Goal: Information Seeking & Learning: Learn about a topic

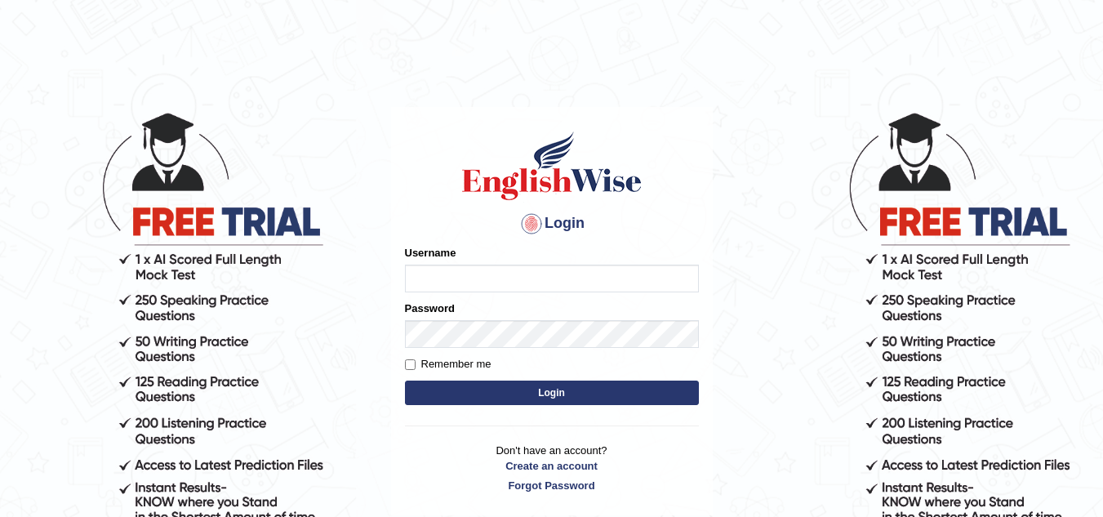
type input "naveengil"
click at [494, 277] on input "naveengil" at bounding box center [552, 279] width 294 height 28
click at [488, 270] on input "naveengil" at bounding box center [552, 279] width 294 height 28
type input "n"
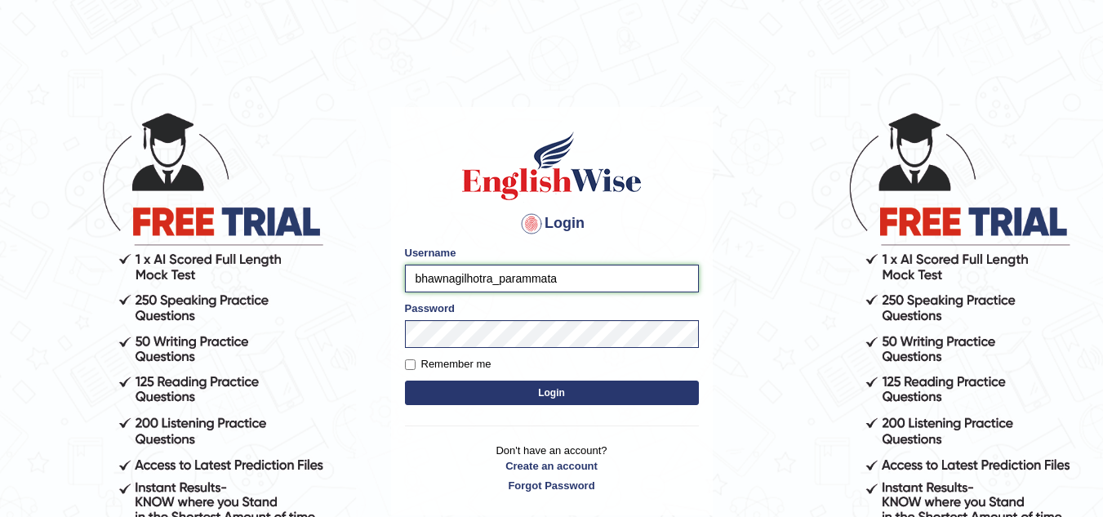
click at [532, 275] on input "bhawnagilhotra_parammata" at bounding box center [552, 279] width 294 height 28
type input "bhawnagilhotra_parramata"
click at [413, 362] on input "Remember me" at bounding box center [410, 364] width 11 height 11
checkbox input "true"
click at [451, 390] on button "Login" at bounding box center [552, 393] width 294 height 25
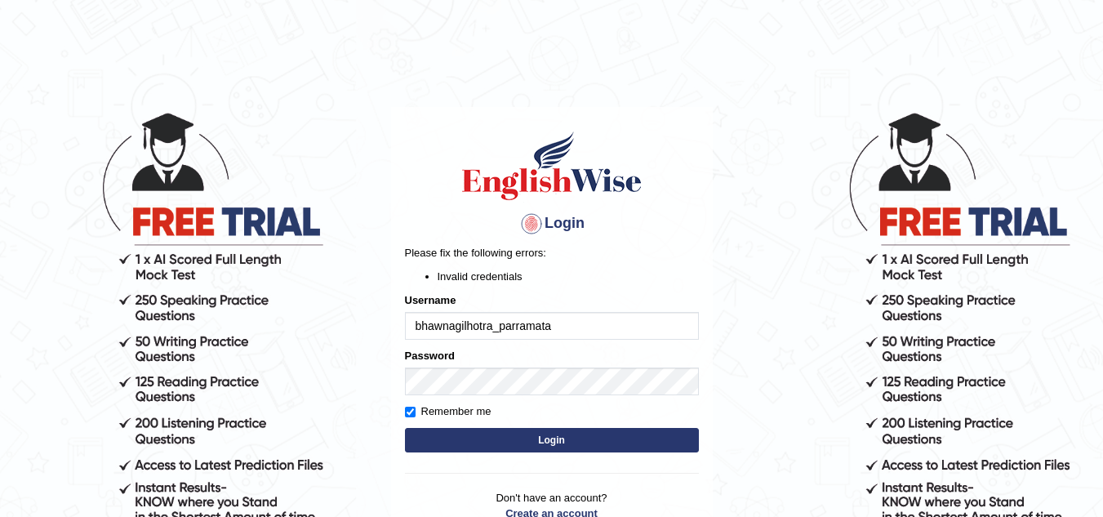
click at [448, 448] on button "Login" at bounding box center [552, 440] width 294 height 25
click at [635, 256] on p "Please fix the following errors:" at bounding box center [552, 253] width 294 height 16
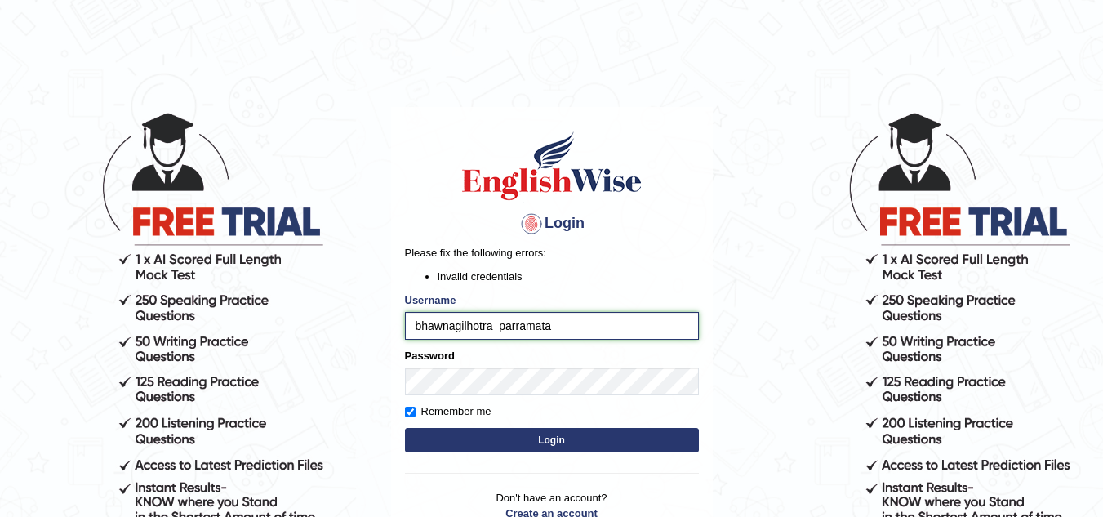
click at [548, 325] on input "bhawnagilhotra_parramata" at bounding box center [552, 326] width 294 height 28
type input "bhawnagilhotra_parramatta"
click at [473, 439] on button "Login" at bounding box center [552, 440] width 294 height 25
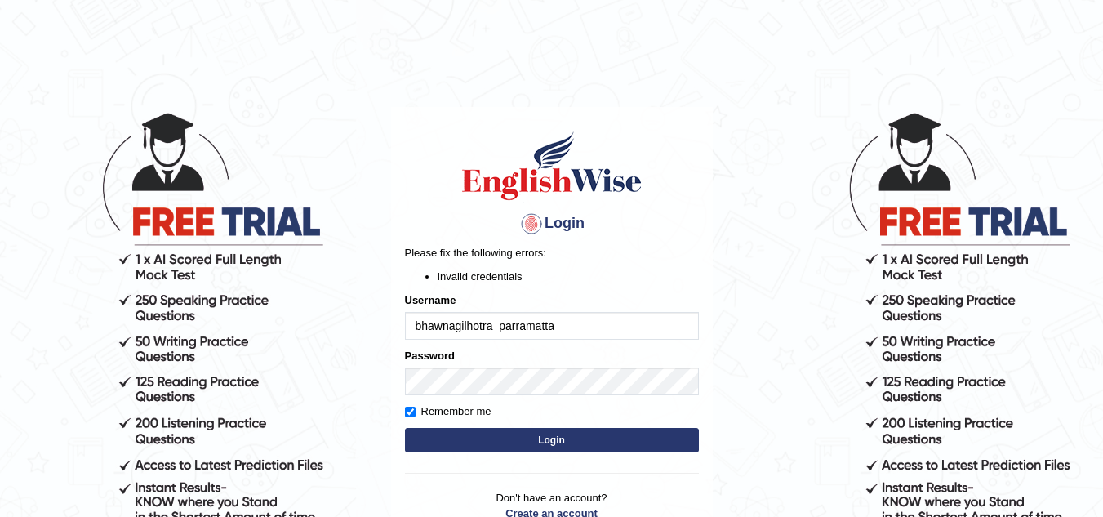
click at [652, 245] on p "Please fix the following errors:" at bounding box center [552, 253] width 294 height 16
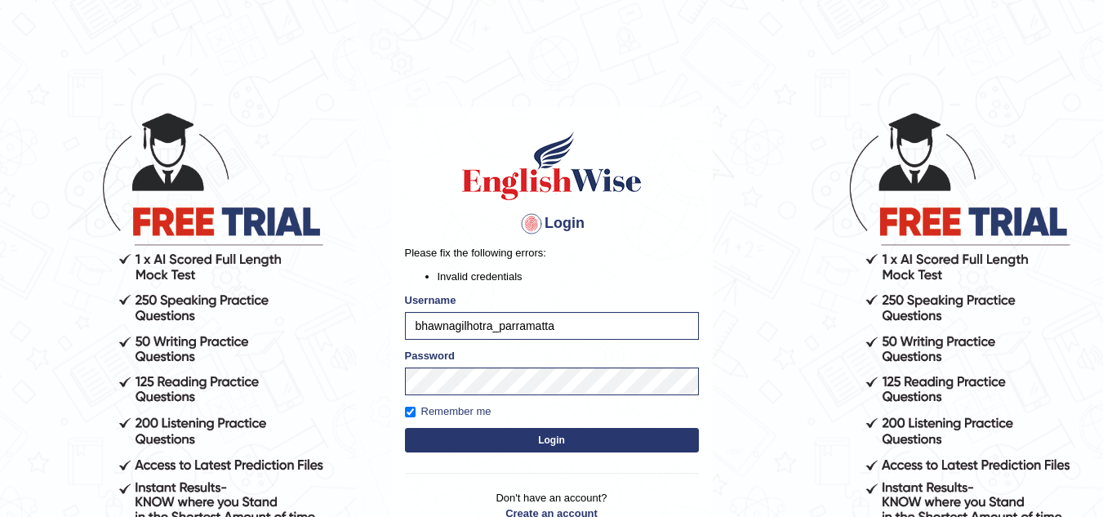
click at [405, 428] on button "Login" at bounding box center [552, 440] width 294 height 25
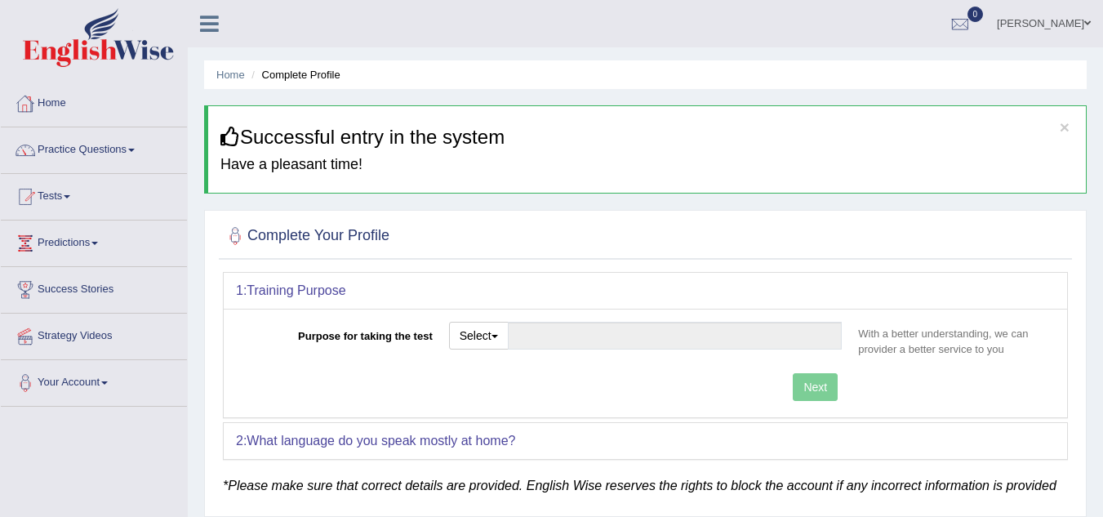
click at [55, 102] on link "Home" at bounding box center [94, 101] width 186 height 41
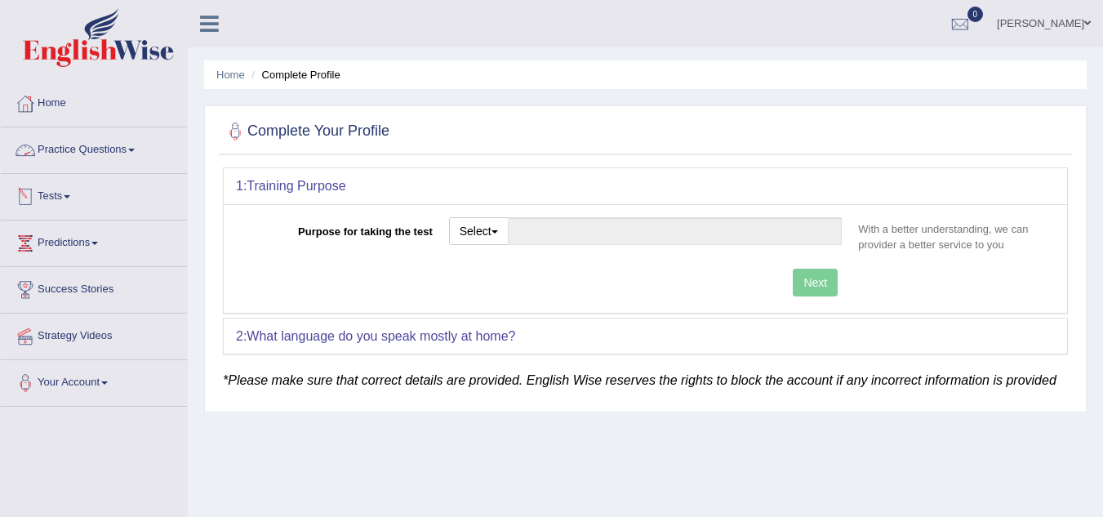
click at [136, 148] on link "Practice Questions" at bounding box center [94, 147] width 186 height 41
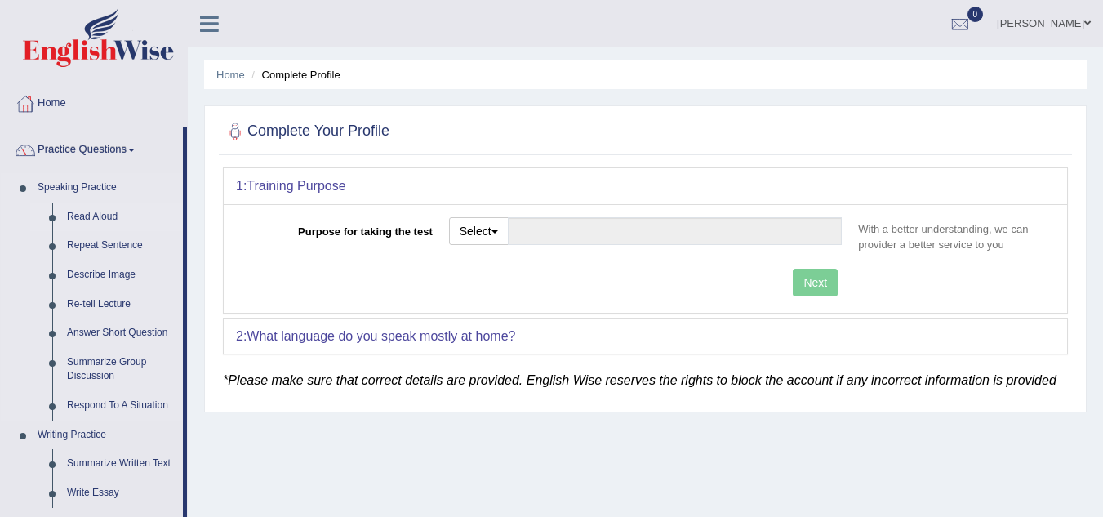
click at [97, 213] on link "Read Aloud" at bounding box center [121, 217] width 123 height 29
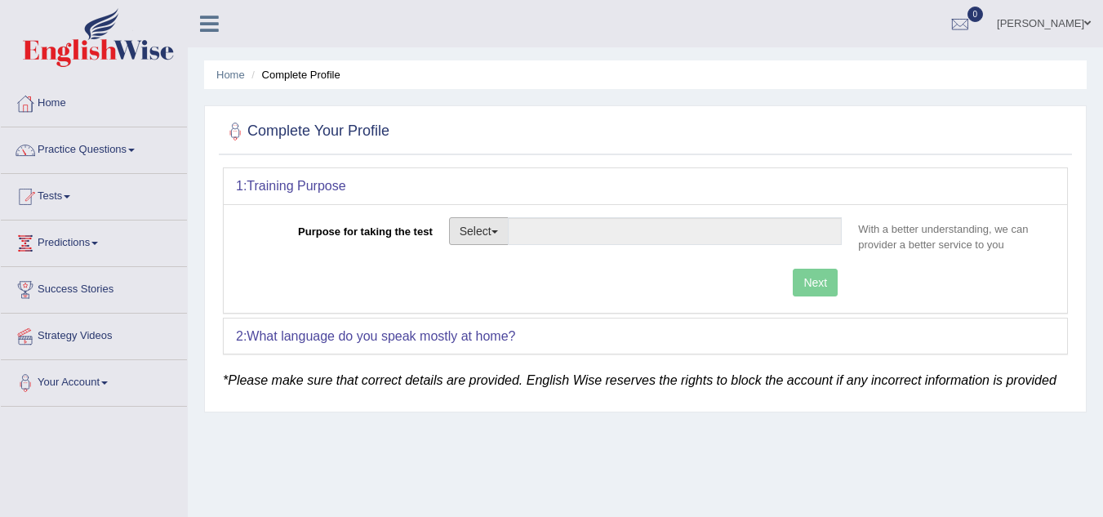
click at [502, 243] on button "Select" at bounding box center [479, 231] width 60 height 28
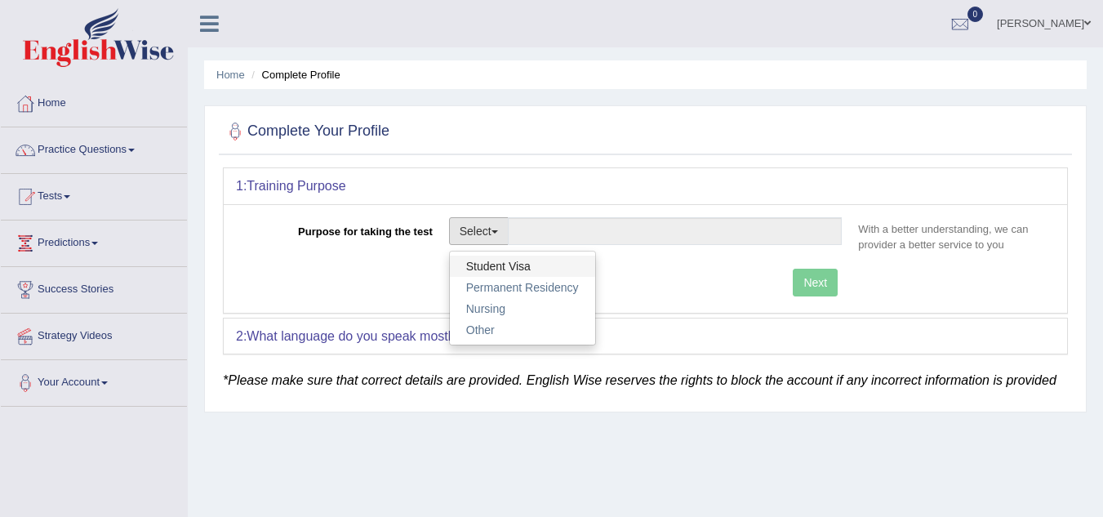
click at [515, 268] on link "Student Visa" at bounding box center [522, 266] width 145 height 21
type input "Student Visa"
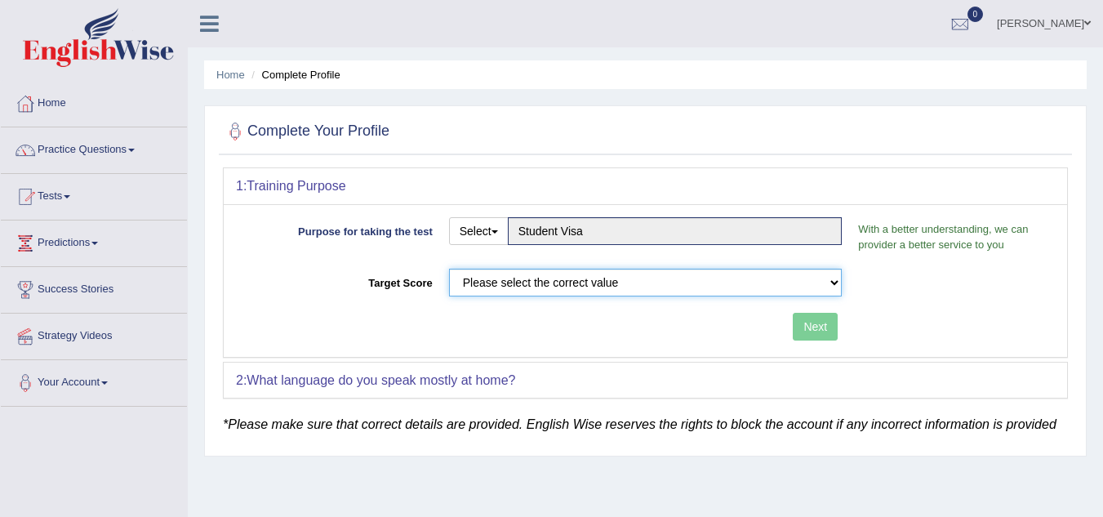
click at [654, 286] on select "Please select the correct value 50 (6 bands) 58 (6.5 bands) 65 (7 bands) 79 (8 …" at bounding box center [646, 283] width 394 height 28
select select "50"
click at [449, 269] on select "Please select the correct value 50 (6 bands) 58 (6.5 bands) 65 (7 bands) 79 (8 …" at bounding box center [646, 283] width 394 height 28
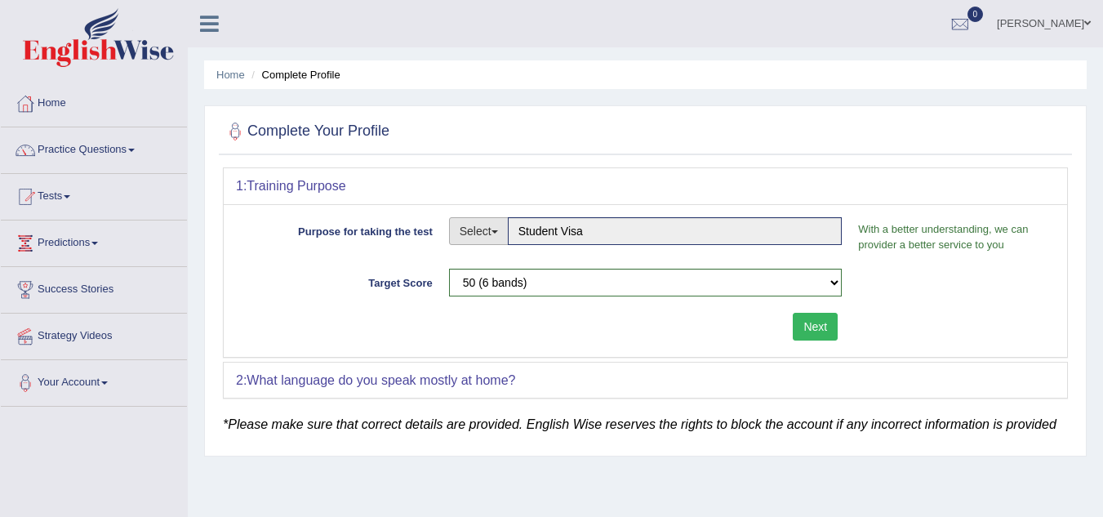
click at [486, 234] on button "Select" at bounding box center [479, 231] width 60 height 28
click at [504, 267] on link "Student Visa" at bounding box center [522, 266] width 145 height 21
click at [812, 331] on button "Next" at bounding box center [815, 327] width 45 height 28
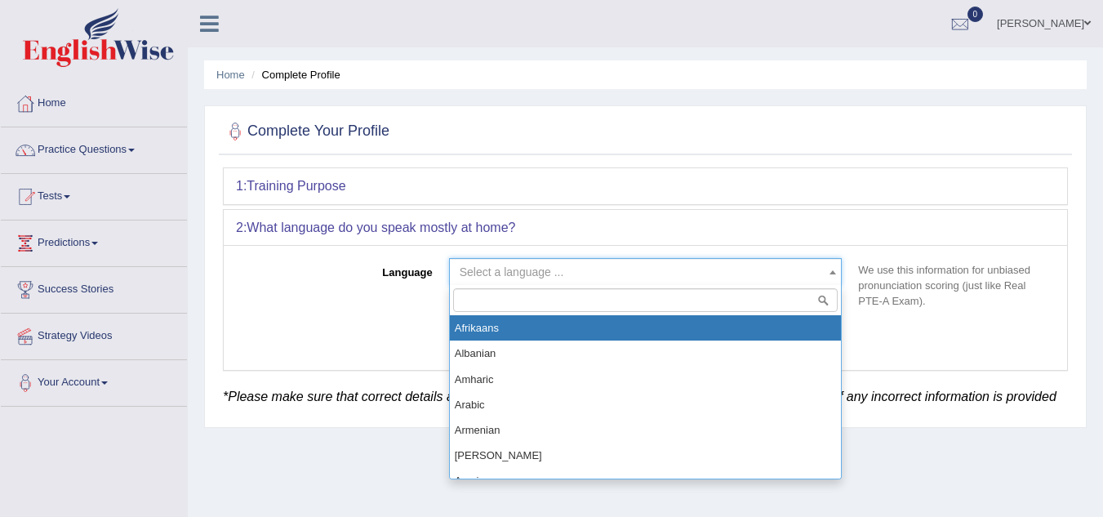
click at [681, 265] on span "Select a language ..." at bounding box center [641, 272] width 363 height 16
type input "ind"
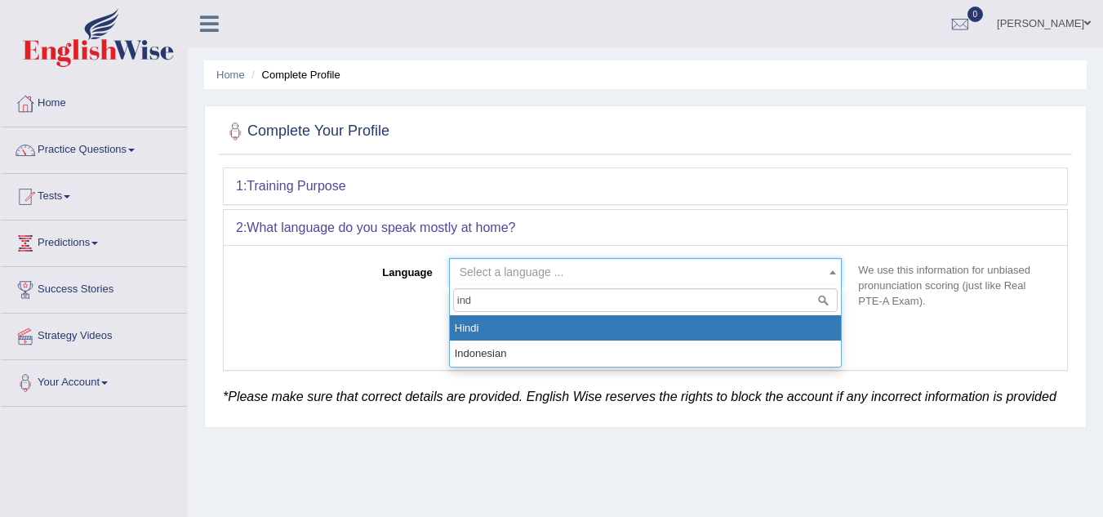
select select "Hindi"
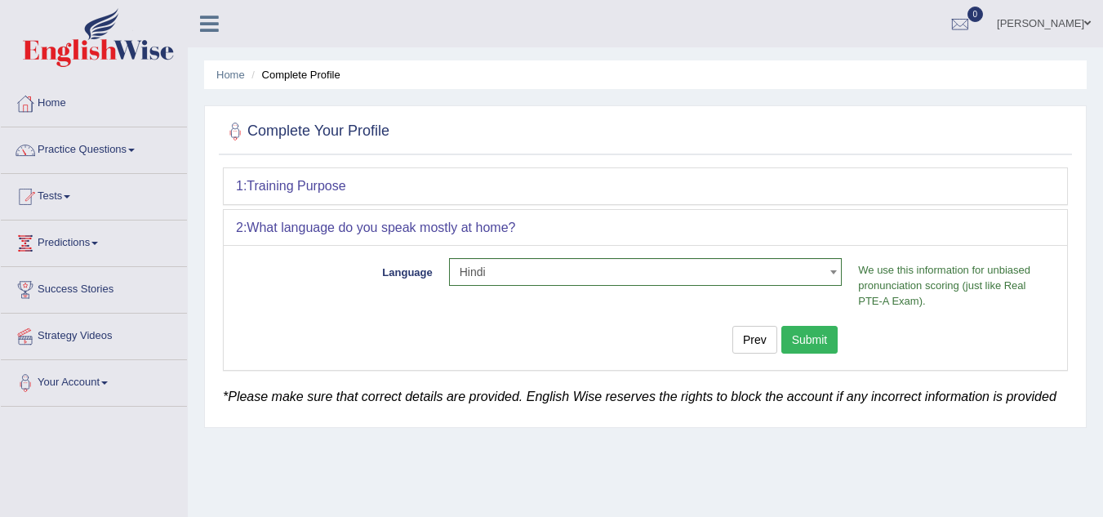
click at [809, 340] on button "Submit" at bounding box center [810, 340] width 57 height 28
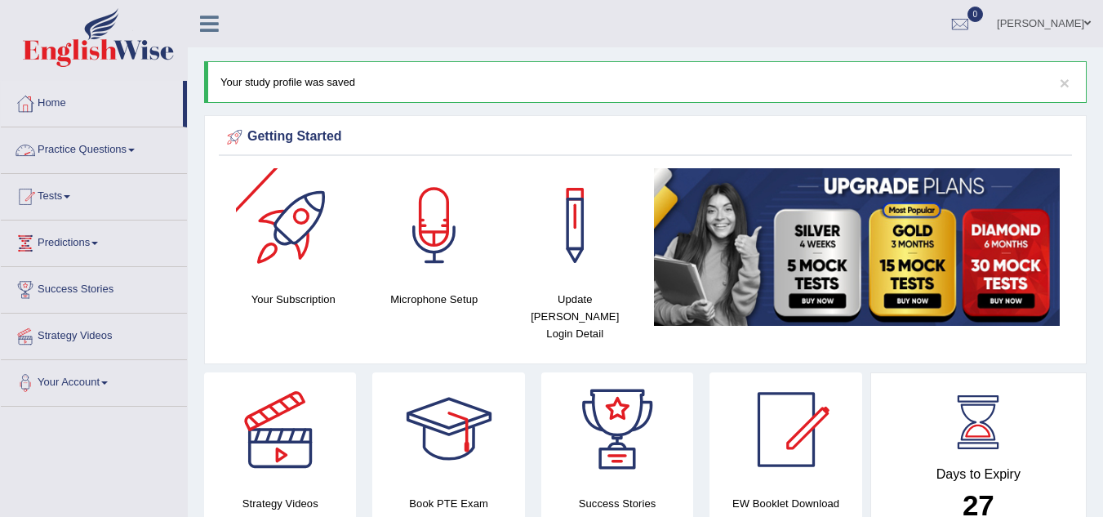
click at [141, 146] on link "Practice Questions" at bounding box center [94, 147] width 186 height 41
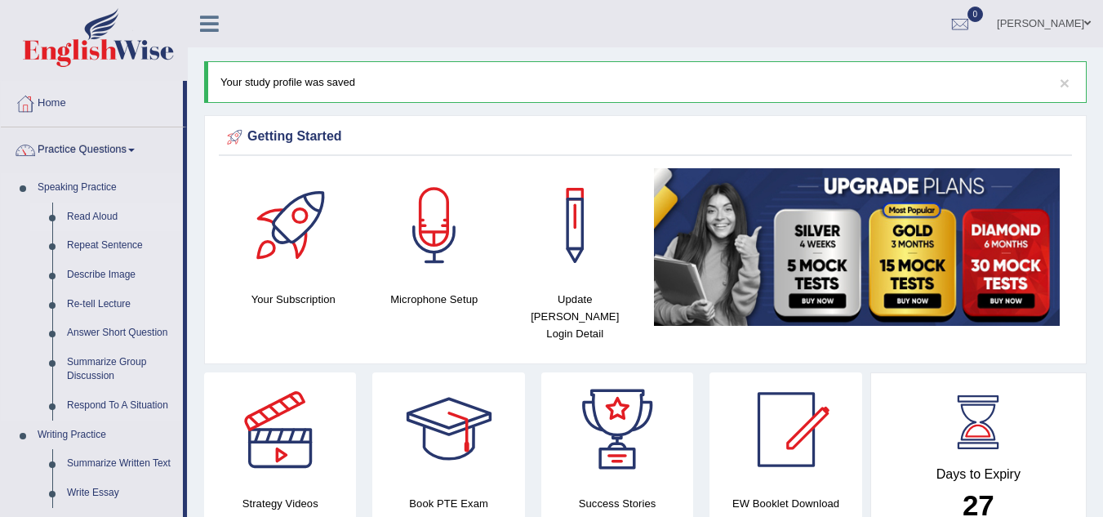
click at [88, 212] on link "Read Aloud" at bounding box center [121, 217] width 123 height 29
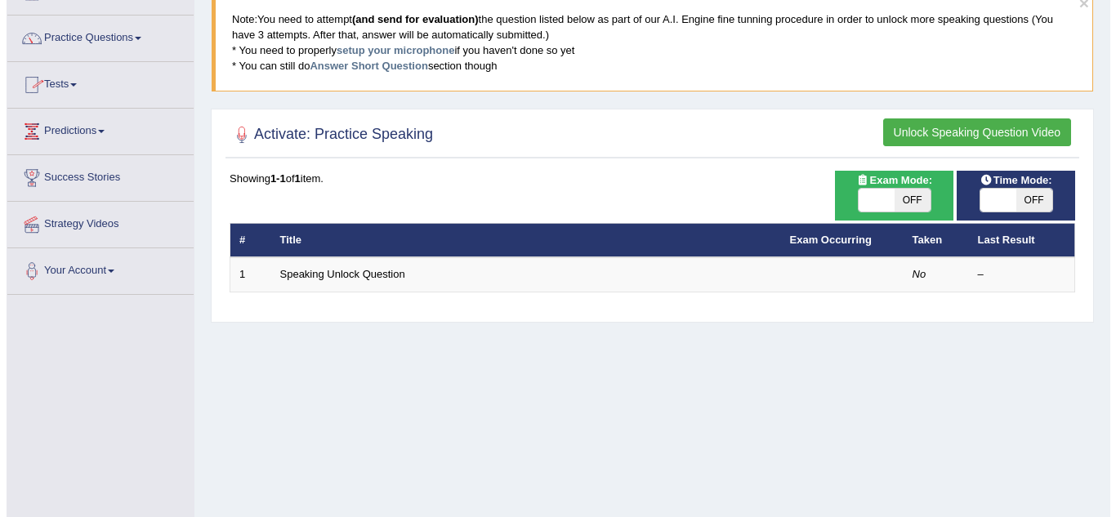
scroll to position [111, 0]
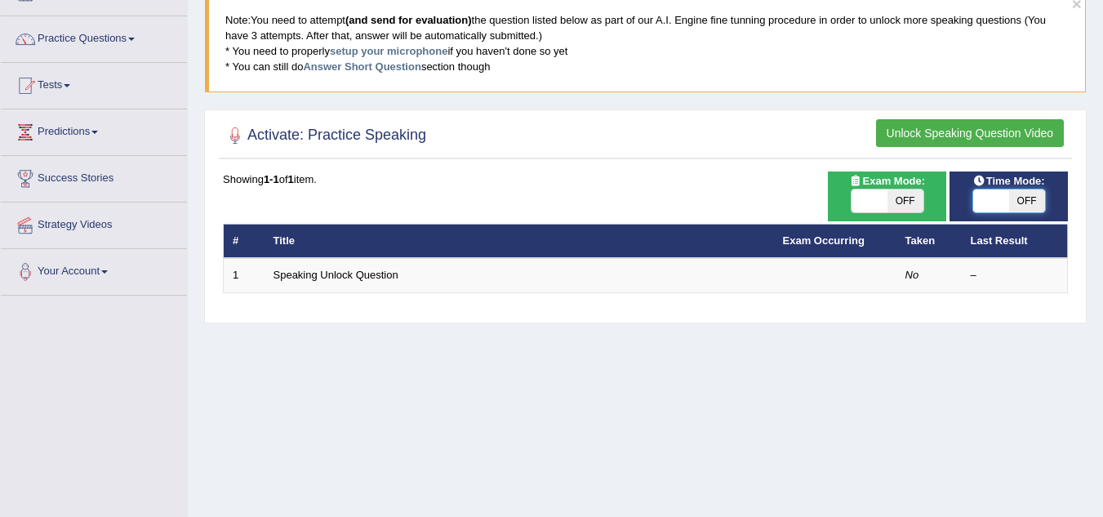
click at [998, 203] on span at bounding box center [992, 200] width 36 height 23
checkbox input "true"
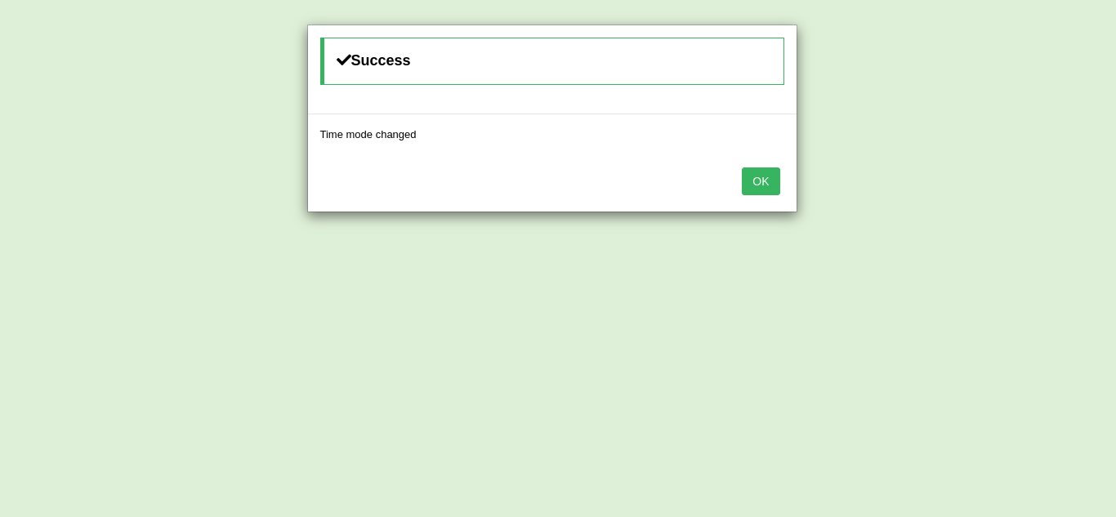
click at [742, 167] on button "OK" at bounding box center [761, 181] width 38 height 28
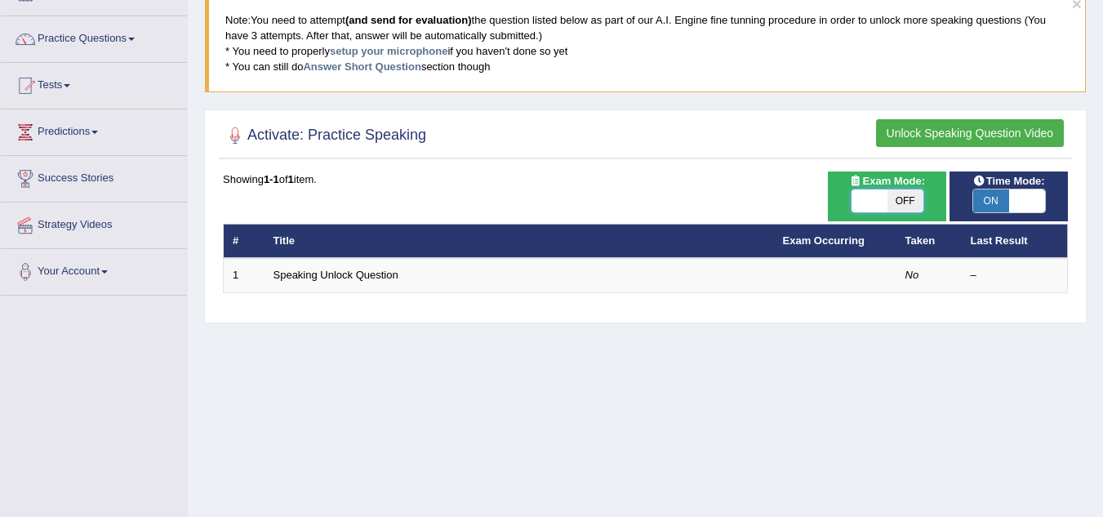
click at [876, 203] on span at bounding box center [870, 200] width 36 height 23
checkbox input "true"
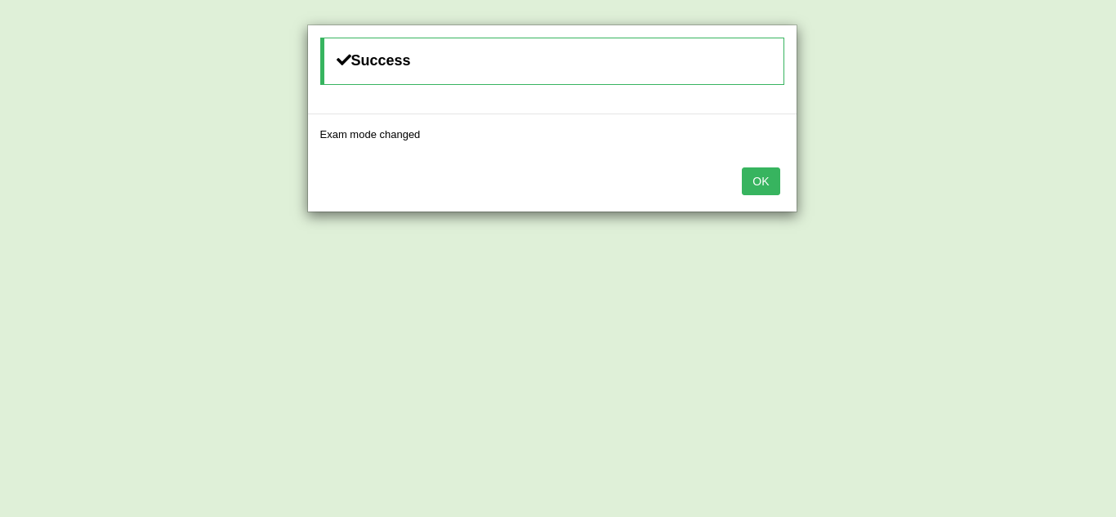
click at [742, 167] on button "OK" at bounding box center [761, 181] width 38 height 28
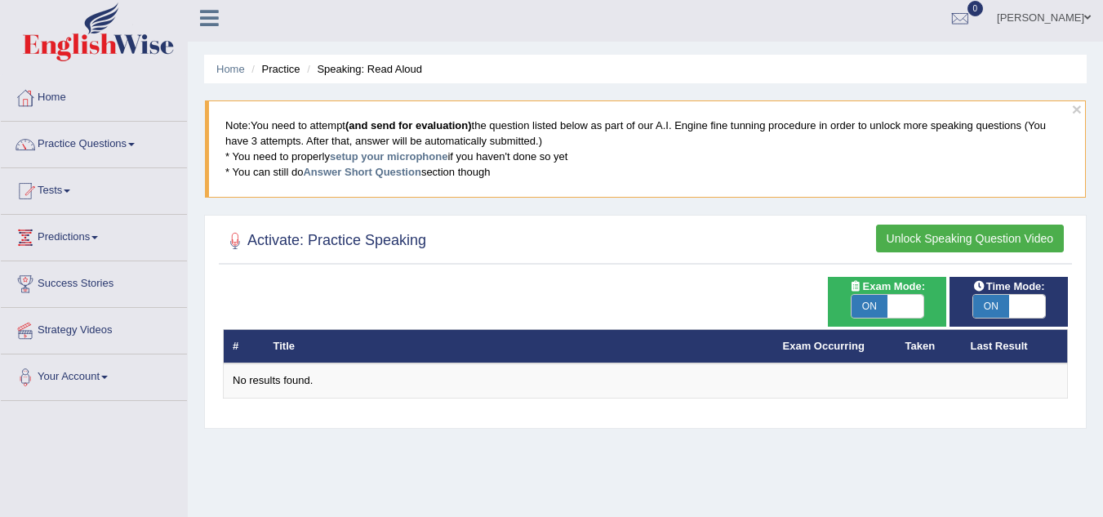
scroll to position [5, 0]
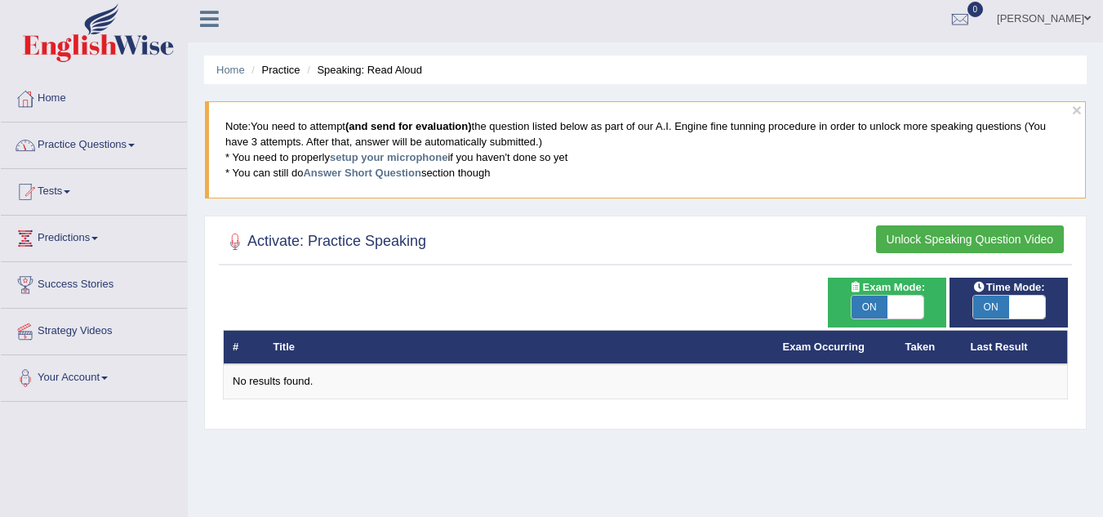
click at [139, 142] on link "Practice Questions" at bounding box center [94, 143] width 186 height 41
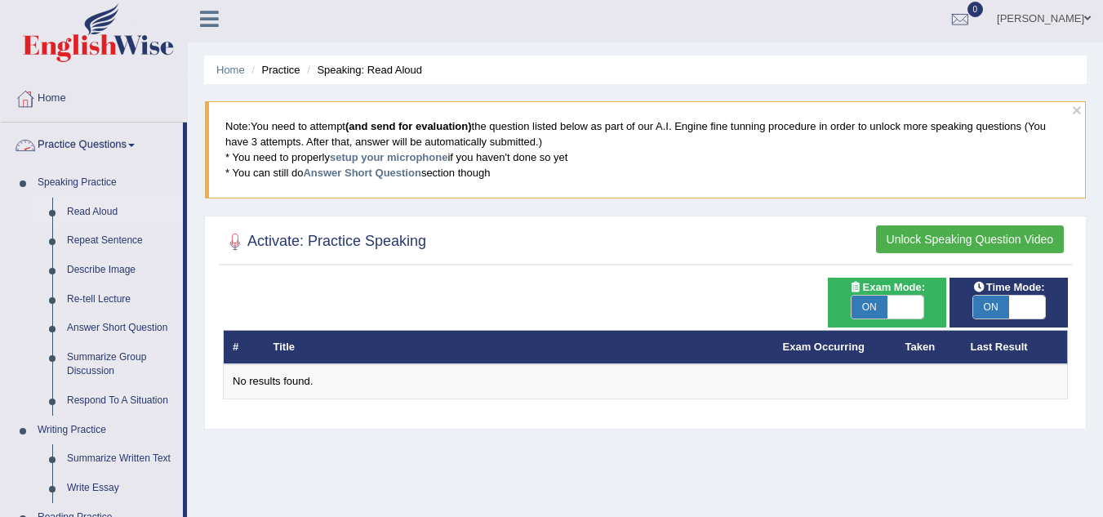
click at [67, 210] on link "Read Aloud" at bounding box center [121, 212] width 123 height 29
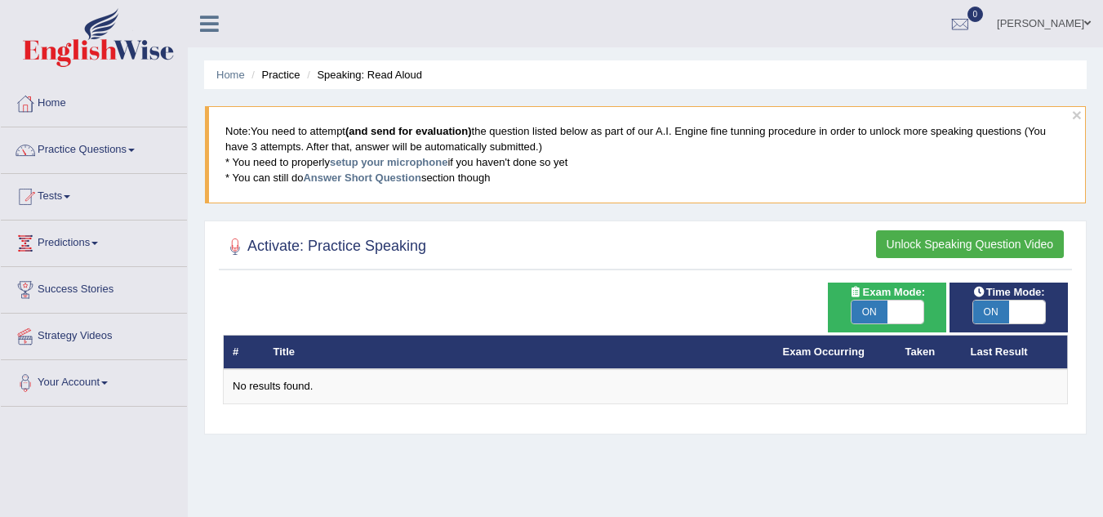
click at [696, 136] on blockquote "Note: You need to attempt (and send for evaluation) the question listed below a…" at bounding box center [645, 154] width 881 height 96
click at [898, 310] on span at bounding box center [906, 312] width 36 height 23
checkbox input "false"
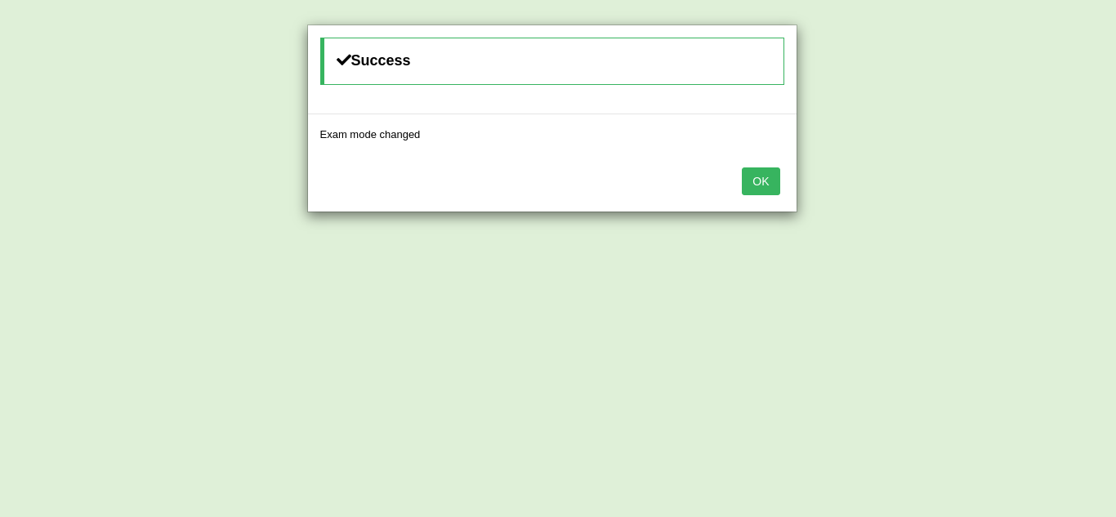
click at [742, 167] on button "OK" at bounding box center [761, 181] width 38 height 28
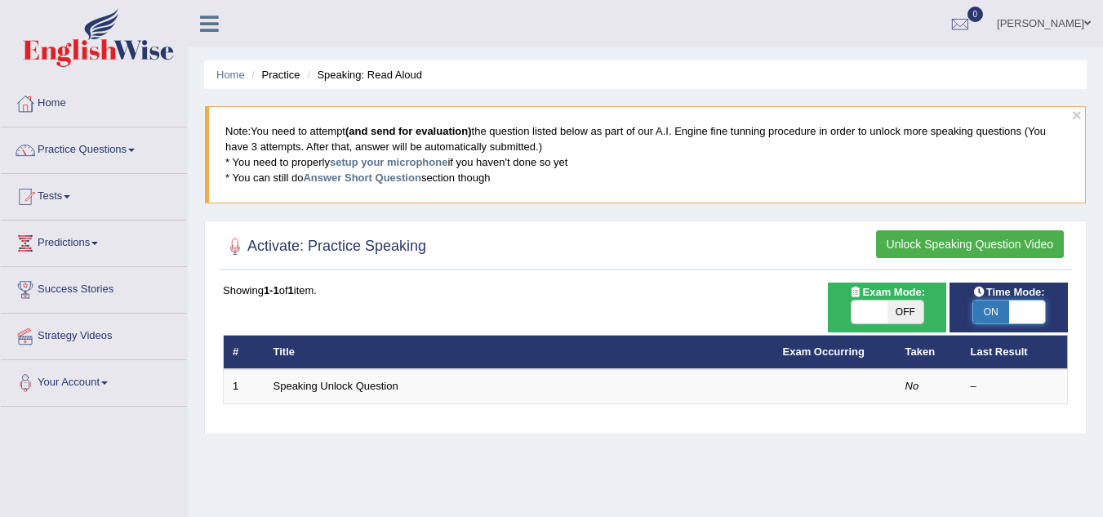
click at [1032, 310] on span at bounding box center [1027, 312] width 36 height 23
checkbox input "false"
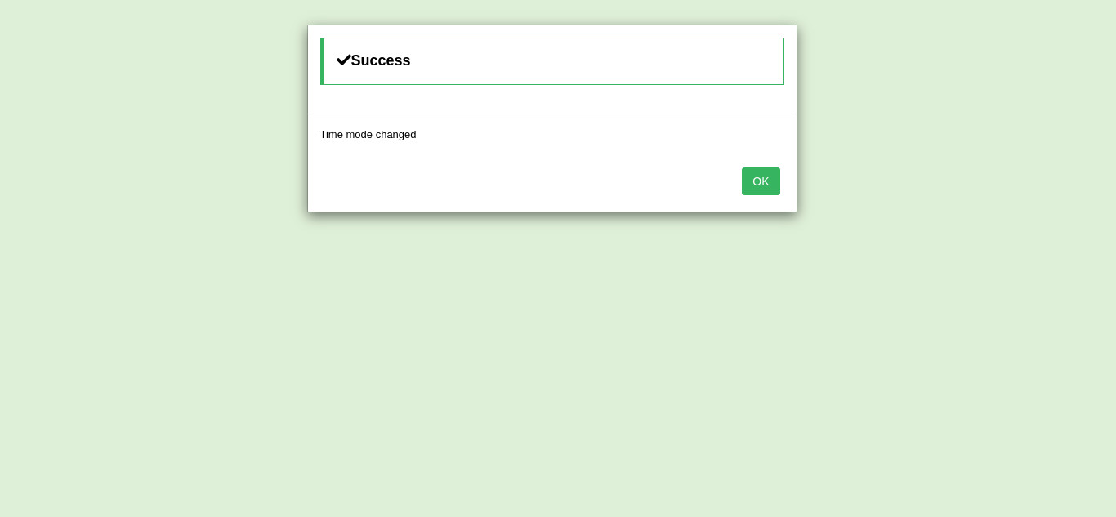
click at [742, 167] on button "OK" at bounding box center [761, 181] width 38 height 28
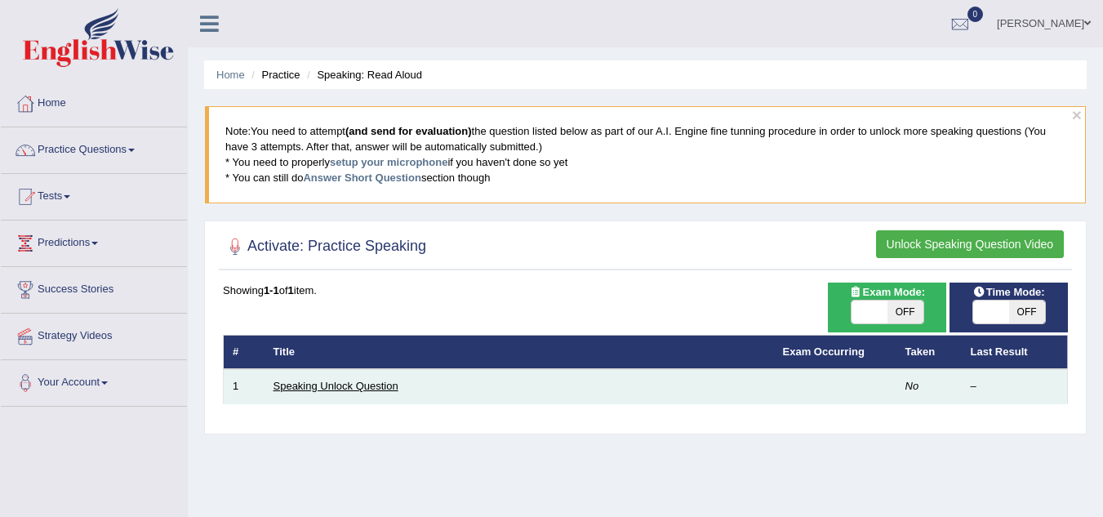
click at [331, 391] on link "Speaking Unlock Question" at bounding box center [336, 386] width 125 height 12
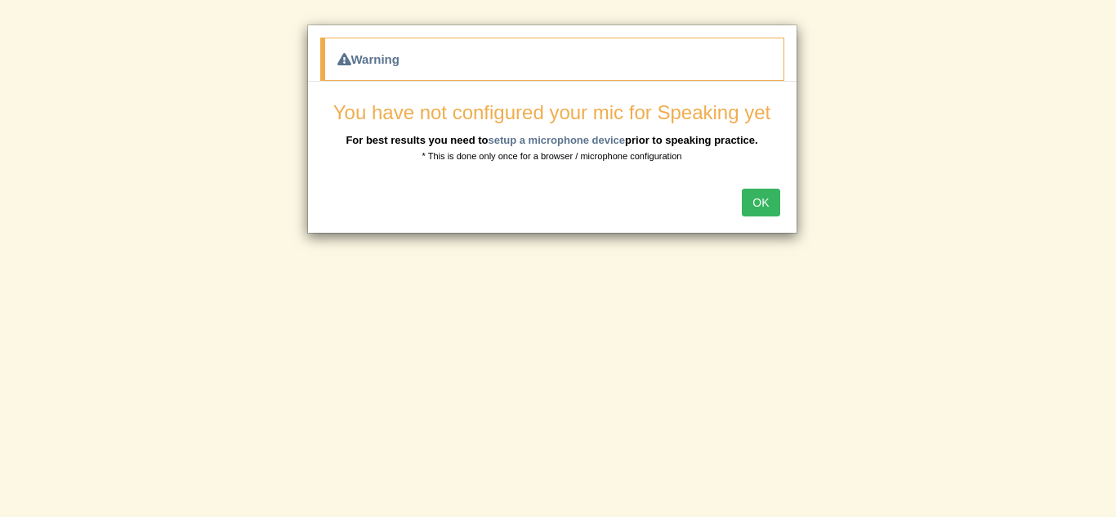
click at [742, 189] on button "OK" at bounding box center [761, 203] width 38 height 28
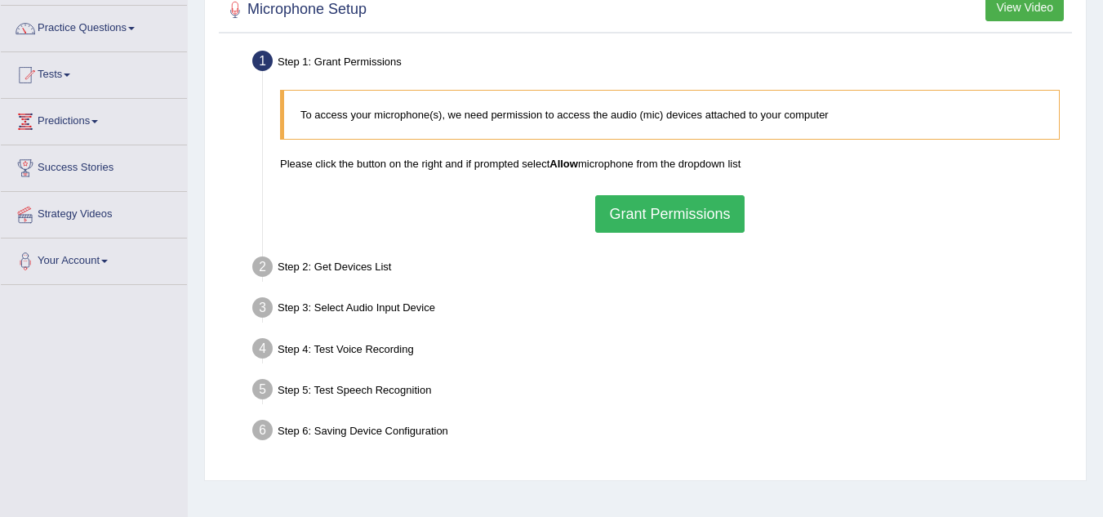
scroll to position [156, 0]
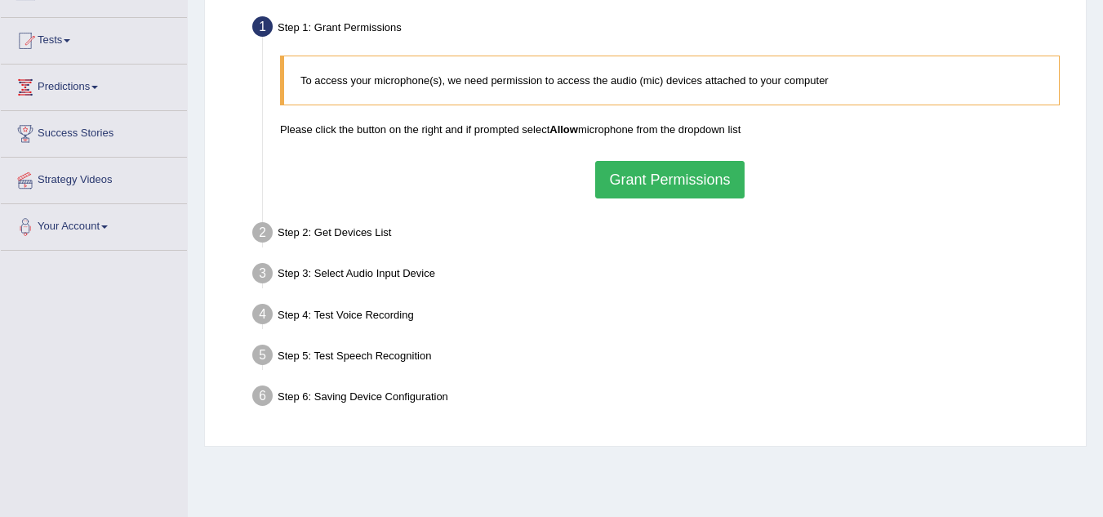
click at [671, 176] on button "Grant Permissions" at bounding box center [669, 180] width 149 height 38
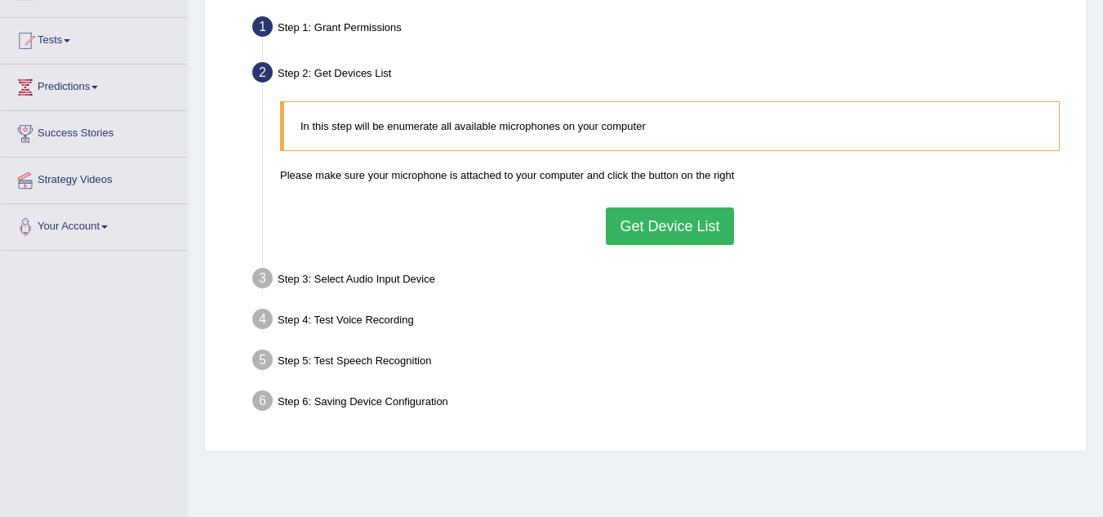
click at [636, 225] on button "Get Device List" at bounding box center [669, 226] width 127 height 38
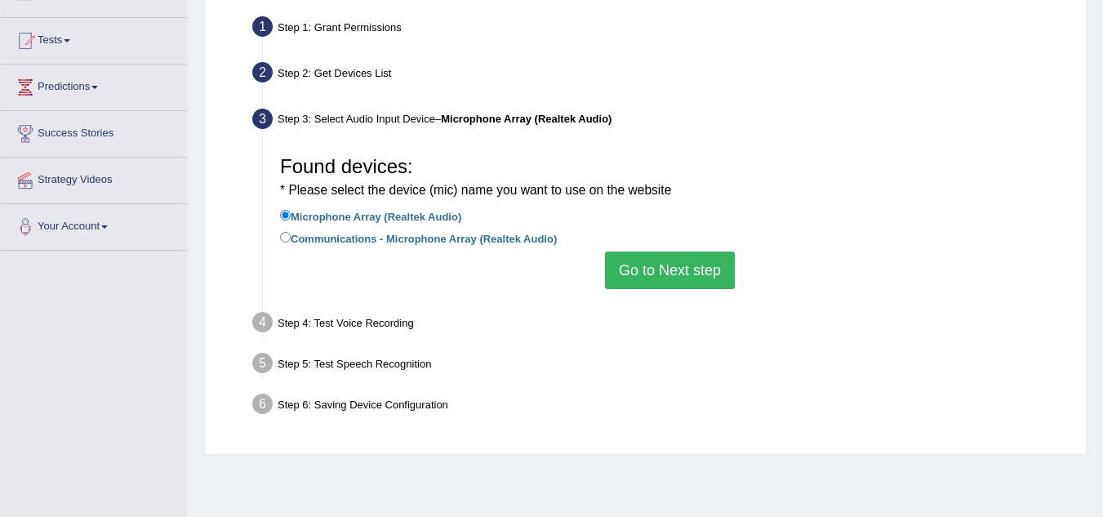
click at [625, 270] on button "Go to Next step" at bounding box center [670, 271] width 130 height 38
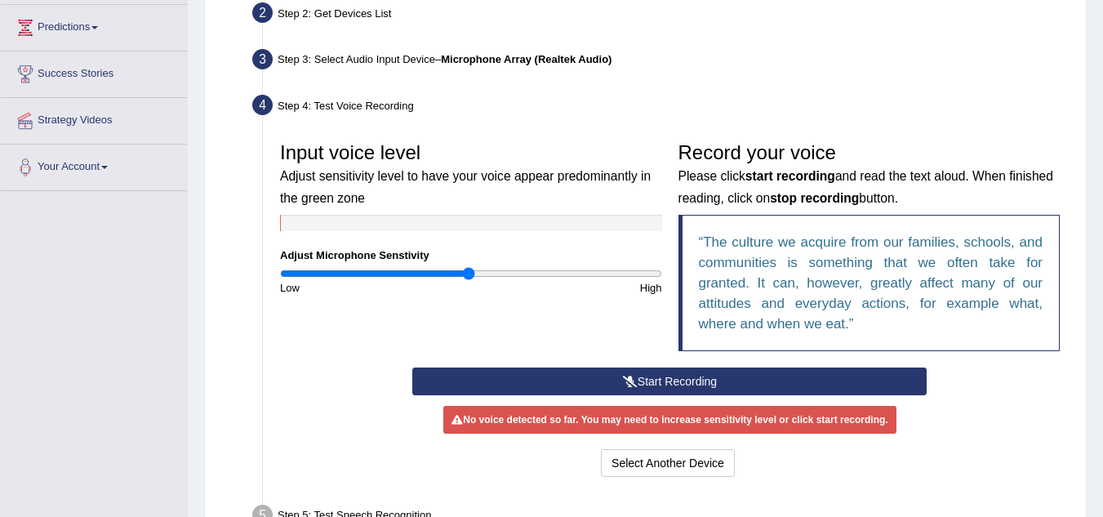
scroll to position [217, 0]
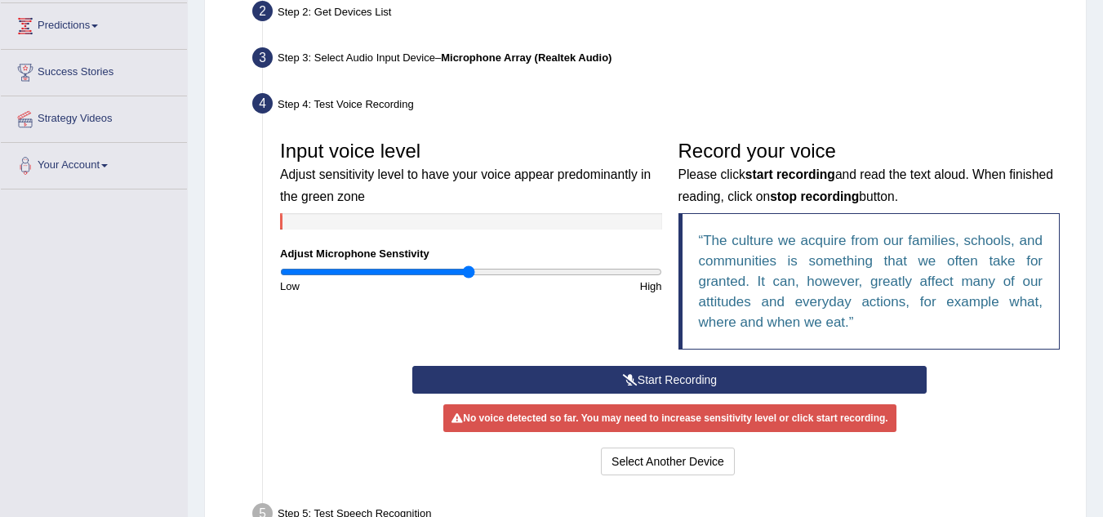
click at [641, 381] on button "Start Recording" at bounding box center [669, 380] width 515 height 28
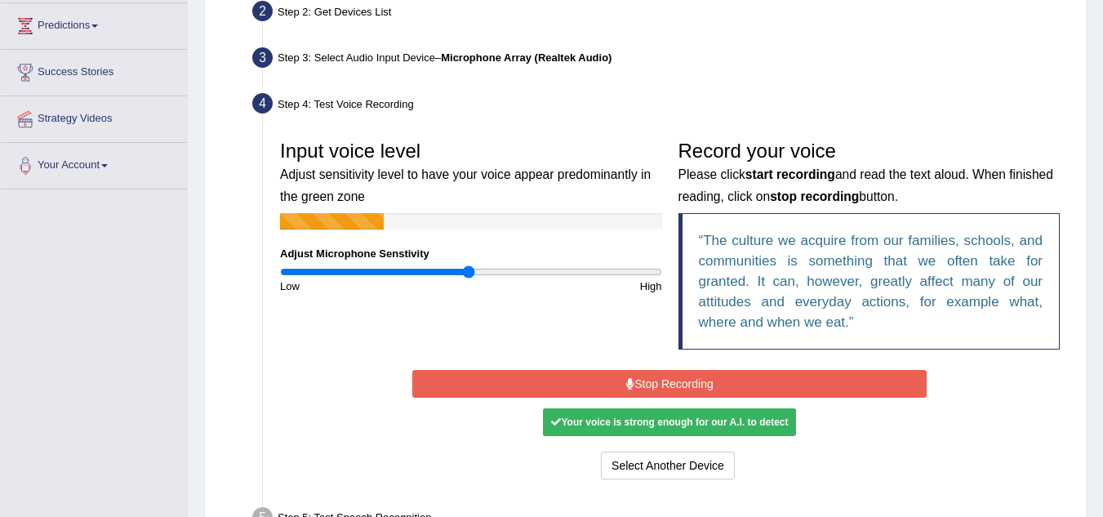
click at [678, 384] on button "Stop Recording" at bounding box center [669, 384] width 515 height 28
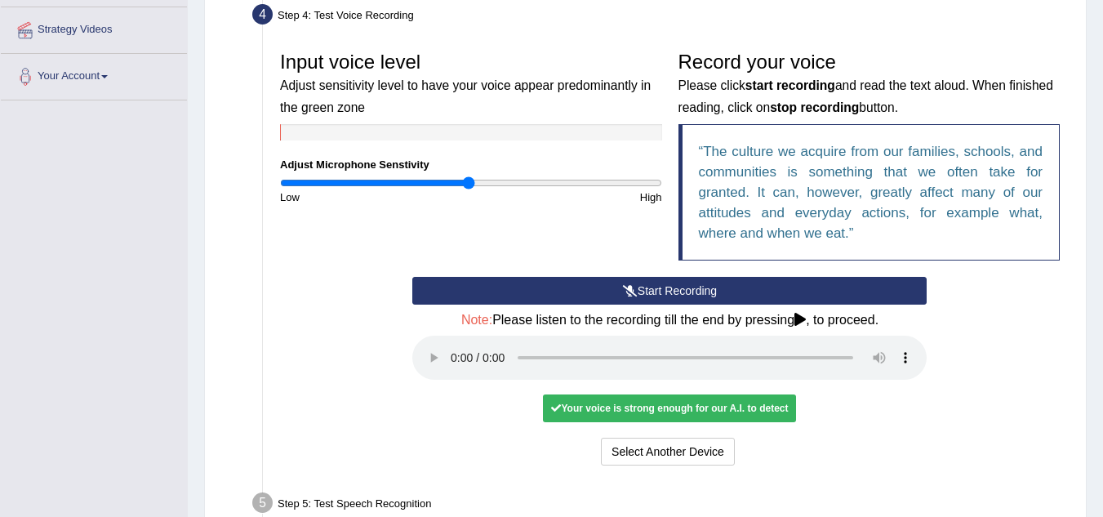
scroll to position [307, 0]
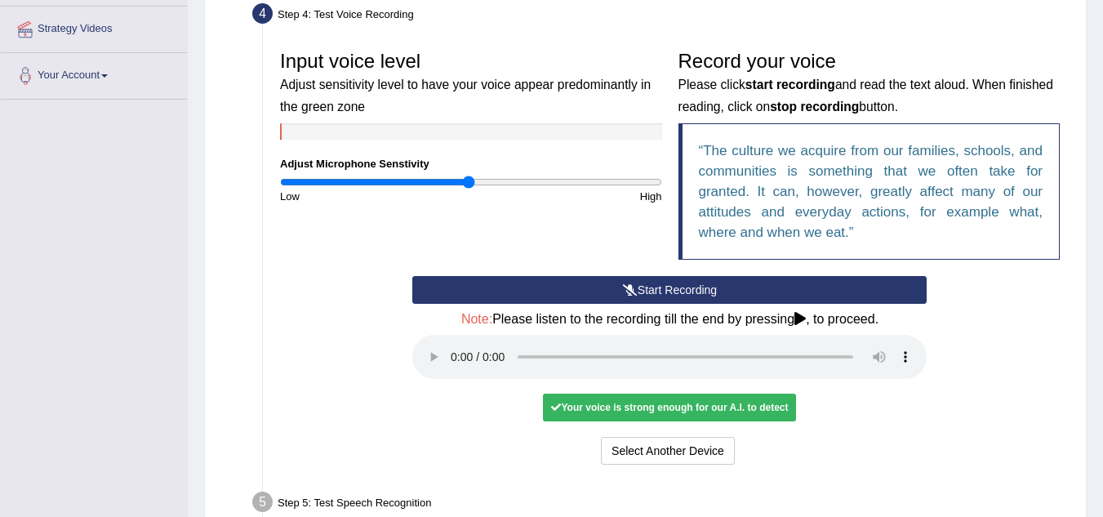
click at [644, 409] on div "Your voice is strong enough for our A.I. to detect" at bounding box center [669, 408] width 253 height 28
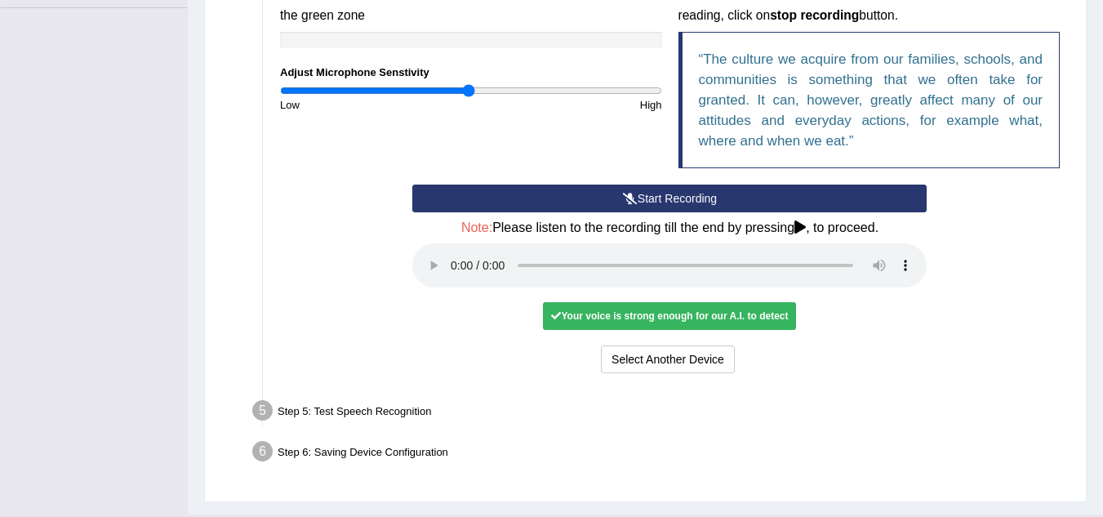
scroll to position [398, 0]
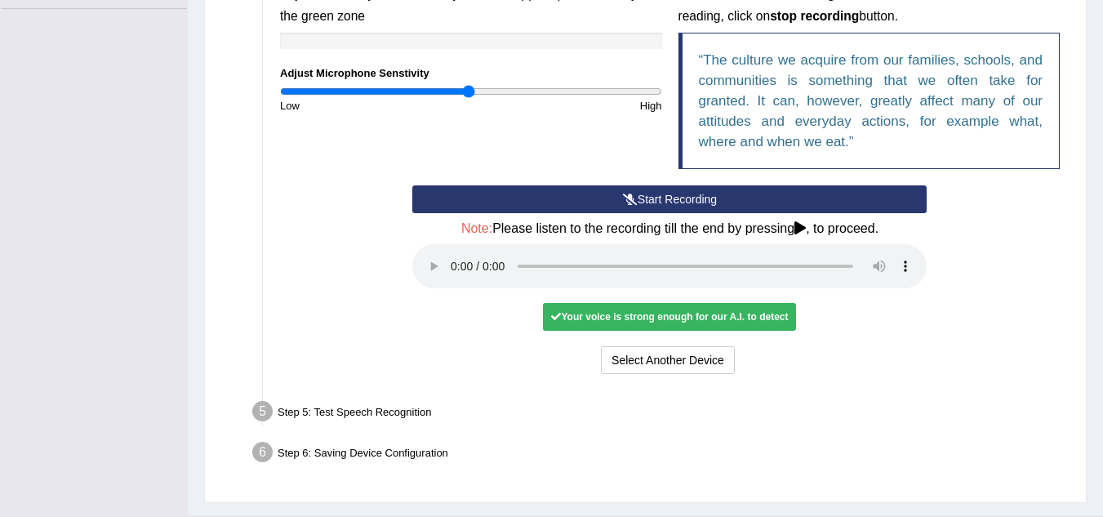
click at [648, 312] on div "Your voice is strong enough for our A.I. to detect" at bounding box center [669, 317] width 253 height 28
click at [653, 351] on button "Select Another Device" at bounding box center [668, 360] width 134 height 28
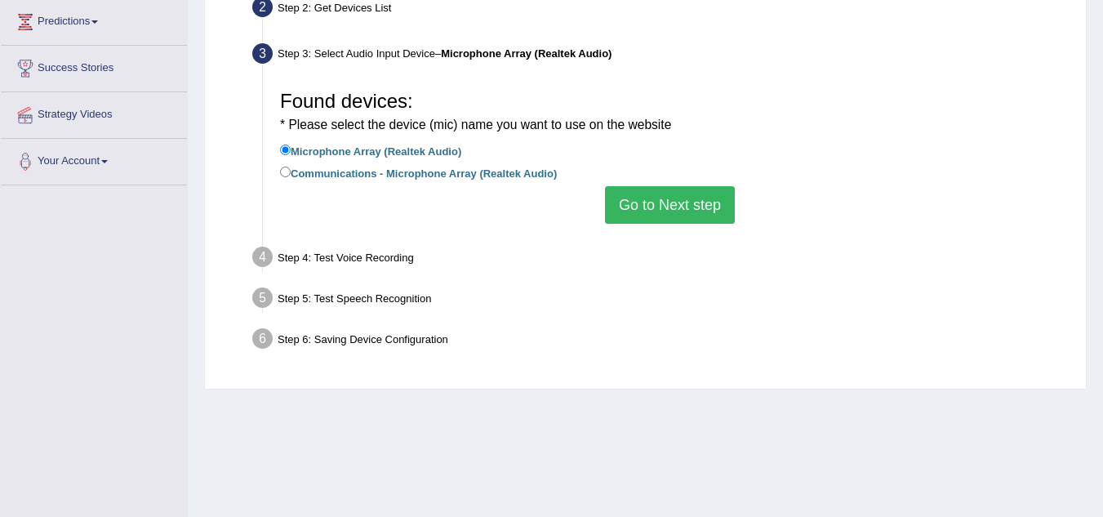
scroll to position [218, 0]
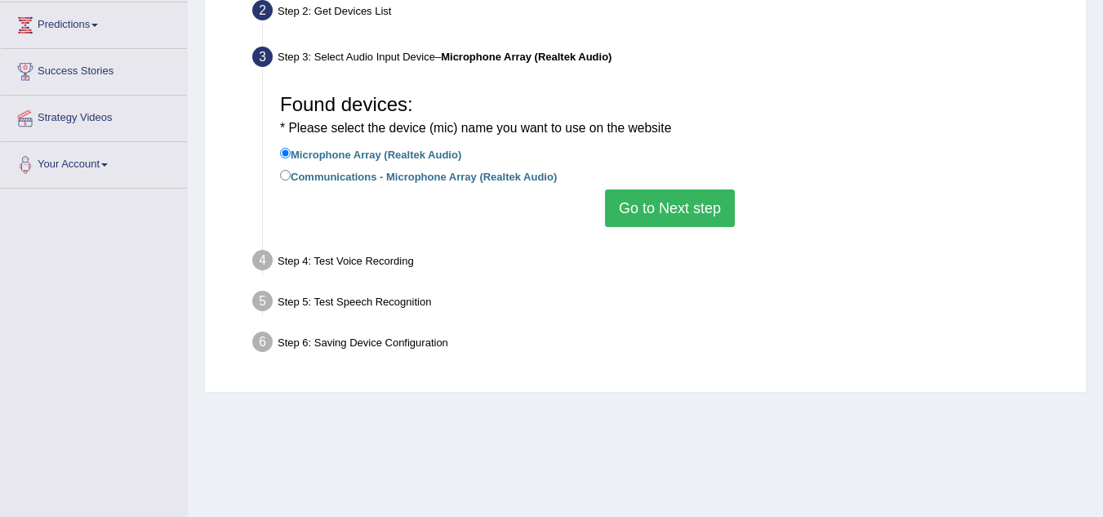
click at [371, 175] on label "Communications - Microphone Array (Realtek Audio)" at bounding box center [418, 176] width 277 height 18
click at [291, 175] on input "Communications - Microphone Array (Realtek Audio)" at bounding box center [285, 175] width 11 height 11
radio input "true"
click at [663, 225] on button "Go to Next step" at bounding box center [670, 208] width 130 height 38
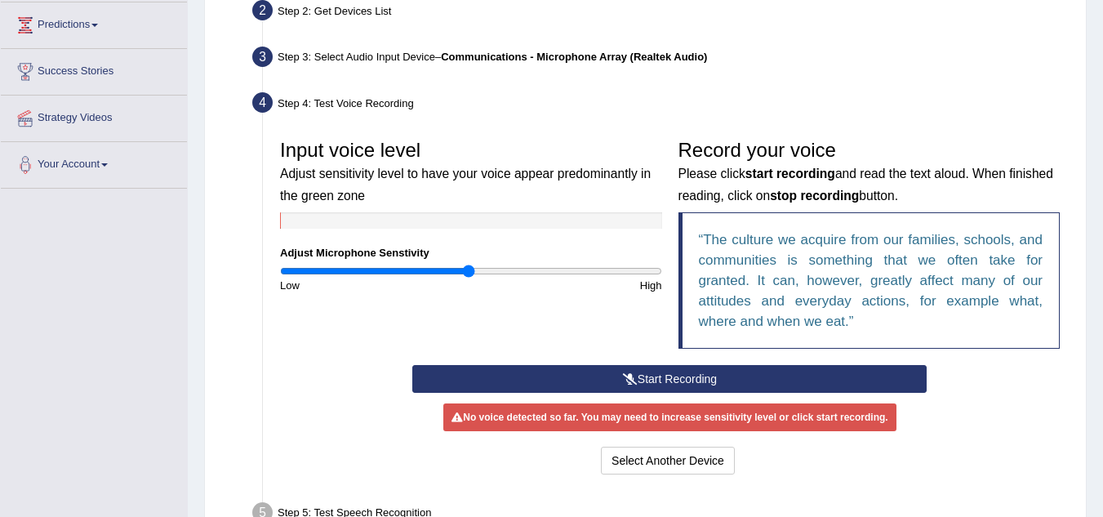
click at [605, 382] on button "Start Recording" at bounding box center [669, 379] width 515 height 28
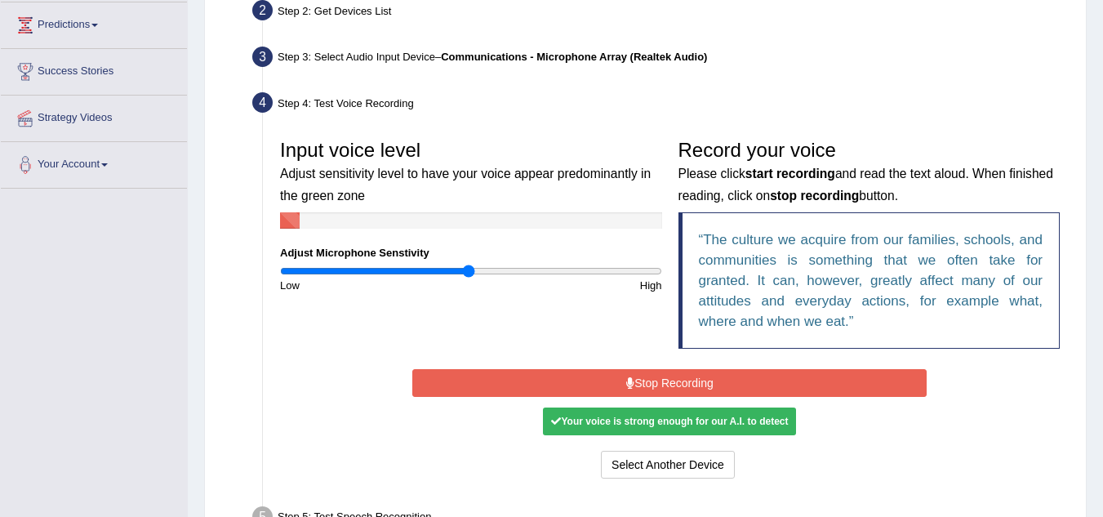
click at [613, 382] on button "Stop Recording" at bounding box center [669, 383] width 515 height 28
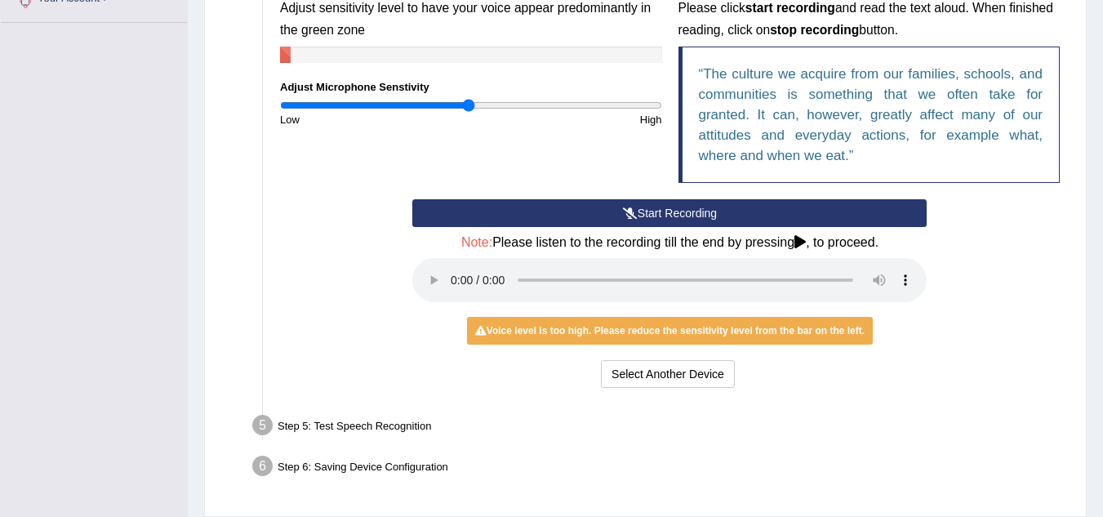
scroll to position [388, 0]
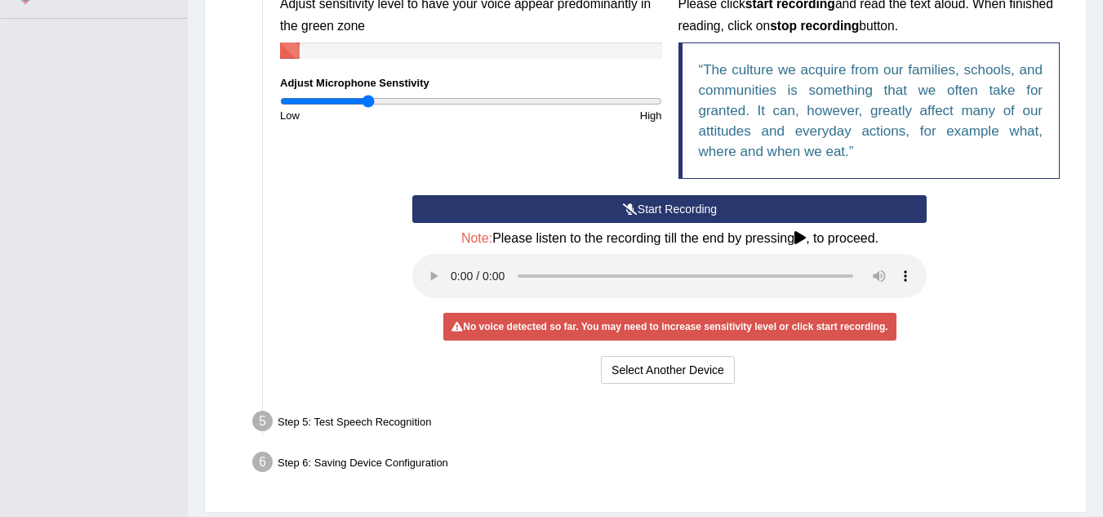
click at [369, 102] on input "range" at bounding box center [471, 101] width 382 height 13
click at [379, 102] on input "range" at bounding box center [471, 101] width 382 height 13
click at [598, 322] on div "No voice detected so far. You may need to increase sensitivity level or click s…" at bounding box center [669, 327] width 452 height 28
click at [629, 370] on button "Select Another Device" at bounding box center [668, 370] width 134 height 28
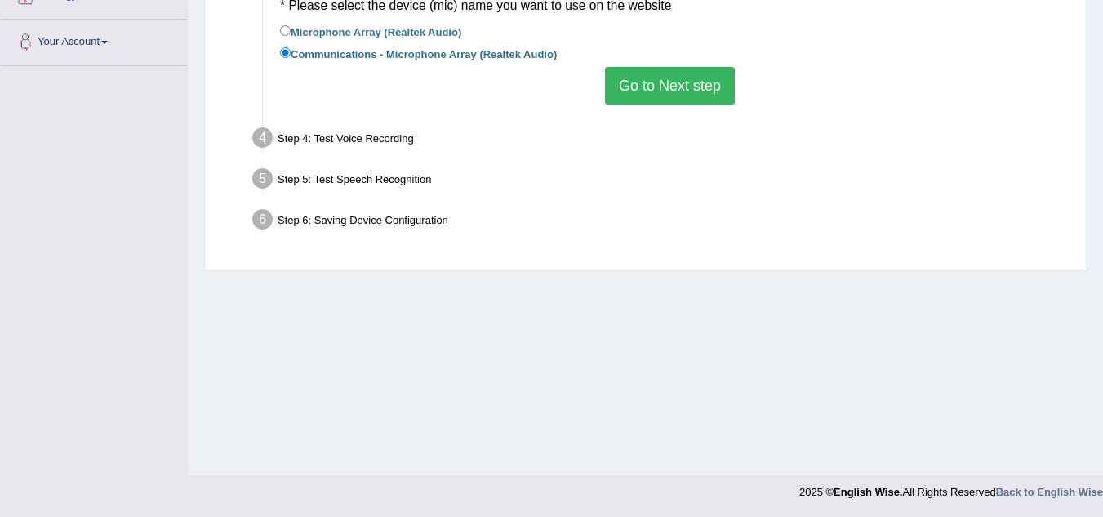
click at [666, 91] on button "Go to Next step" at bounding box center [670, 86] width 130 height 38
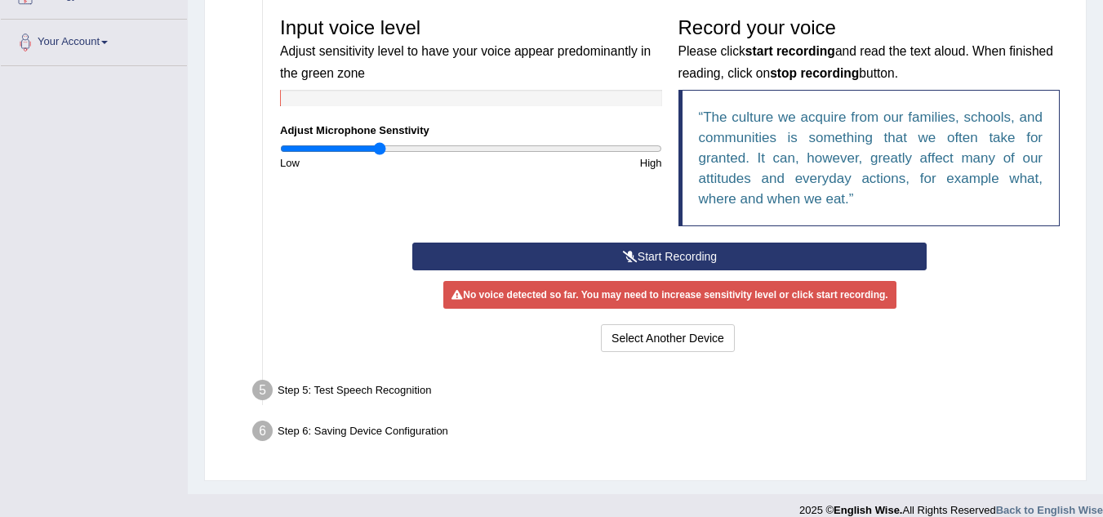
click at [688, 251] on button "Start Recording" at bounding box center [669, 257] width 515 height 28
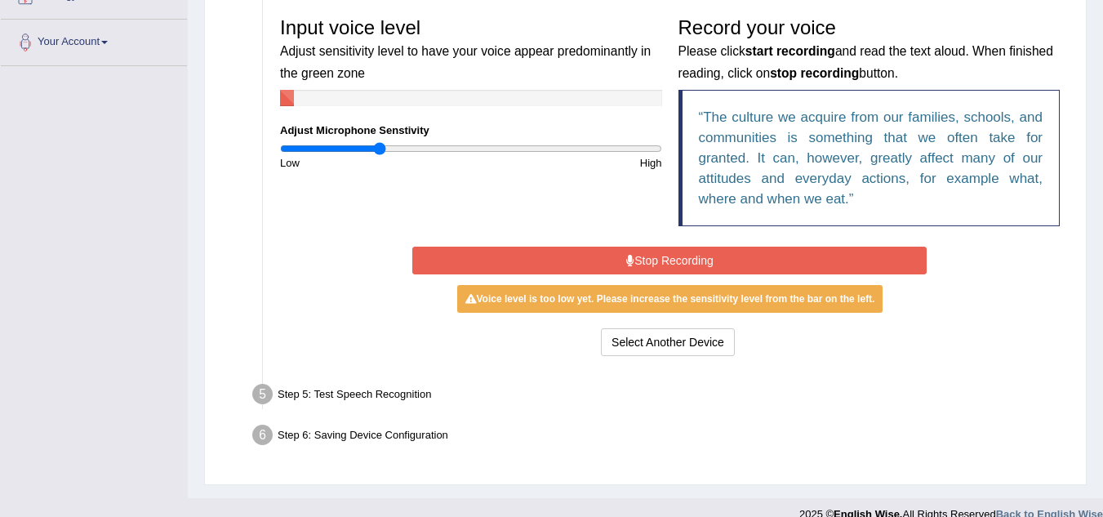
click at [702, 260] on button "Stop Recording" at bounding box center [669, 261] width 515 height 28
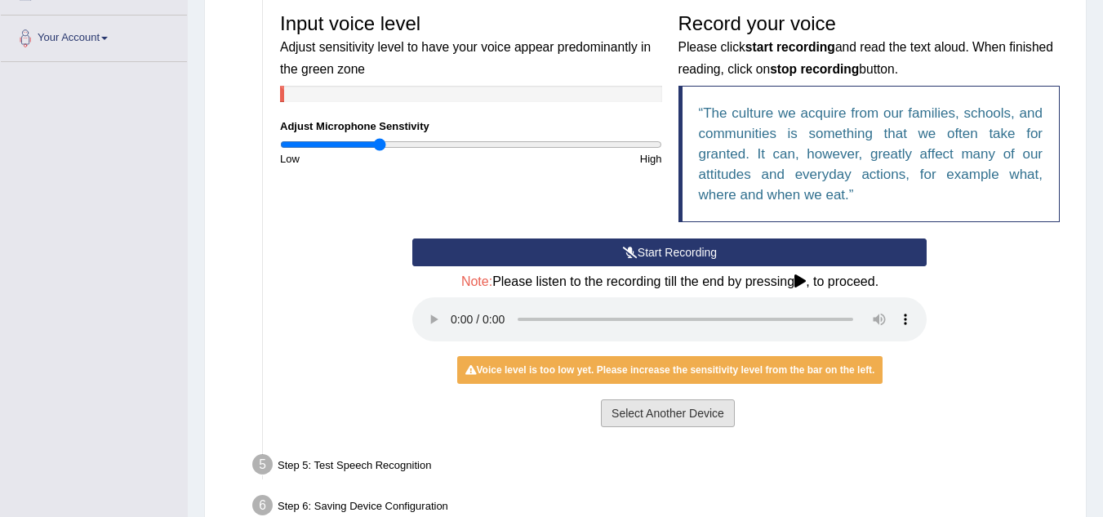
scroll to position [344, 0]
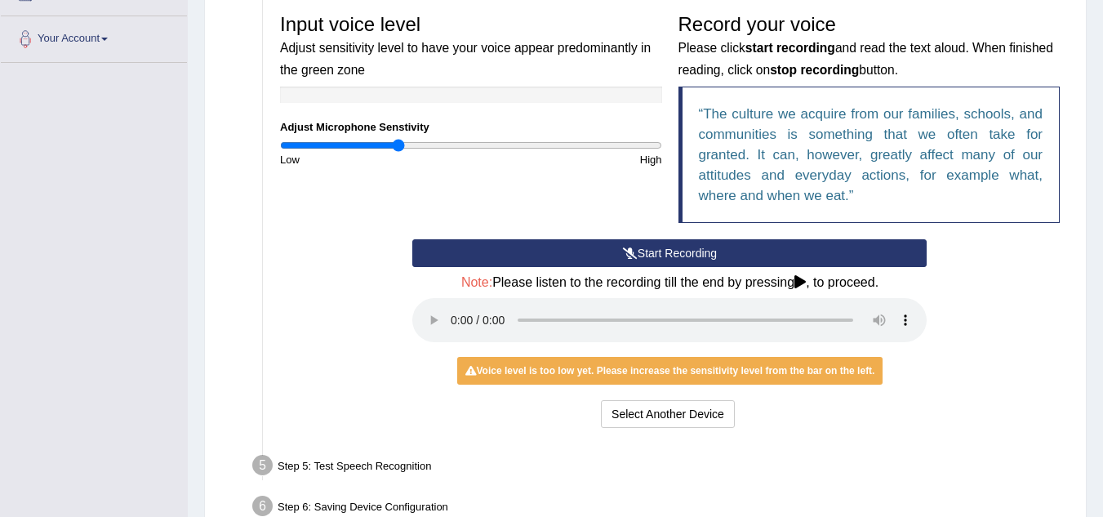
type input "0.62"
click at [399, 146] on input "range" at bounding box center [471, 145] width 382 height 13
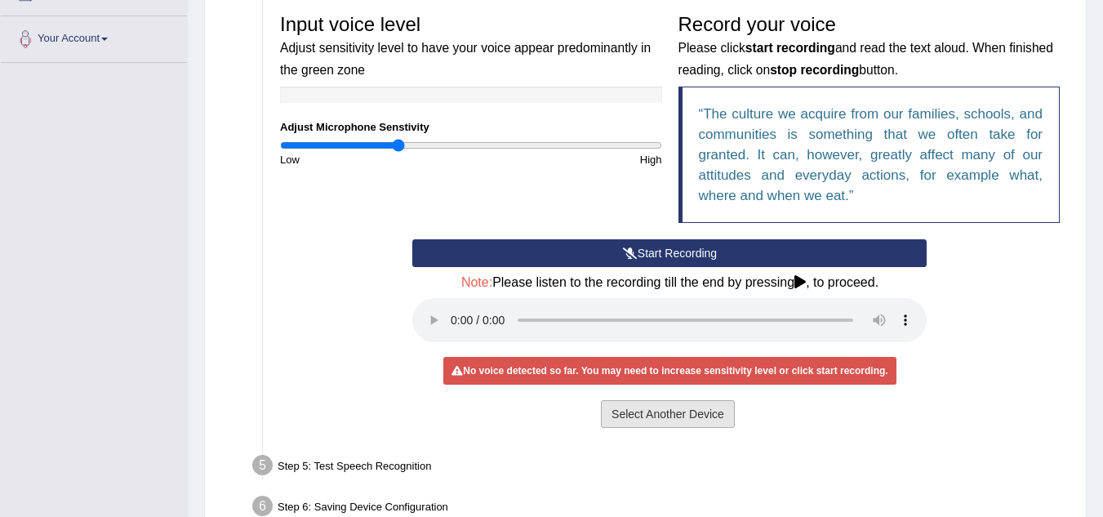
click at [667, 420] on button "Select Another Device" at bounding box center [668, 414] width 134 height 28
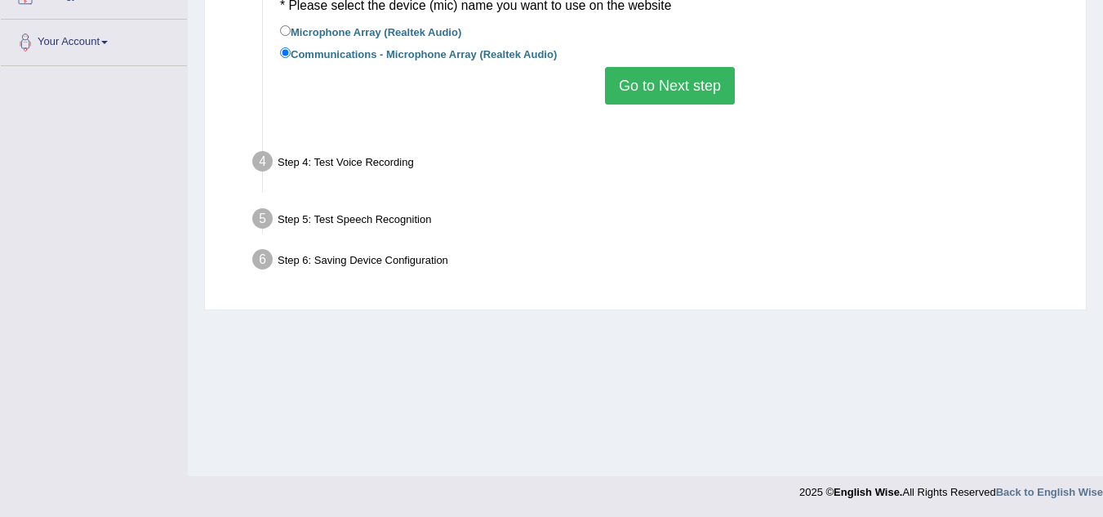
scroll to position [341, 0]
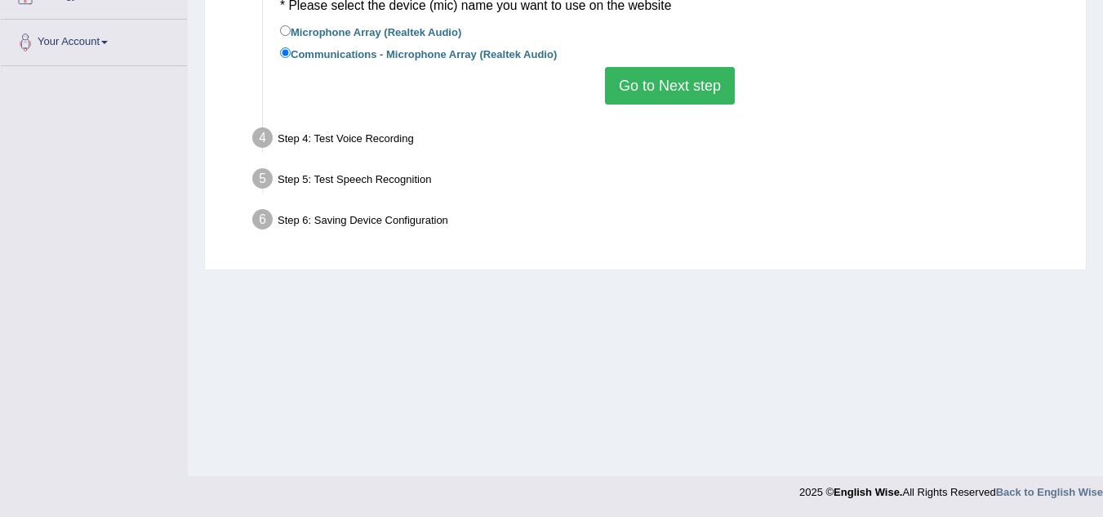
click at [657, 96] on button "Go to Next step" at bounding box center [670, 86] width 130 height 38
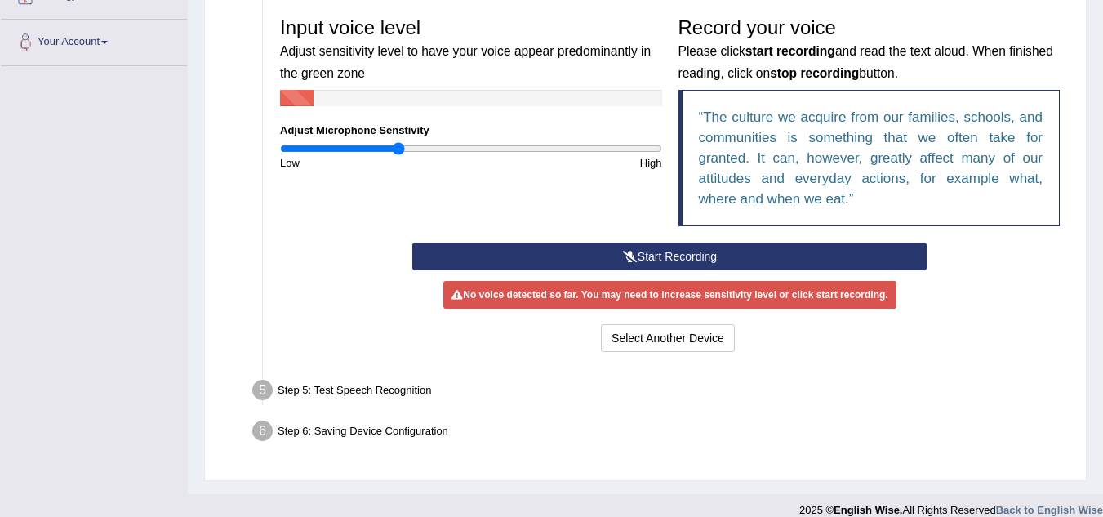
click at [628, 261] on icon at bounding box center [630, 256] width 15 height 11
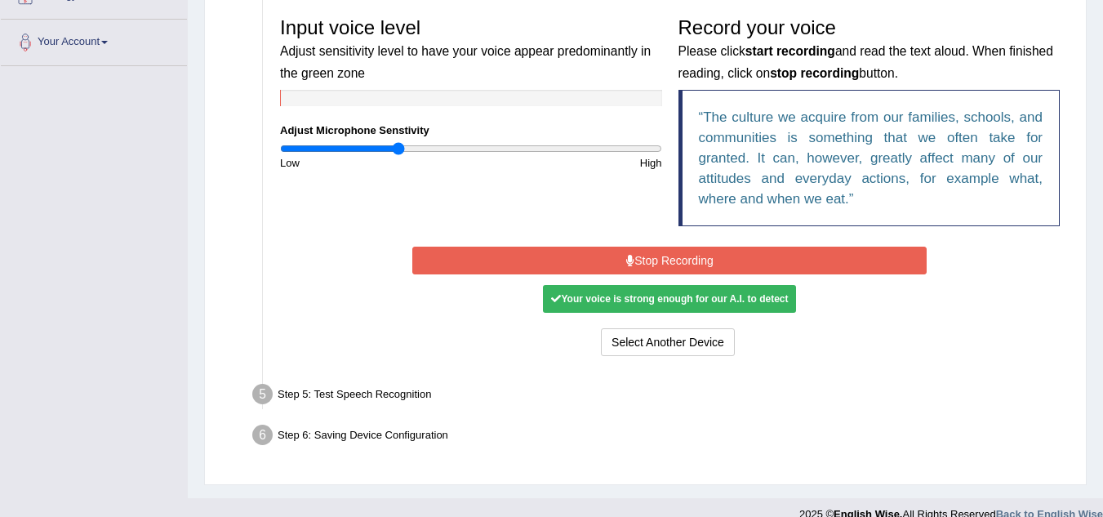
click at [628, 261] on icon at bounding box center [630, 260] width 8 height 11
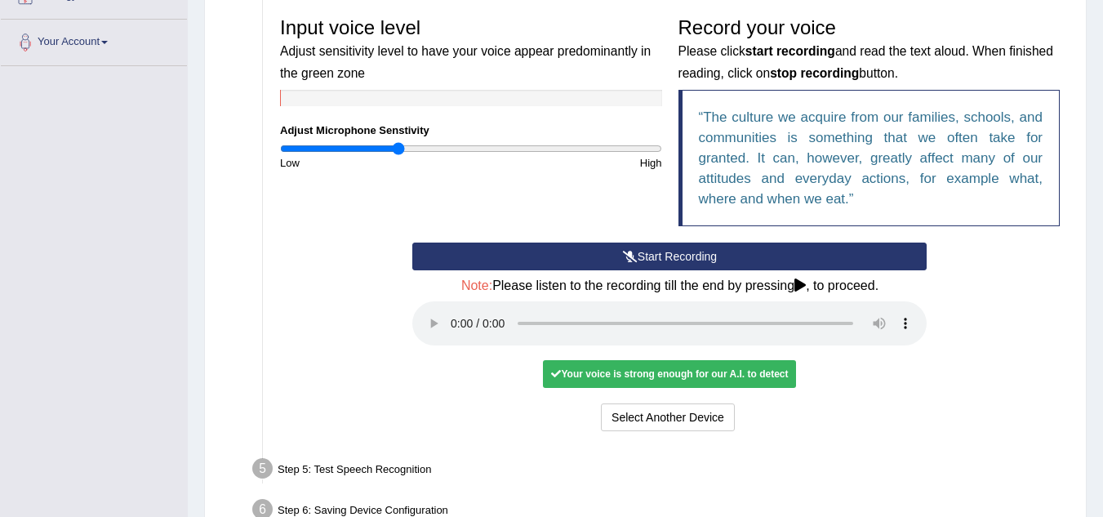
click at [667, 375] on div "Your voice is strong enough for our A.I. to detect" at bounding box center [669, 374] width 253 height 28
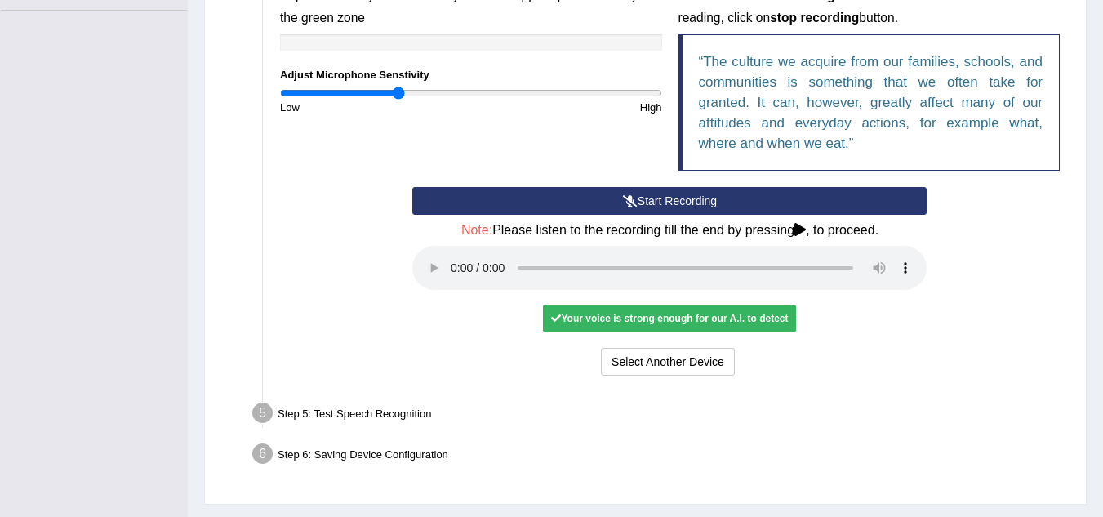
scroll to position [400, 0]
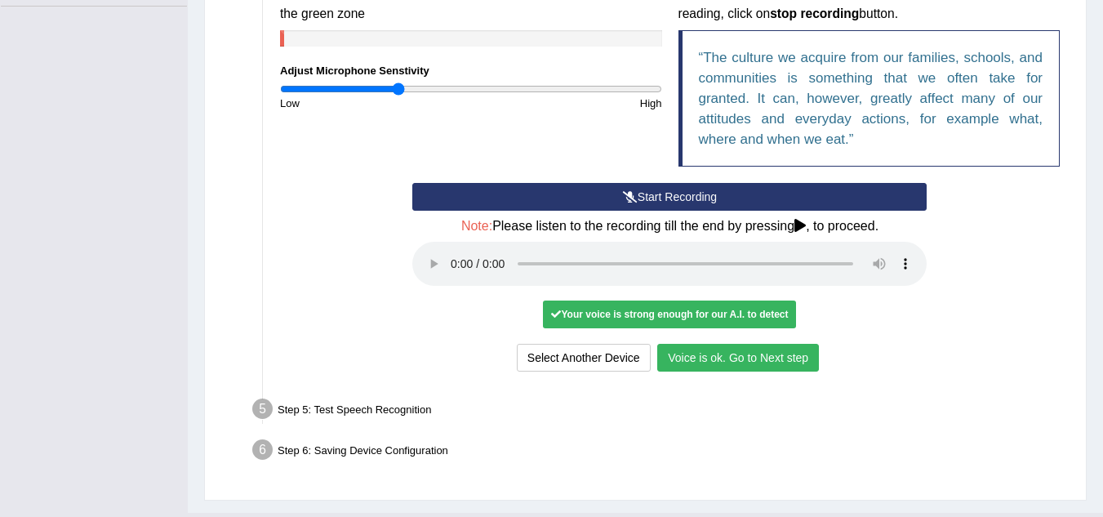
click at [749, 356] on button "Voice is ok. Go to Next step" at bounding box center [738, 358] width 162 height 28
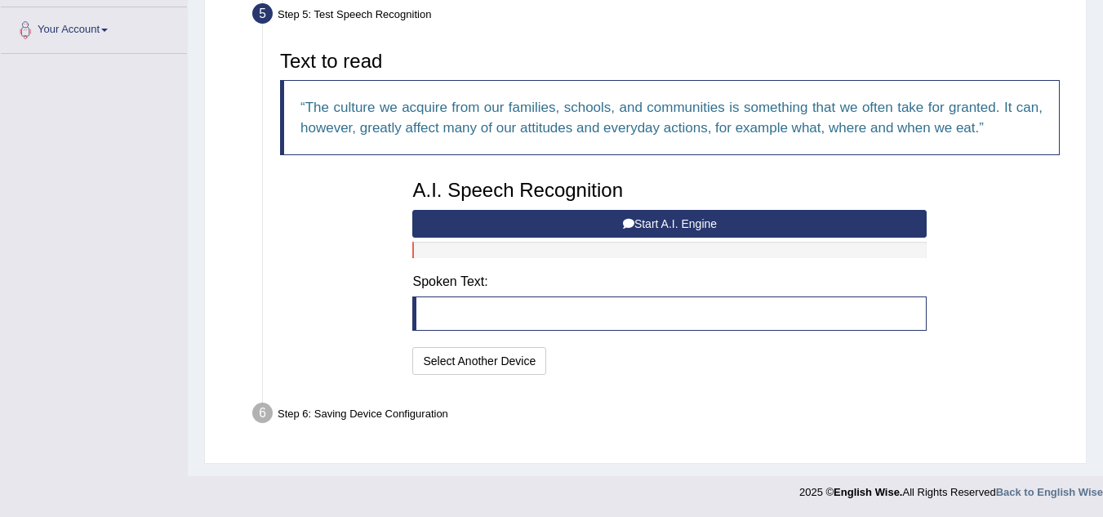
scroll to position [353, 0]
click at [674, 229] on button "Start A.I. Engine" at bounding box center [669, 224] width 515 height 28
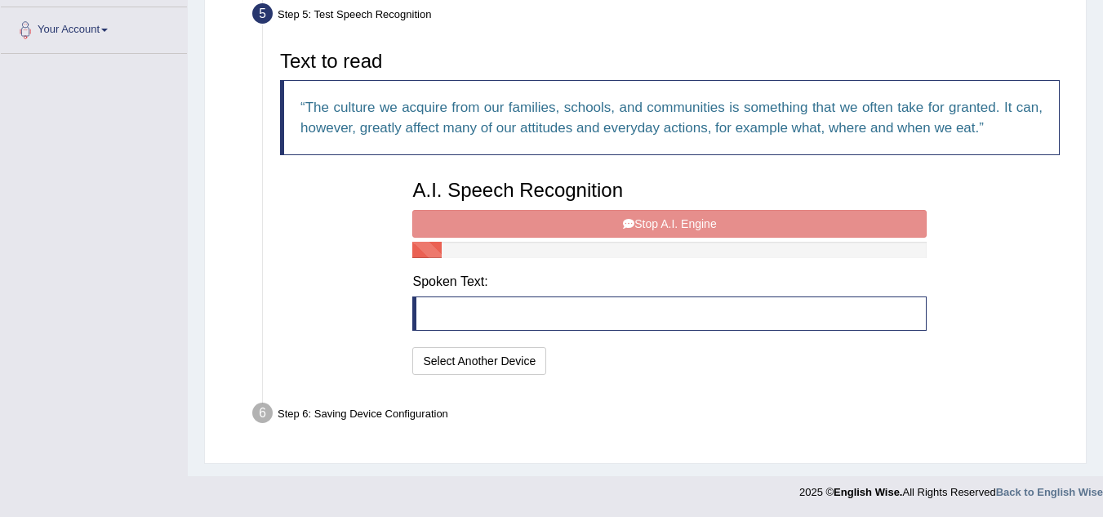
click at [674, 229] on div "A.I. Speech Recognition Start A.I. Engine Stop A.I. Engine Note: Please listen …" at bounding box center [669, 275] width 531 height 207
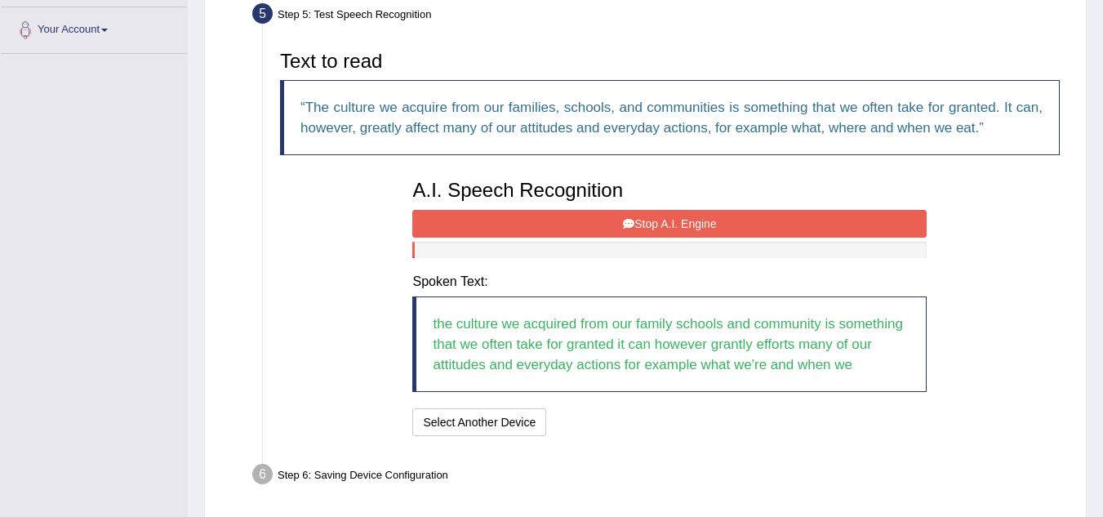
scroll to position [414, 0]
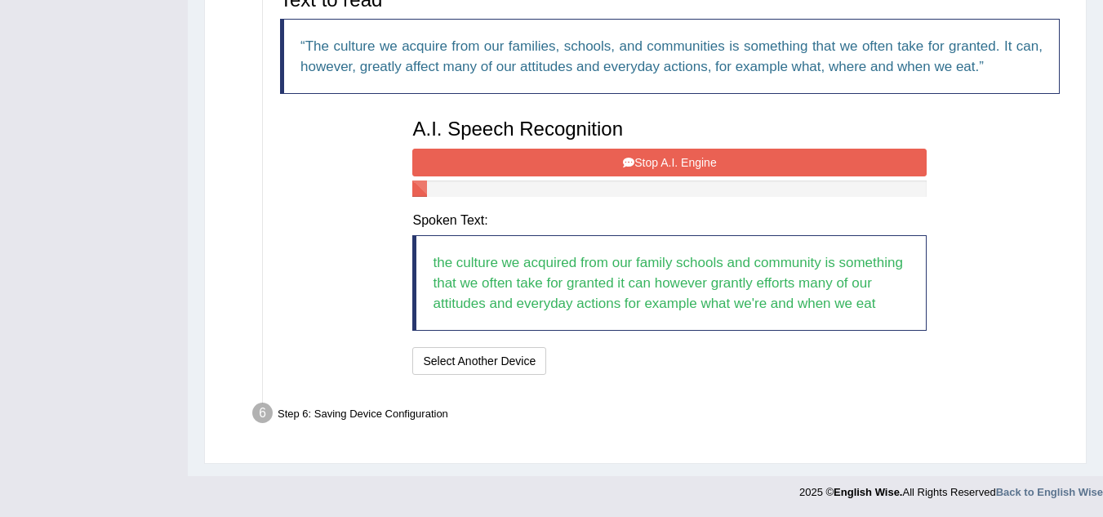
click at [674, 157] on button "Stop A.I. Engine" at bounding box center [669, 163] width 515 height 28
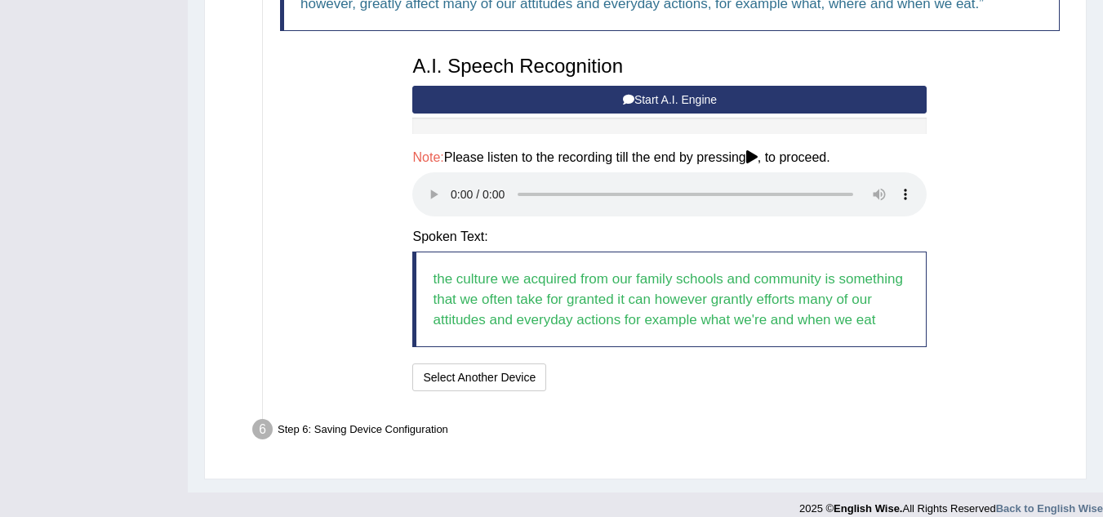
scroll to position [493, 0]
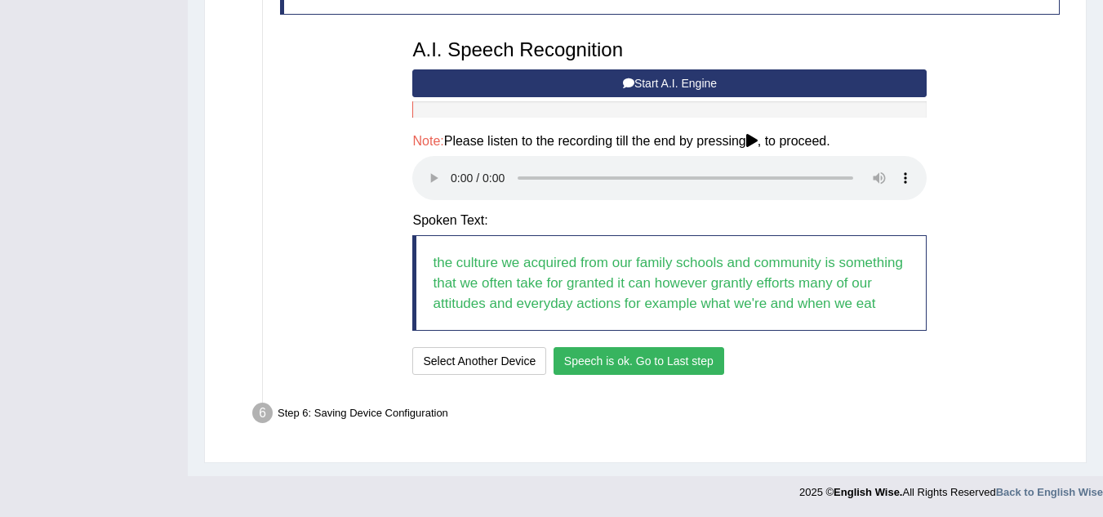
click at [650, 359] on button "Speech is ok. Go to Last step" at bounding box center [639, 361] width 171 height 28
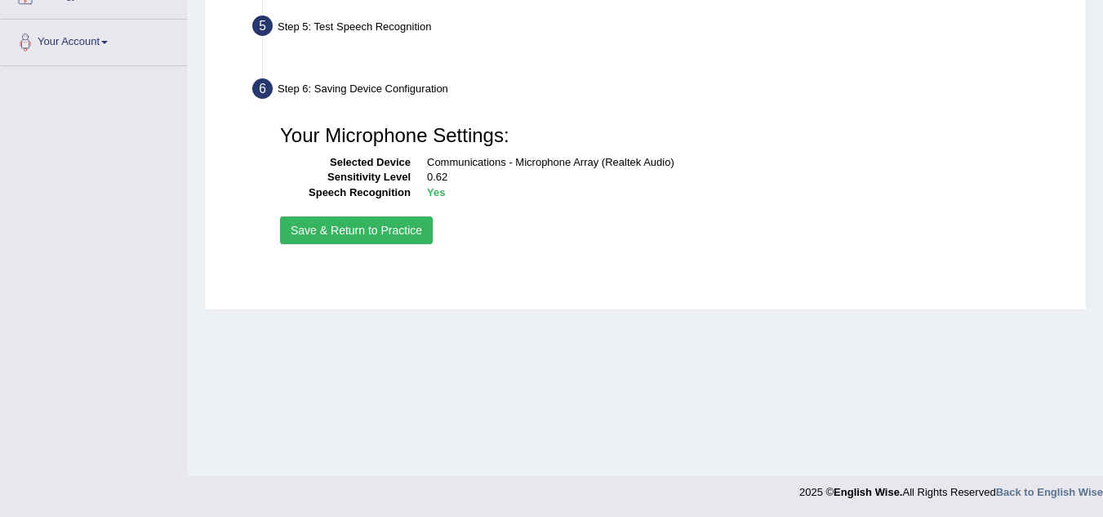
scroll to position [341, 0]
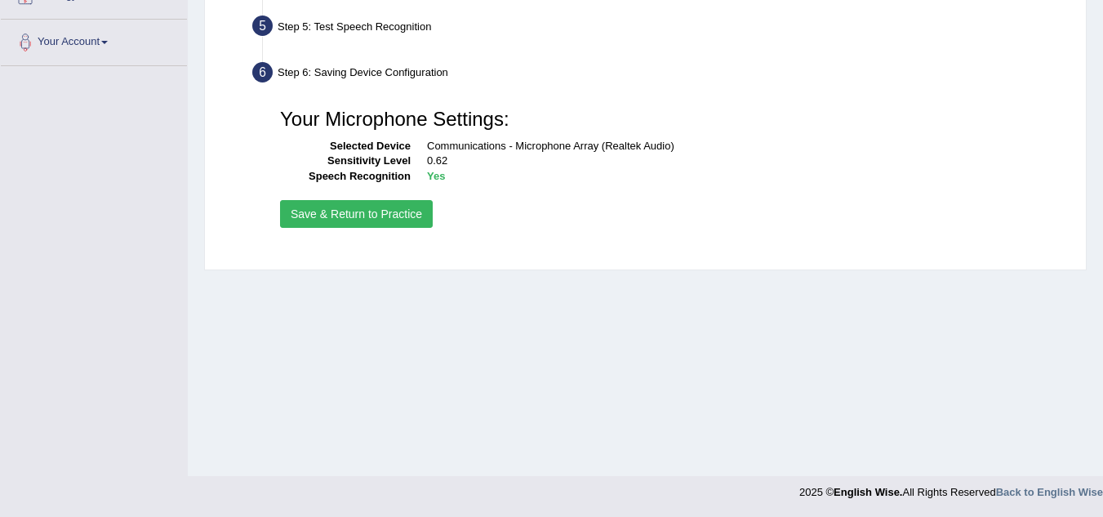
click at [368, 212] on button "Save & Return to Practice" at bounding box center [356, 214] width 153 height 28
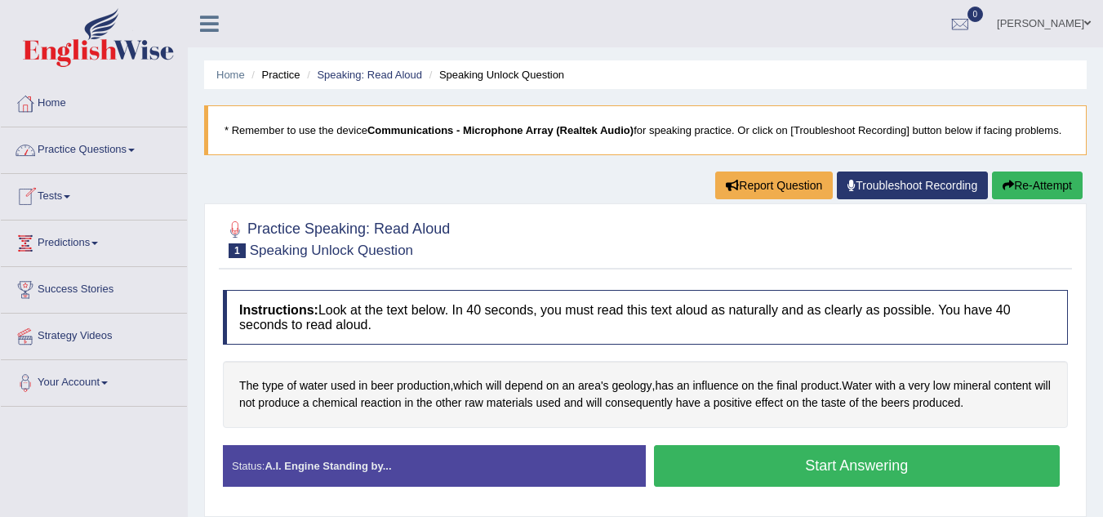
click at [130, 145] on link "Practice Questions" at bounding box center [94, 147] width 186 height 41
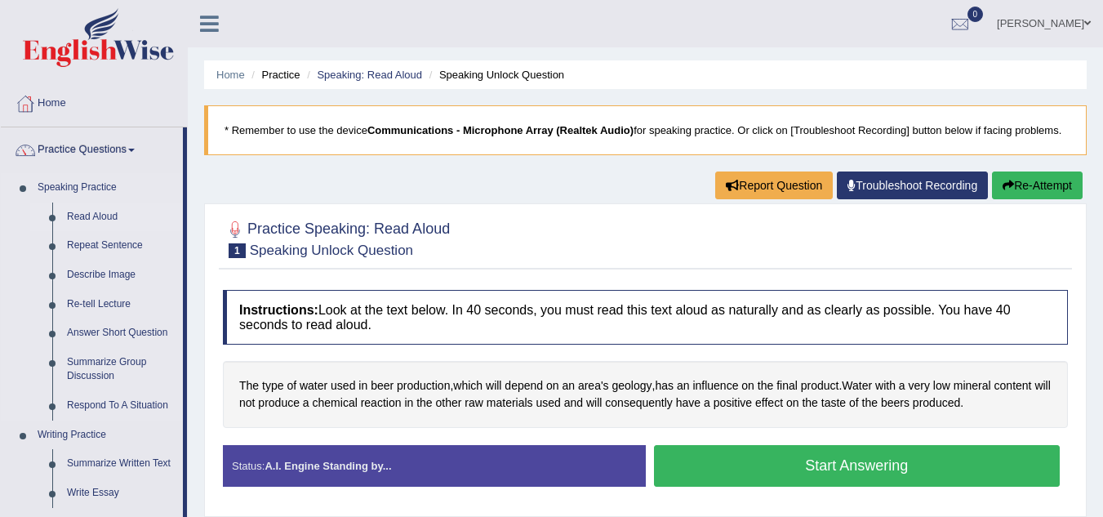
click at [78, 214] on link "Read Aloud" at bounding box center [121, 217] width 123 height 29
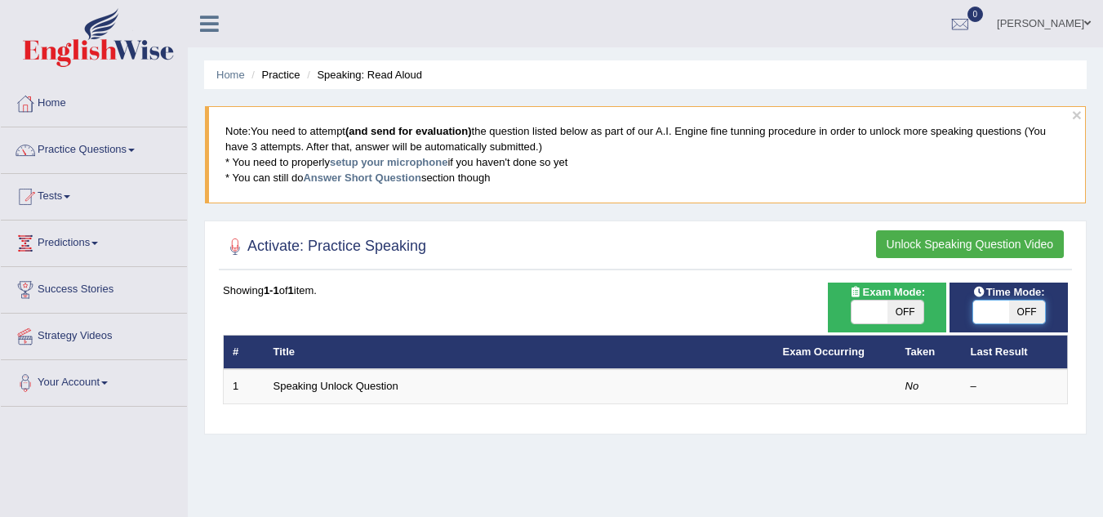
click at [1003, 315] on span at bounding box center [992, 312] width 36 height 23
checkbox input "true"
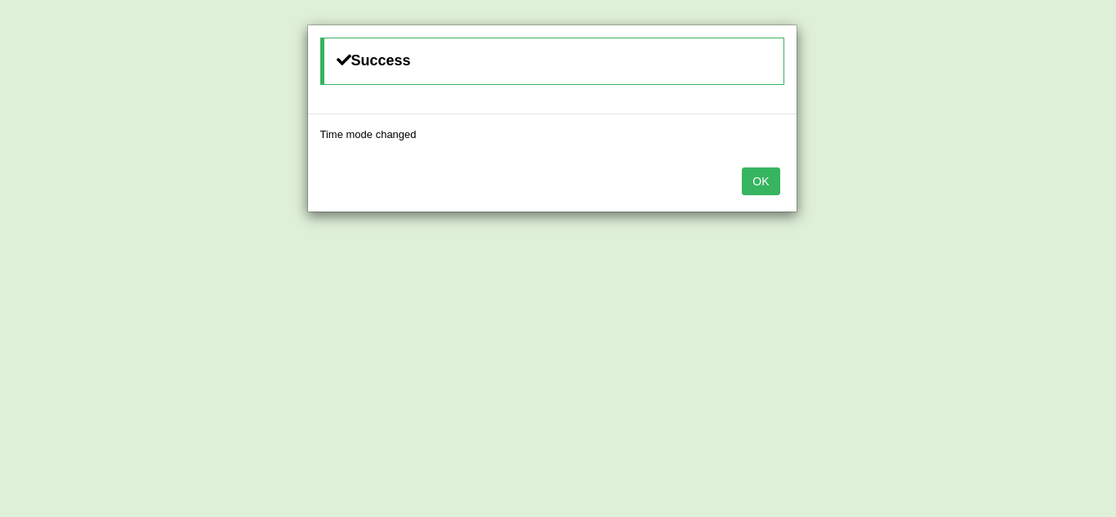
click at [1003, 315] on div "Success Time mode changed OK" at bounding box center [558, 258] width 1116 height 517
click at [764, 194] on button "OK" at bounding box center [761, 181] width 38 height 28
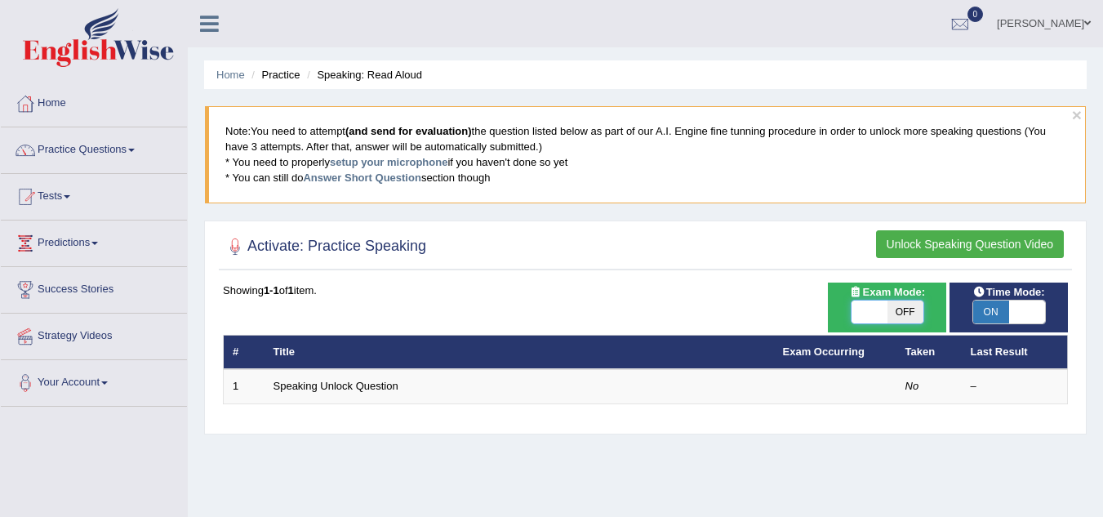
click at [874, 312] on span at bounding box center [870, 312] width 36 height 23
checkbox input "true"
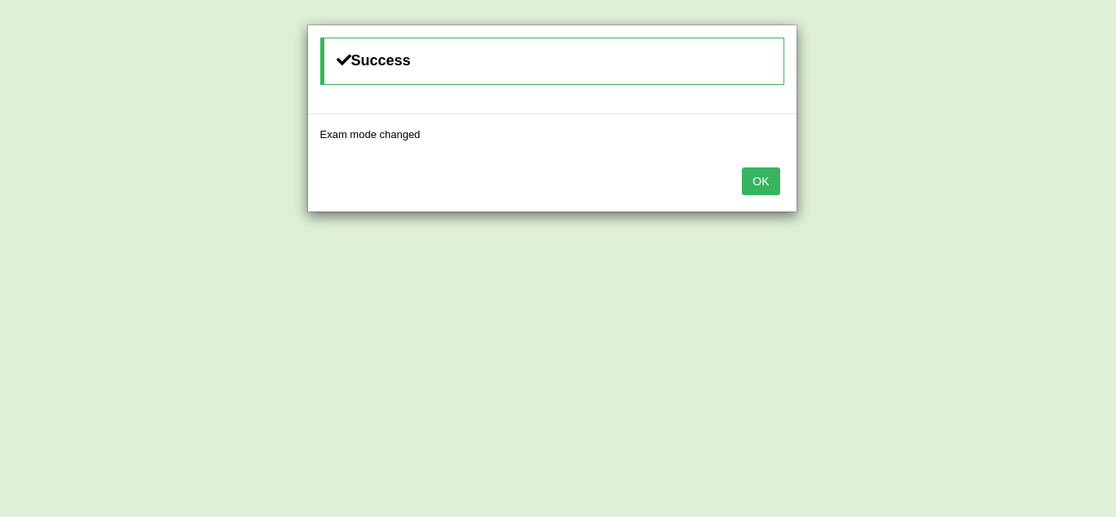
click at [742, 167] on button "OK" at bounding box center [761, 181] width 38 height 28
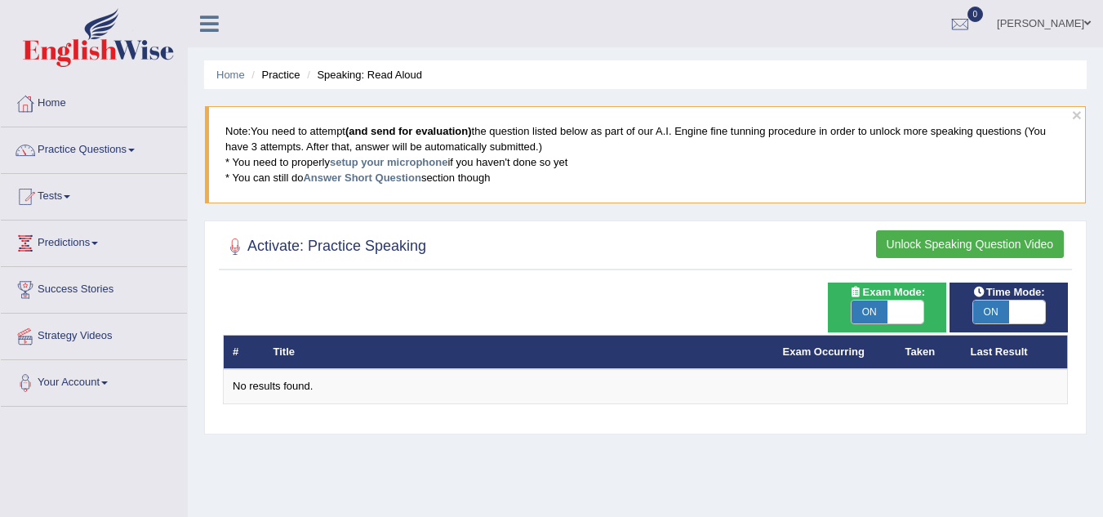
click at [995, 238] on button "Unlock Speaking Question Video" at bounding box center [970, 244] width 188 height 28
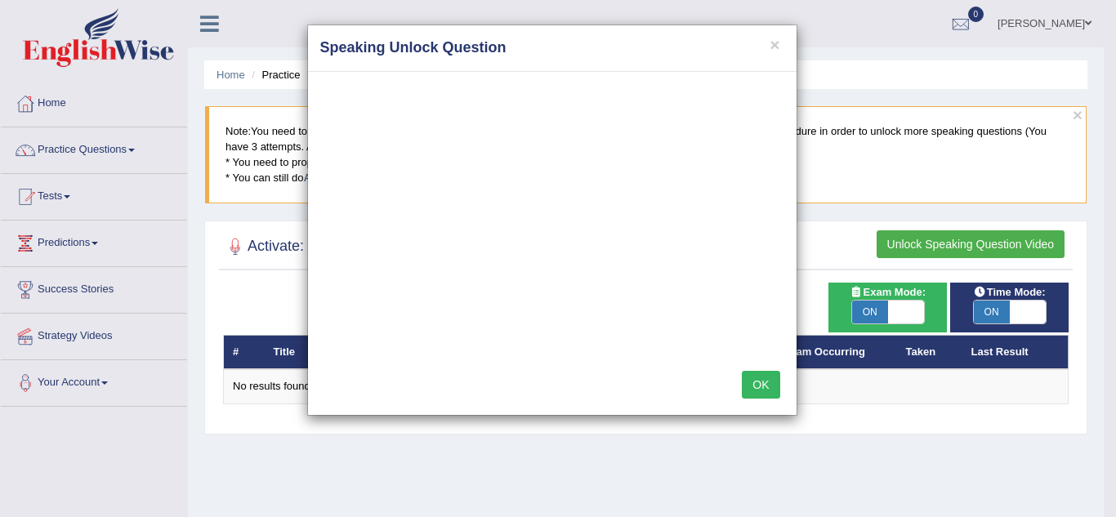
click at [759, 381] on button "OK" at bounding box center [761, 385] width 38 height 28
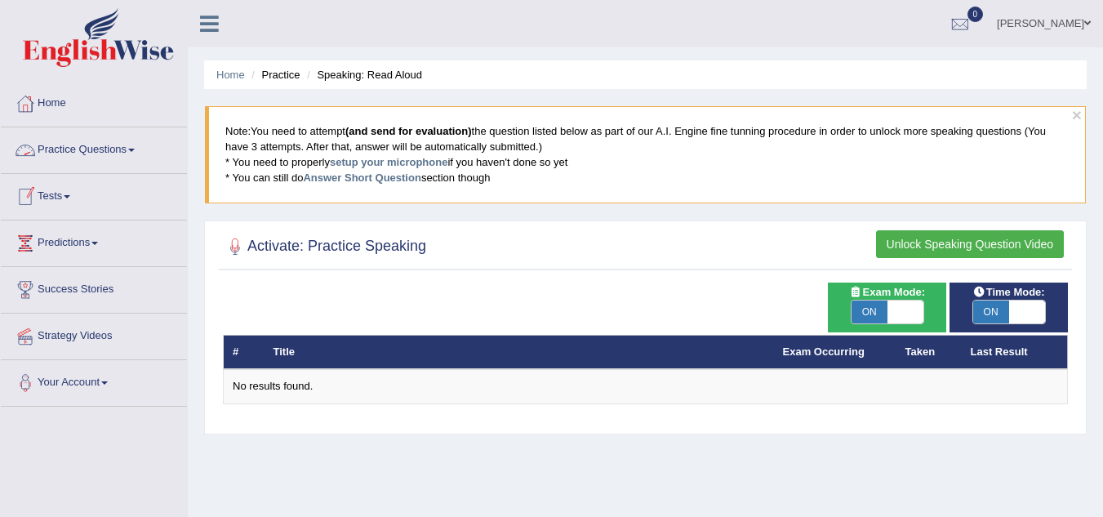
click at [130, 148] on link "Practice Questions" at bounding box center [94, 147] width 186 height 41
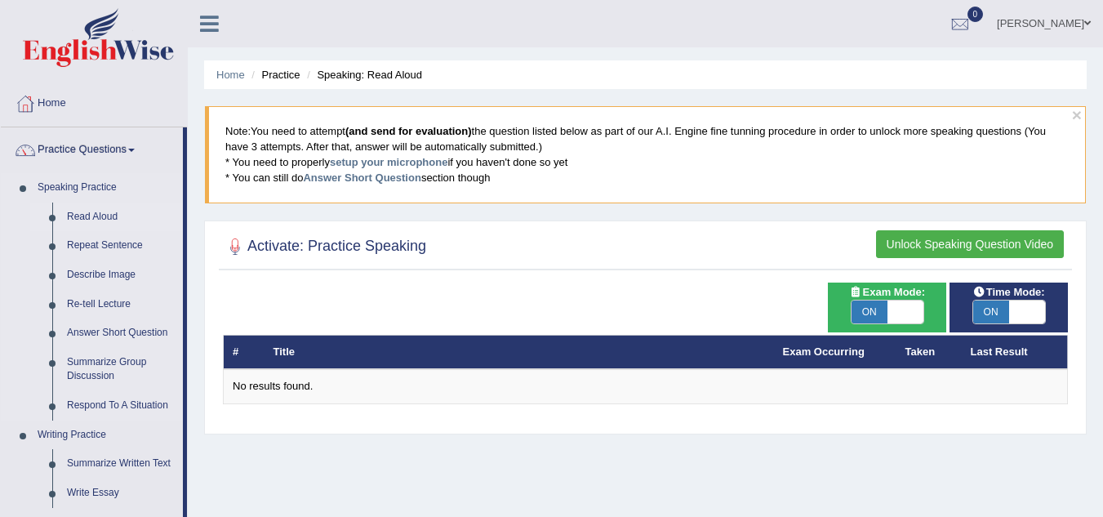
click at [85, 209] on link "Read Aloud" at bounding box center [121, 217] width 123 height 29
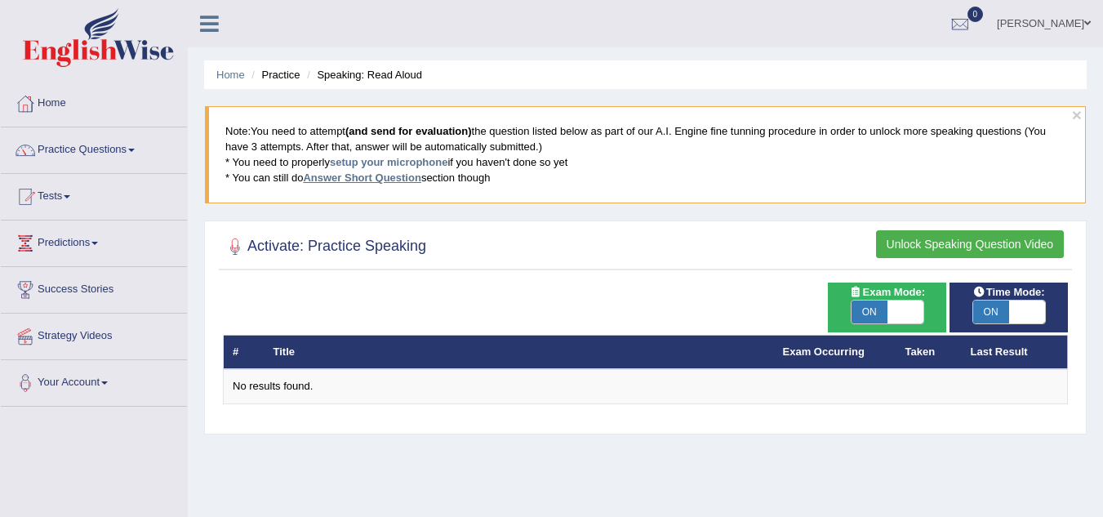
click at [368, 172] on link "Answer Short Question" at bounding box center [362, 178] width 118 height 12
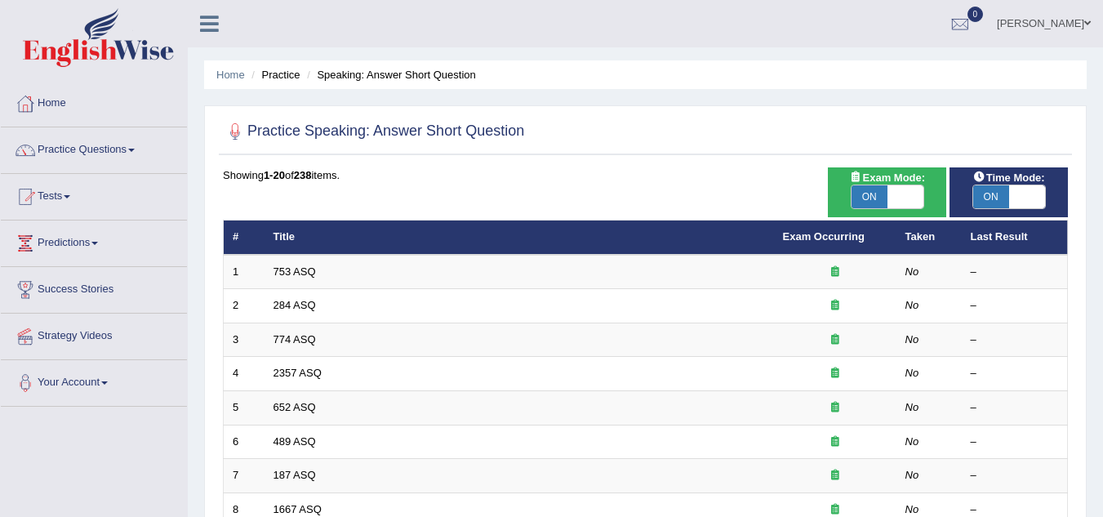
scroll to position [101, 0]
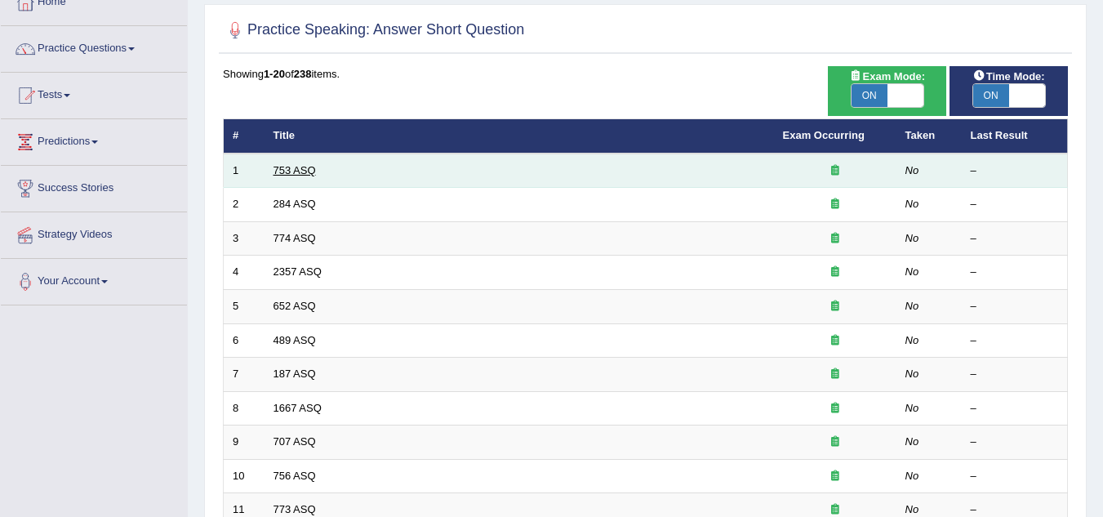
click at [279, 167] on link "753 ASQ" at bounding box center [295, 170] width 42 height 12
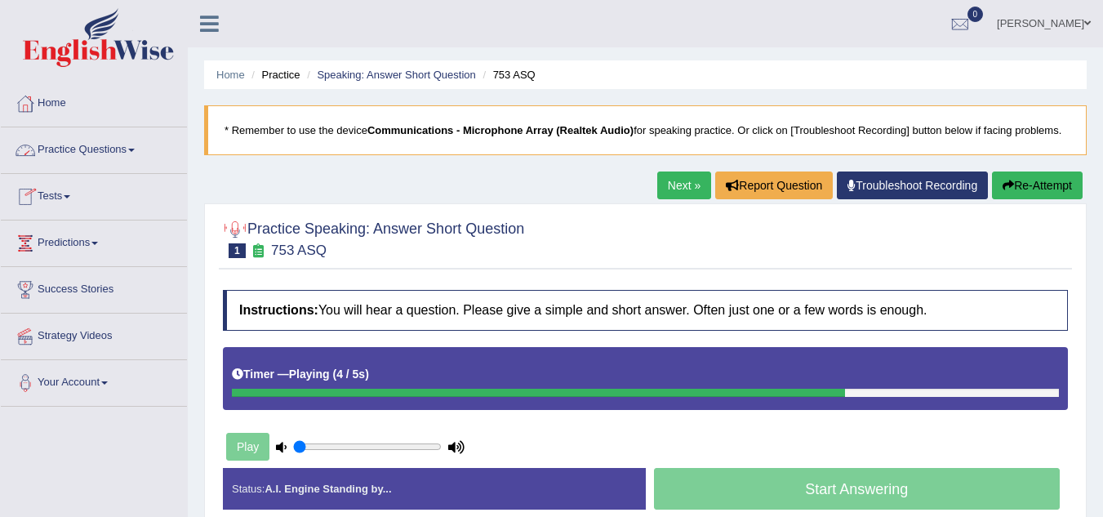
click at [131, 149] on link "Practice Questions" at bounding box center [94, 147] width 186 height 41
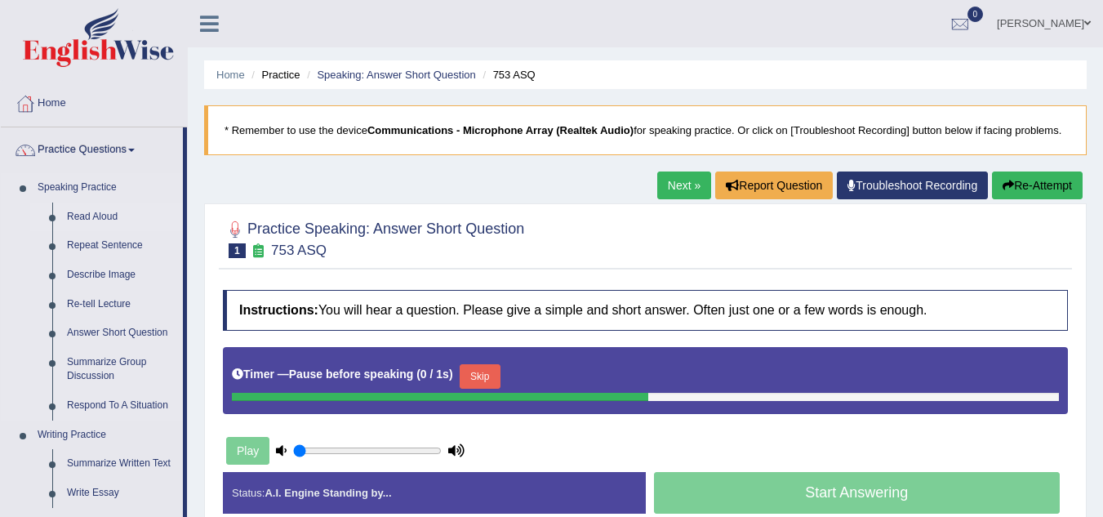
click at [92, 218] on link "Read Aloud" at bounding box center [121, 217] width 123 height 29
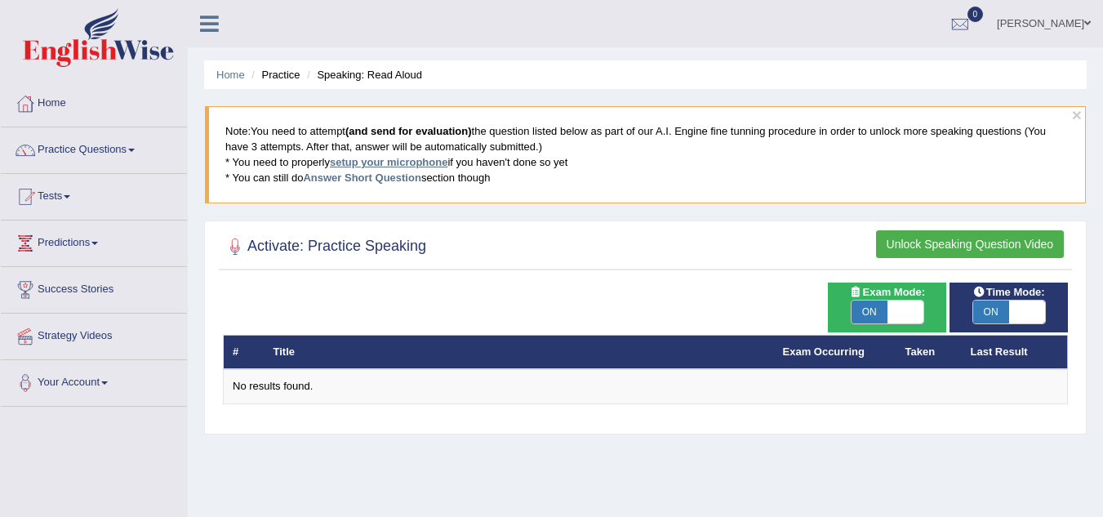
click at [410, 158] on link "setup your microphone" at bounding box center [389, 162] width 118 height 12
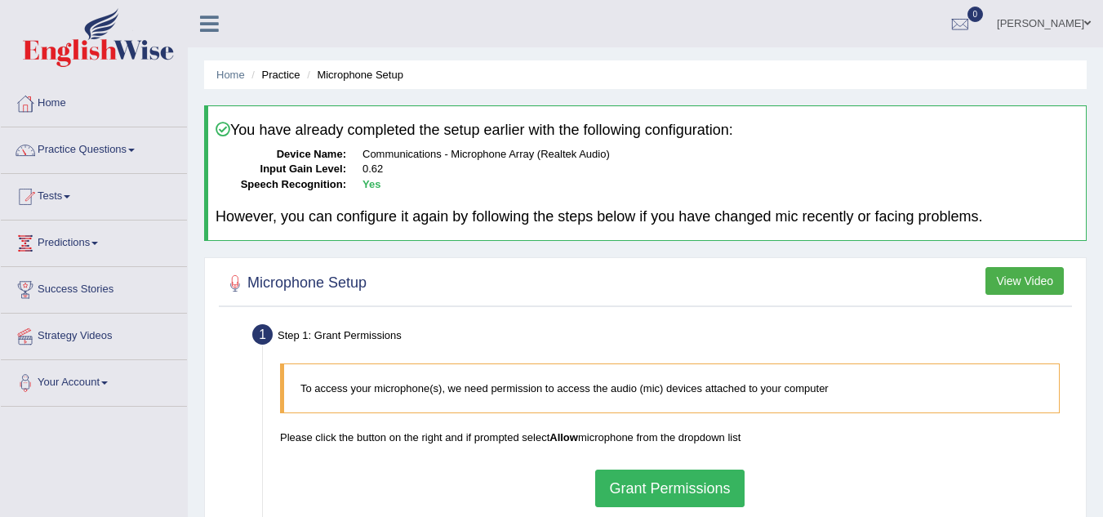
click at [518, 285] on div at bounding box center [645, 283] width 845 height 33
click at [123, 153] on link "Practice Questions" at bounding box center [94, 147] width 186 height 41
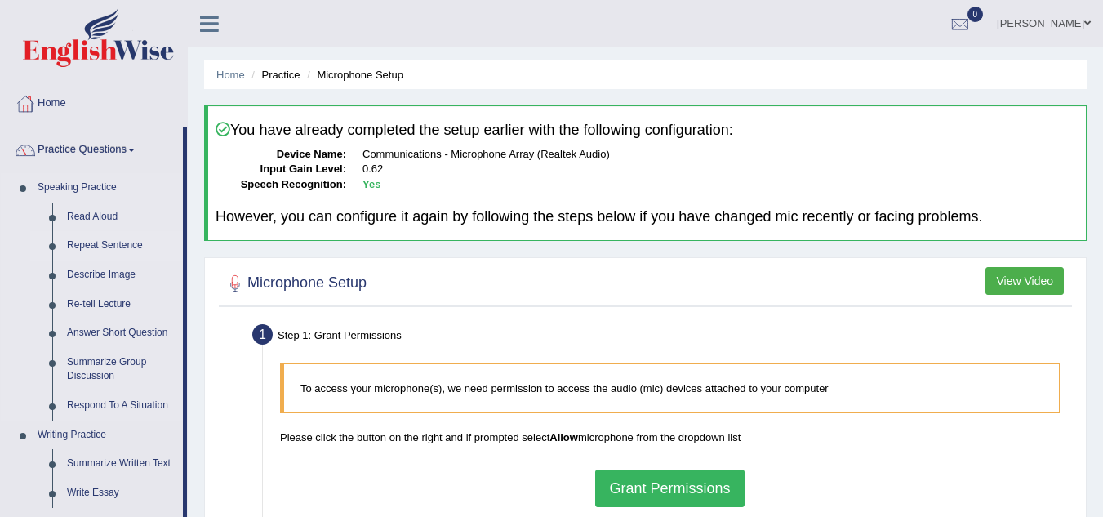
click at [99, 249] on link "Repeat Sentence" at bounding box center [121, 245] width 123 height 29
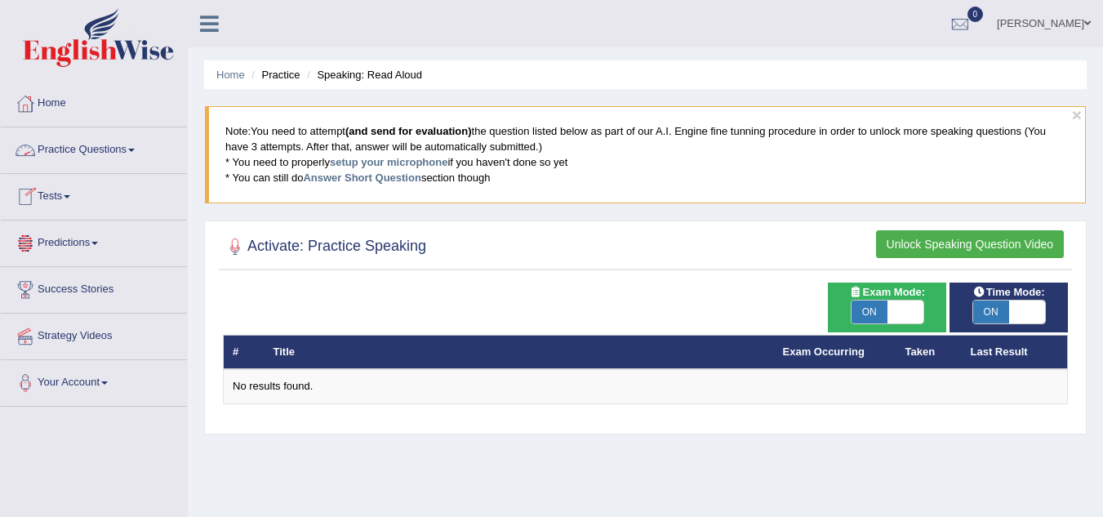
click at [108, 147] on link "Practice Questions" at bounding box center [94, 147] width 186 height 41
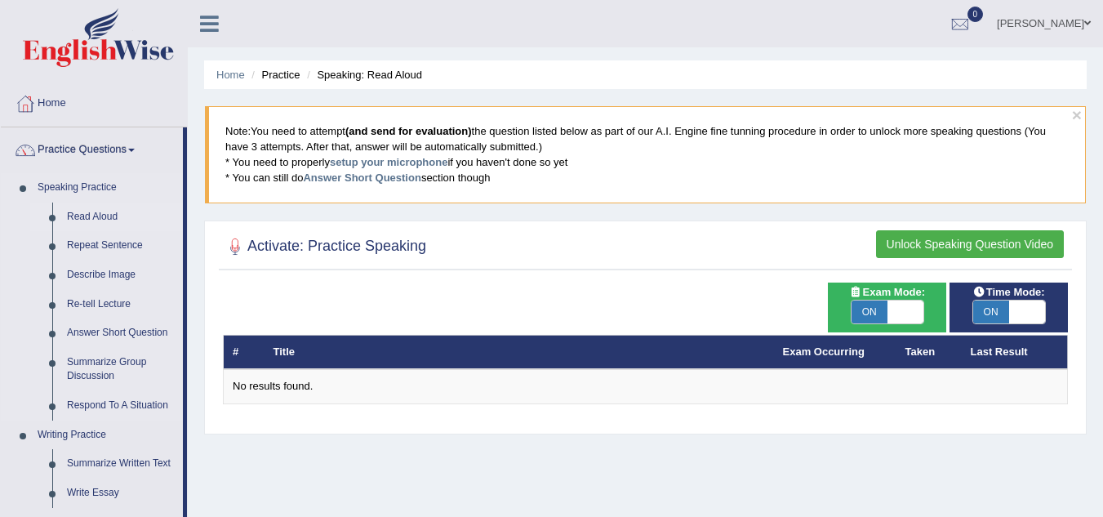
click at [87, 207] on link "Read Aloud" at bounding box center [121, 217] width 123 height 29
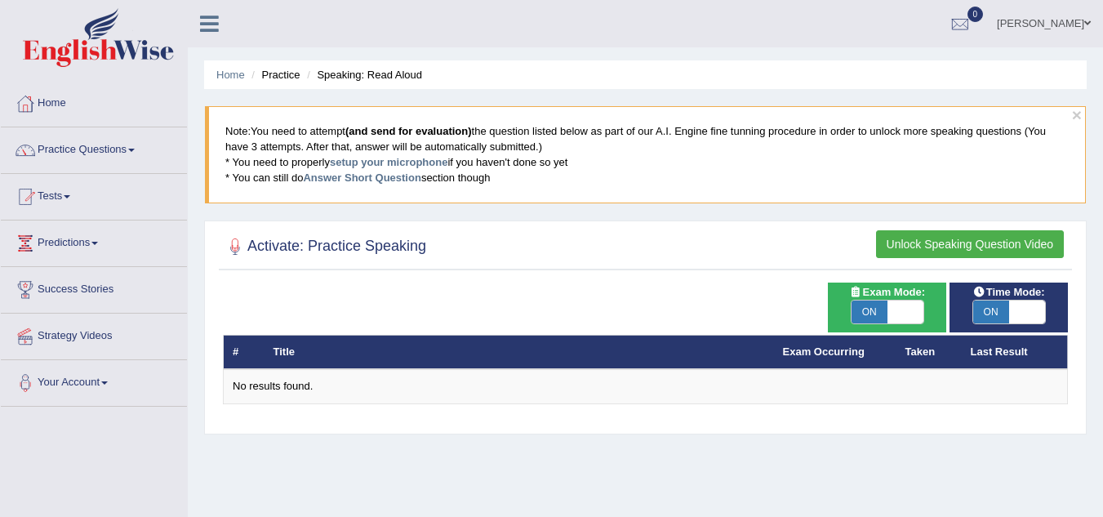
click at [962, 243] on button "Unlock Speaking Question Video" at bounding box center [970, 244] width 188 height 28
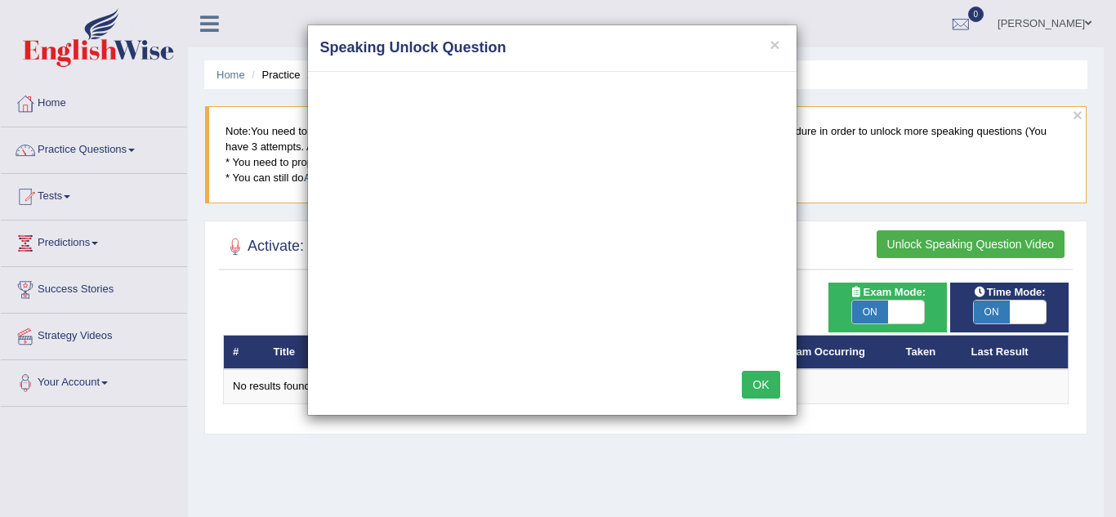
click at [768, 389] on button "OK" at bounding box center [761, 385] width 38 height 28
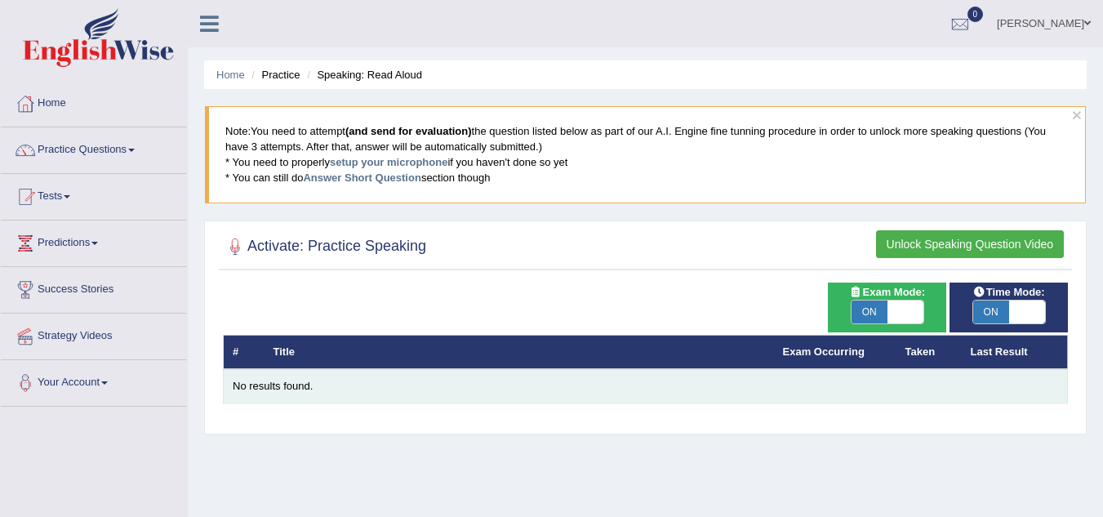
click at [270, 394] on div "No results found." at bounding box center [646, 387] width 826 height 16
click at [276, 390] on div "No results found." at bounding box center [646, 387] width 826 height 16
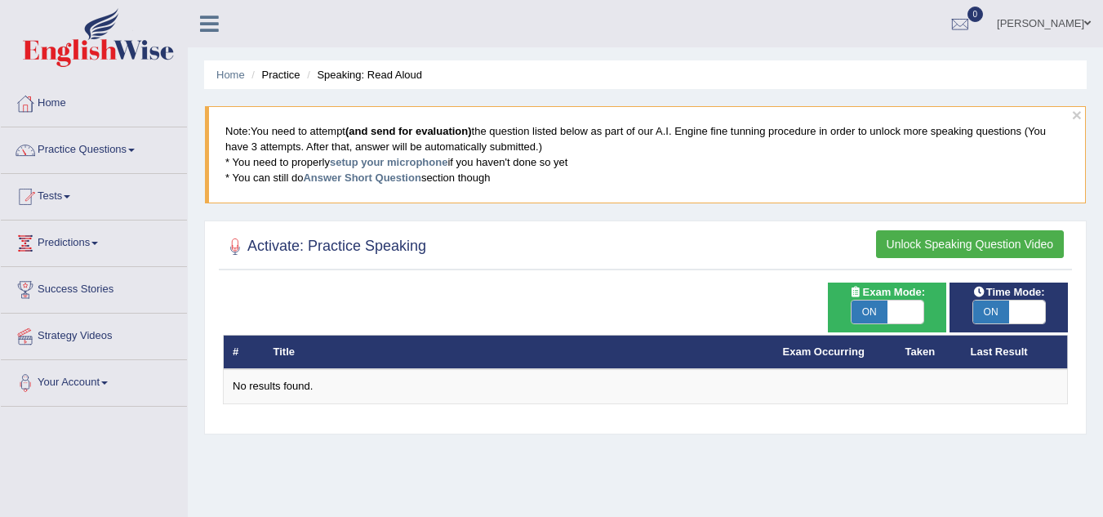
click at [944, 245] on button "Unlock Speaking Question Video" at bounding box center [970, 244] width 188 height 28
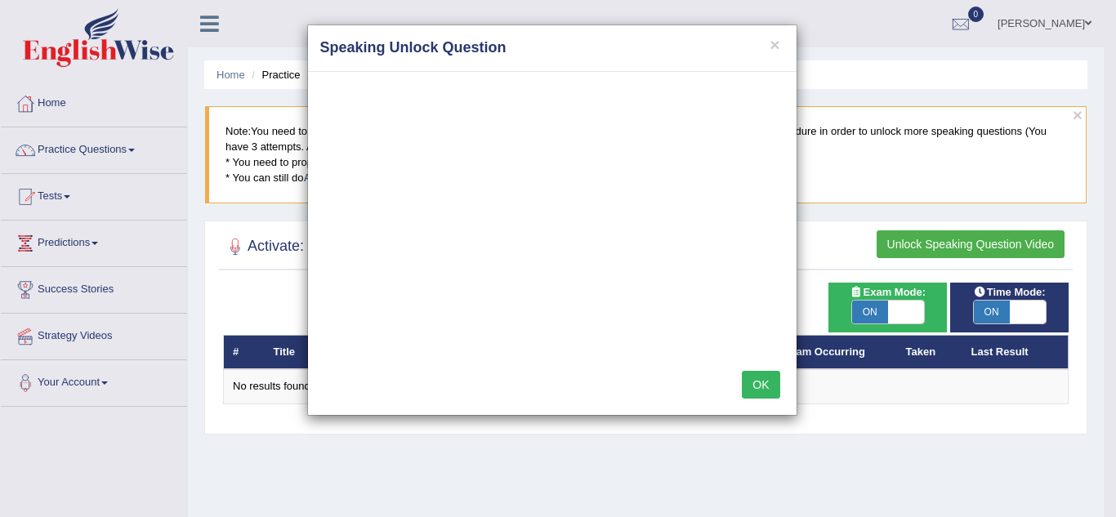
click at [758, 393] on button "OK" at bounding box center [761, 385] width 38 height 28
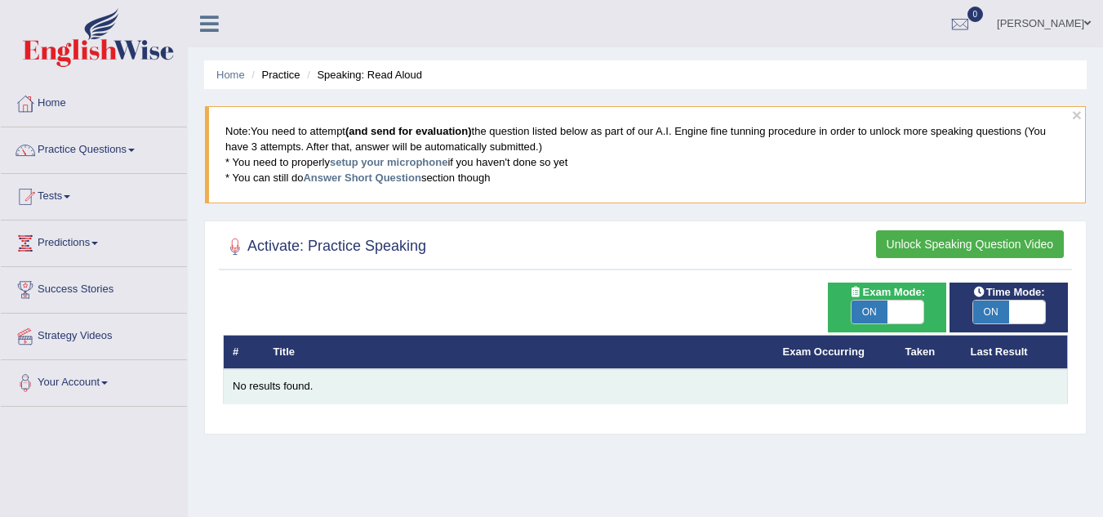
click at [275, 385] on div "No results found." at bounding box center [646, 387] width 826 height 16
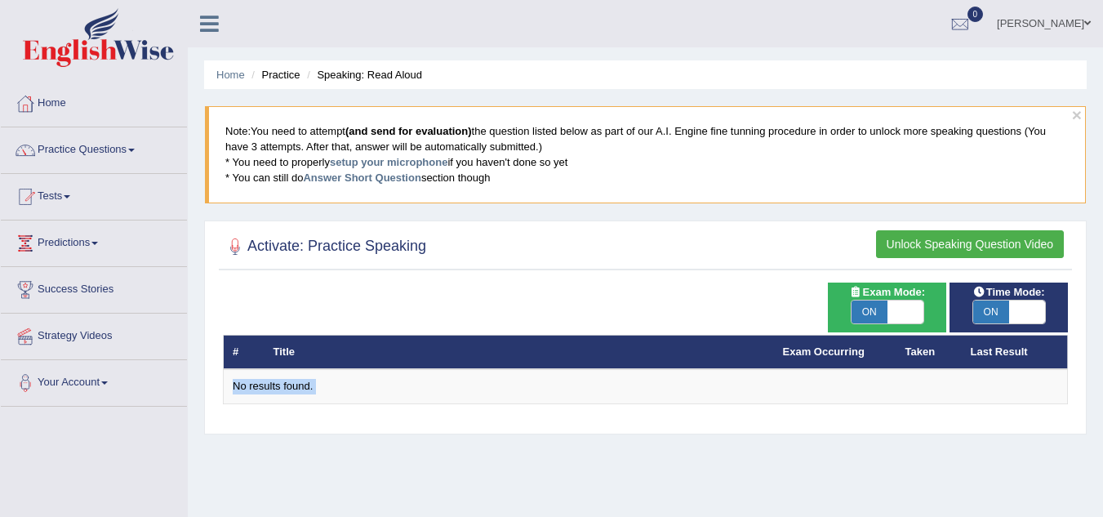
click at [870, 314] on span "ON" at bounding box center [870, 312] width 36 height 23
checkbox input "false"
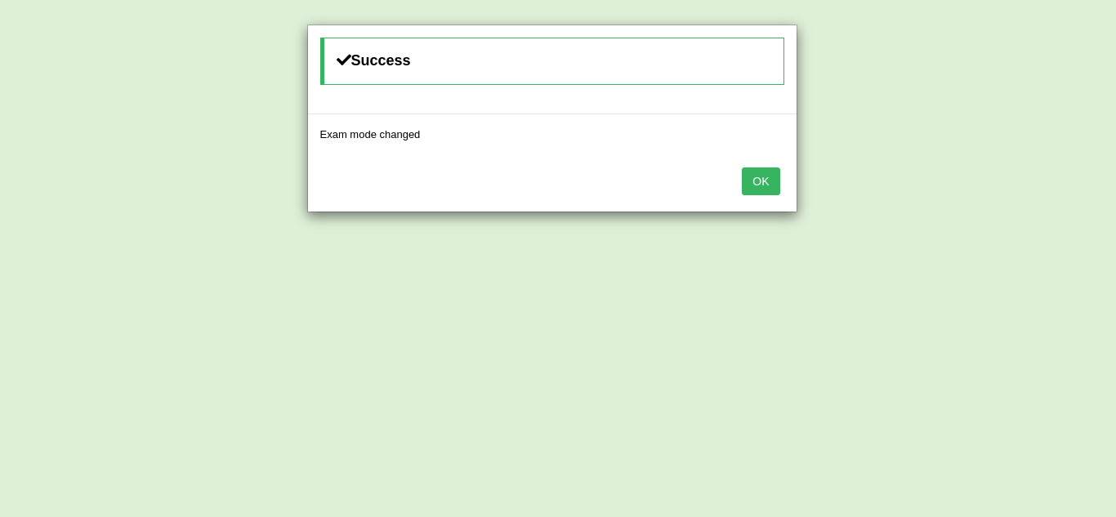
click at [742, 167] on button "OK" at bounding box center [761, 181] width 38 height 28
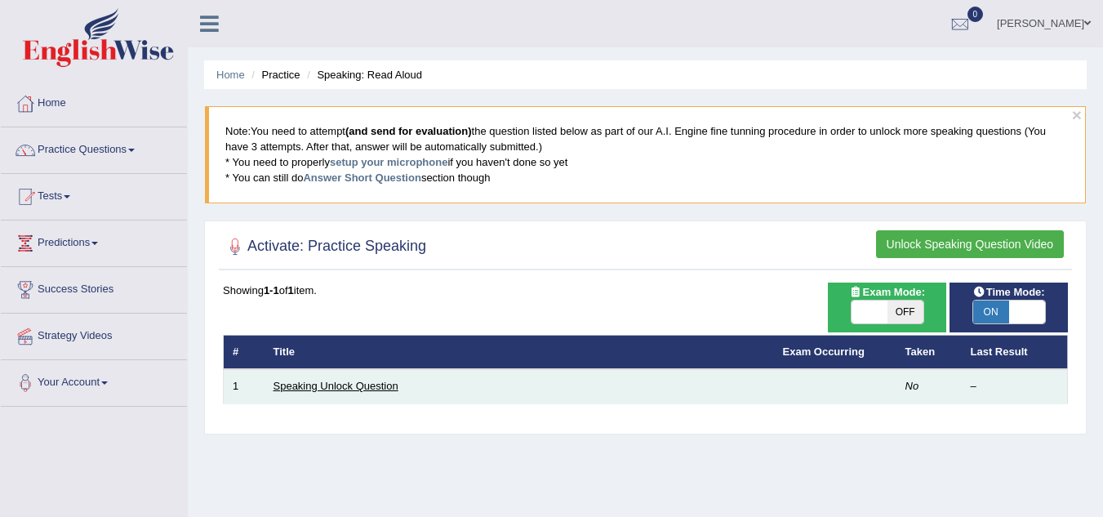
click at [359, 386] on link "Speaking Unlock Question" at bounding box center [336, 386] width 125 height 12
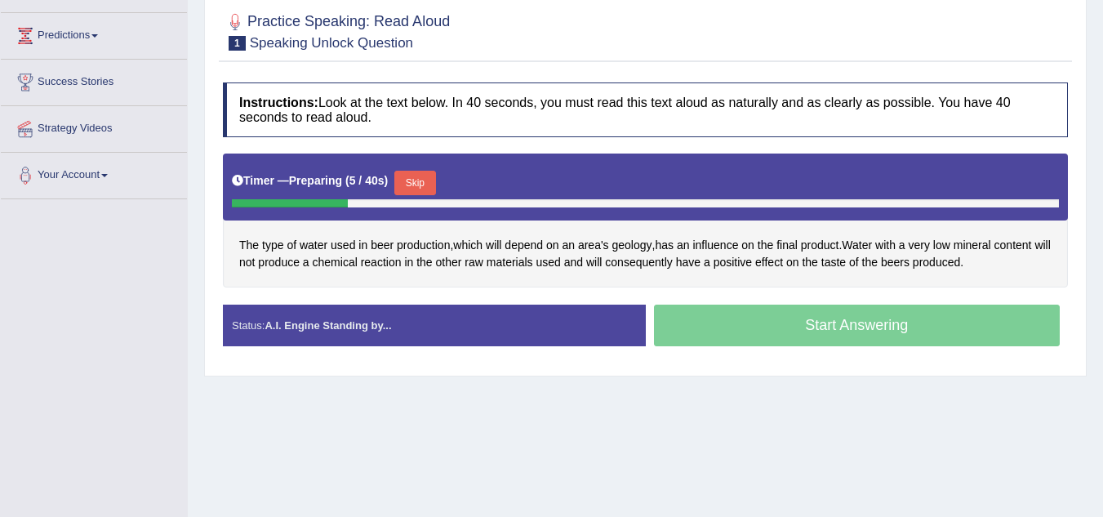
scroll to position [208, 0]
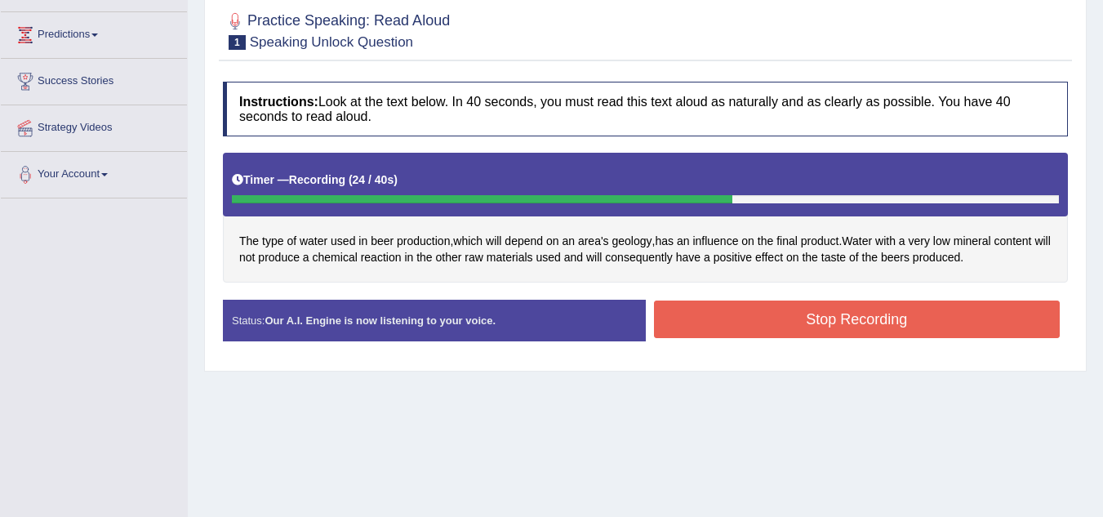
click at [716, 307] on button "Stop Recording" at bounding box center [857, 320] width 407 height 38
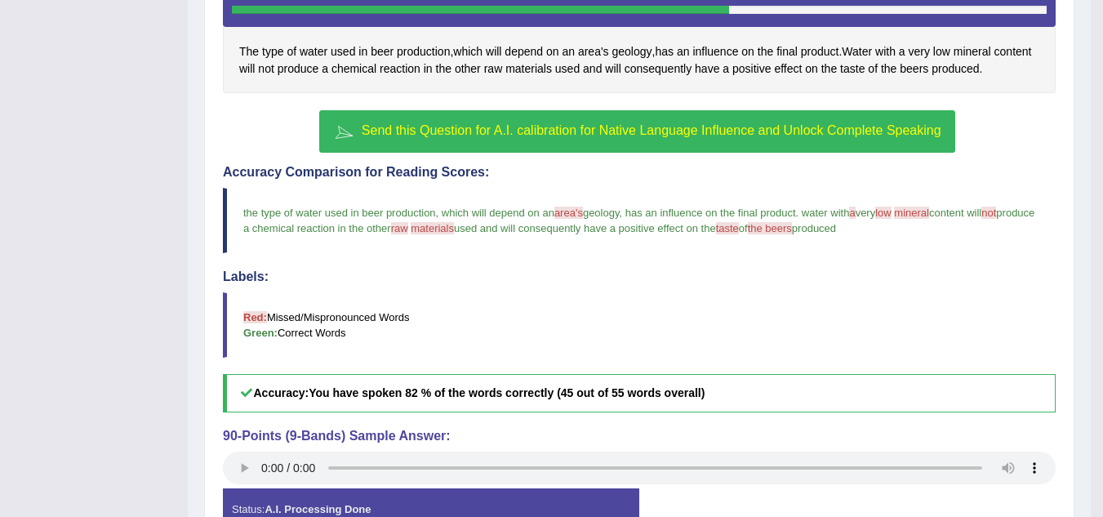
scroll to position [405, 0]
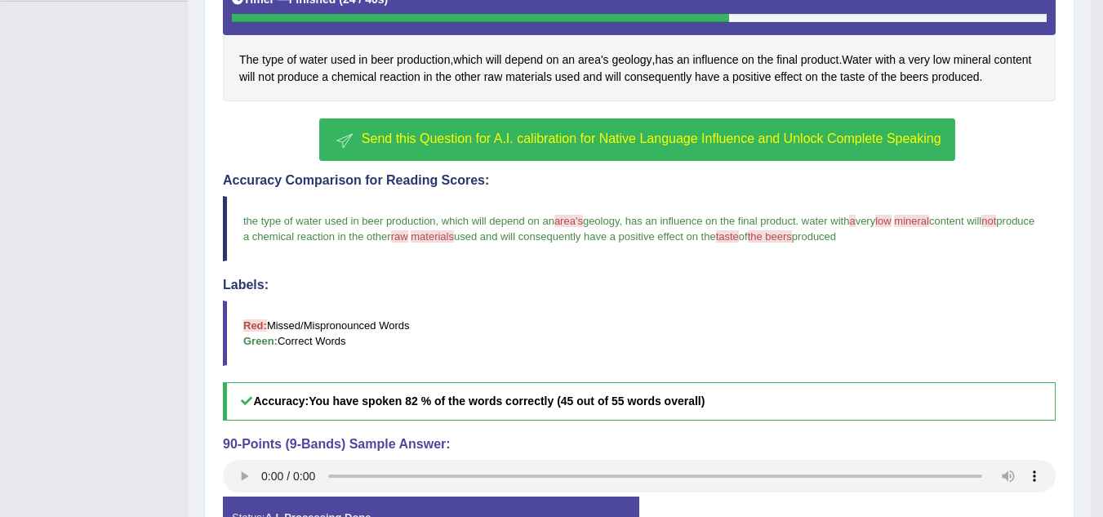
click at [516, 142] on span "Send this Question for A.I. calibration for Native Language Influence and Unloc…" at bounding box center [652, 138] width 580 height 14
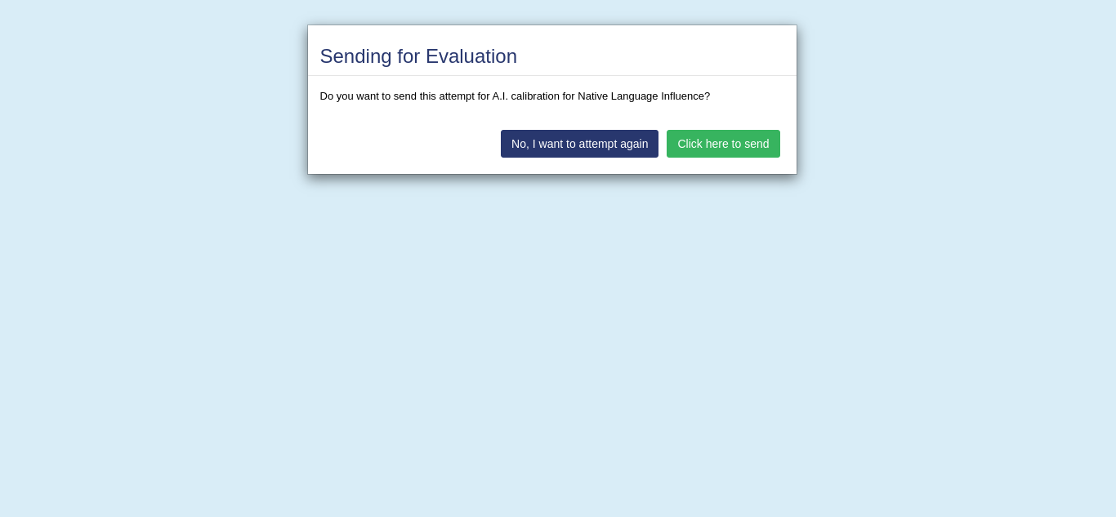
click at [729, 144] on button "Click here to send" at bounding box center [722, 144] width 113 height 28
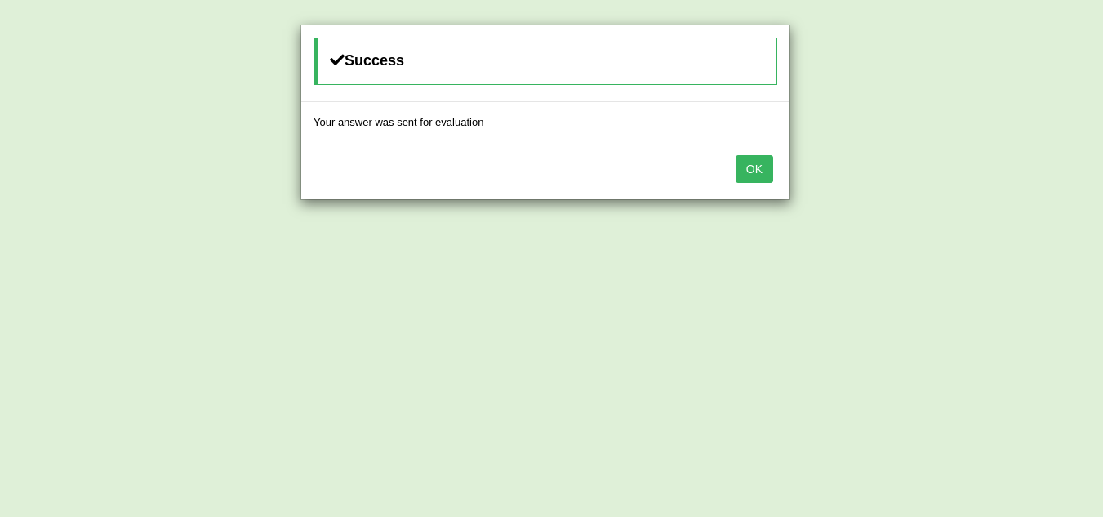
click at [755, 162] on button "OK" at bounding box center [755, 169] width 38 height 28
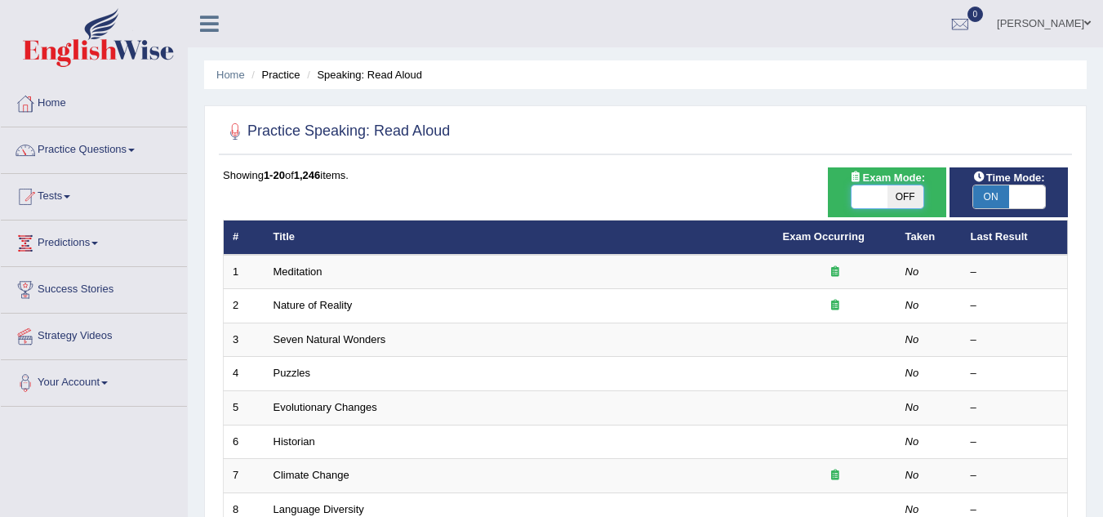
click at [878, 198] on span at bounding box center [870, 196] width 36 height 23
checkbox input "true"
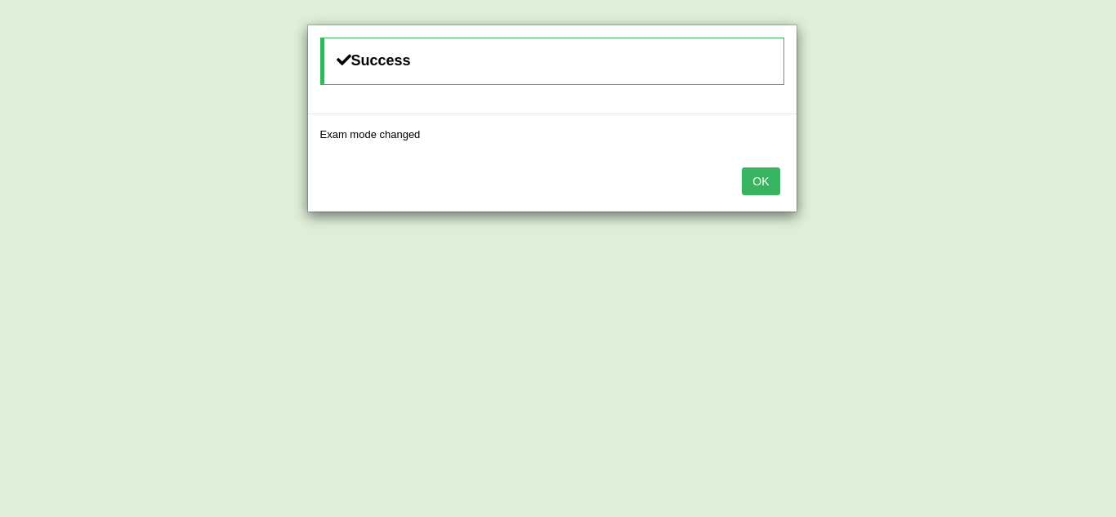
click at [742, 167] on button "OK" at bounding box center [761, 181] width 38 height 28
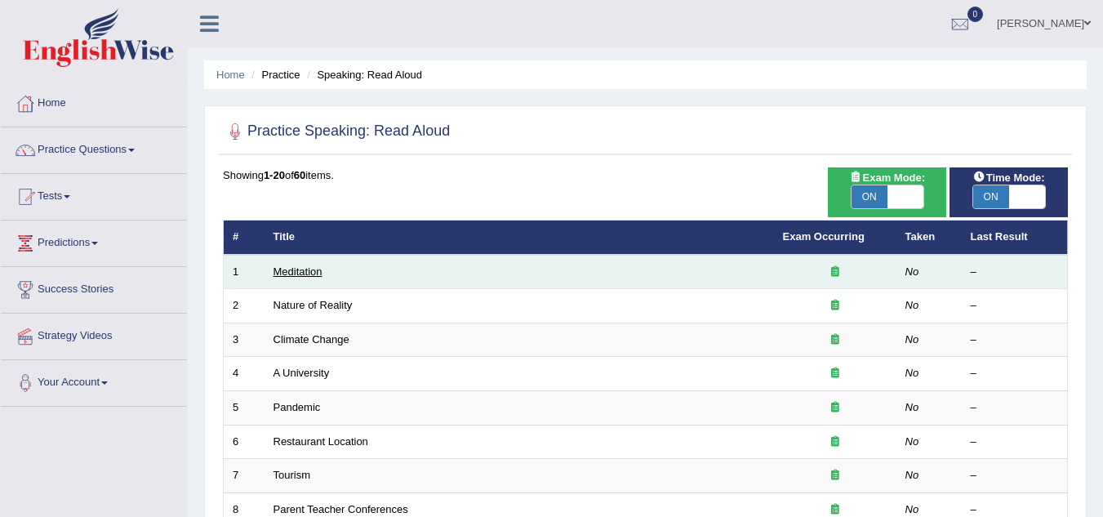
click at [286, 269] on link "Meditation" at bounding box center [298, 271] width 49 height 12
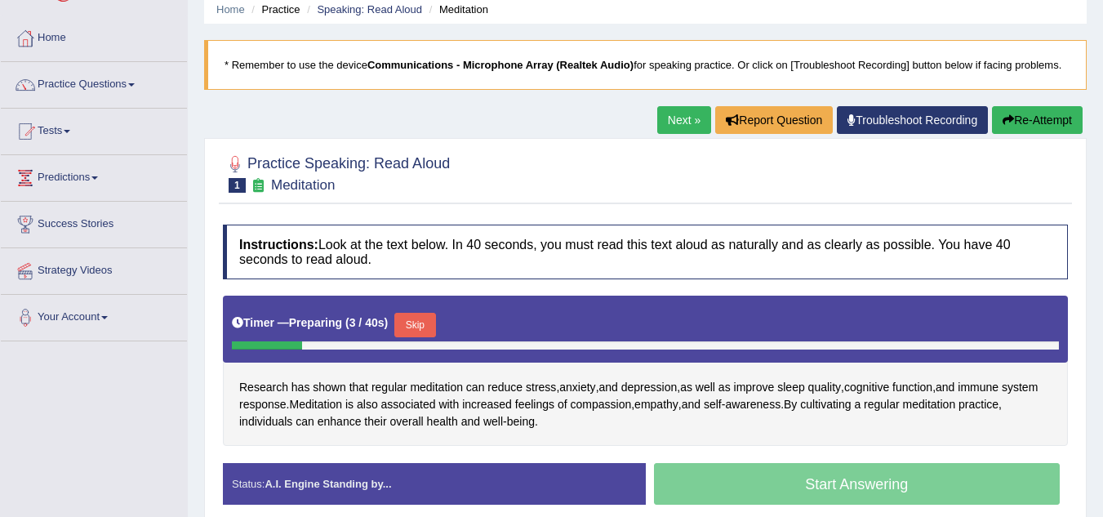
scroll to position [98, 0]
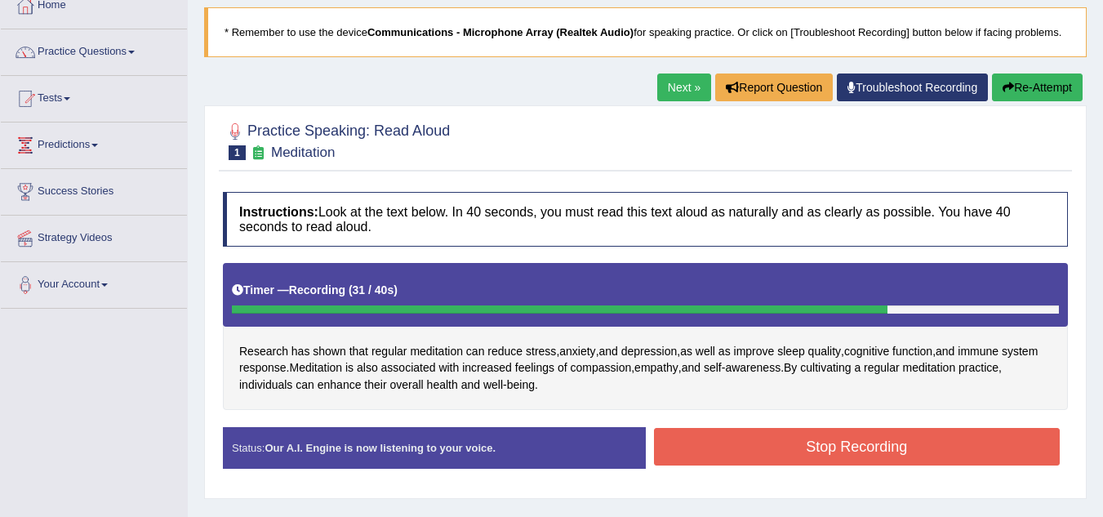
click at [787, 443] on button "Stop Recording" at bounding box center [857, 447] width 407 height 38
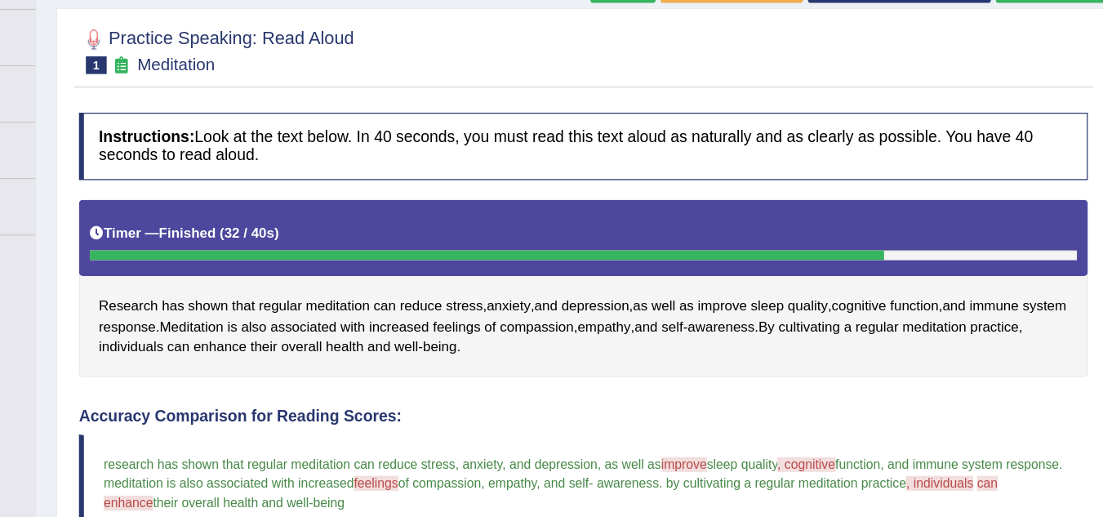
scroll to position [0, 0]
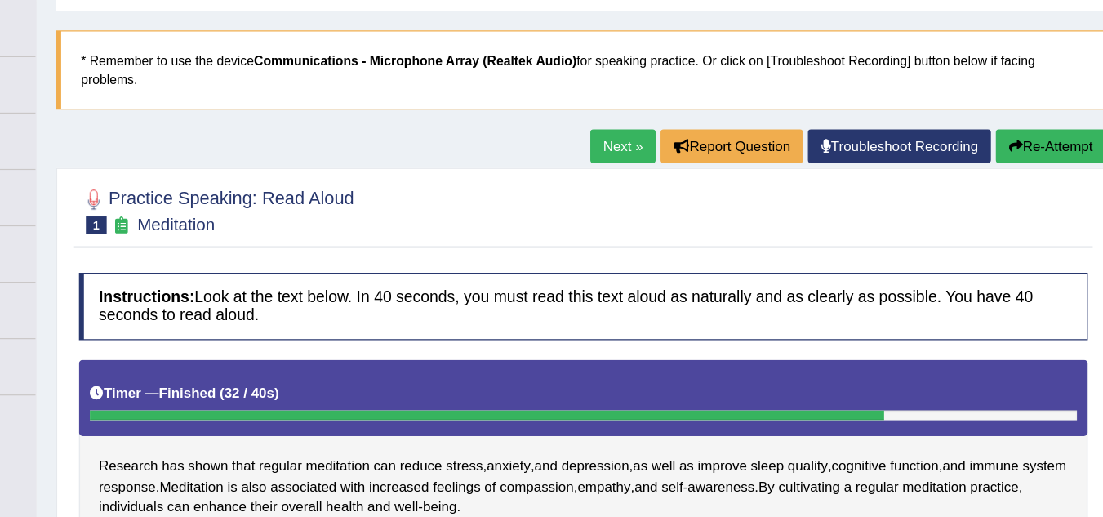
click at [1032, 195] on button "Re-Attempt" at bounding box center [1025, 201] width 91 height 28
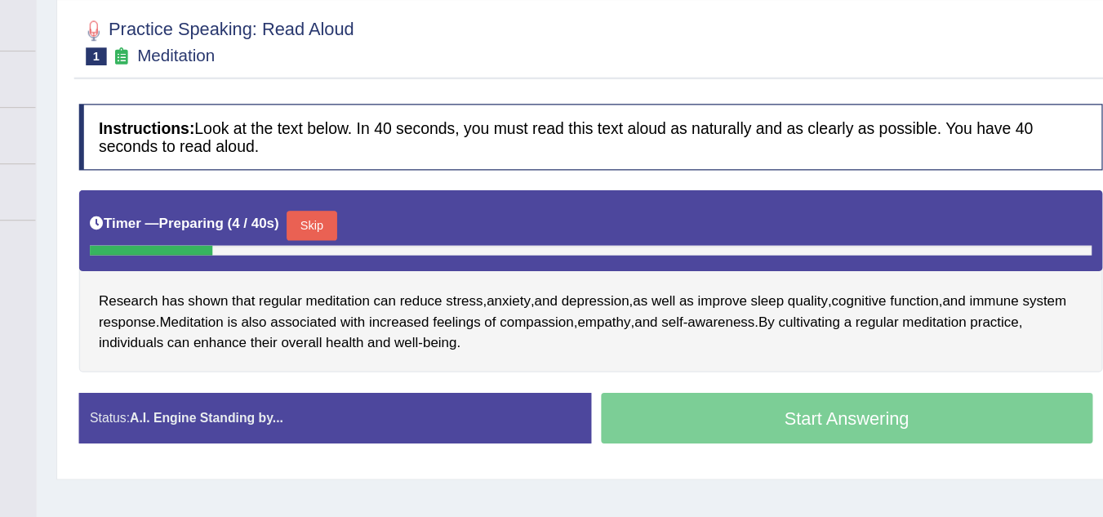
click at [414, 274] on button "Skip" at bounding box center [414, 276] width 41 height 25
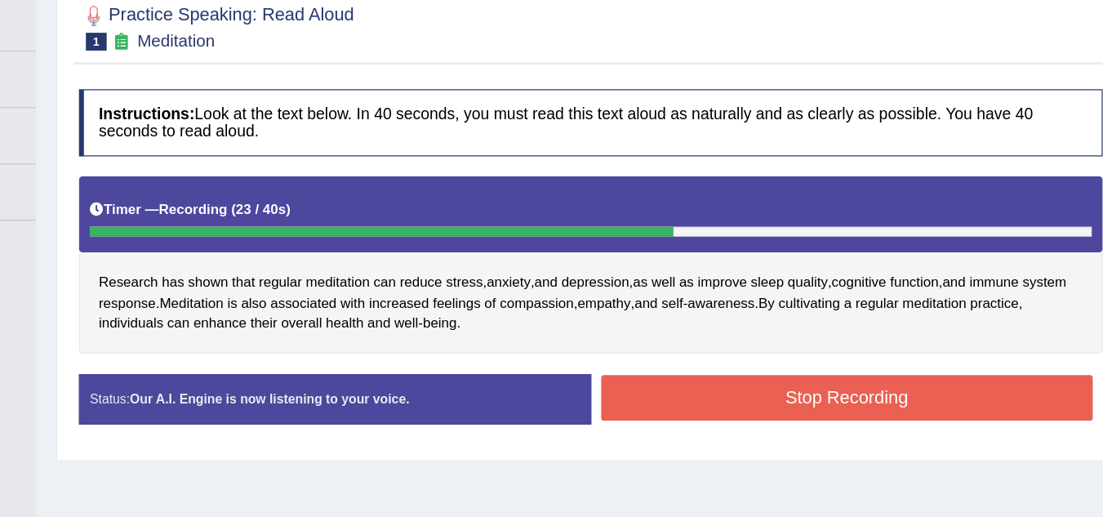
click at [761, 412] on button "Stop Recording" at bounding box center [857, 418] width 407 height 38
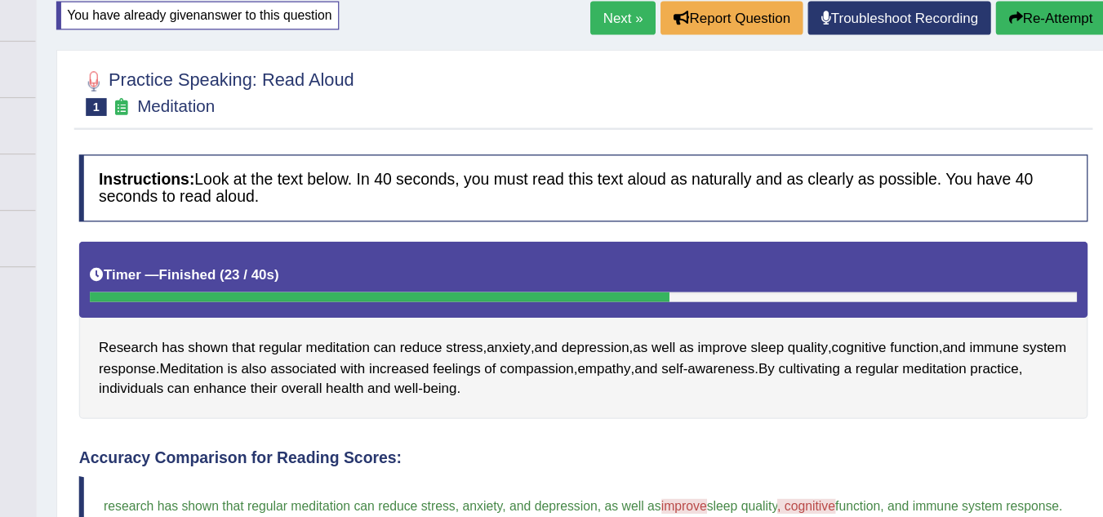
scroll to position [158, 0]
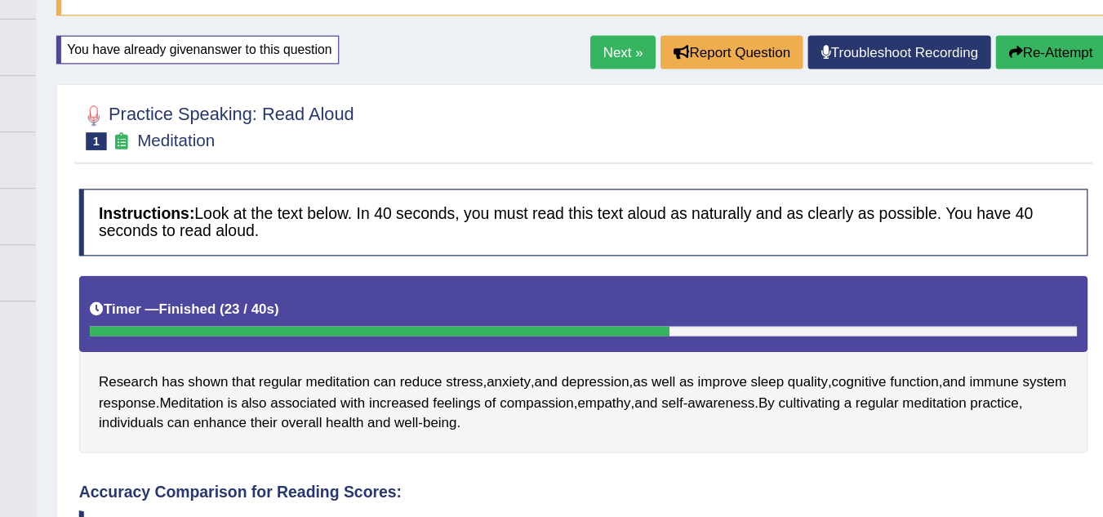
click at [1020, 39] on button "Re-Attempt" at bounding box center [1025, 43] width 91 height 28
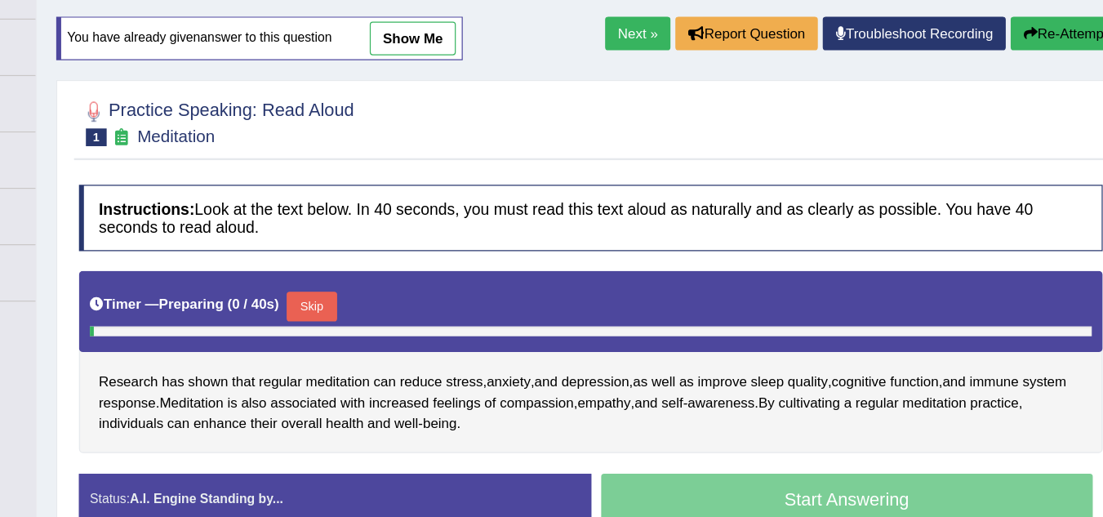
scroll to position [158, 0]
click at [424, 252] on button "Skip" at bounding box center [414, 253] width 41 height 25
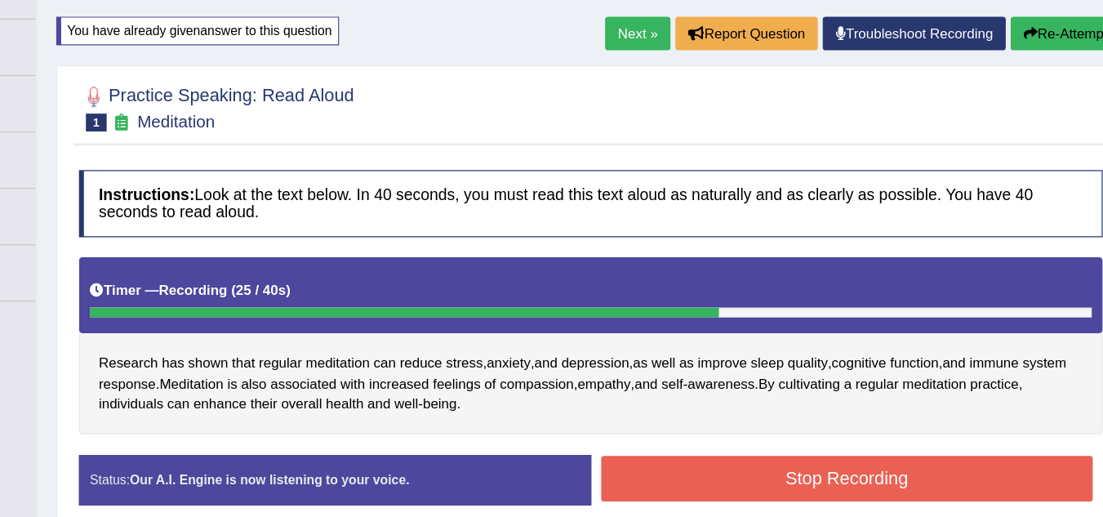
click at [715, 398] on button "Stop Recording" at bounding box center [857, 396] width 407 height 38
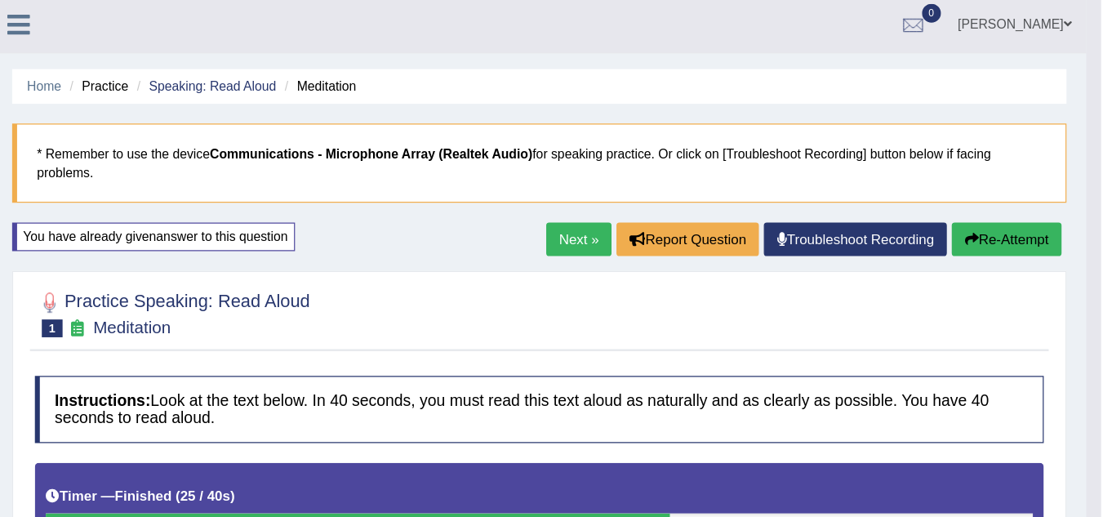
scroll to position [2, 0]
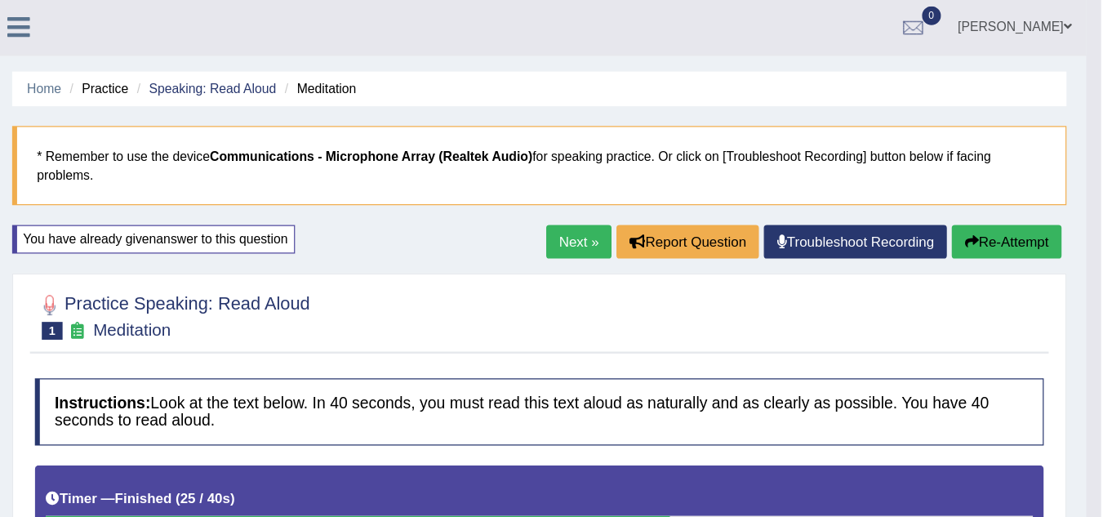
click at [676, 198] on link "Next »" at bounding box center [672, 199] width 54 height 28
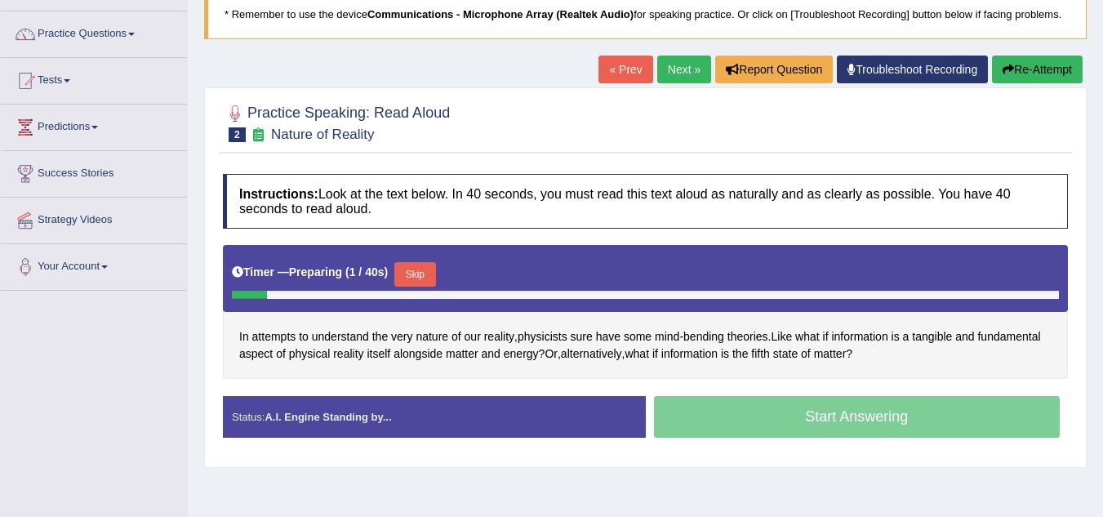
scroll to position [118, 0]
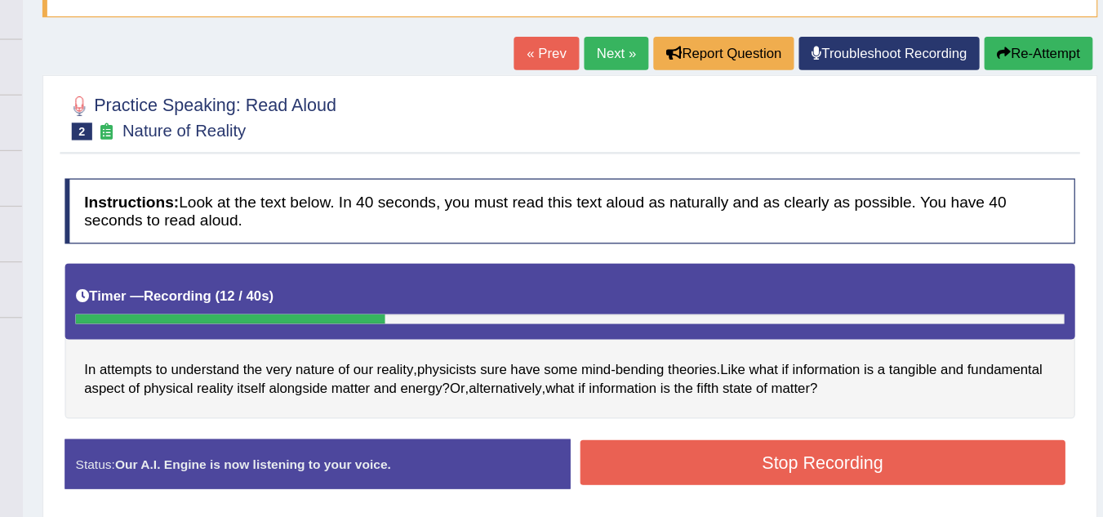
click at [1039, 68] on button "Re-Attempt" at bounding box center [1037, 67] width 91 height 28
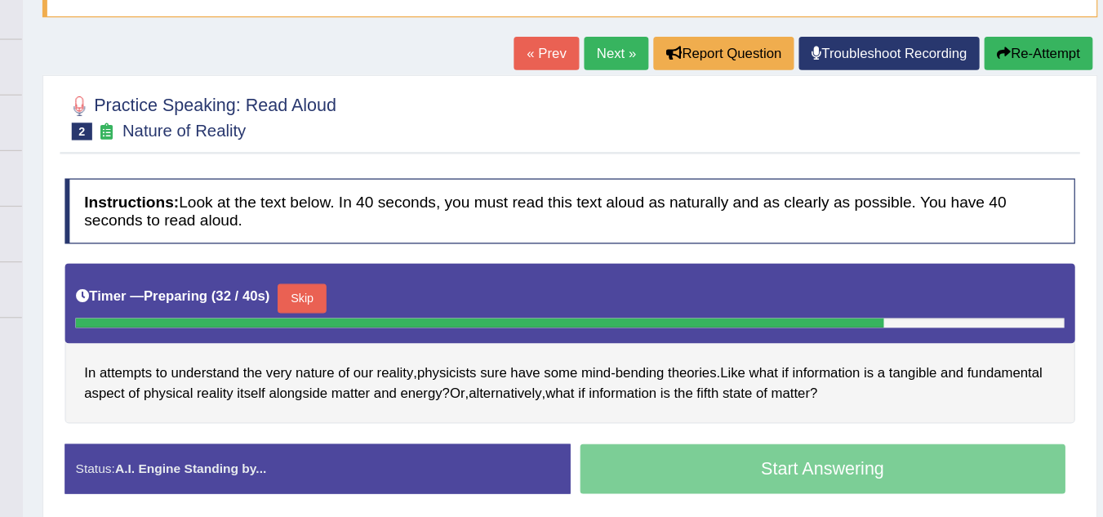
click at [432, 273] on button "Skip" at bounding box center [421, 272] width 41 height 25
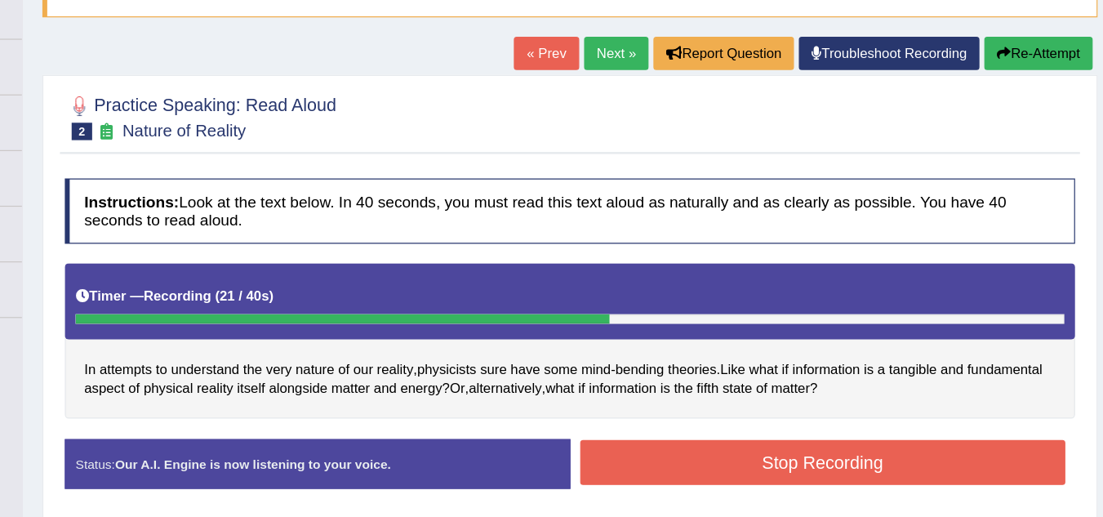
click at [831, 411] on button "Stop Recording" at bounding box center [857, 409] width 407 height 38
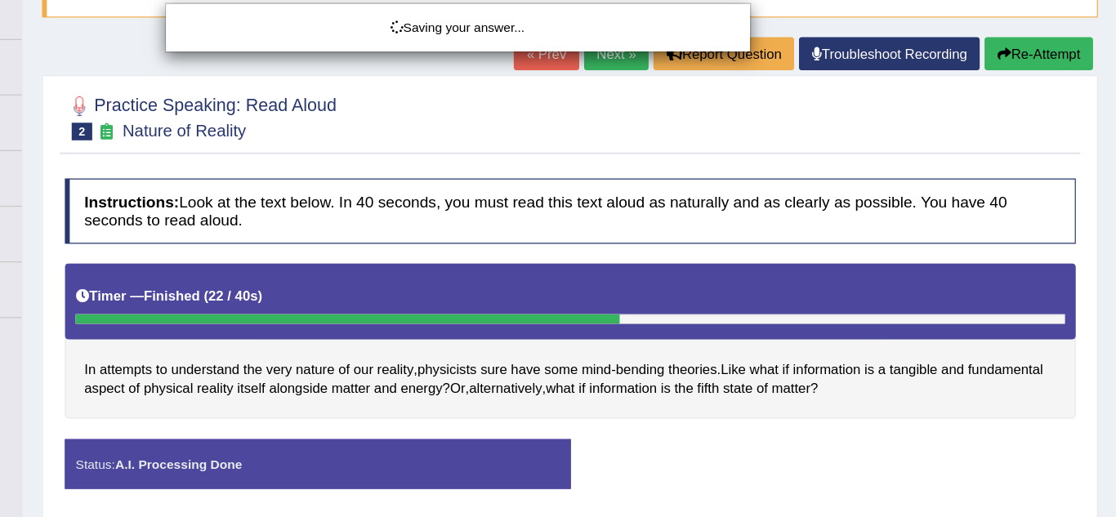
click at [571, 400] on div "Saving your answer..." at bounding box center [558, 258] width 1116 height 517
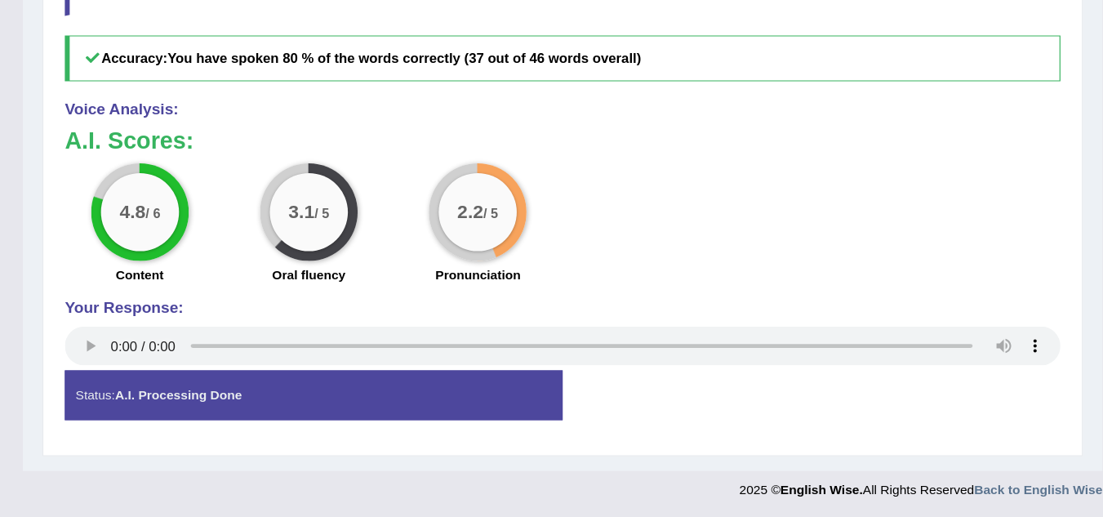
scroll to position [629, 0]
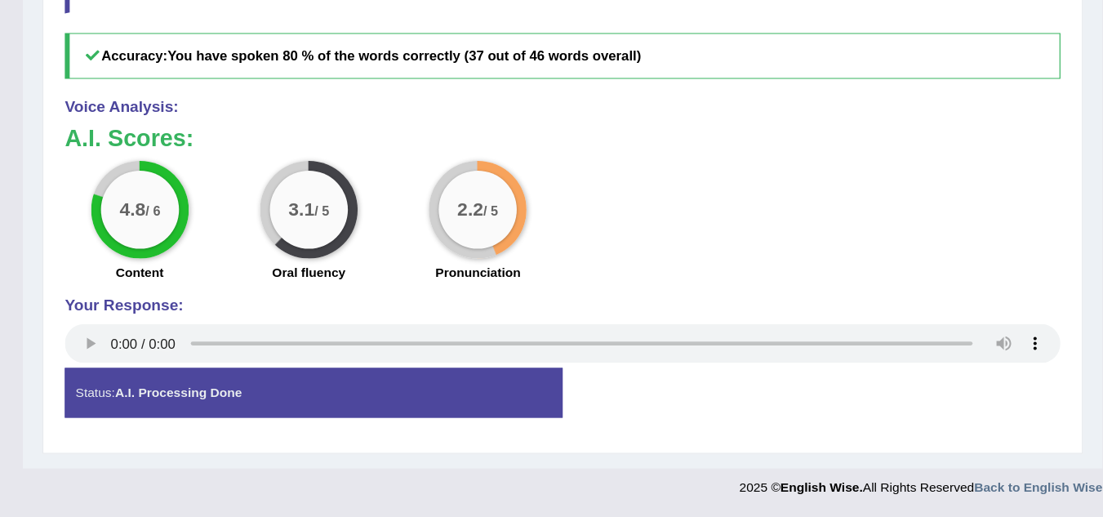
click at [371, 417] on strong "A.I. Processing Done" at bounding box center [318, 413] width 106 height 12
click at [344, 412] on strong "A.I. Processing Done" at bounding box center [318, 413] width 106 height 12
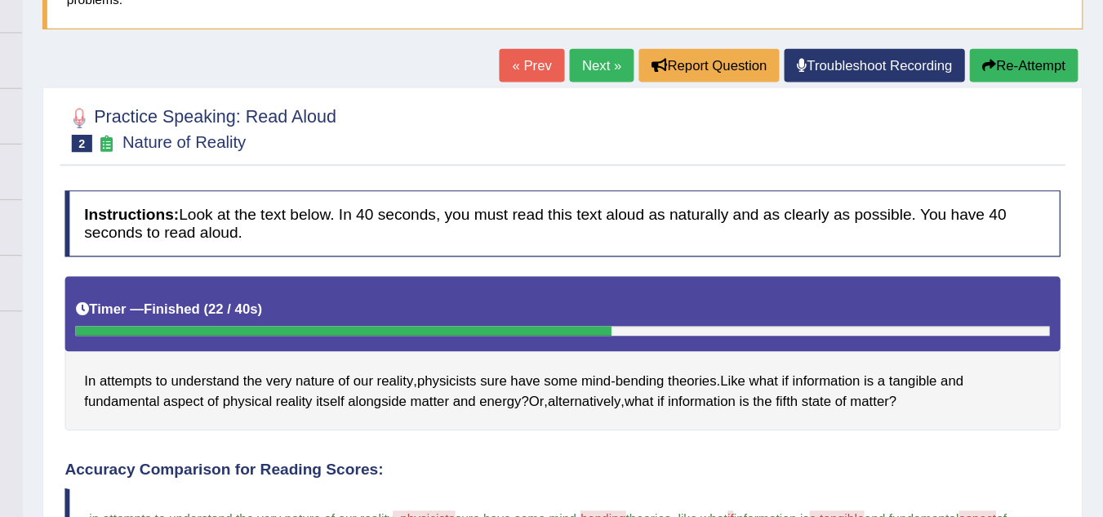
scroll to position [145, 0]
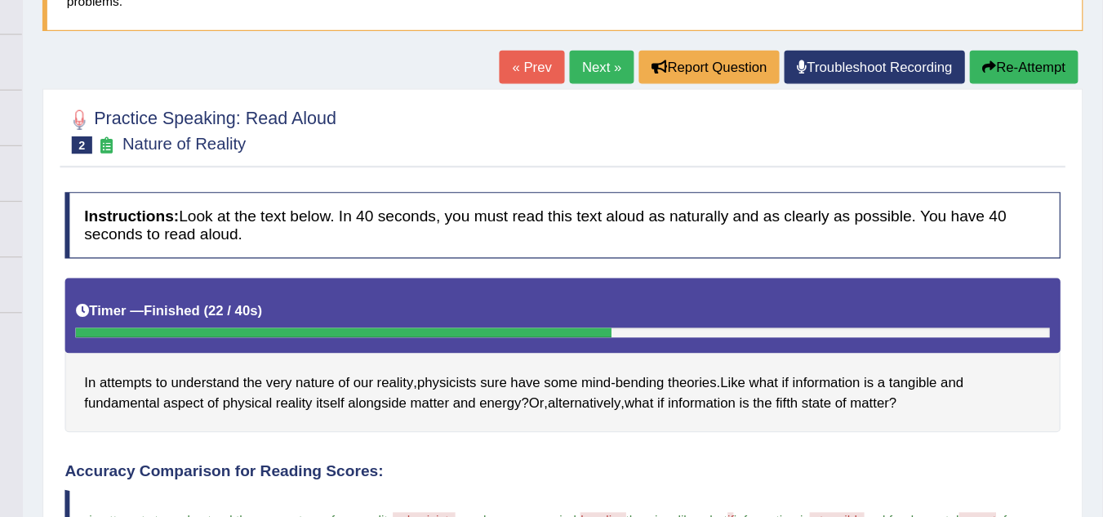
click at [663, 55] on link "Next »" at bounding box center [672, 56] width 54 height 28
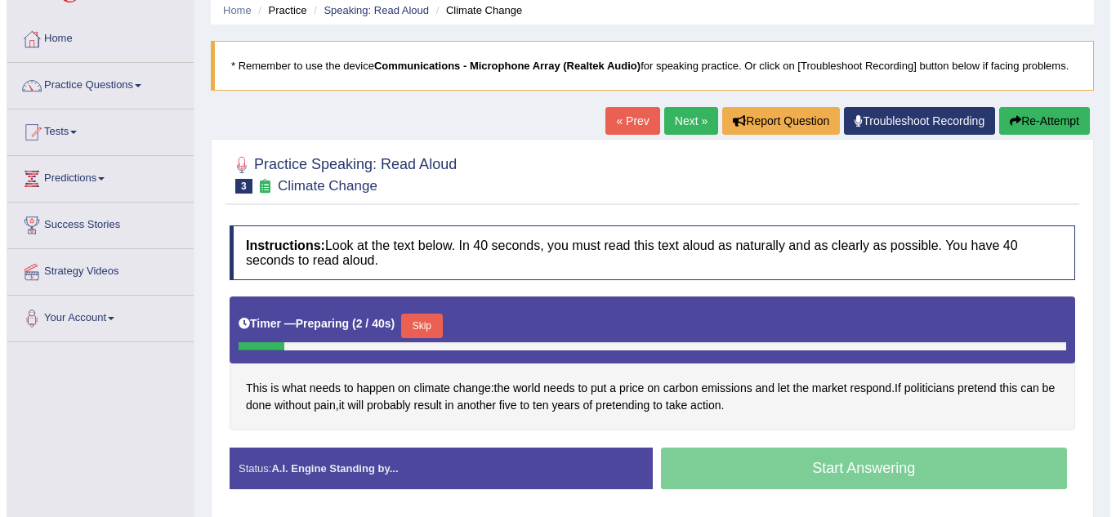
scroll to position [65, 0]
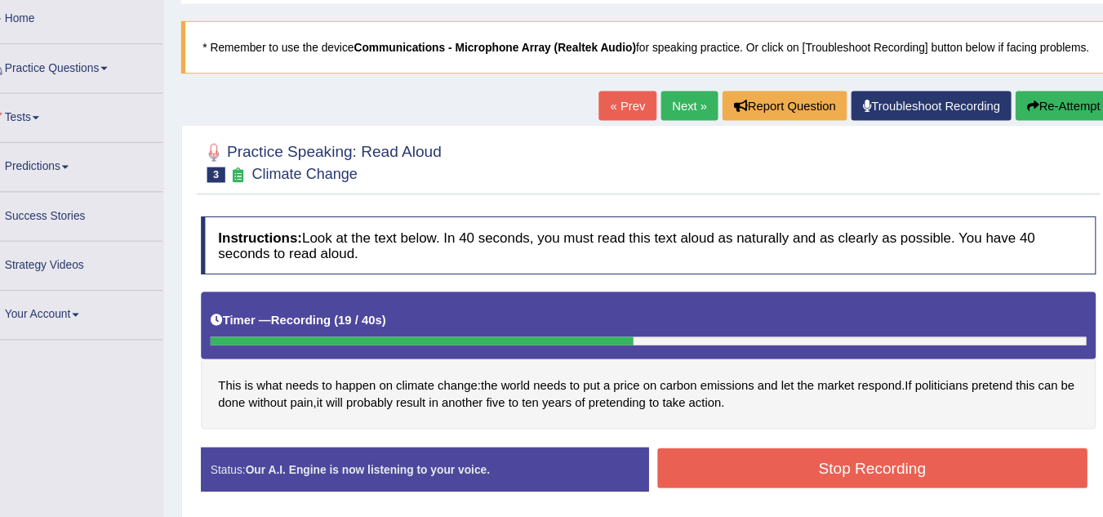
click at [838, 457] on button "Stop Recording" at bounding box center [857, 462] width 407 height 38
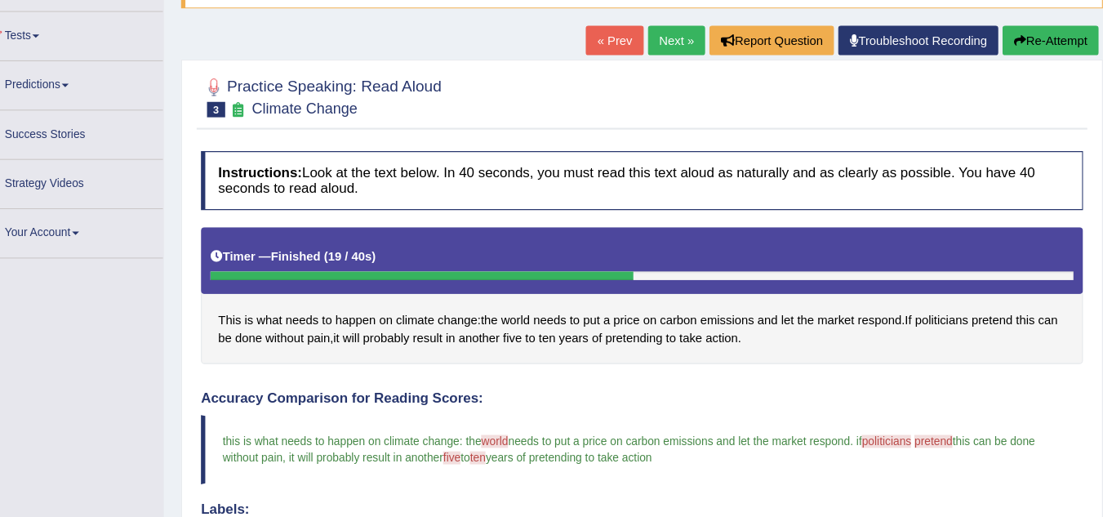
scroll to position [159, 0]
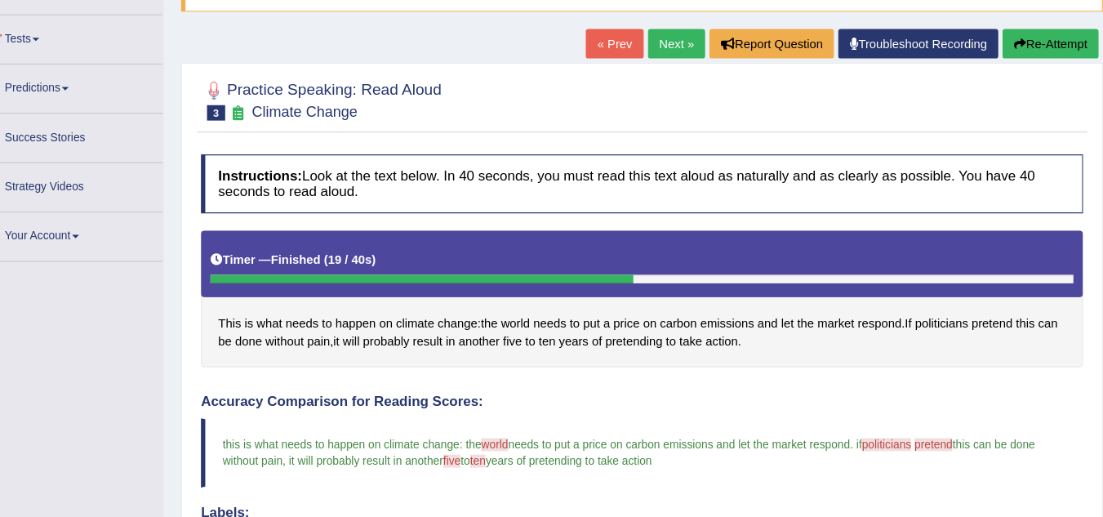
click at [656, 43] on link "Next »" at bounding box center [672, 42] width 54 height 28
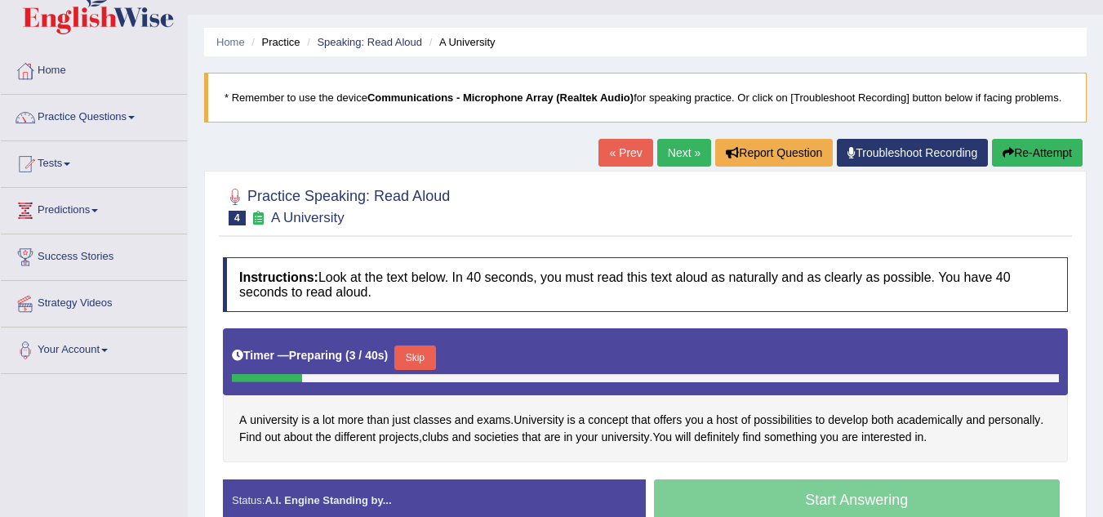
scroll to position [65, 0]
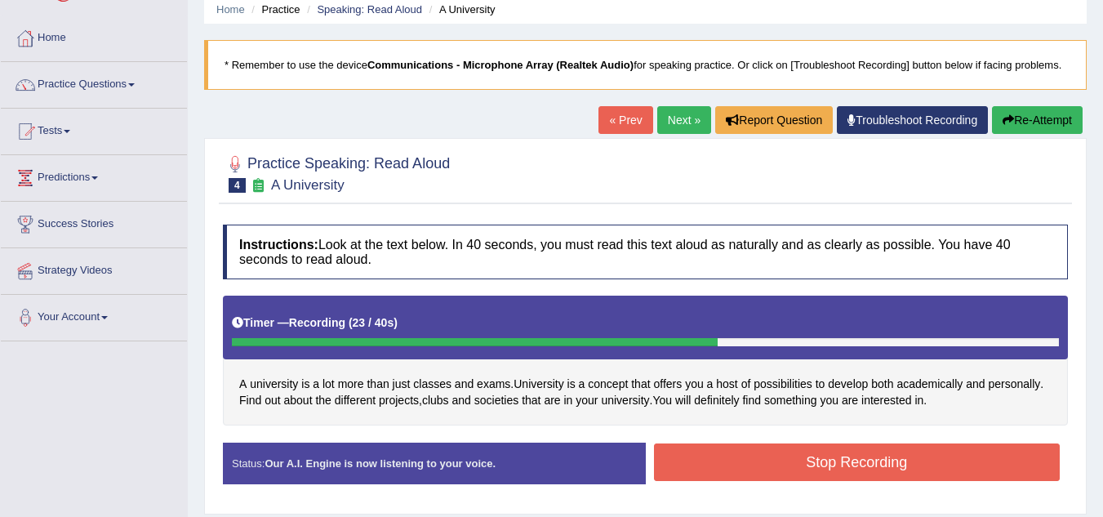
click at [860, 461] on button "Stop Recording" at bounding box center [857, 462] width 407 height 38
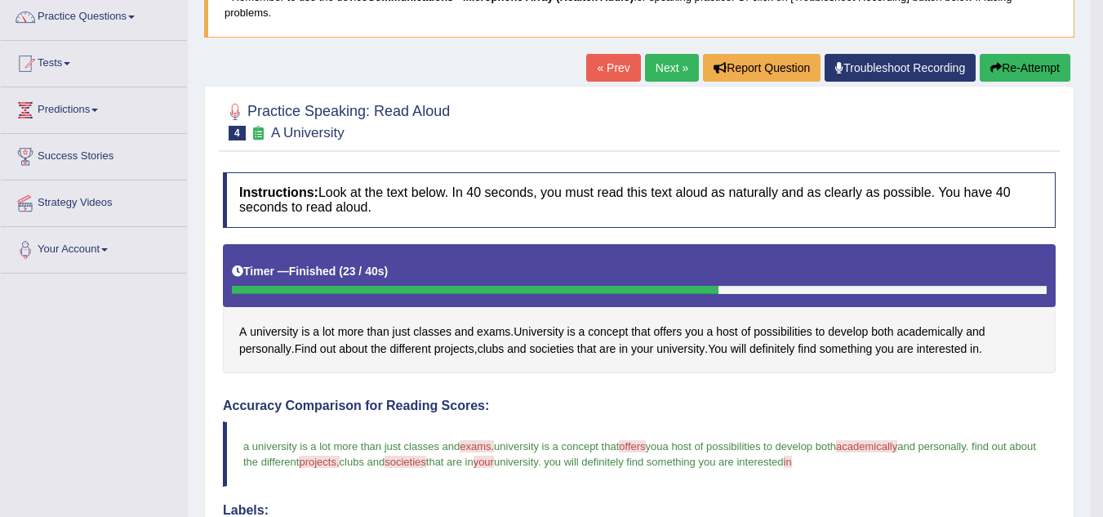
scroll to position [131, 0]
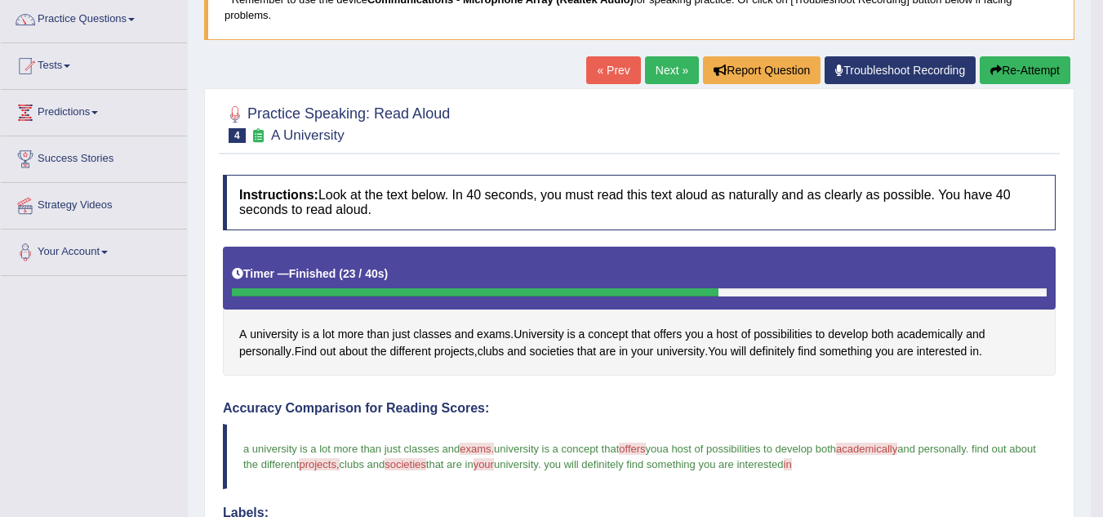
click at [1021, 73] on button "Re-Attempt" at bounding box center [1025, 70] width 91 height 28
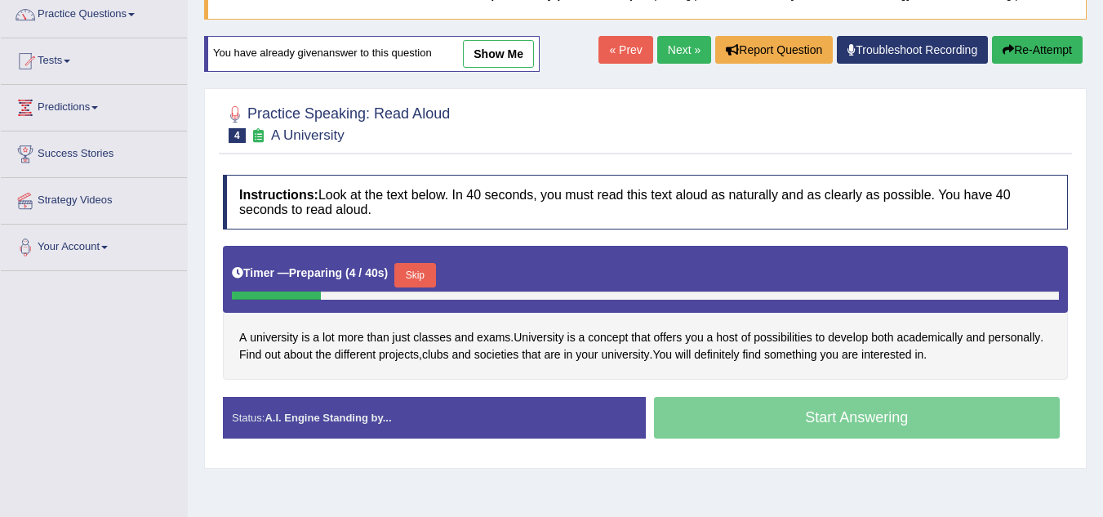
click at [828, 419] on div "Start Answering" at bounding box center [857, 420] width 423 height 46
click at [421, 272] on button "Skip" at bounding box center [414, 275] width 41 height 25
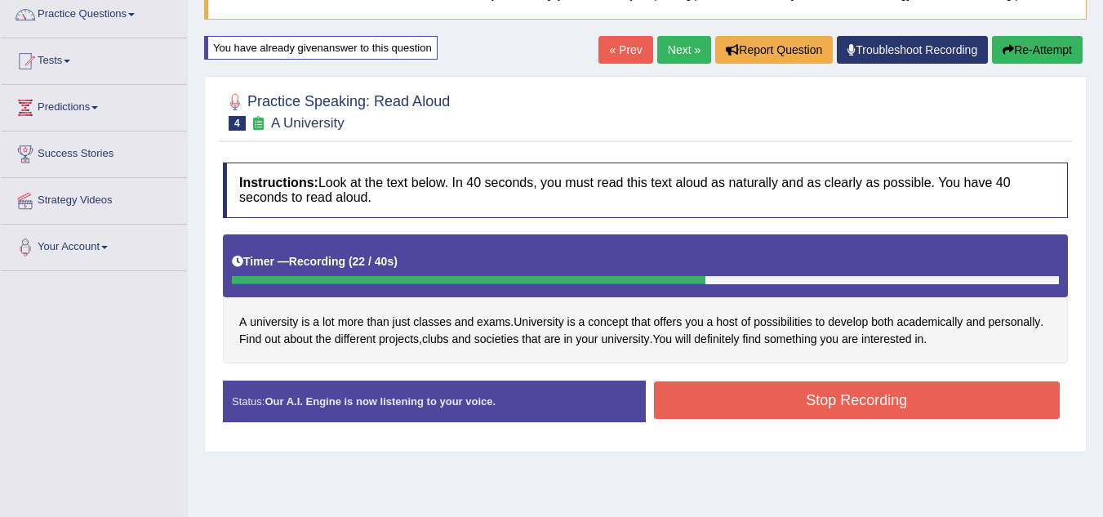
click at [892, 396] on button "Stop Recording" at bounding box center [857, 400] width 407 height 38
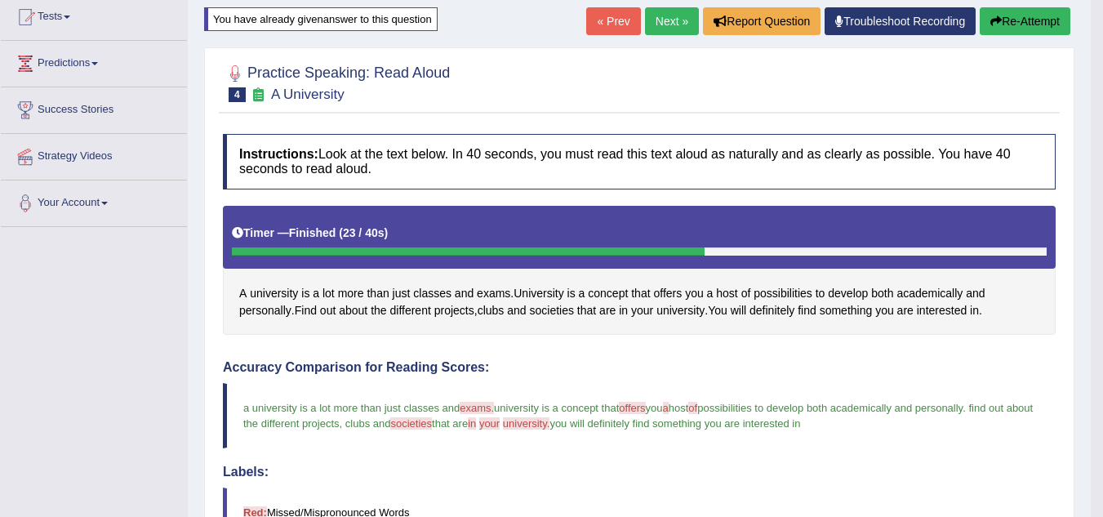
scroll to position [147, 0]
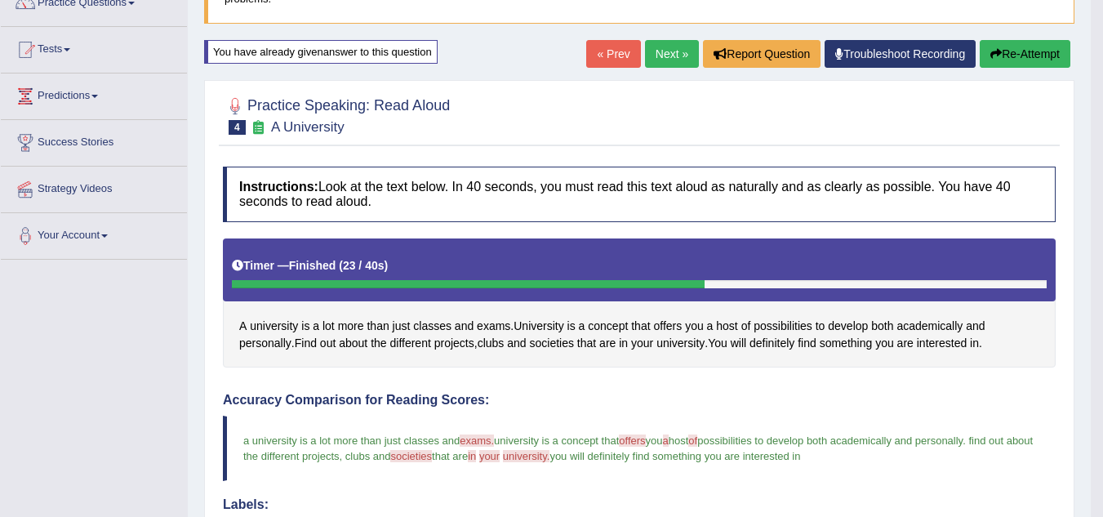
click at [659, 53] on link "Next »" at bounding box center [672, 54] width 54 height 28
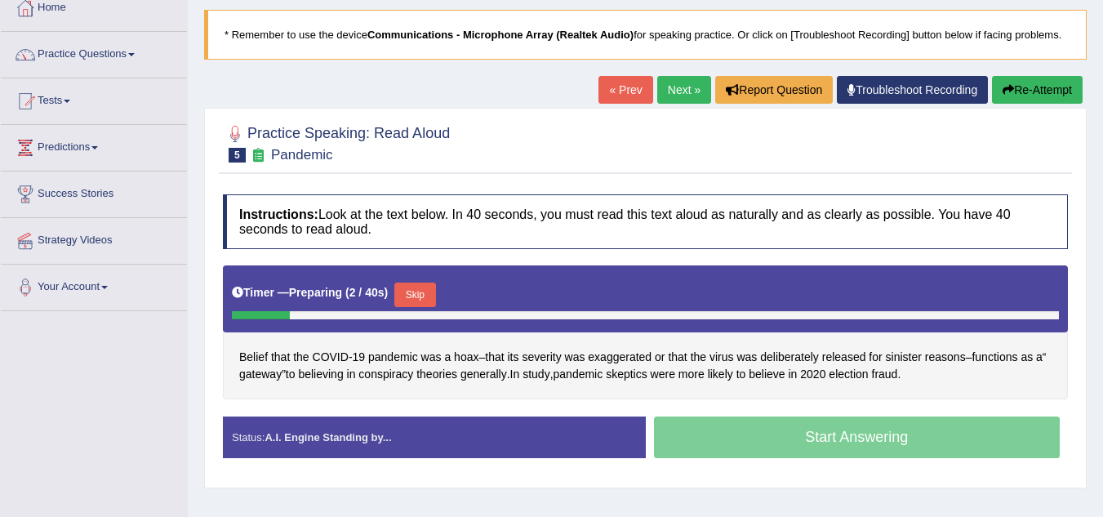
scroll to position [98, 0]
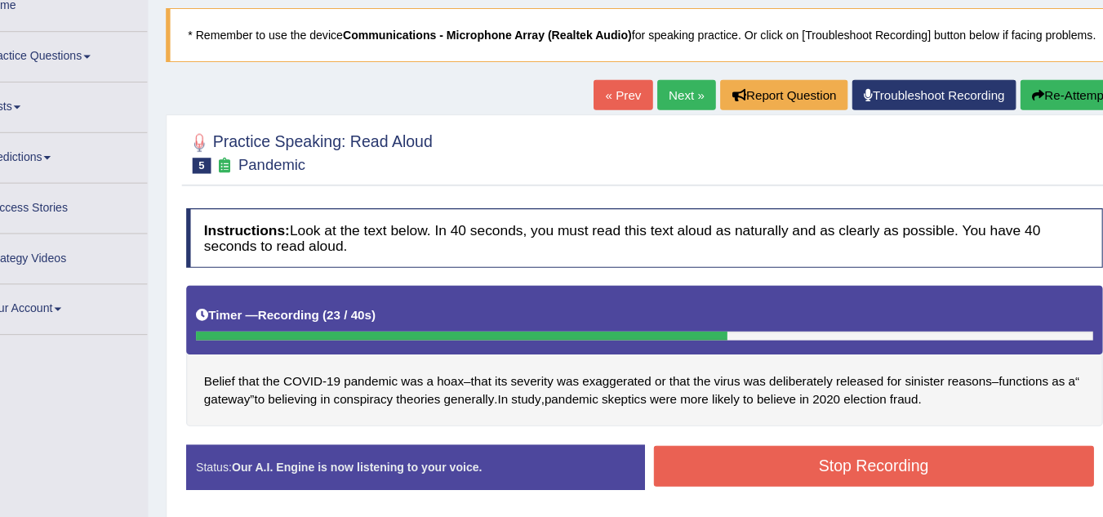
click at [1019, 90] on button "Re-Attempt" at bounding box center [1037, 88] width 91 height 28
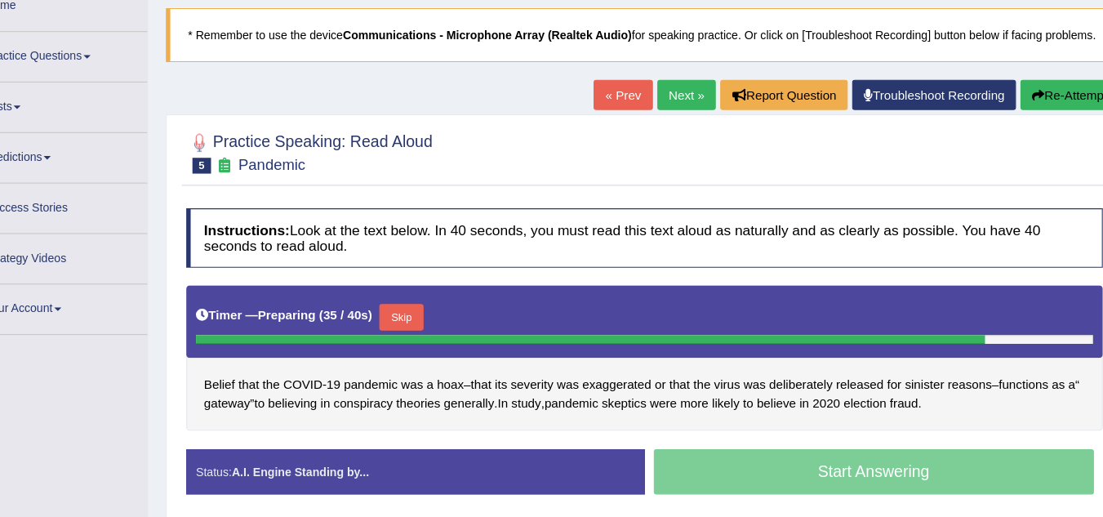
click at [438, 291] on button "Skip" at bounding box center [421, 292] width 41 height 25
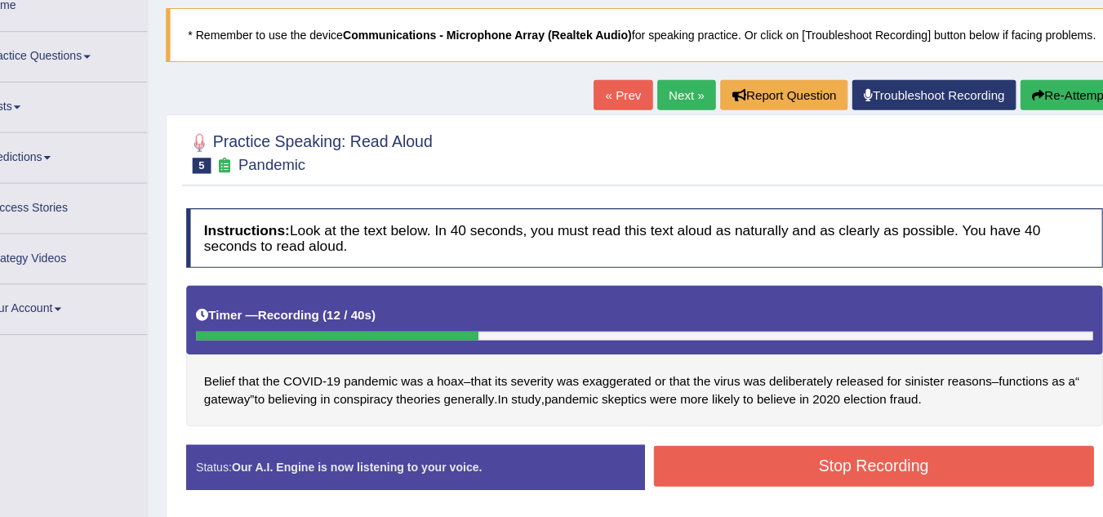
click at [1031, 89] on button "Re-Attempt" at bounding box center [1037, 88] width 91 height 28
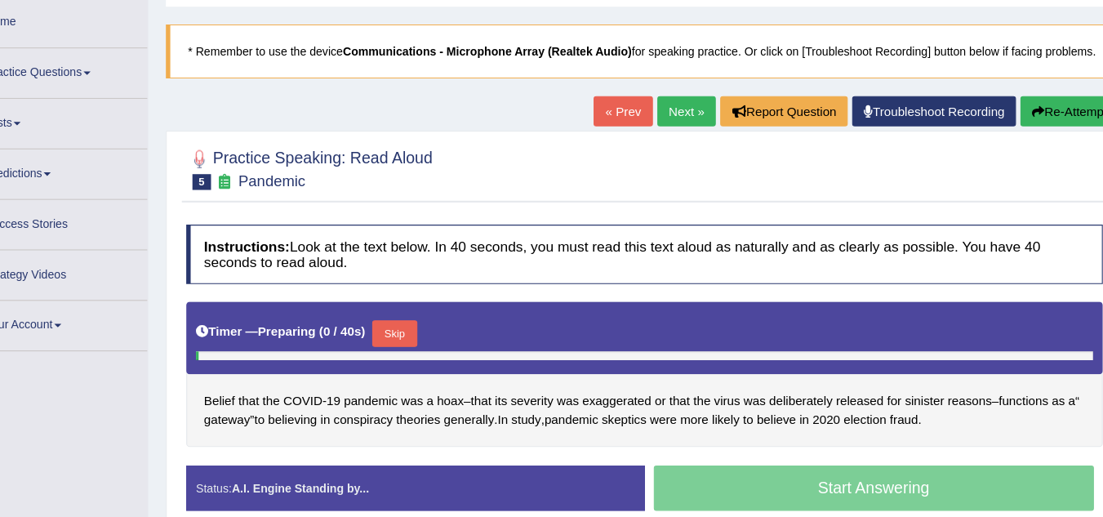
scroll to position [98, 0]
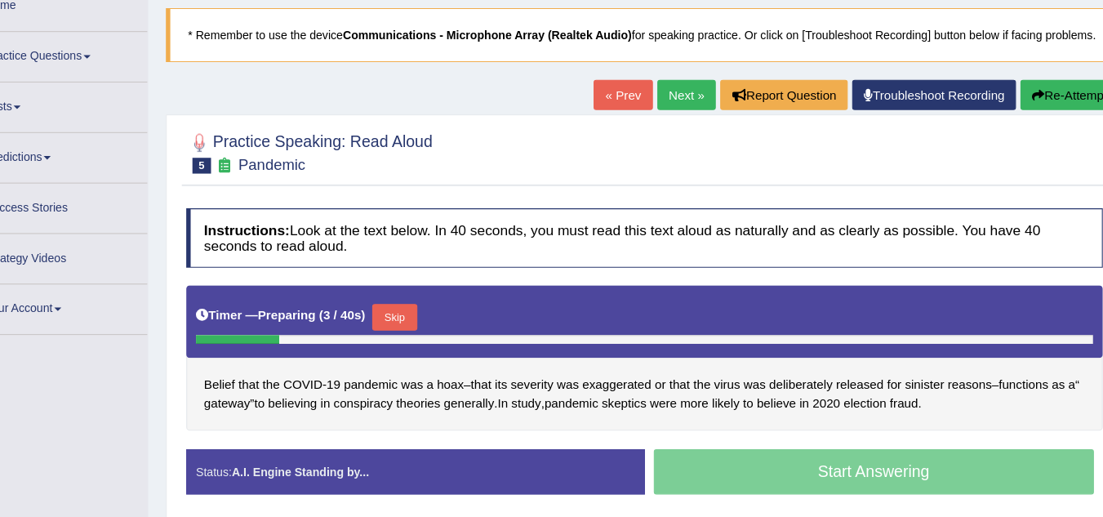
click at [421, 292] on button "Skip" at bounding box center [414, 292] width 41 height 25
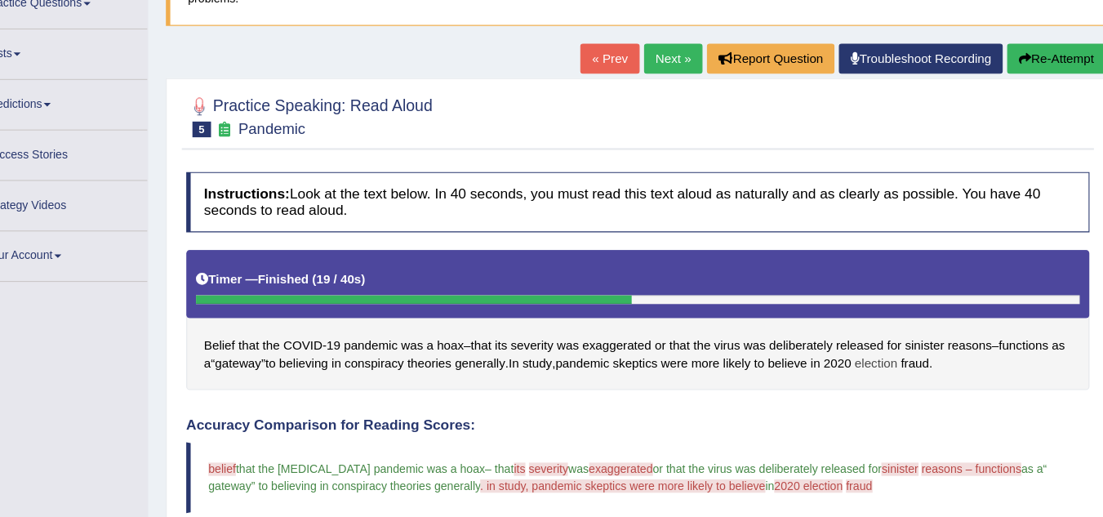
scroll to position [146, 0]
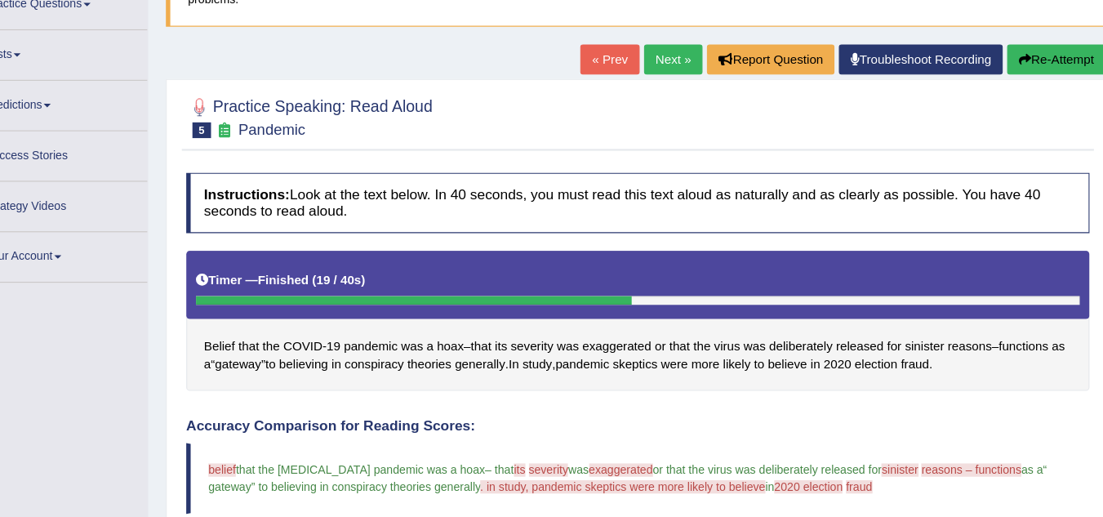
click at [653, 52] on link "Next »" at bounding box center [672, 55] width 54 height 28
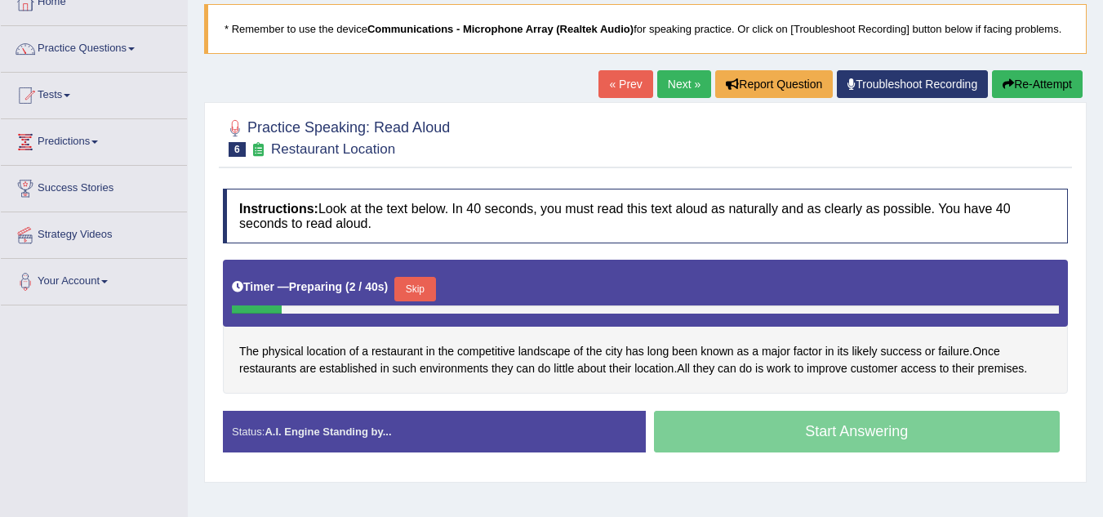
scroll to position [131, 0]
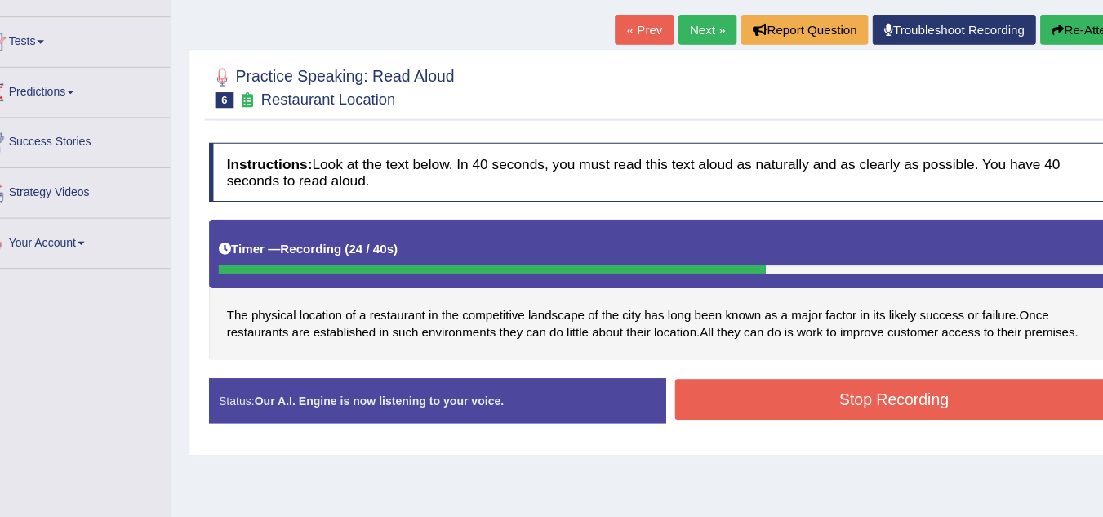
click at [843, 387] on button "Stop Recording" at bounding box center [857, 397] width 407 height 38
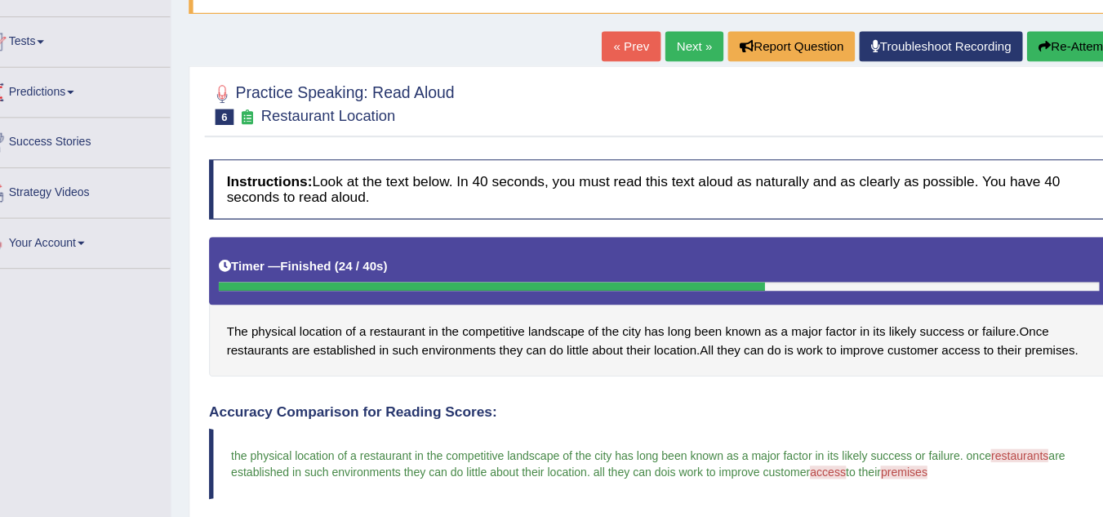
scroll to position [125, 0]
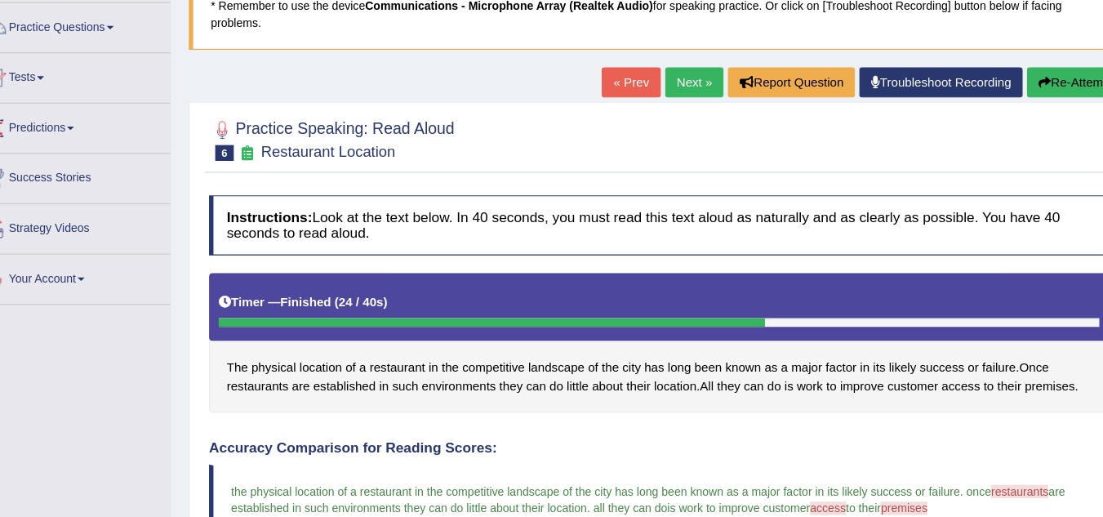
click at [666, 70] on link "Next »" at bounding box center [672, 76] width 54 height 28
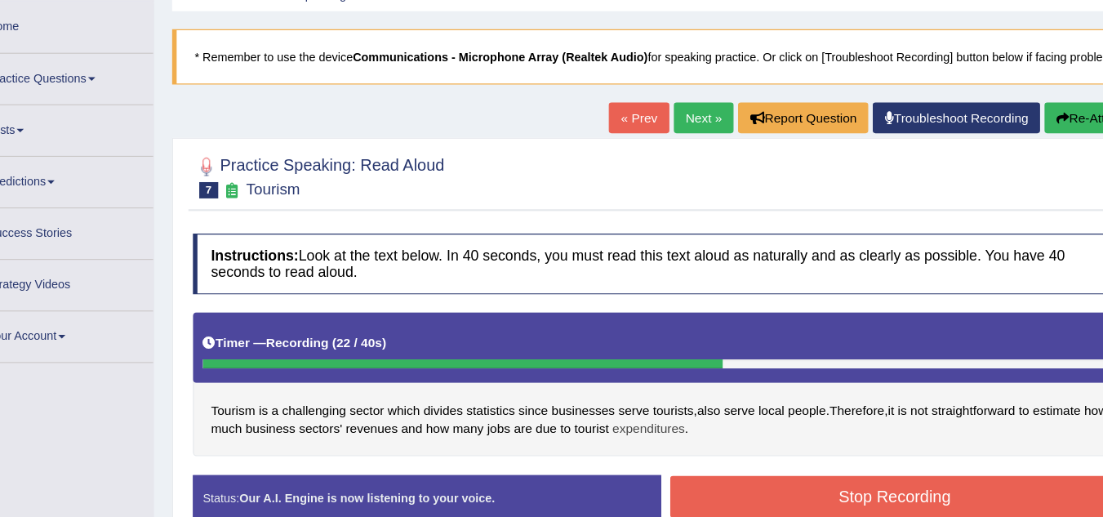
scroll to position [62, 0]
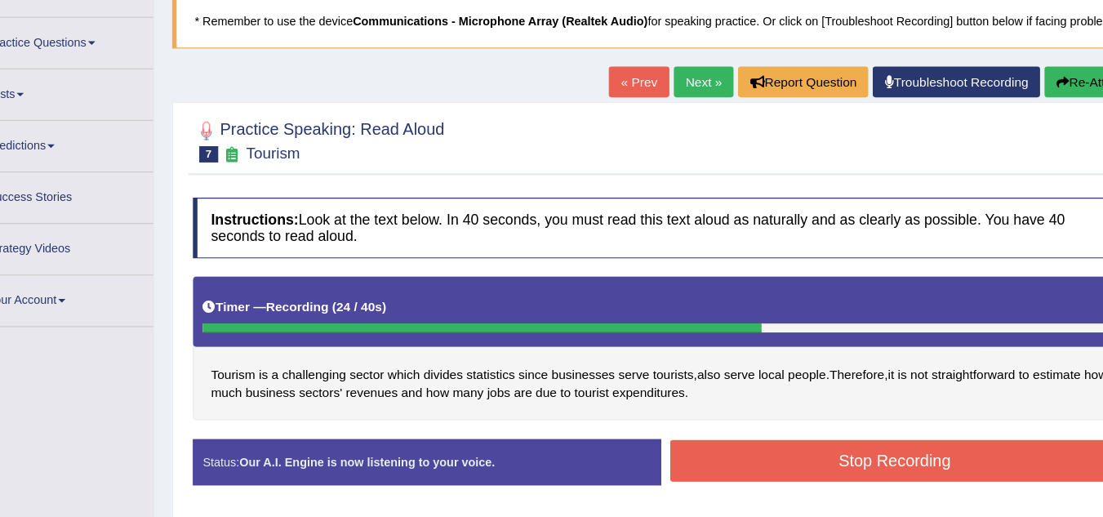
click at [746, 450] on button "Stop Recording" at bounding box center [857, 466] width 407 height 38
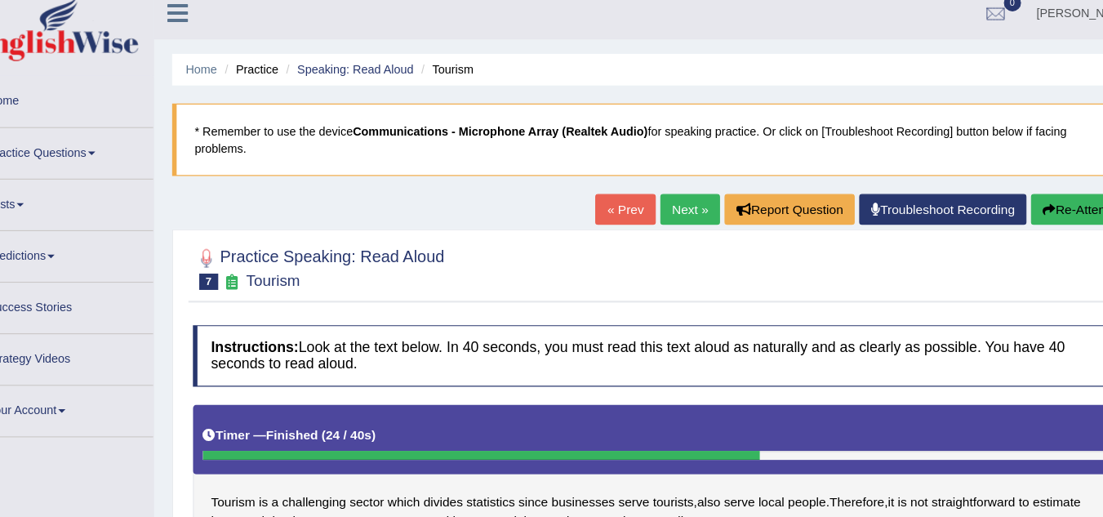
scroll to position [0, 0]
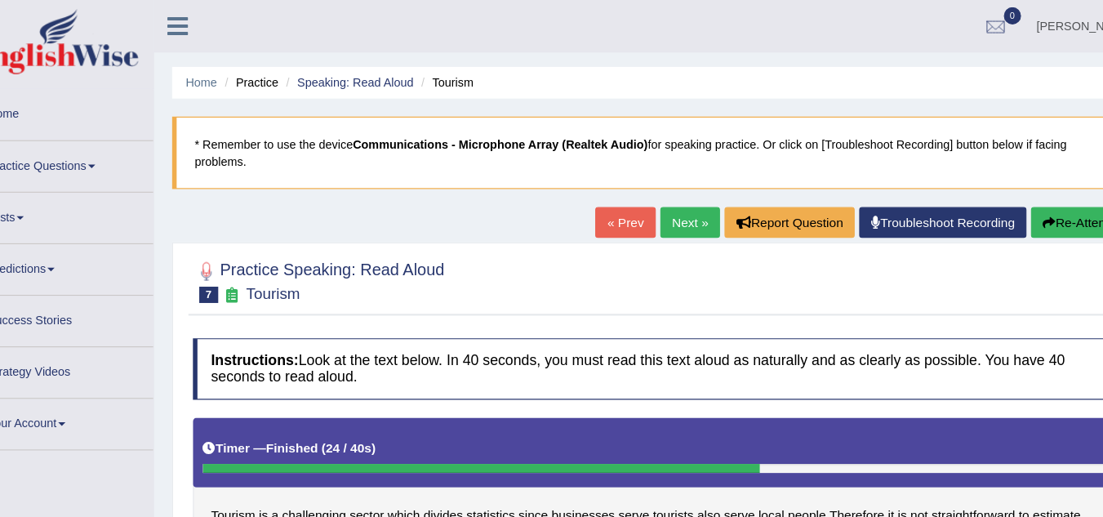
click at [664, 196] on link "Next »" at bounding box center [672, 201] width 54 height 28
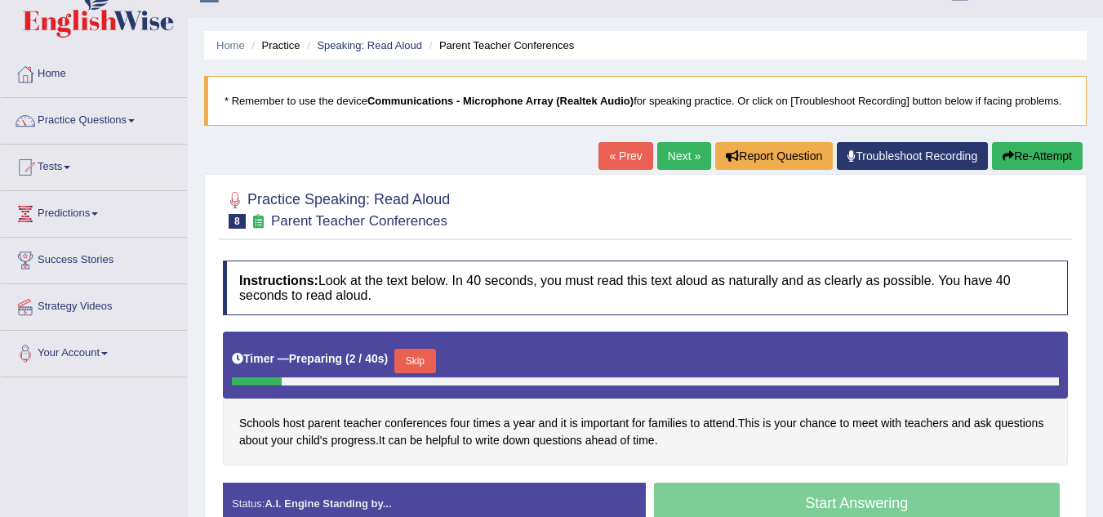
scroll to position [33, 0]
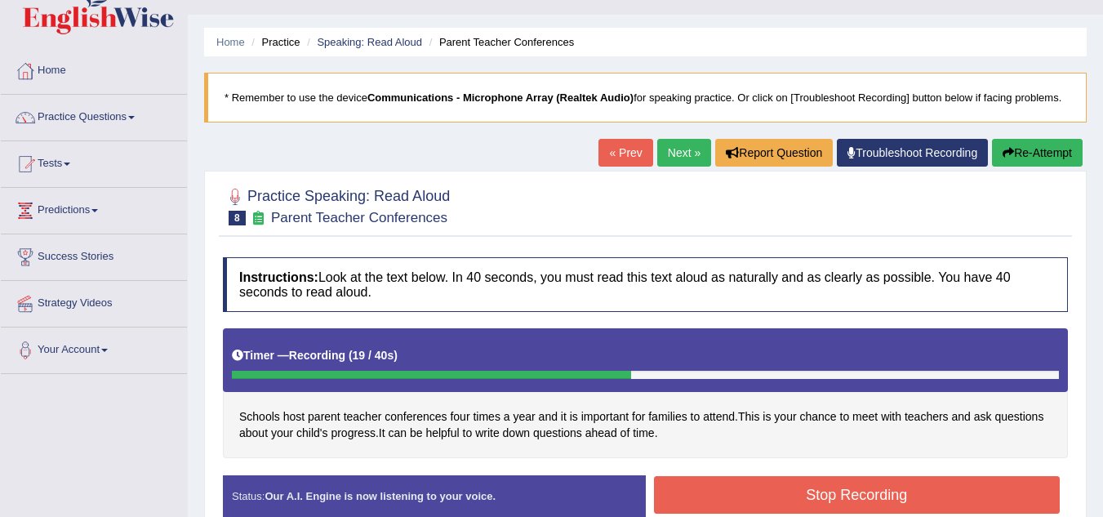
click at [842, 495] on button "Stop Recording" at bounding box center [857, 495] width 407 height 38
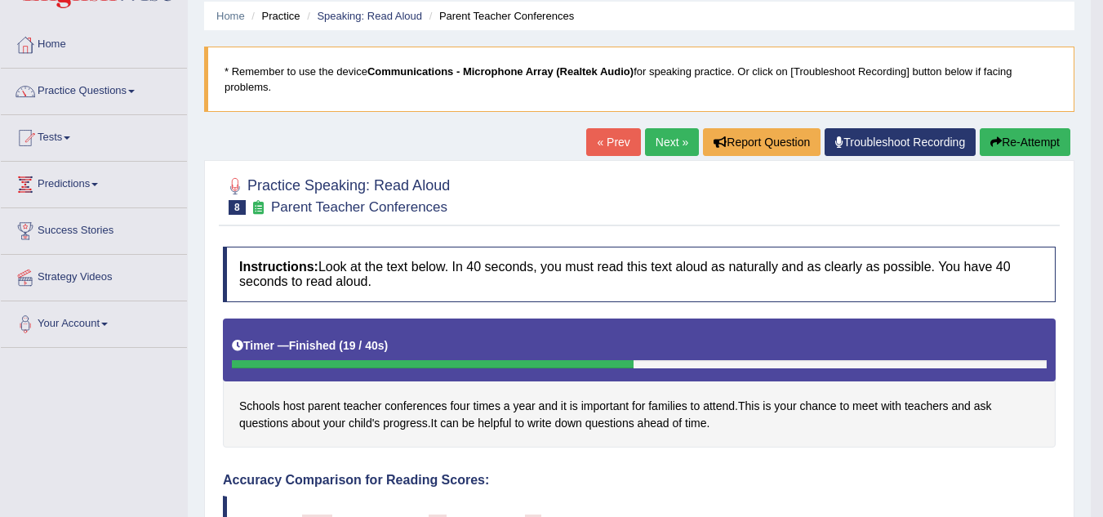
scroll to position [0, 0]
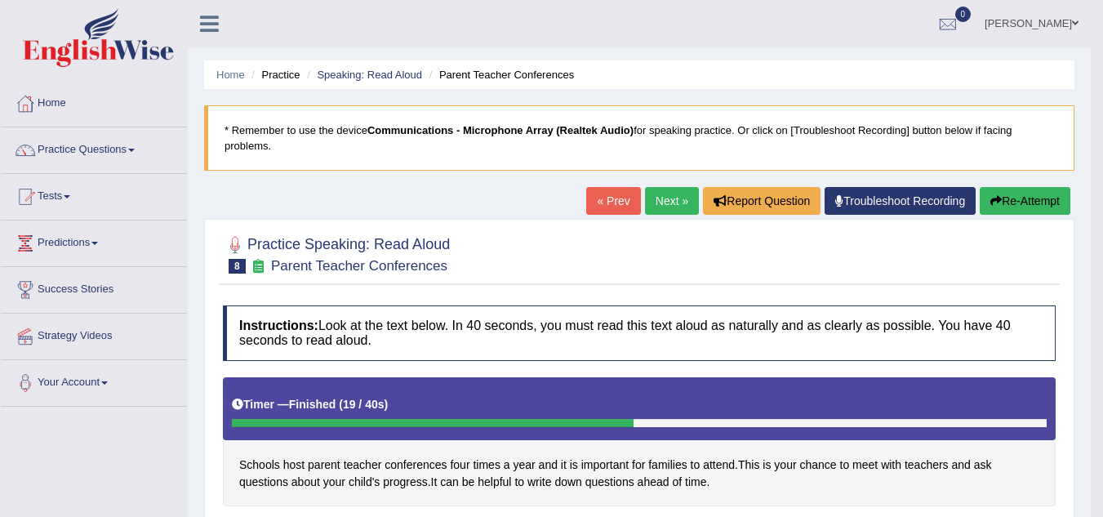
click at [1043, 196] on button "Re-Attempt" at bounding box center [1025, 201] width 91 height 28
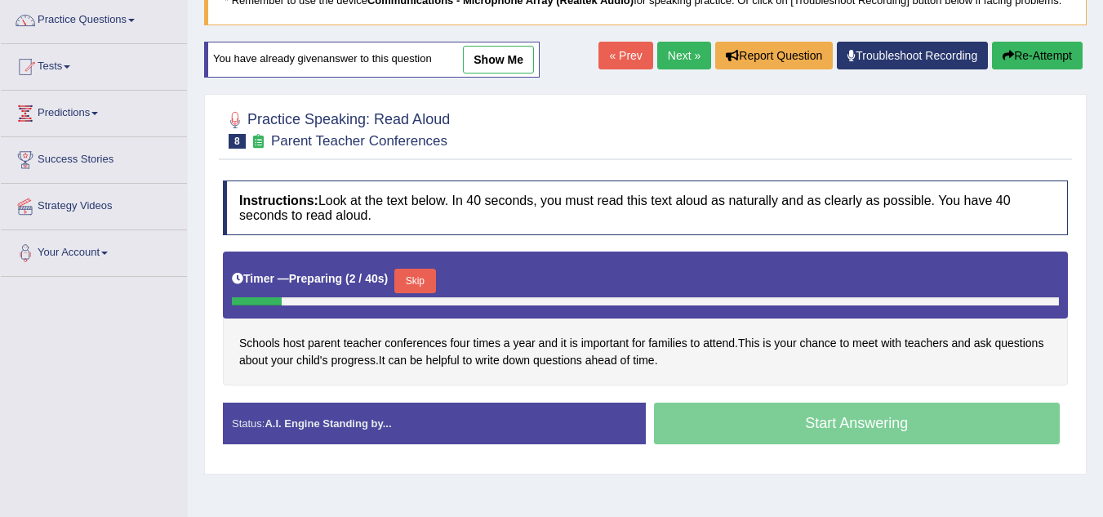
scroll to position [131, 0]
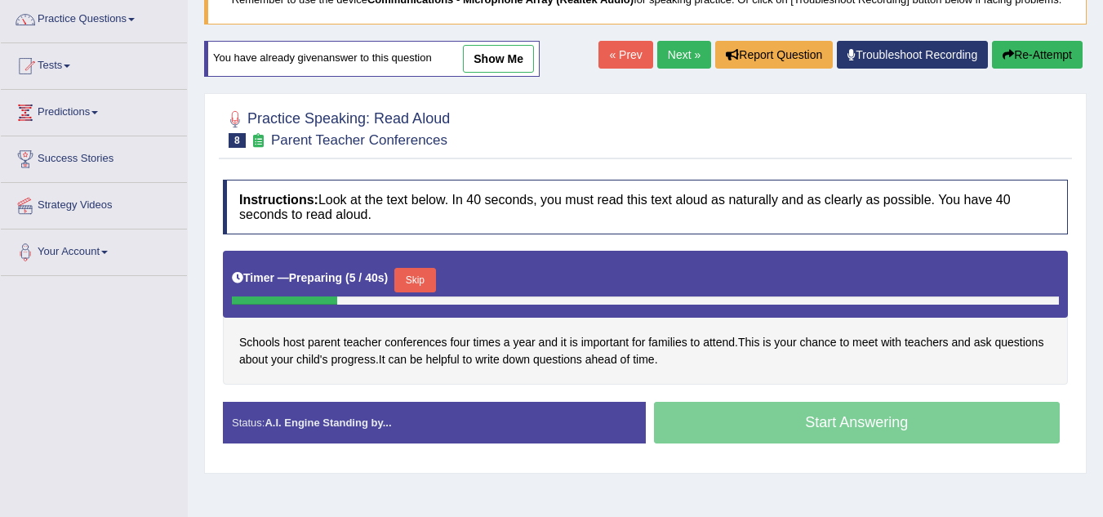
click at [418, 280] on button "Skip" at bounding box center [414, 280] width 41 height 25
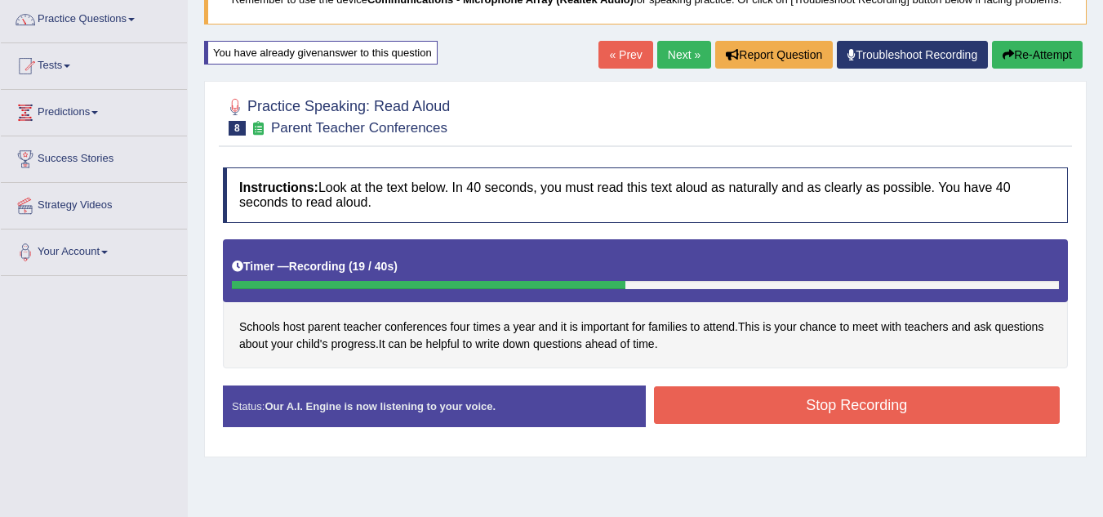
click at [818, 406] on button "Stop Recording" at bounding box center [857, 405] width 407 height 38
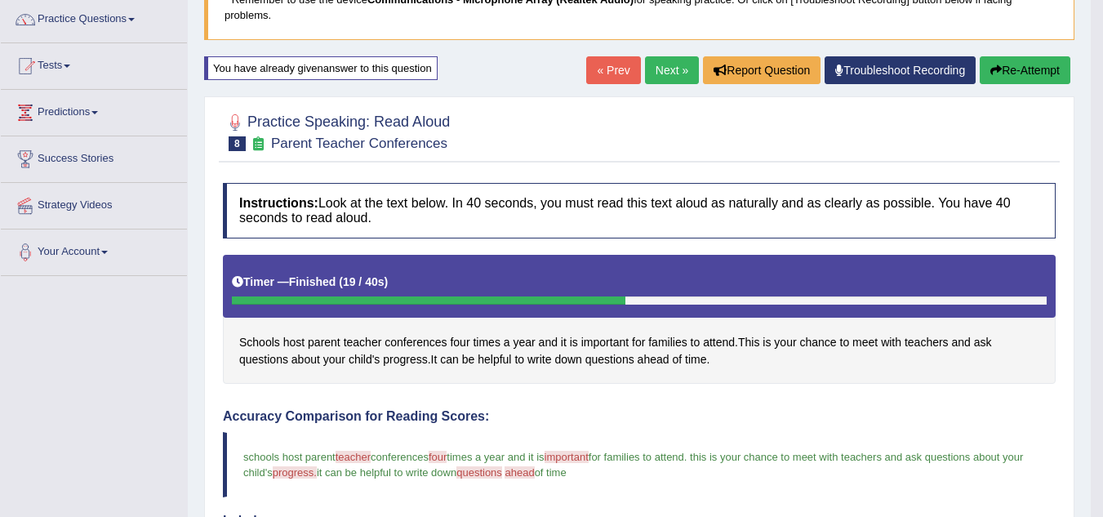
click at [658, 61] on link "Next »" at bounding box center [672, 70] width 54 height 28
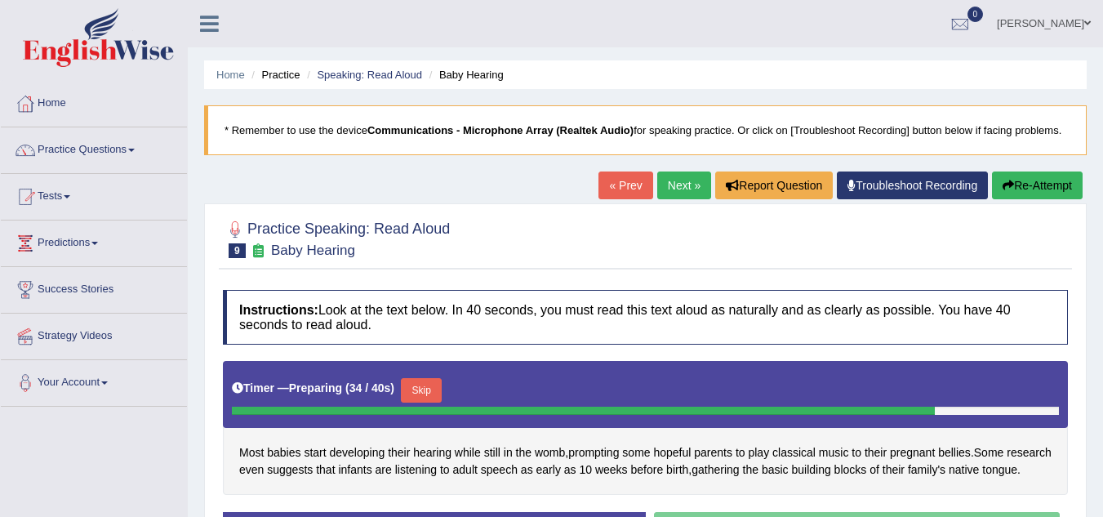
click at [434, 387] on button "Skip" at bounding box center [421, 390] width 41 height 25
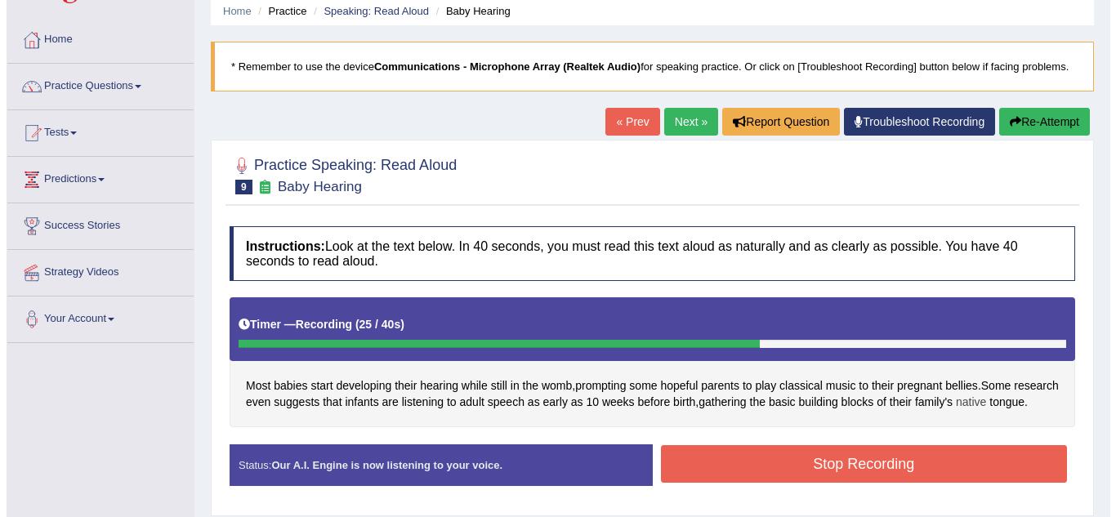
scroll to position [65, 0]
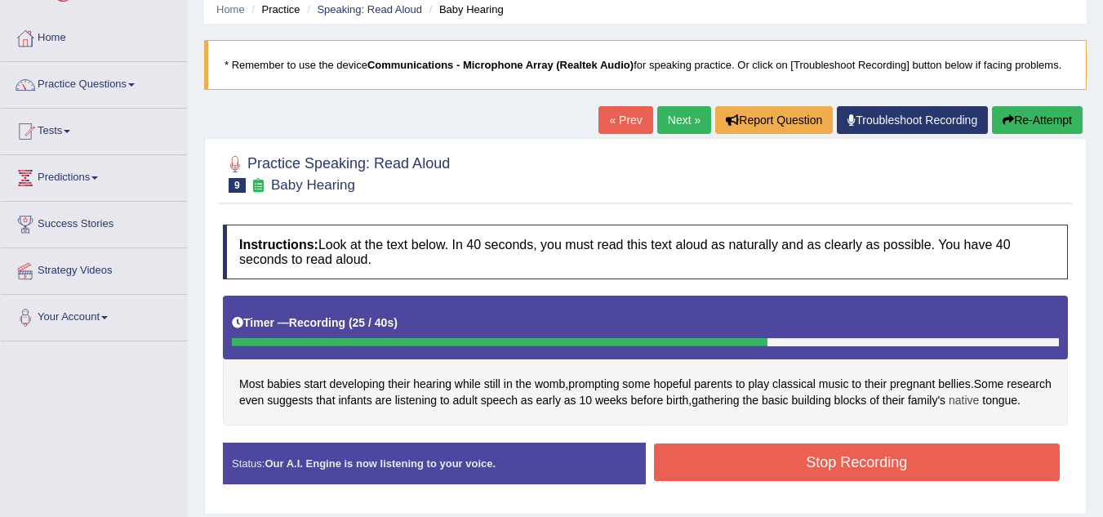
click at [1021, 468] on button "Stop Recording" at bounding box center [857, 462] width 407 height 38
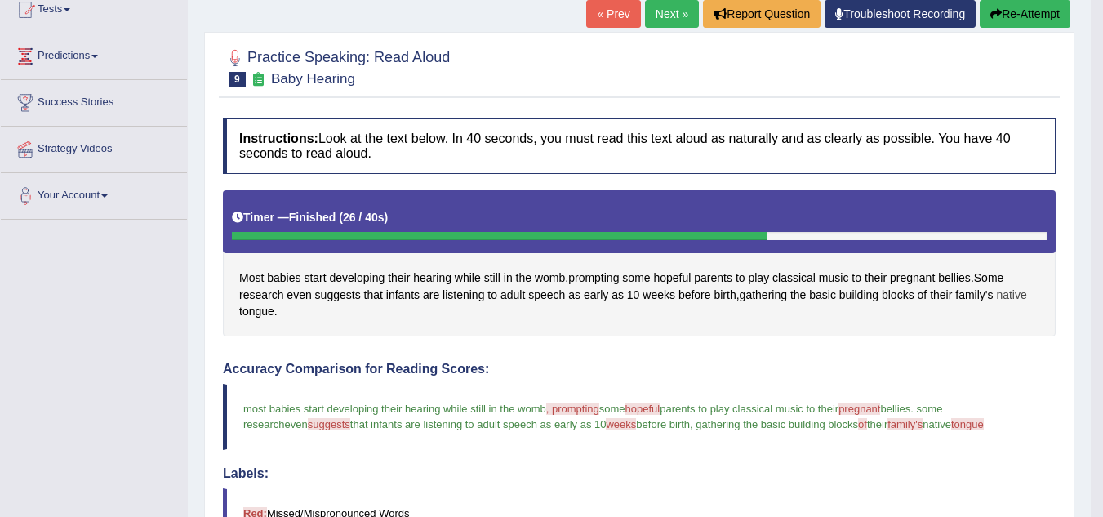
scroll to position [163, 0]
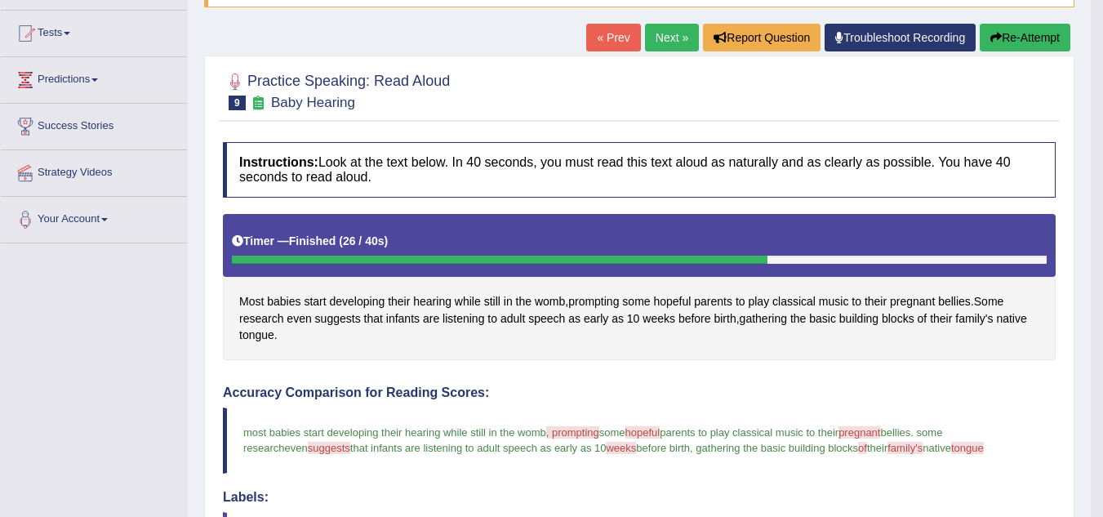
click at [993, 41] on icon "button" at bounding box center [996, 37] width 11 height 11
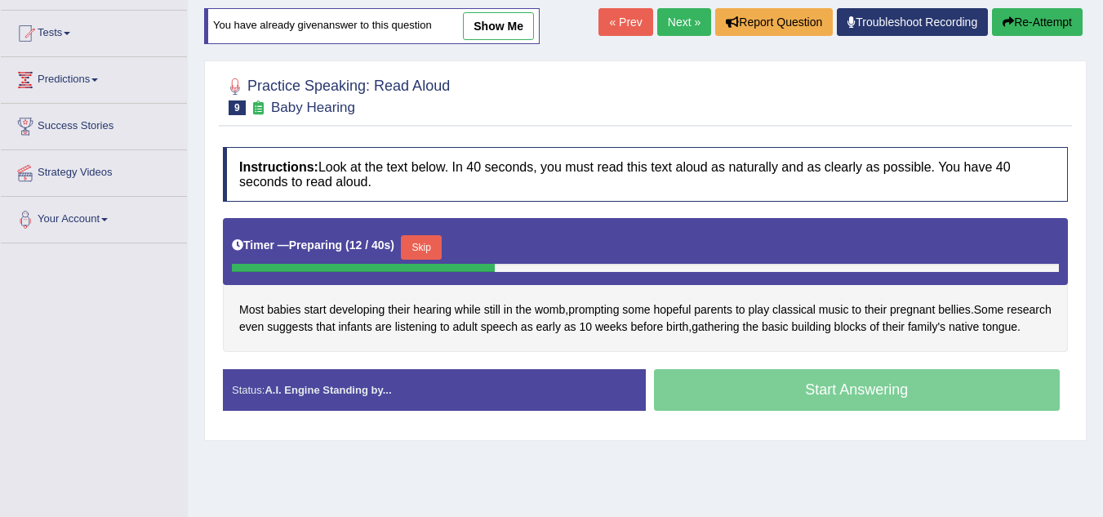
click at [422, 247] on button "Skip" at bounding box center [421, 247] width 41 height 25
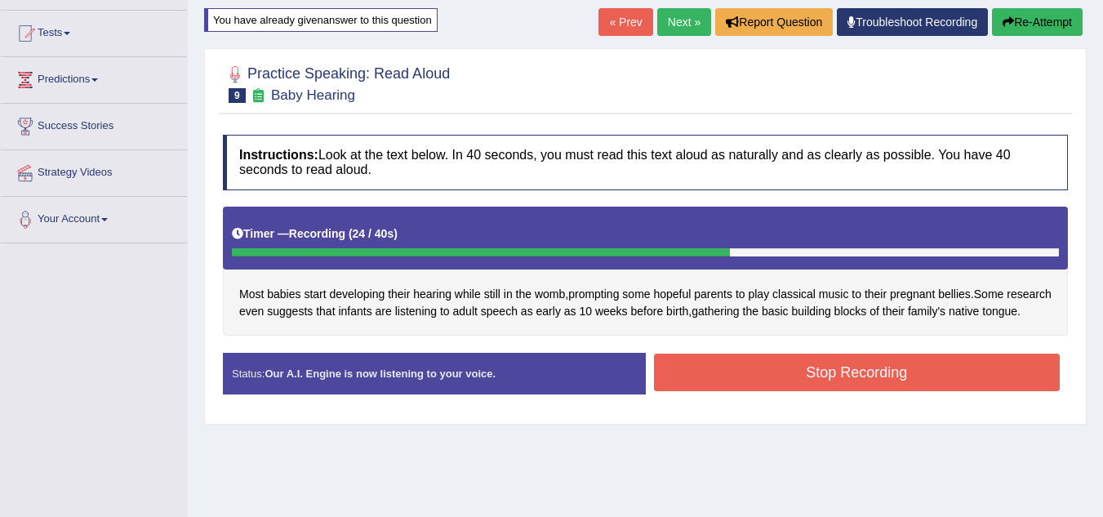
click at [758, 381] on button "Stop Recording" at bounding box center [857, 373] width 407 height 38
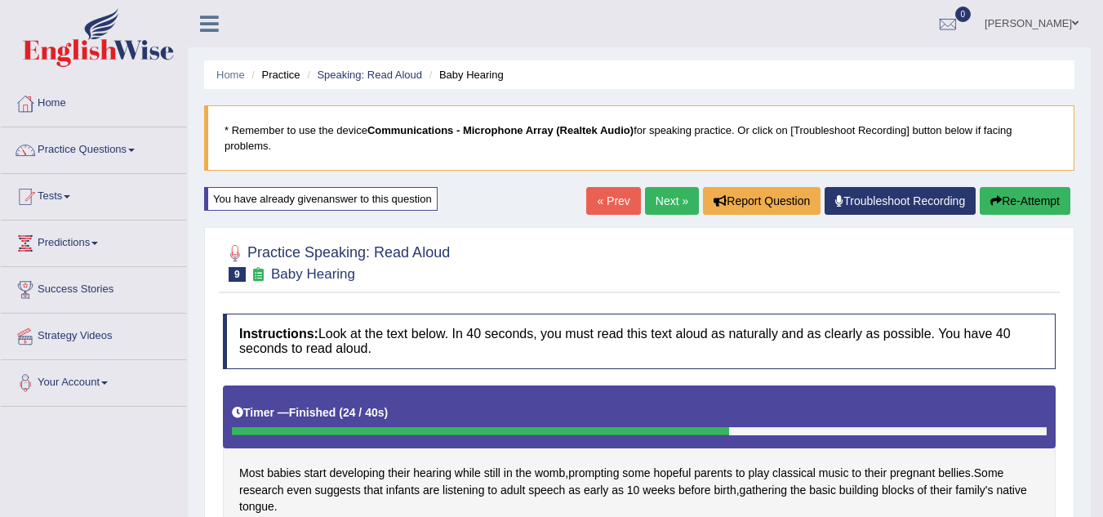
click at [666, 200] on link "Next »" at bounding box center [672, 201] width 54 height 28
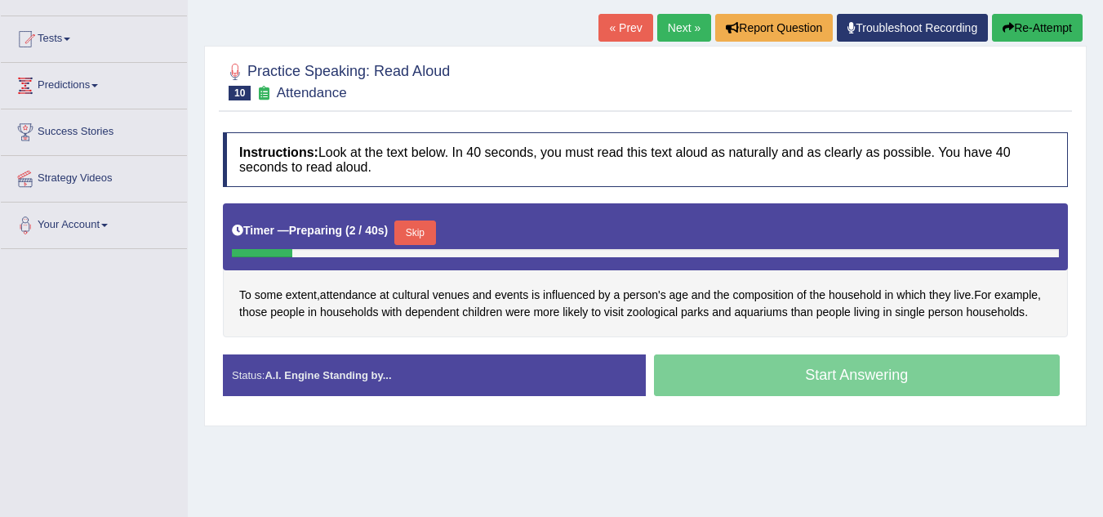
scroll to position [196, 0]
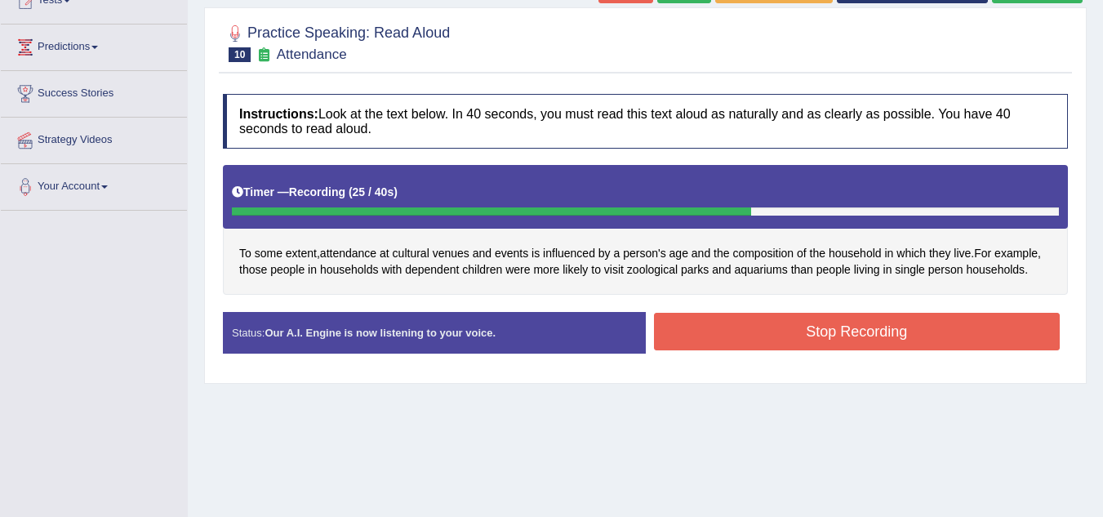
click at [830, 328] on button "Stop Recording" at bounding box center [857, 332] width 407 height 38
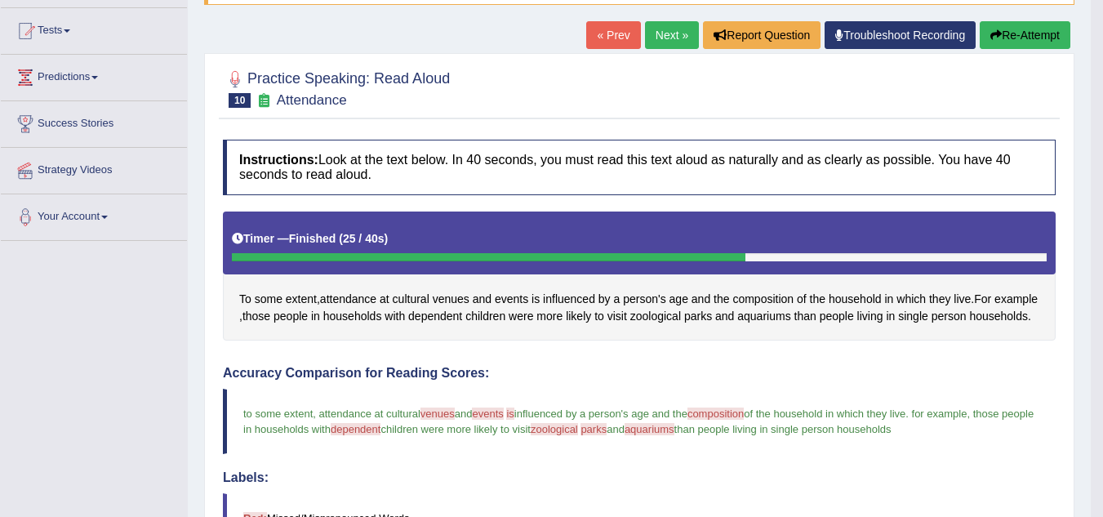
scroll to position [163, 0]
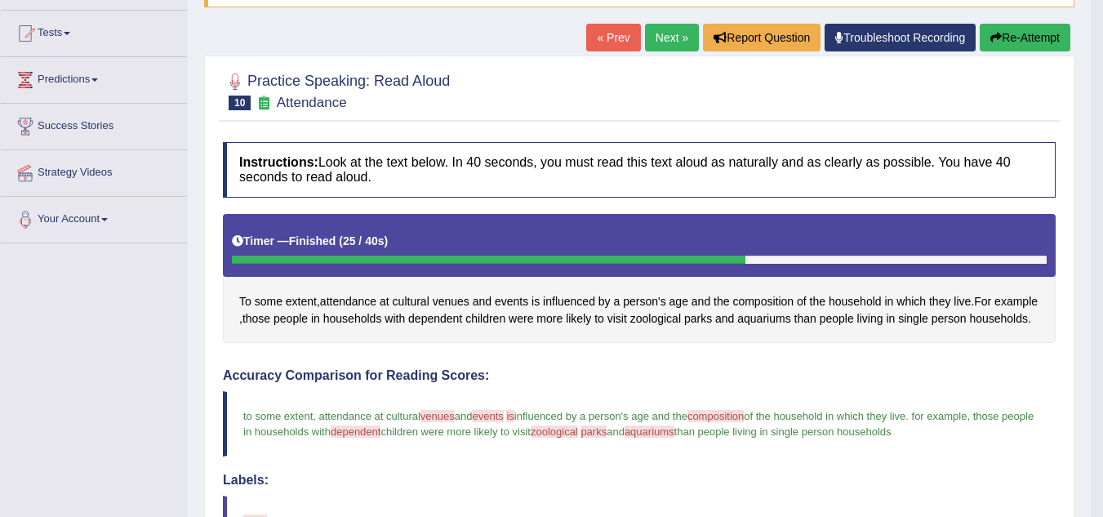
click at [1013, 41] on button "Re-Attempt" at bounding box center [1025, 38] width 91 height 28
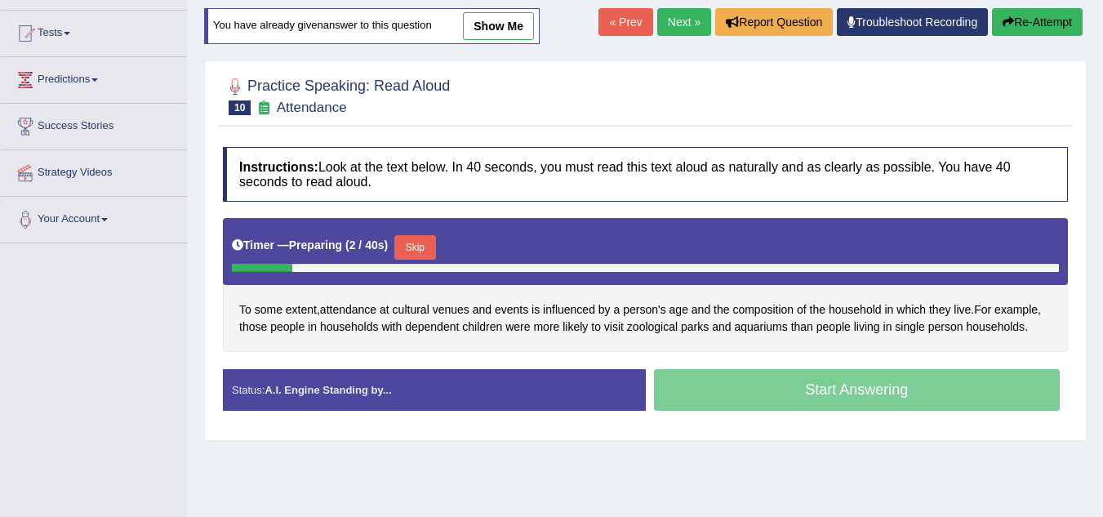
click at [417, 237] on button "Skip" at bounding box center [414, 247] width 41 height 25
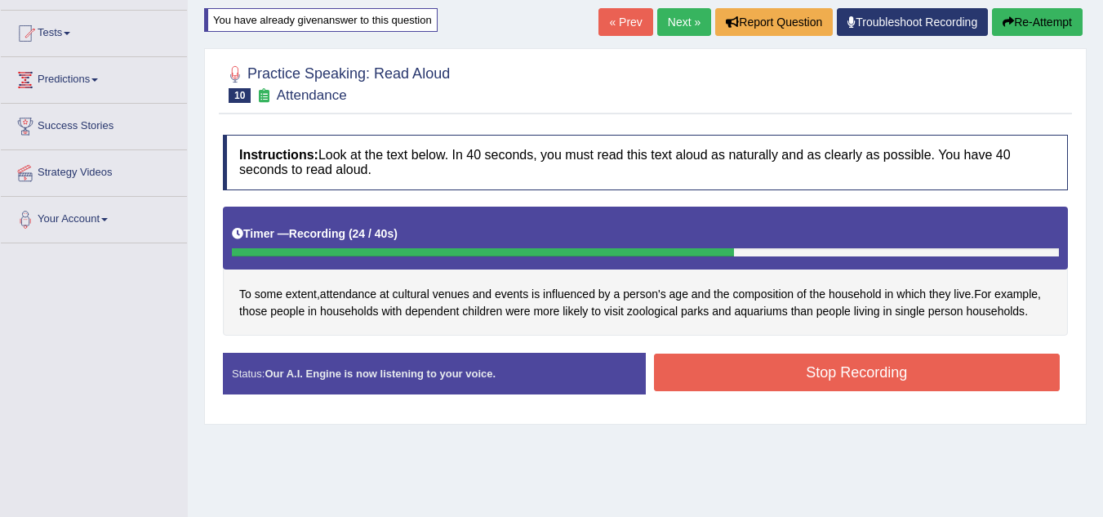
click at [863, 374] on button "Stop Recording" at bounding box center [857, 373] width 407 height 38
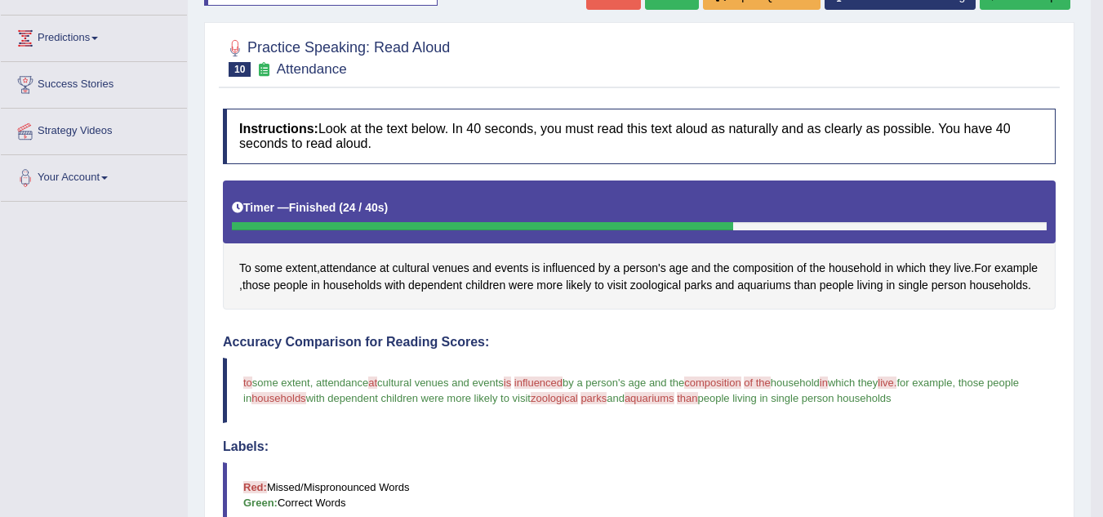
scroll to position [197, 0]
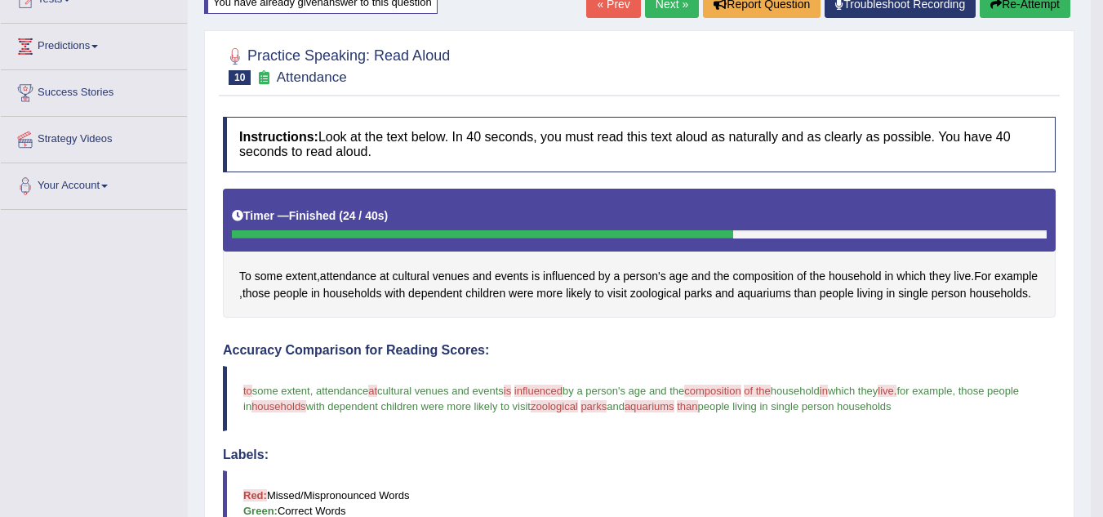
click at [1015, 10] on button "Re-Attempt" at bounding box center [1025, 4] width 91 height 28
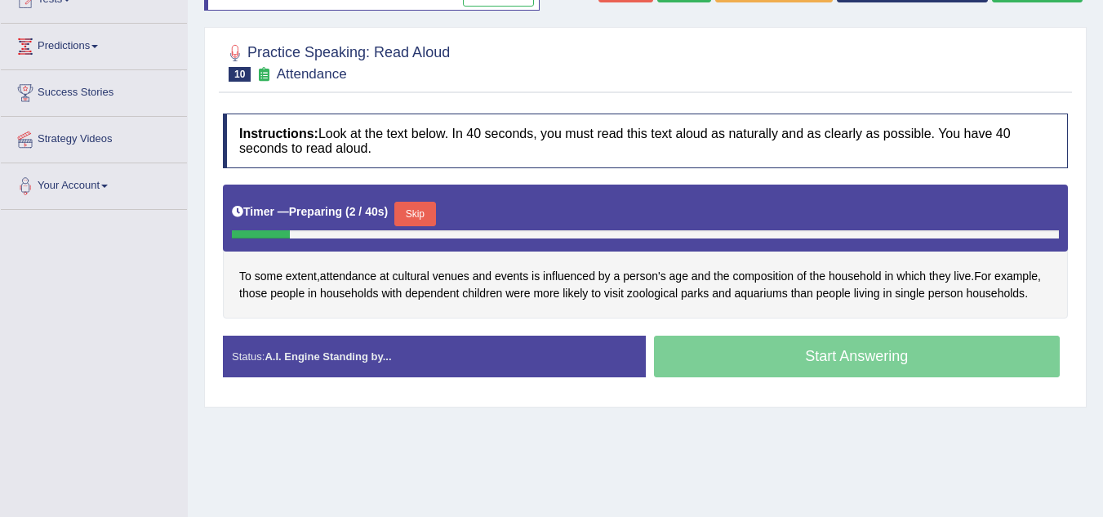
click at [423, 212] on button "Skip" at bounding box center [414, 214] width 41 height 25
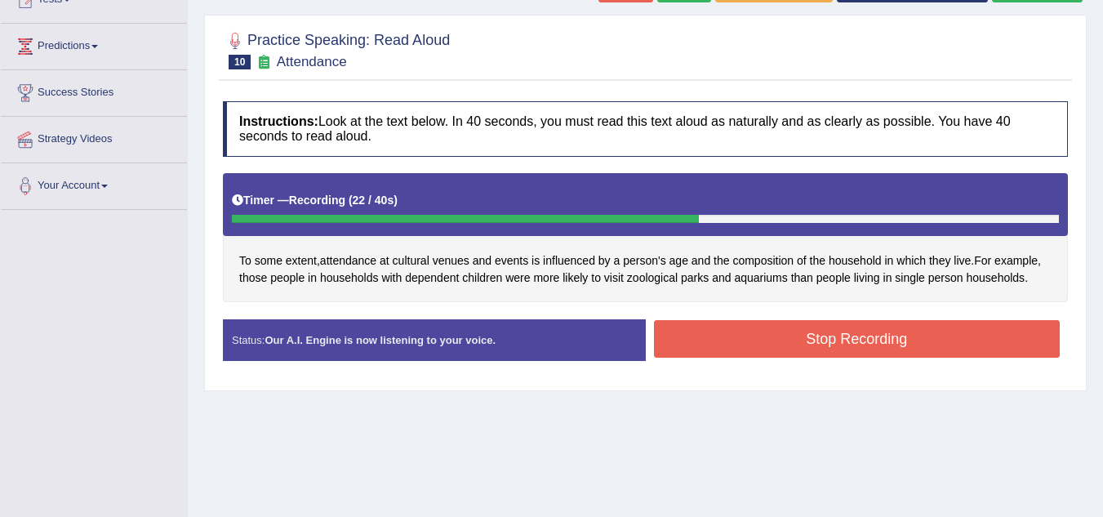
click at [887, 335] on button "Stop Recording" at bounding box center [857, 339] width 407 height 38
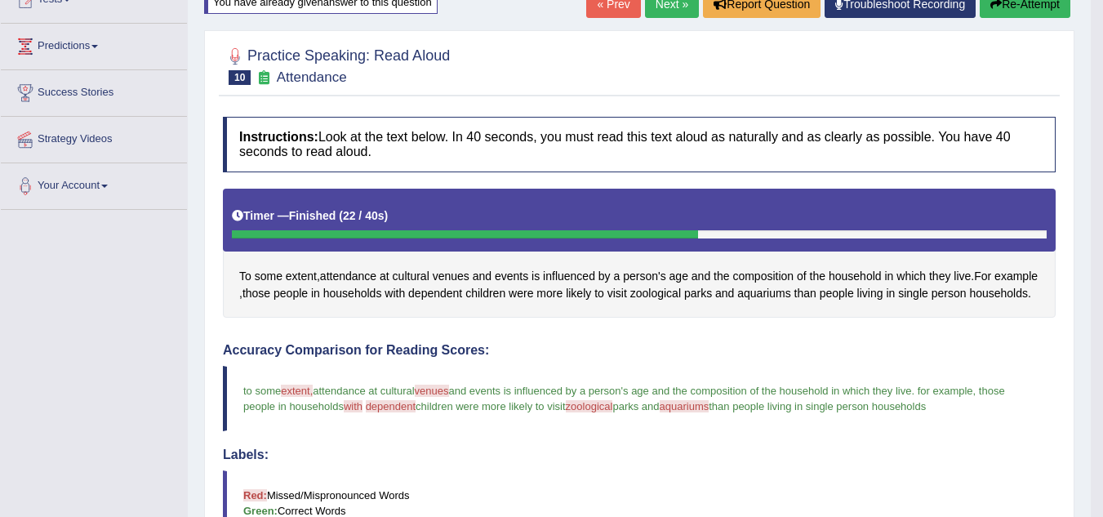
scroll to position [164, 0]
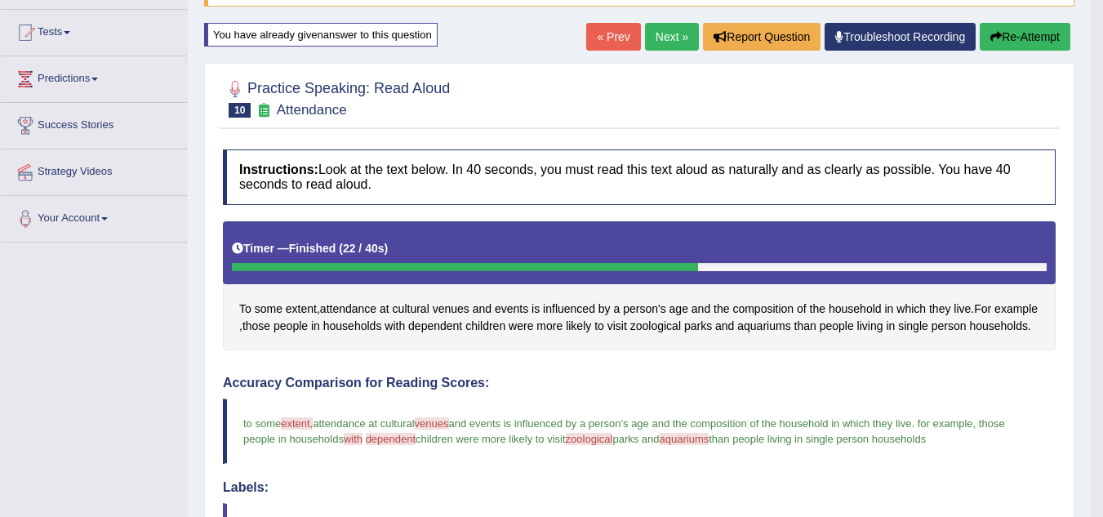
click at [668, 29] on link "Next »" at bounding box center [672, 37] width 54 height 28
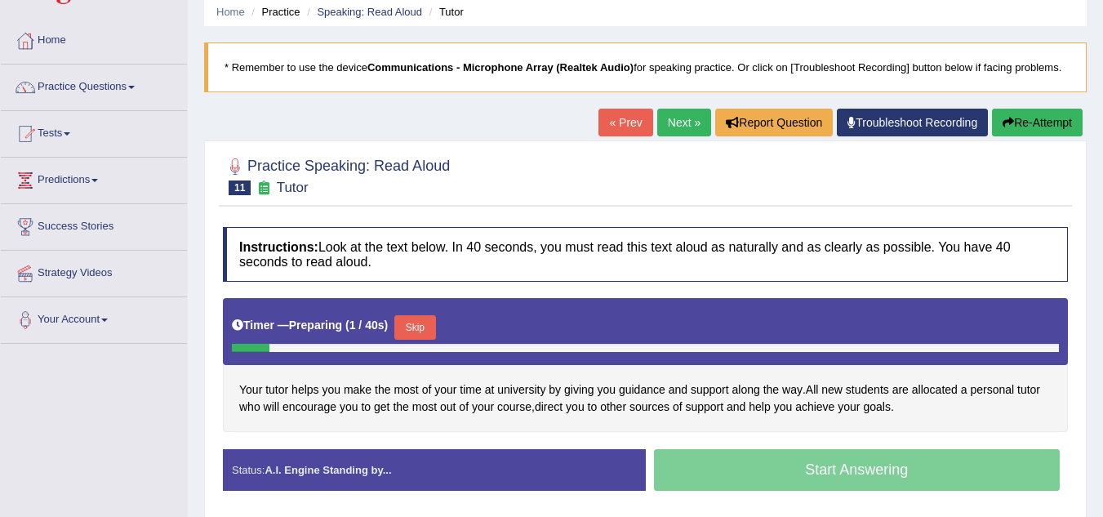
scroll to position [65, 0]
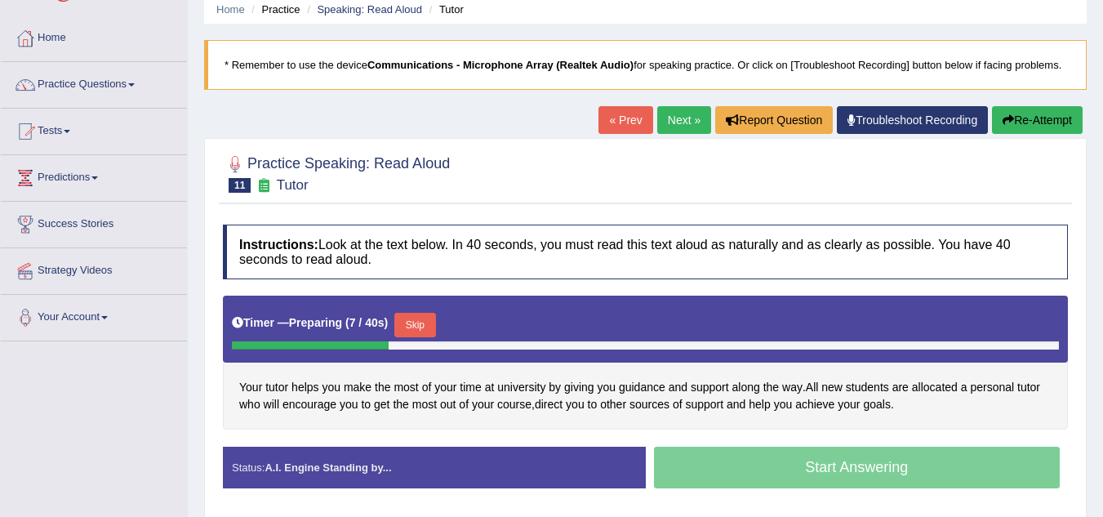
click at [417, 323] on button "Skip" at bounding box center [414, 325] width 41 height 25
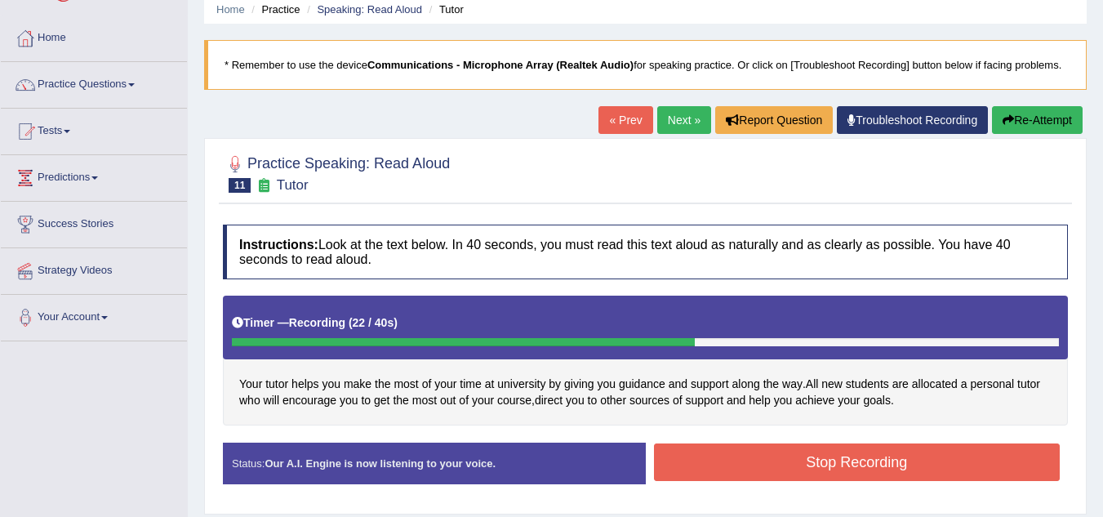
click at [810, 466] on button "Stop Recording" at bounding box center [857, 462] width 407 height 38
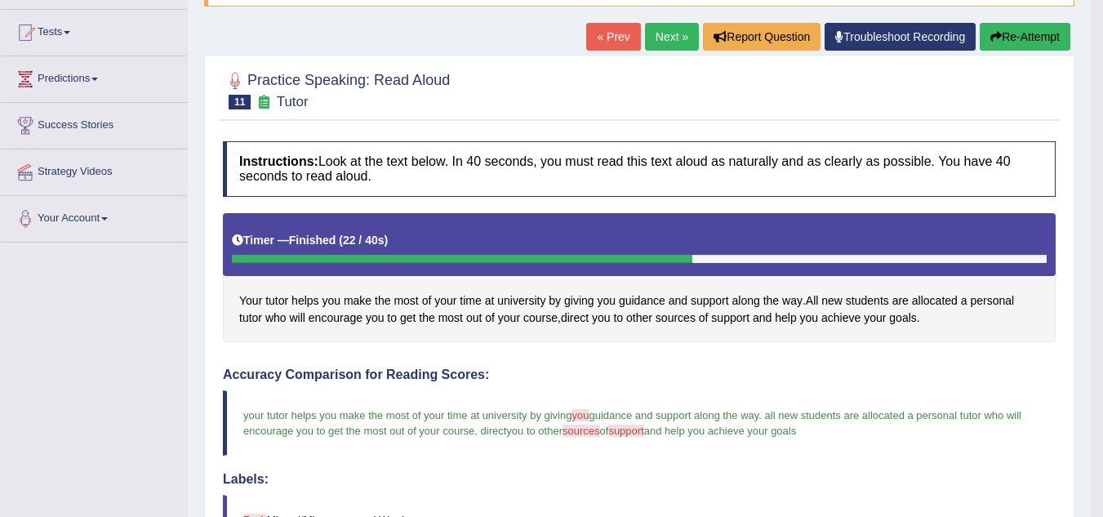
scroll to position [163, 0]
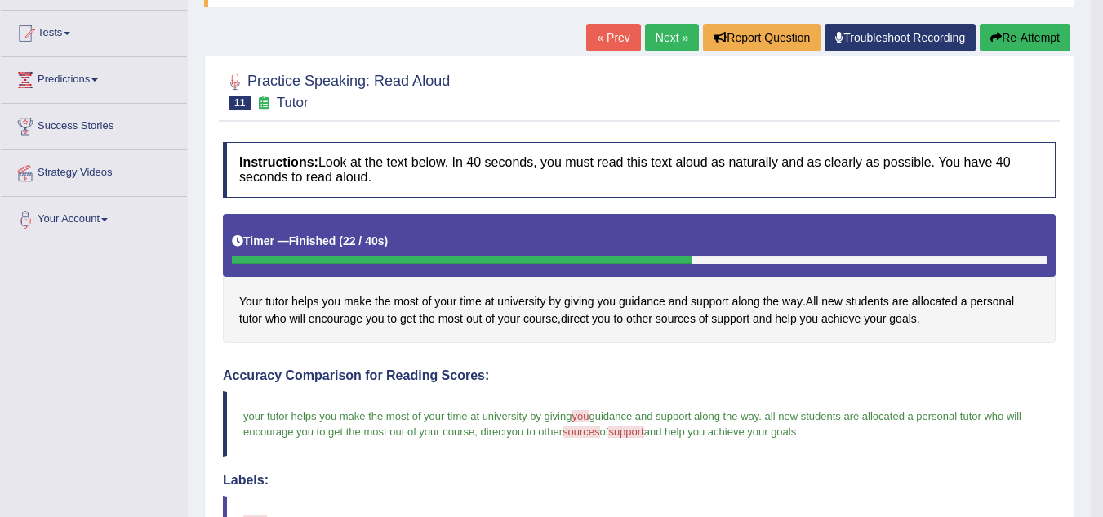
click at [1036, 45] on button "Re-Attempt" at bounding box center [1025, 38] width 91 height 28
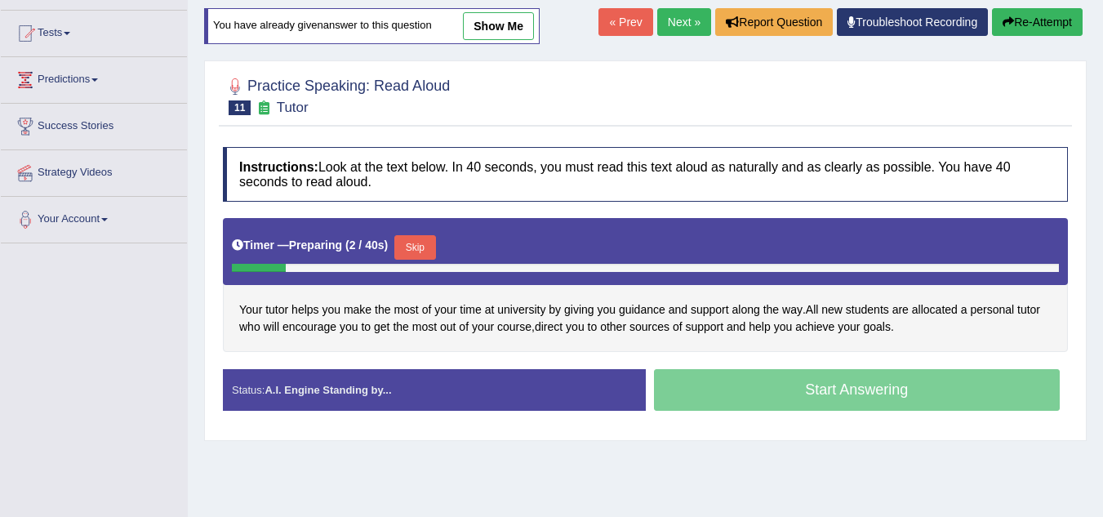
click at [415, 253] on button "Skip" at bounding box center [414, 247] width 41 height 25
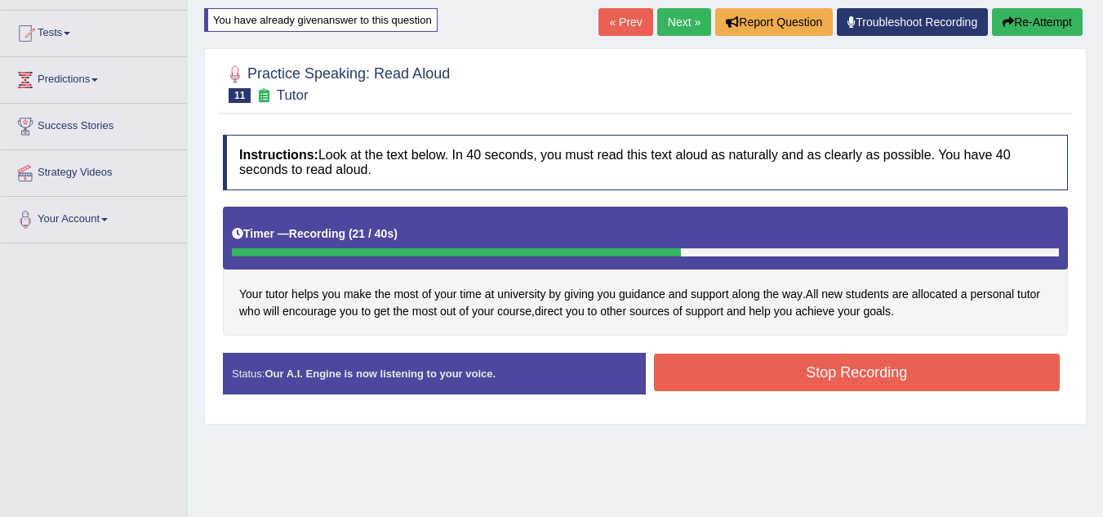
click at [860, 370] on button "Stop Recording" at bounding box center [857, 373] width 407 height 38
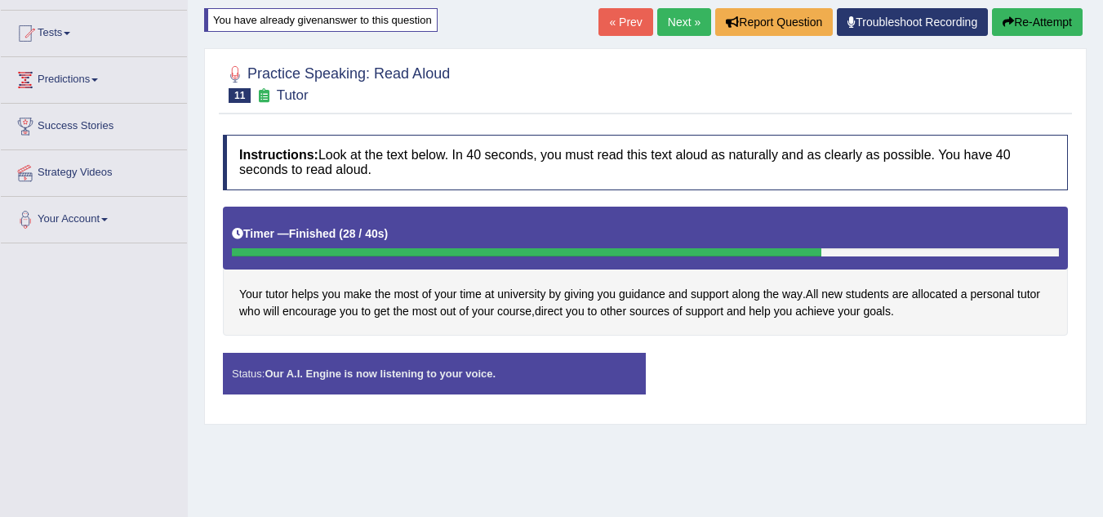
click at [537, 379] on div "Status: Our A.I. Engine is now listening to your voice." at bounding box center [434, 374] width 423 height 42
click at [468, 375] on strong "Our A.I. Engine is now listening to your voice." at bounding box center [380, 374] width 231 height 12
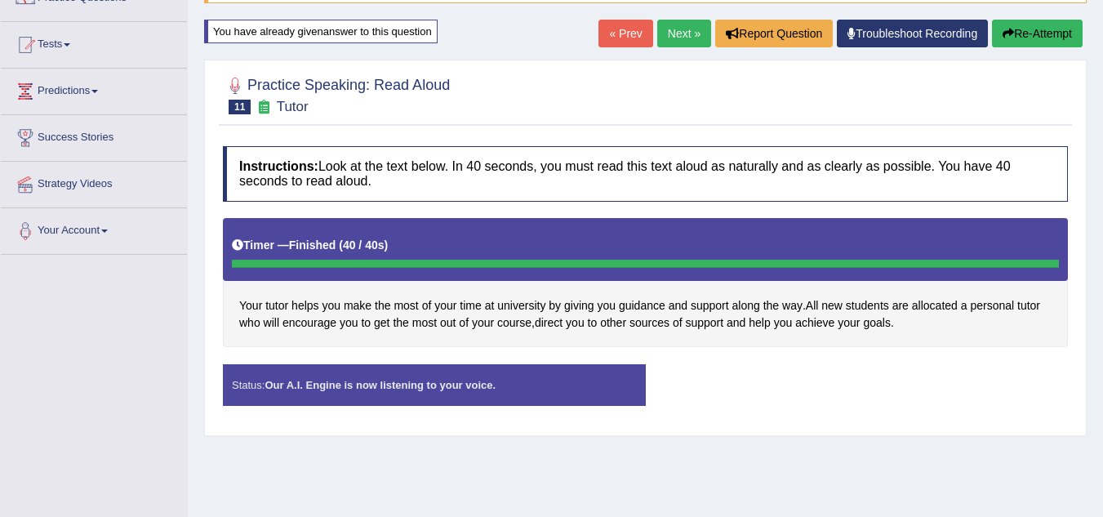
scroll to position [145, 0]
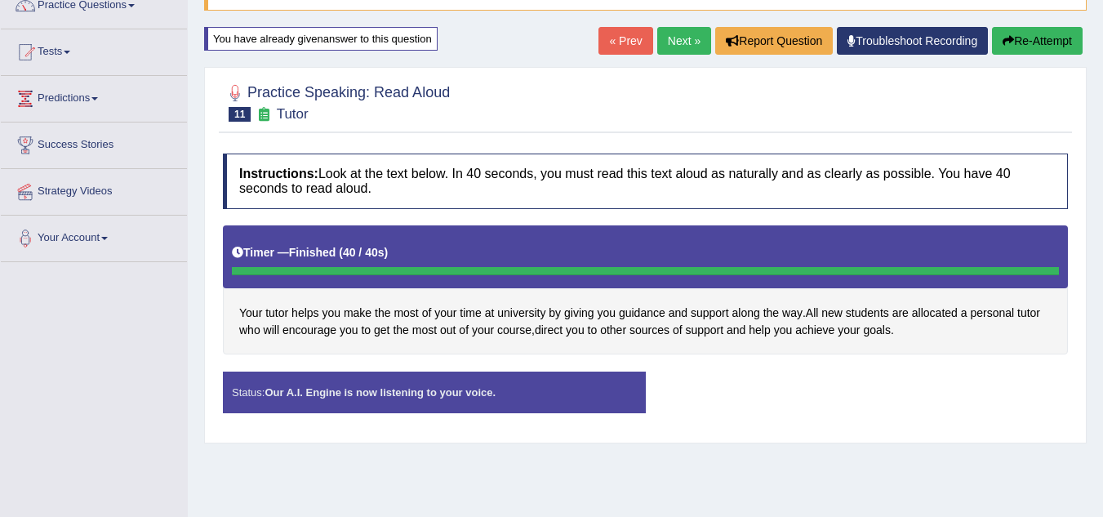
click at [1030, 38] on button "Re-Attempt" at bounding box center [1037, 41] width 91 height 28
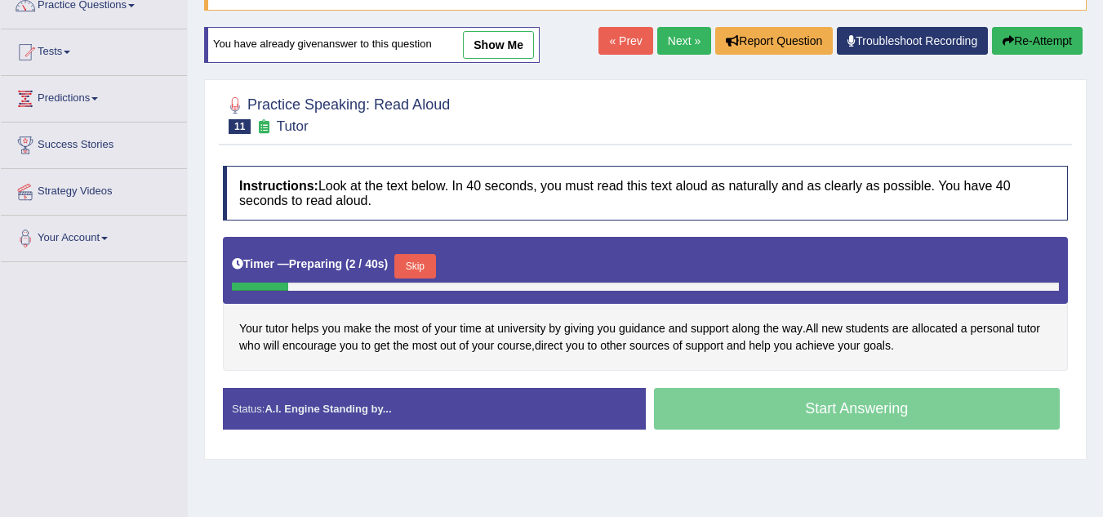
click at [421, 268] on button "Skip" at bounding box center [414, 266] width 41 height 25
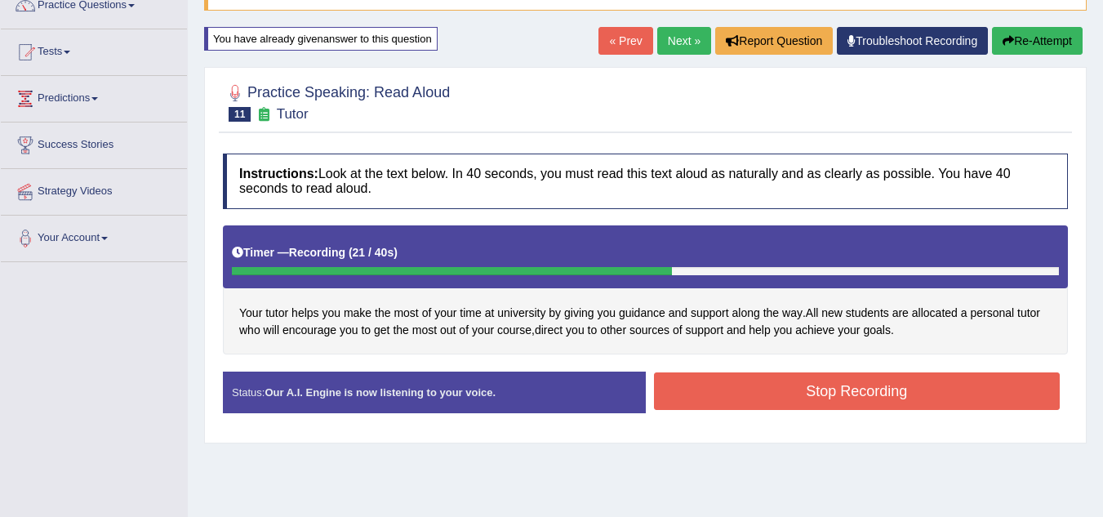
click at [835, 385] on button "Stop Recording" at bounding box center [857, 391] width 407 height 38
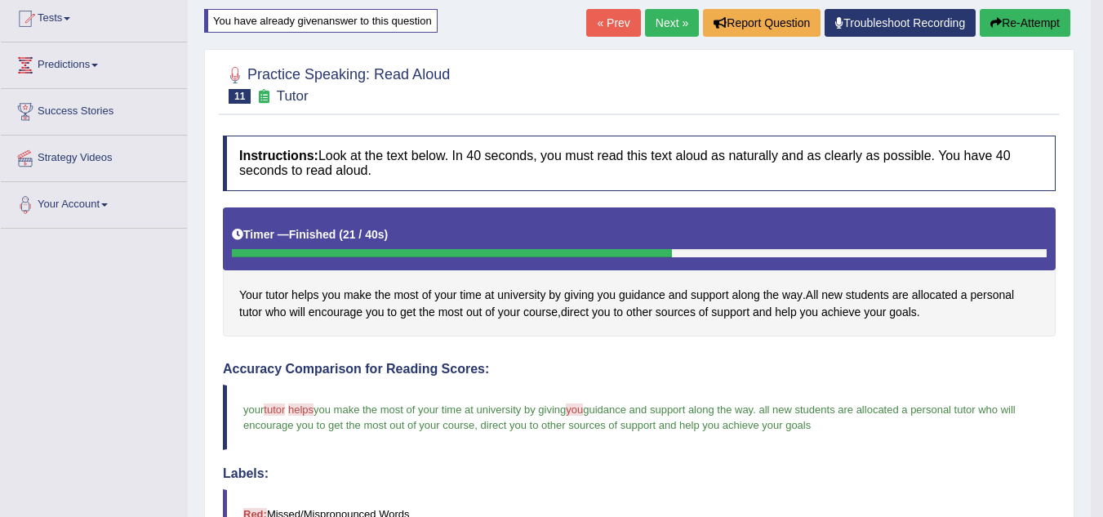
scroll to position [177, 0]
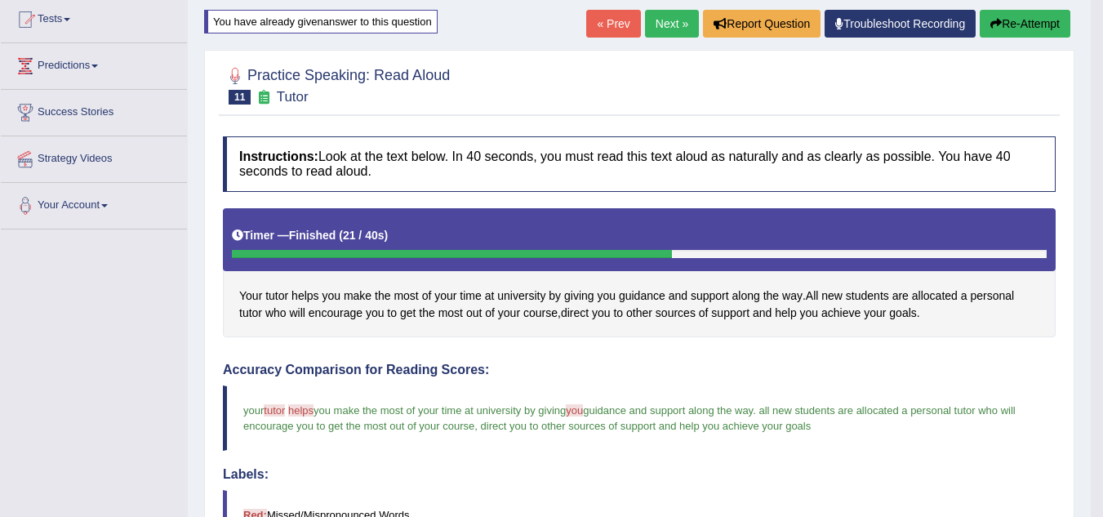
click at [667, 23] on link "Next »" at bounding box center [672, 24] width 54 height 28
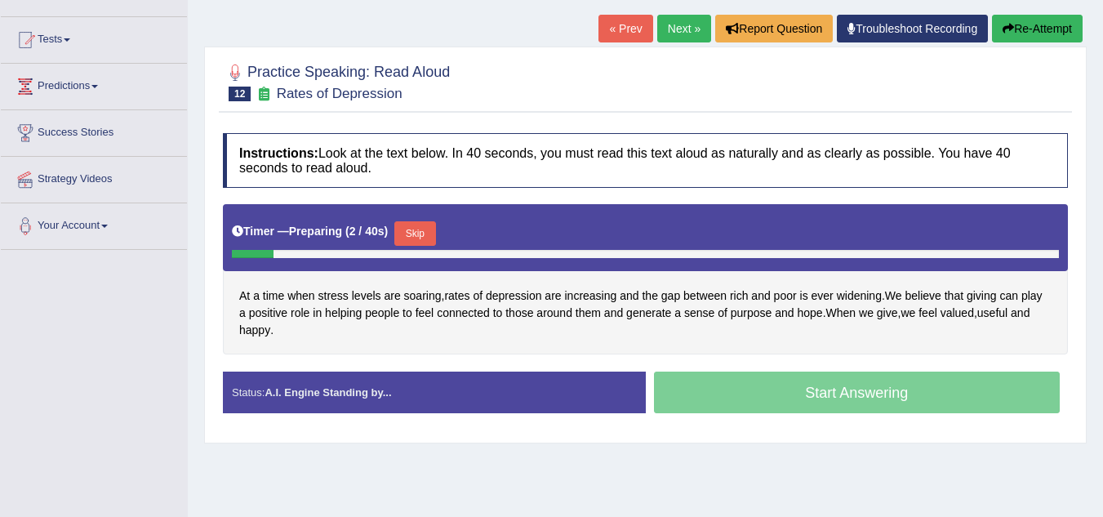
scroll to position [163, 0]
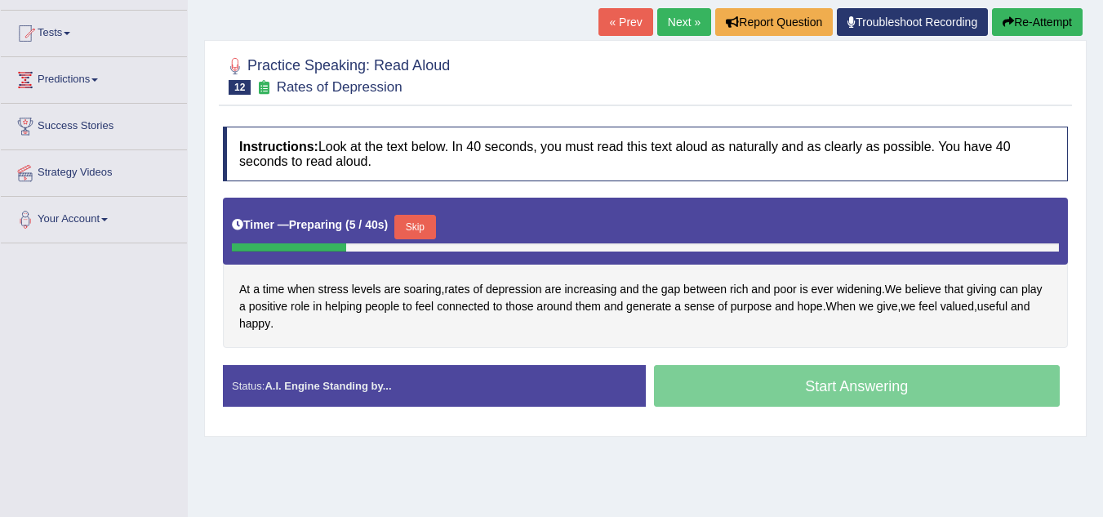
click at [417, 225] on button "Skip" at bounding box center [414, 227] width 41 height 25
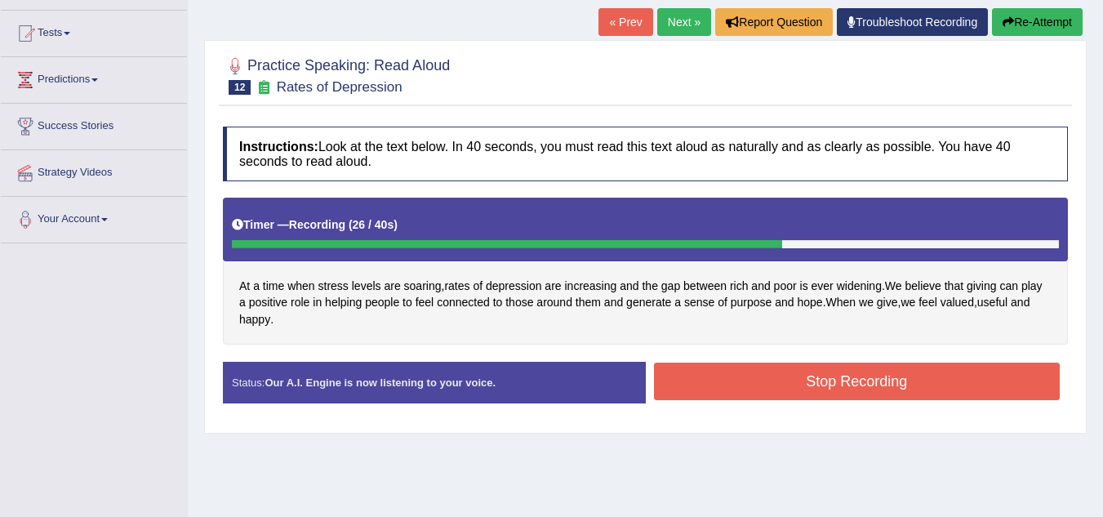
click at [813, 379] on button "Stop Recording" at bounding box center [857, 382] width 407 height 38
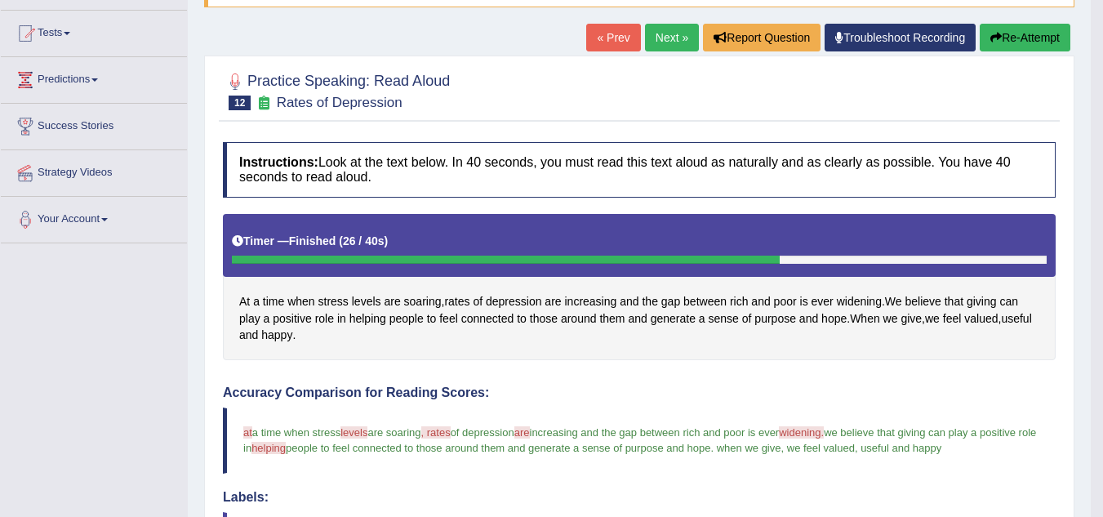
click at [1045, 38] on button "Re-Attempt" at bounding box center [1025, 38] width 91 height 28
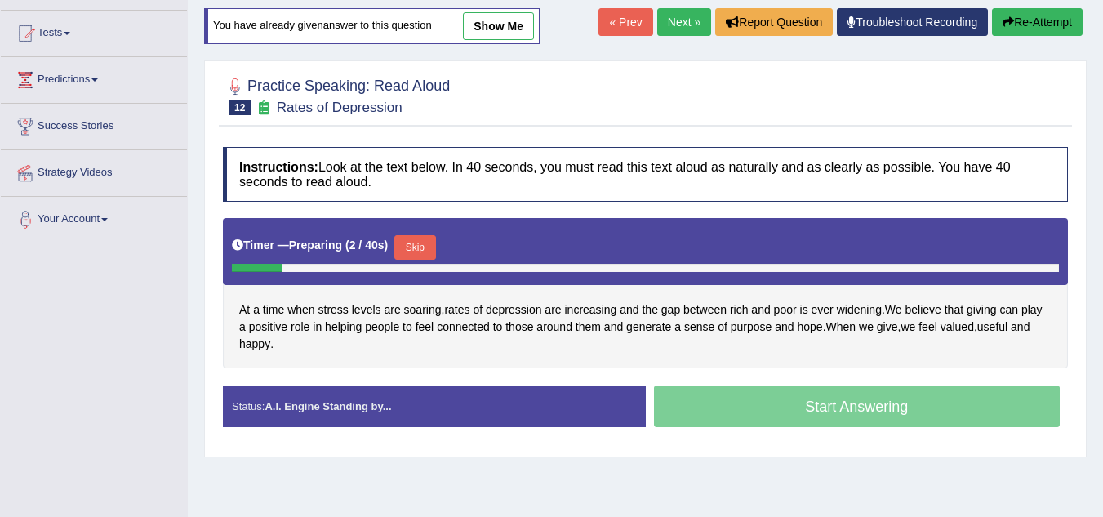
click at [423, 243] on button "Skip" at bounding box center [414, 247] width 41 height 25
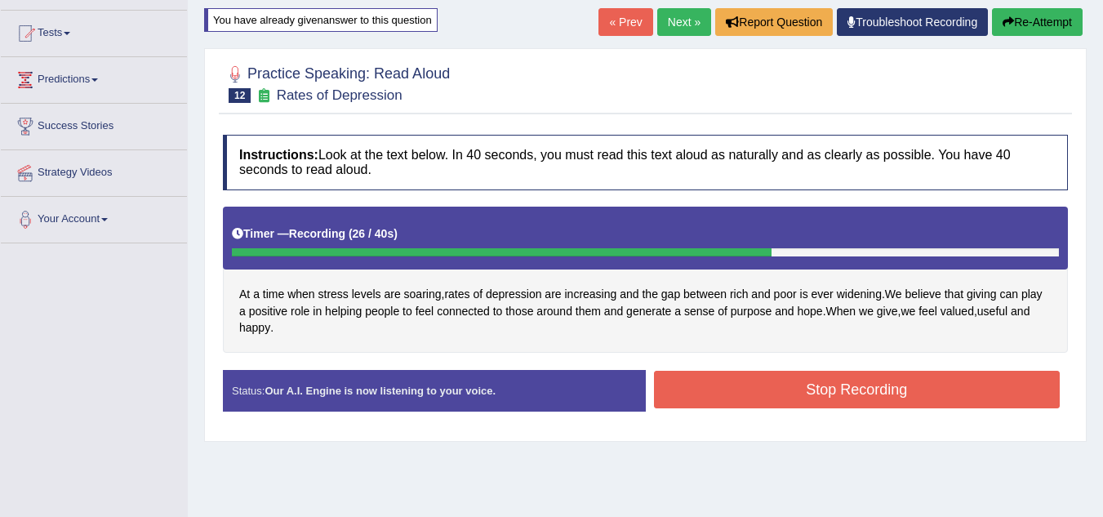
click at [844, 401] on button "Stop Recording" at bounding box center [857, 390] width 407 height 38
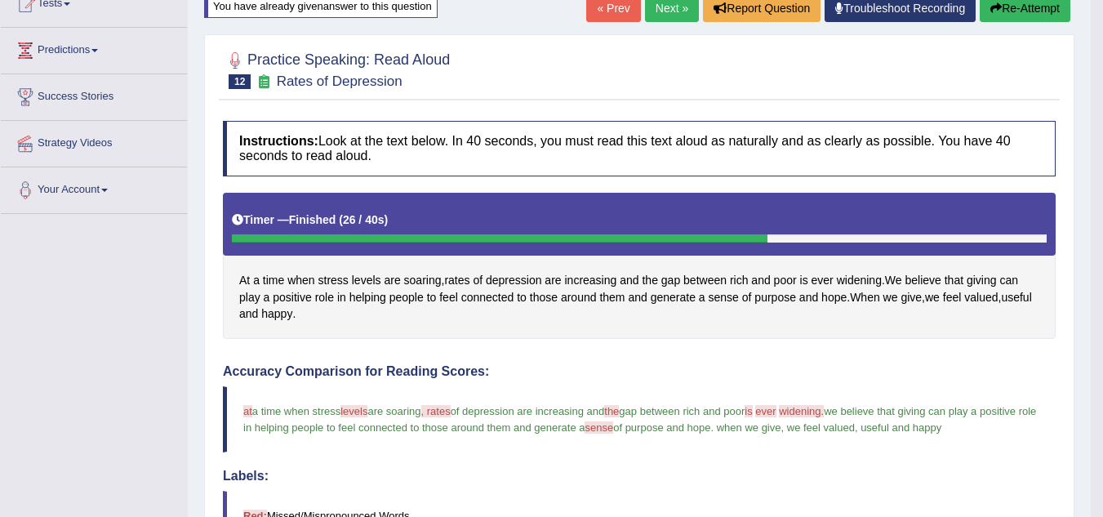
scroll to position [163, 0]
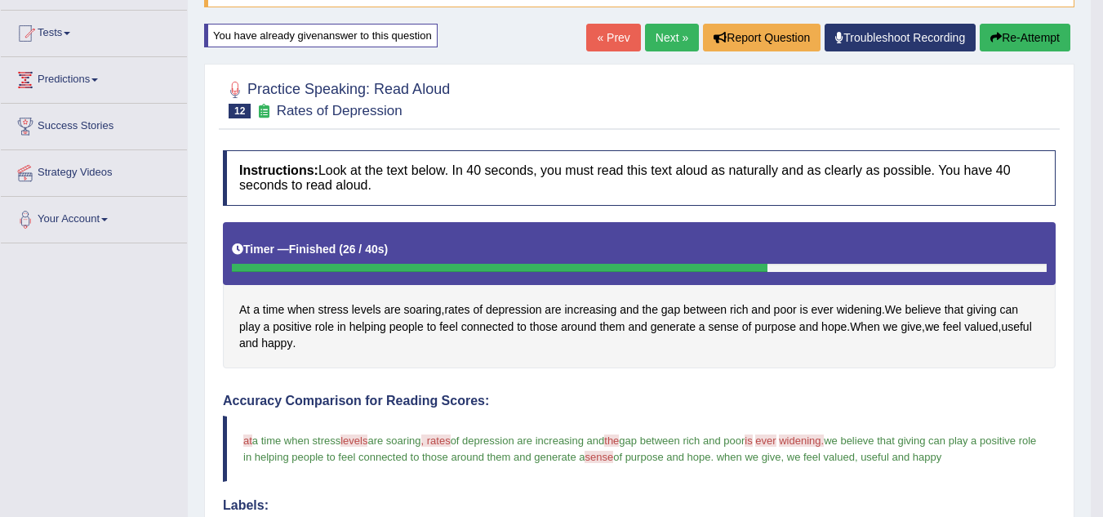
click at [653, 29] on link "Next »" at bounding box center [672, 38] width 54 height 28
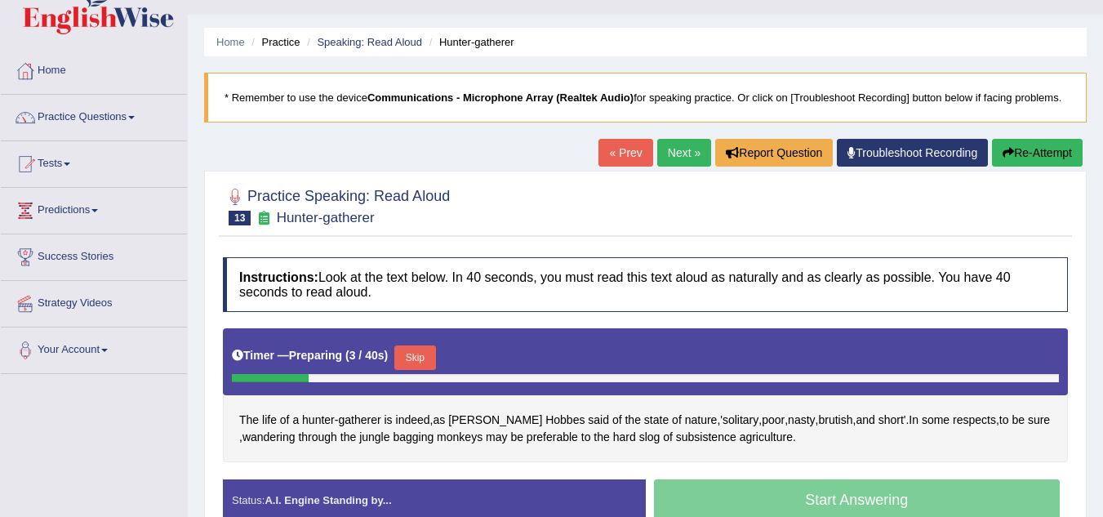
scroll to position [87, 0]
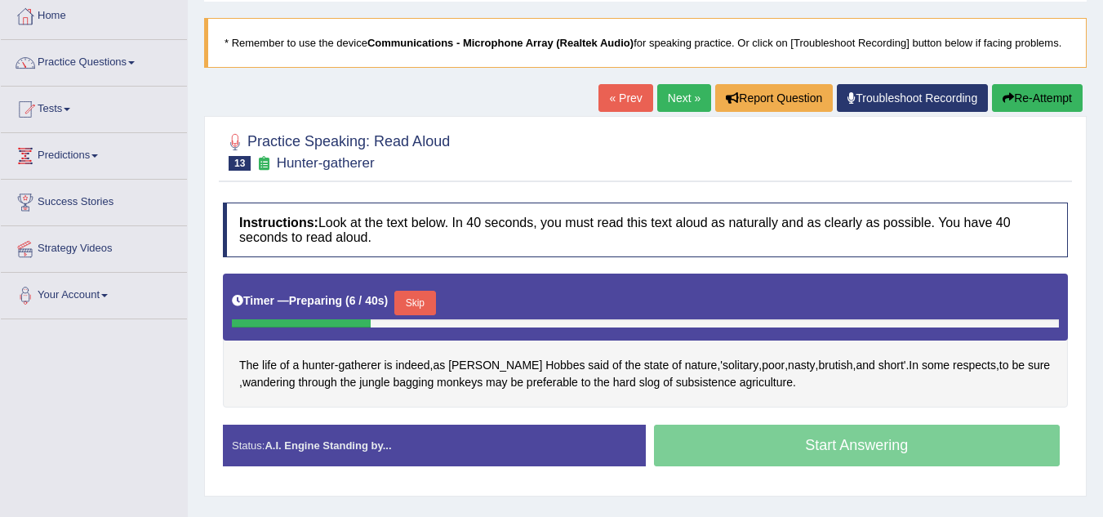
click at [418, 300] on button "Skip" at bounding box center [414, 303] width 41 height 25
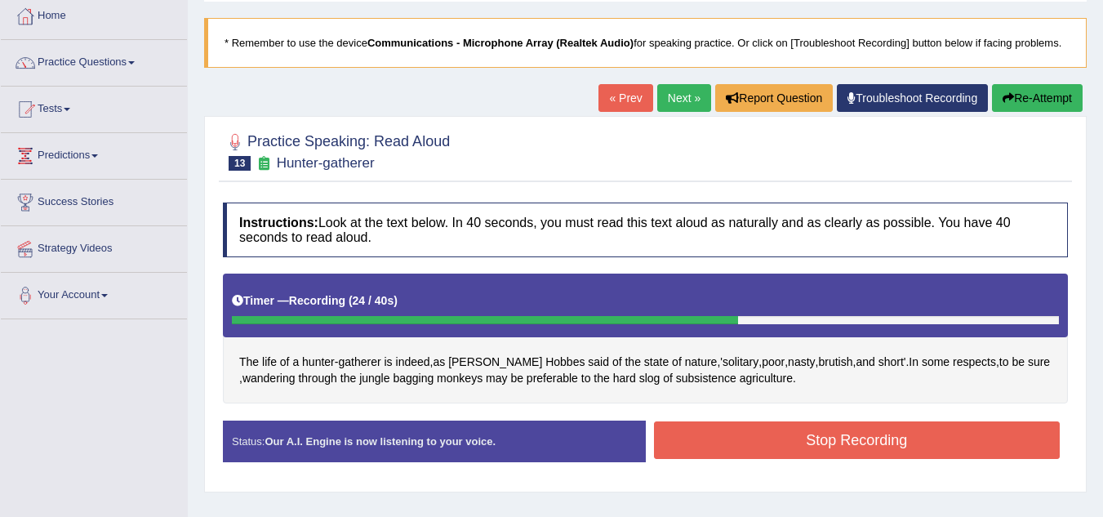
click at [804, 444] on button "Stop Recording" at bounding box center [857, 440] width 407 height 38
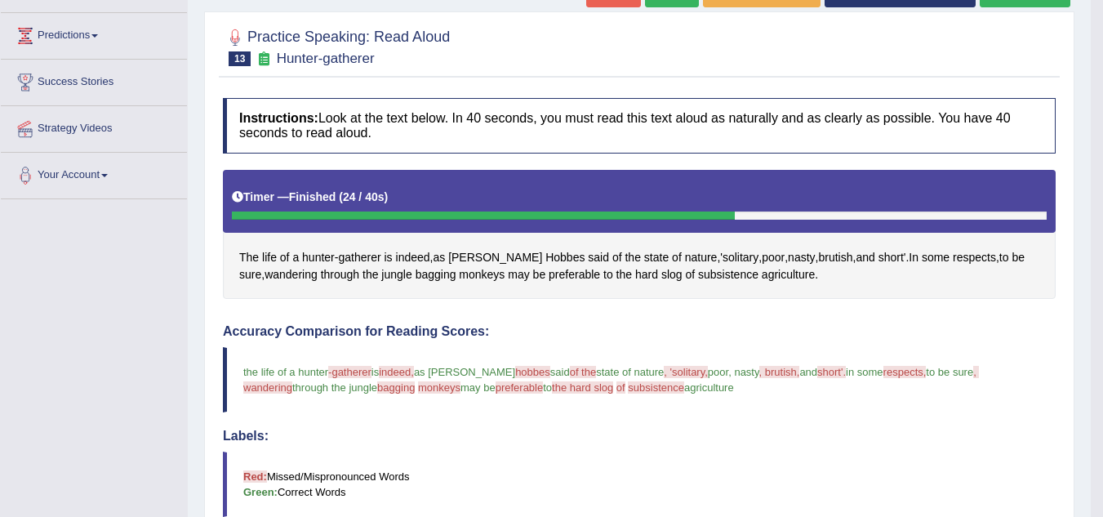
scroll to position [185, 0]
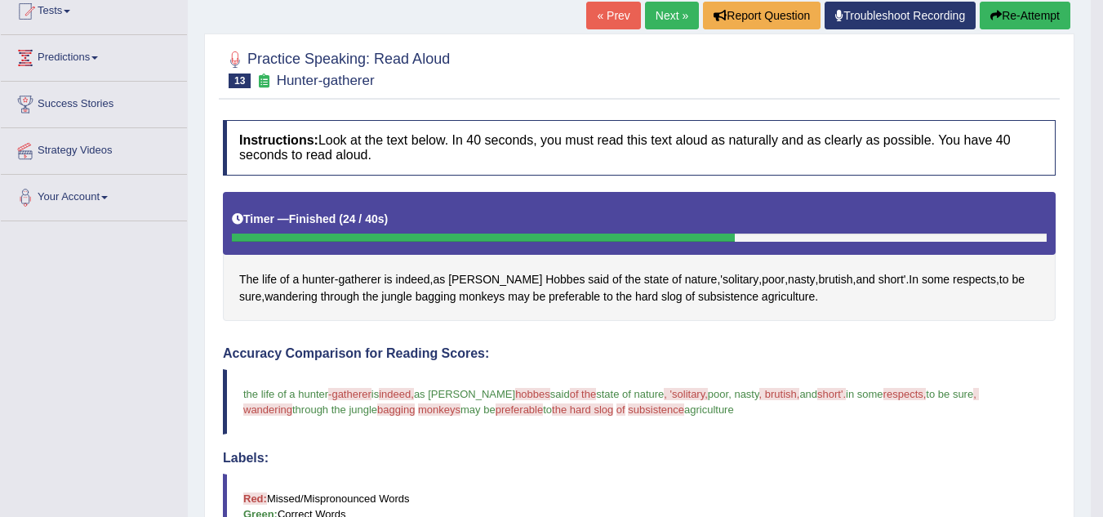
click at [1042, 20] on button "Re-Attempt" at bounding box center [1025, 16] width 91 height 28
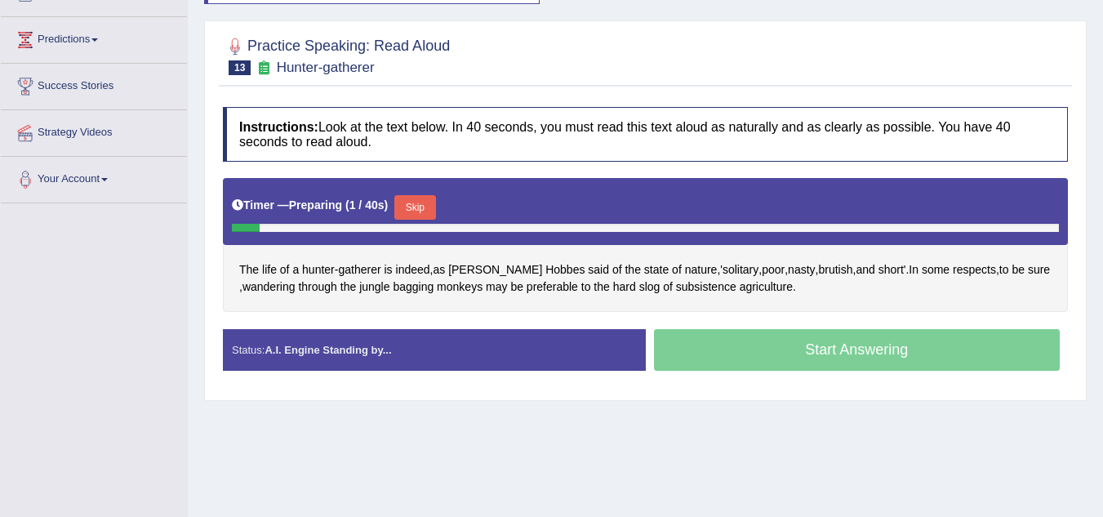
scroll to position [185, 0]
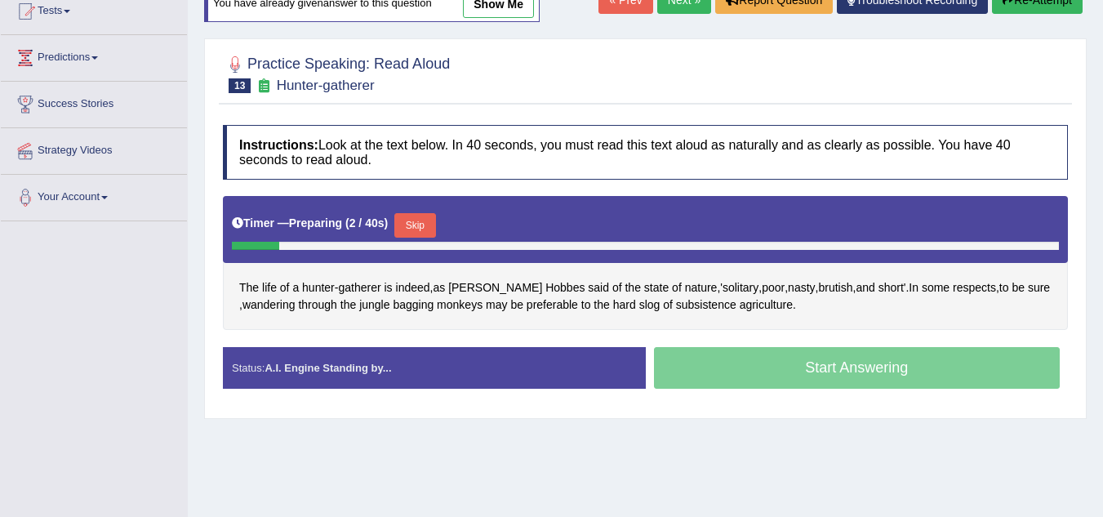
click at [417, 216] on button "Skip" at bounding box center [414, 225] width 41 height 25
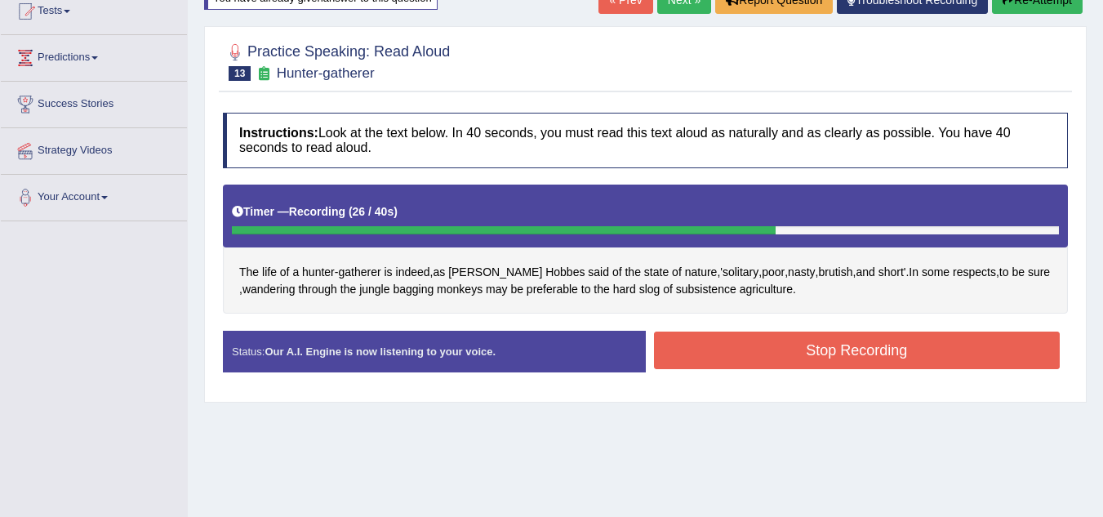
click at [853, 351] on button "Stop Recording" at bounding box center [857, 351] width 407 height 38
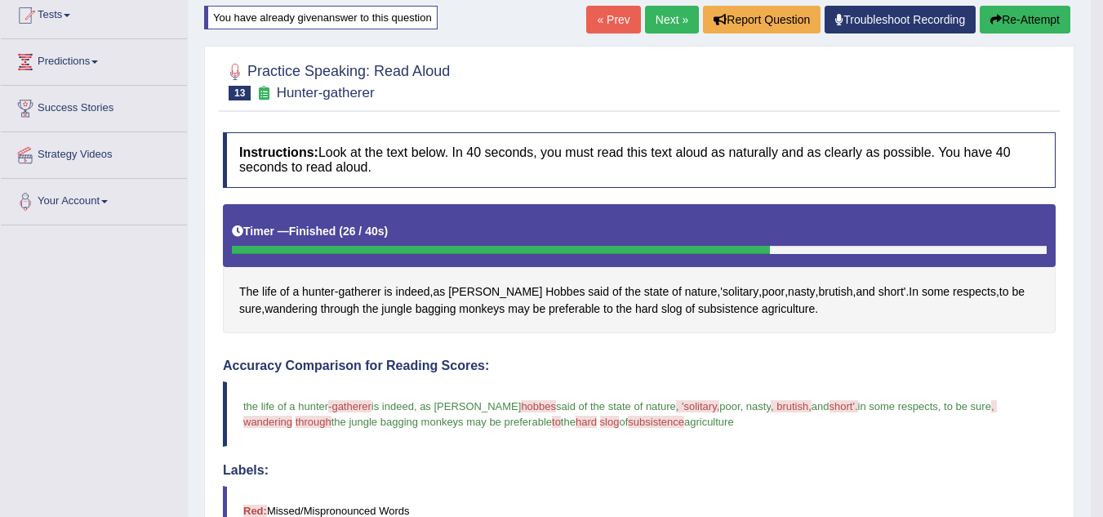
scroll to position [180, 0]
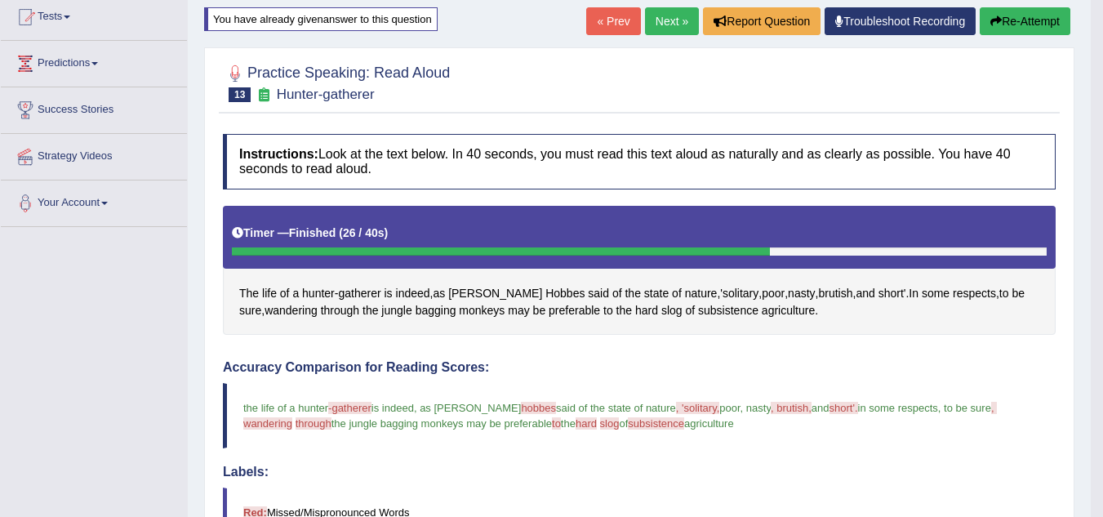
click at [1026, 21] on button "Re-Attempt" at bounding box center [1025, 21] width 91 height 28
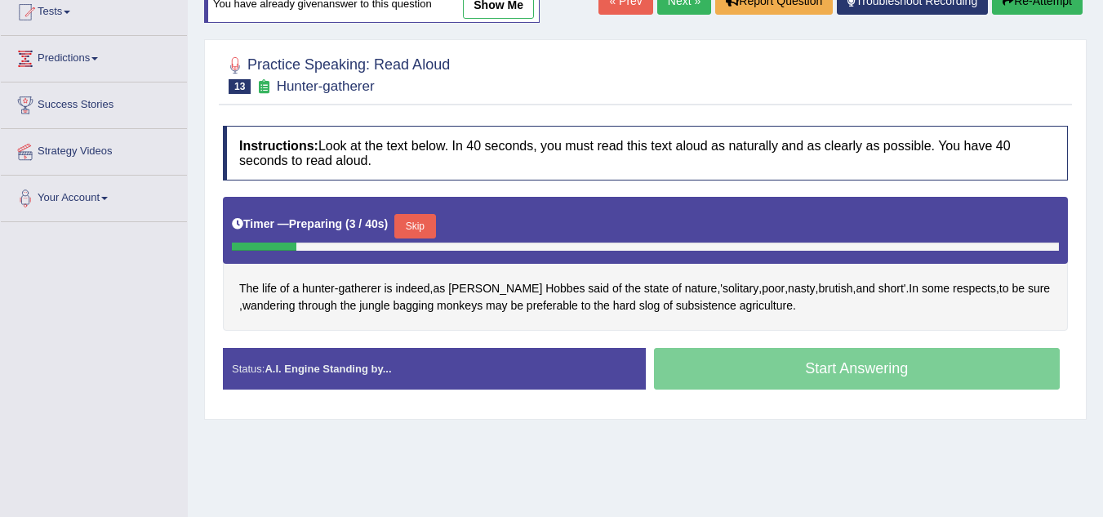
click at [419, 226] on button "Skip" at bounding box center [414, 226] width 41 height 25
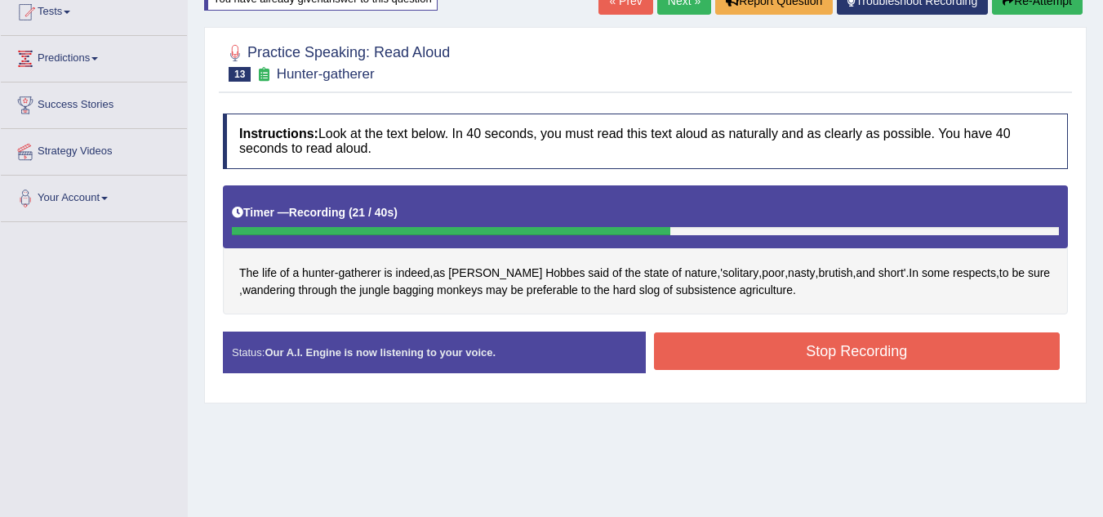
click at [867, 353] on button "Stop Recording" at bounding box center [857, 351] width 407 height 38
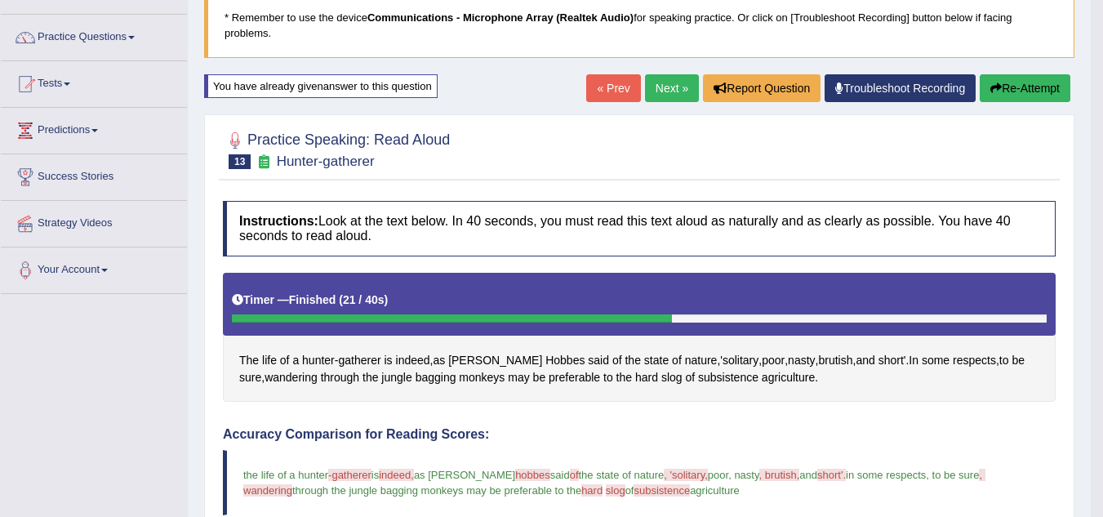
scroll to position [82, 0]
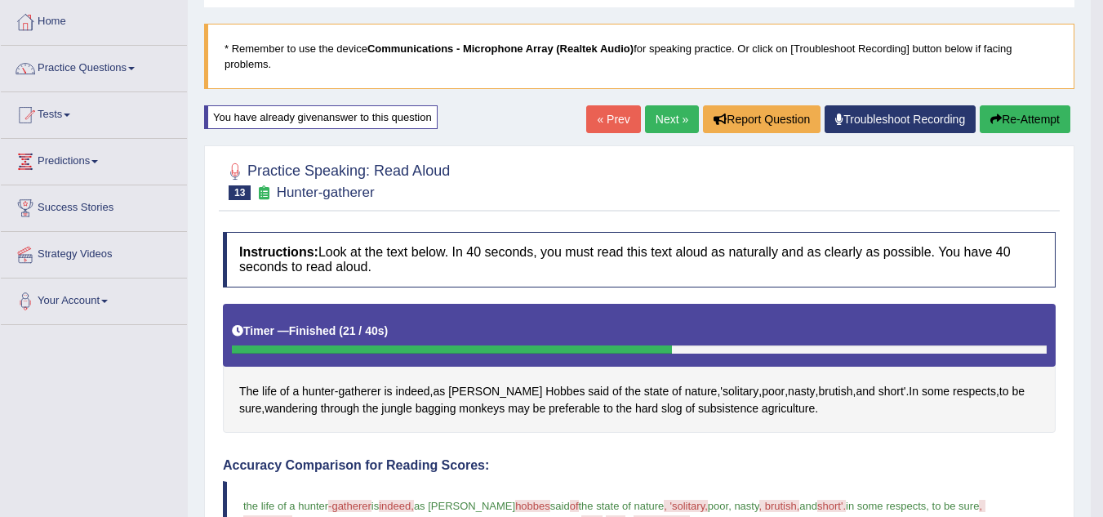
click at [649, 118] on link "Next »" at bounding box center [672, 119] width 54 height 28
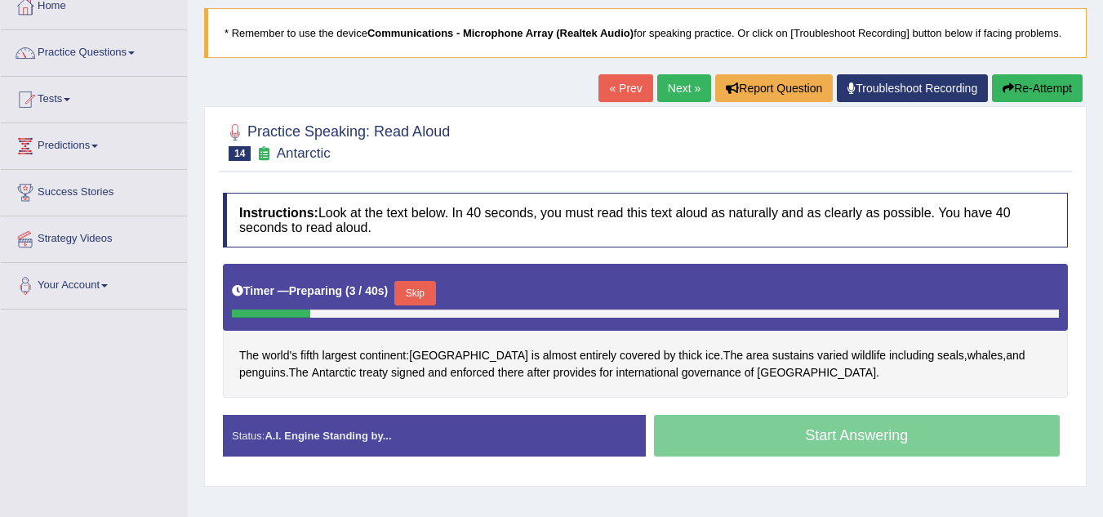
scroll to position [98, 0]
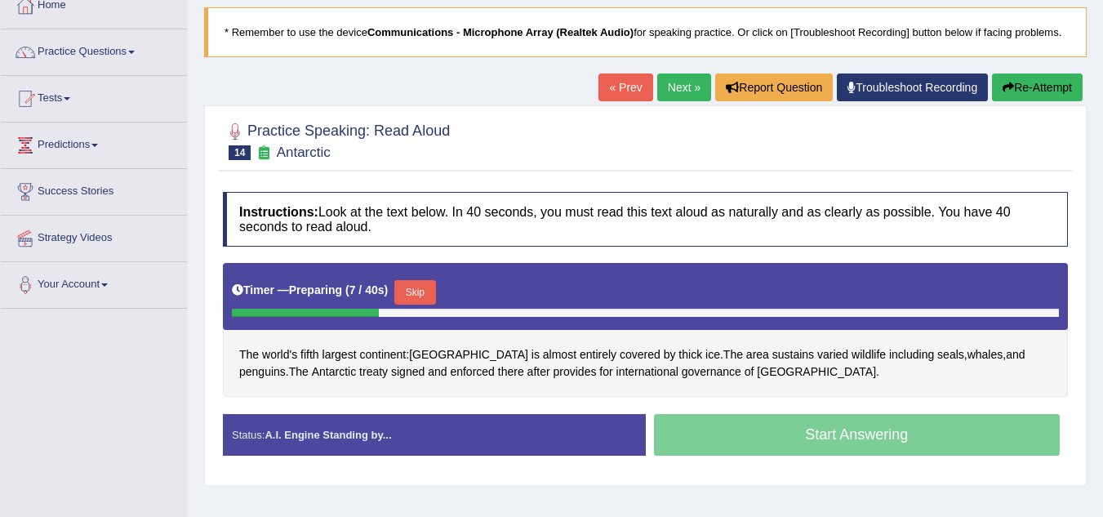
click at [421, 288] on button "Skip" at bounding box center [414, 292] width 41 height 25
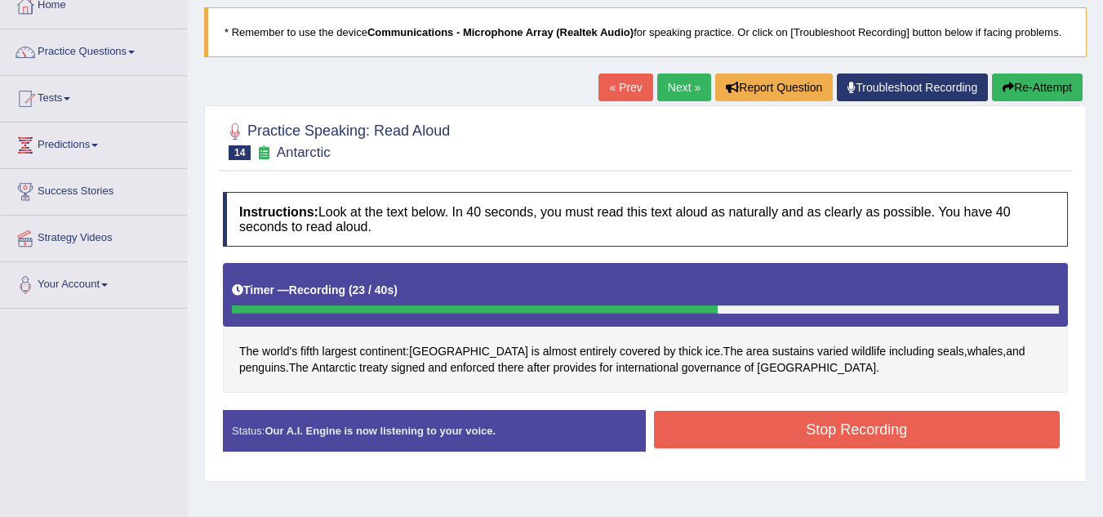
click at [796, 421] on button "Stop Recording" at bounding box center [857, 430] width 407 height 38
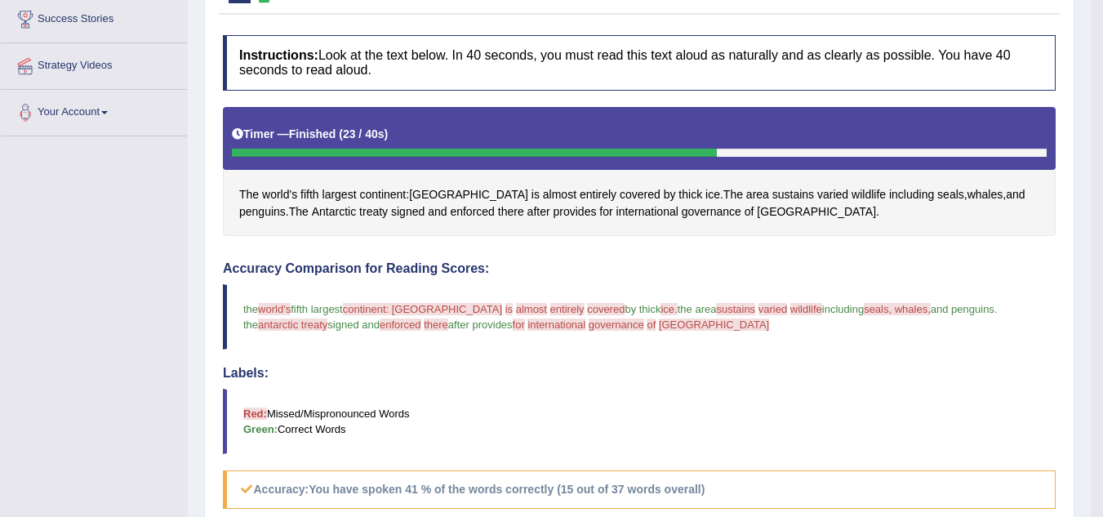
scroll to position [196, 0]
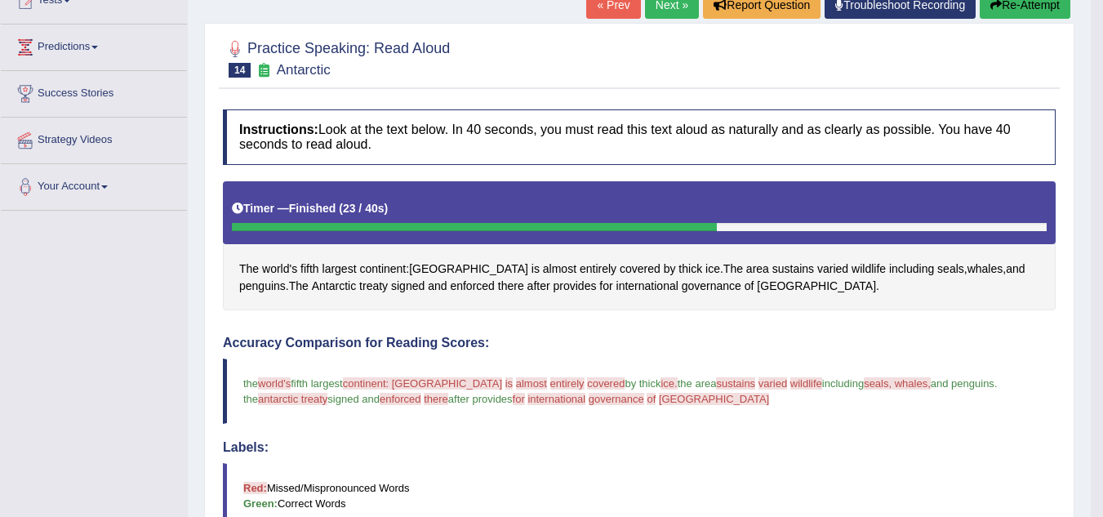
click at [1049, 5] on button "Re-Attempt" at bounding box center [1025, 5] width 91 height 28
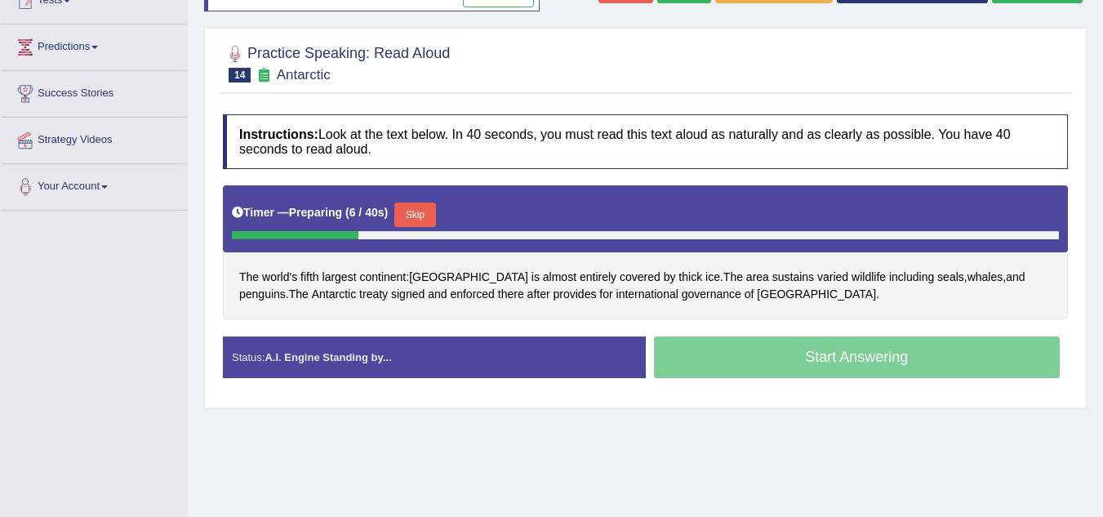
click at [425, 215] on button "Skip" at bounding box center [414, 215] width 41 height 25
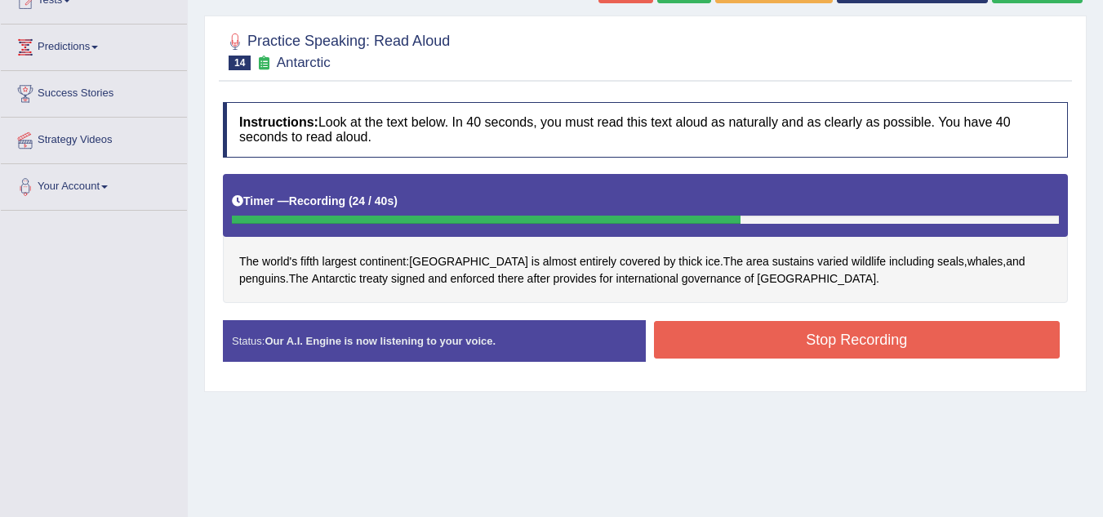
click at [755, 345] on button "Stop Recording" at bounding box center [857, 340] width 407 height 38
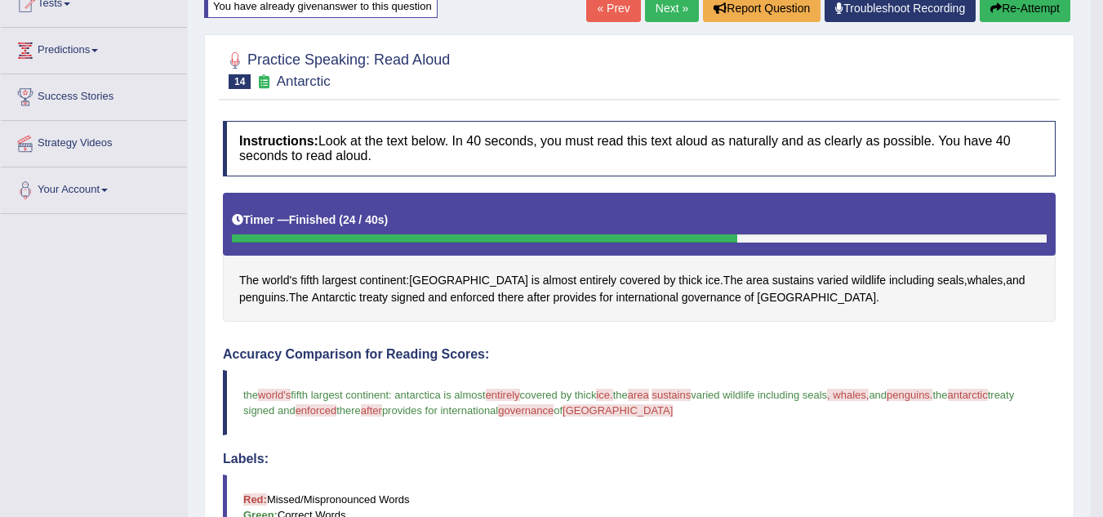
scroll to position [49, 0]
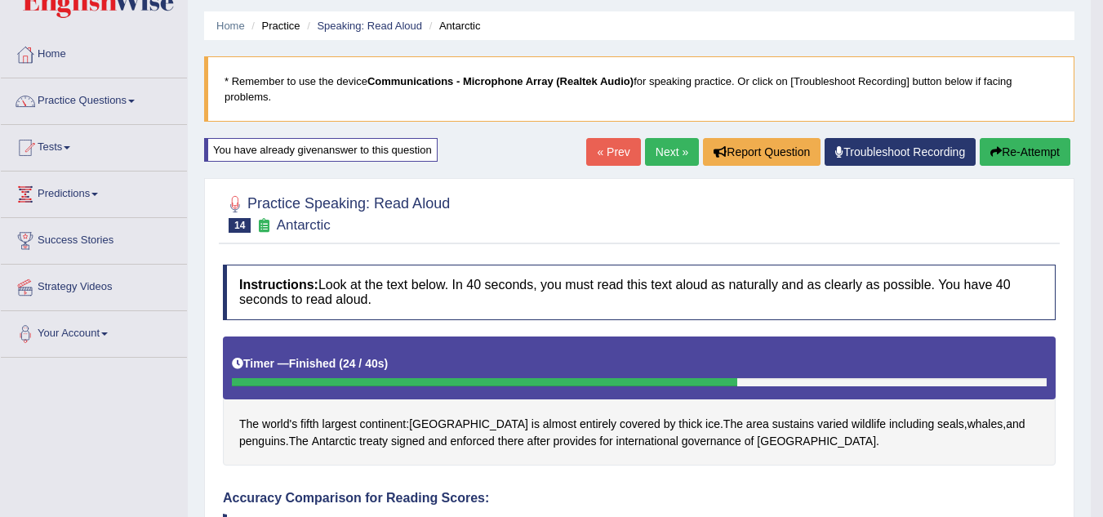
click at [677, 146] on link "Next »" at bounding box center [672, 152] width 54 height 28
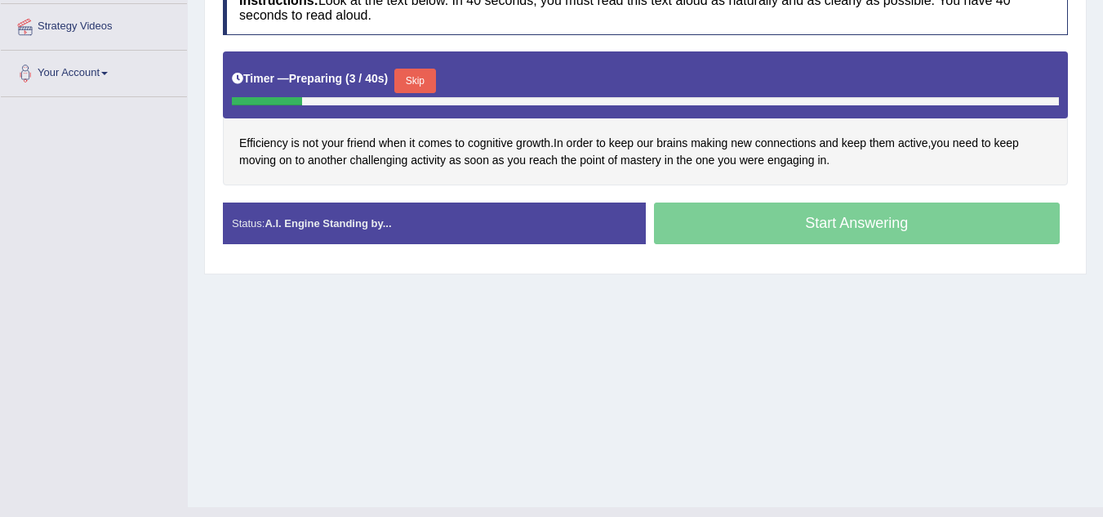
scroll to position [308, 0]
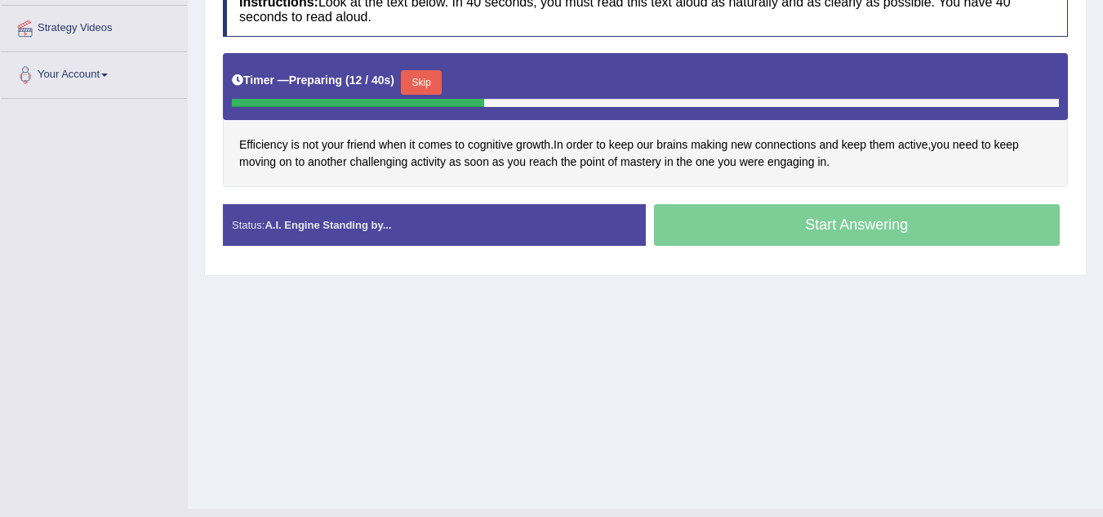
click at [438, 74] on button "Skip" at bounding box center [421, 82] width 41 height 25
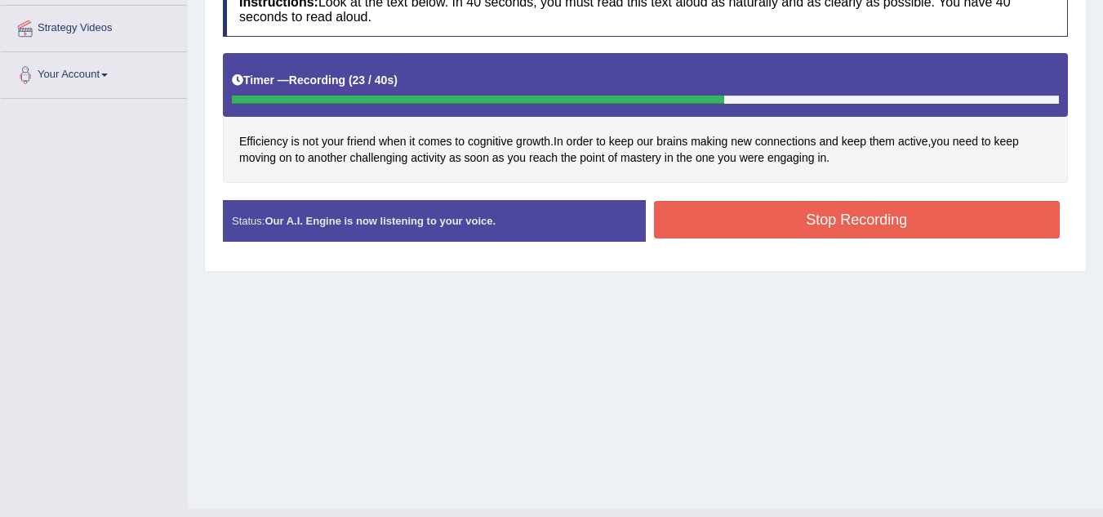
click at [783, 224] on button "Stop Recording" at bounding box center [857, 220] width 407 height 38
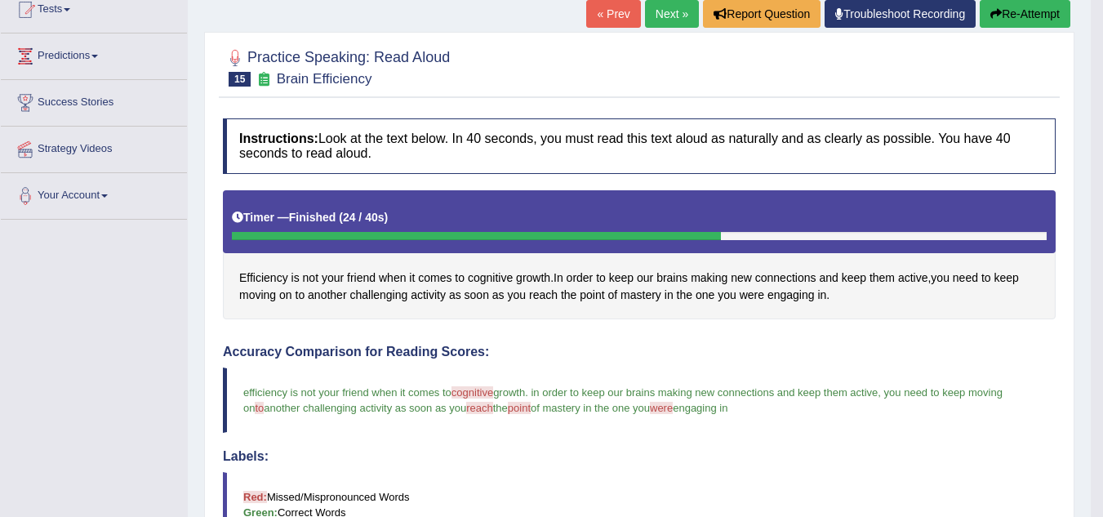
scroll to position [145, 0]
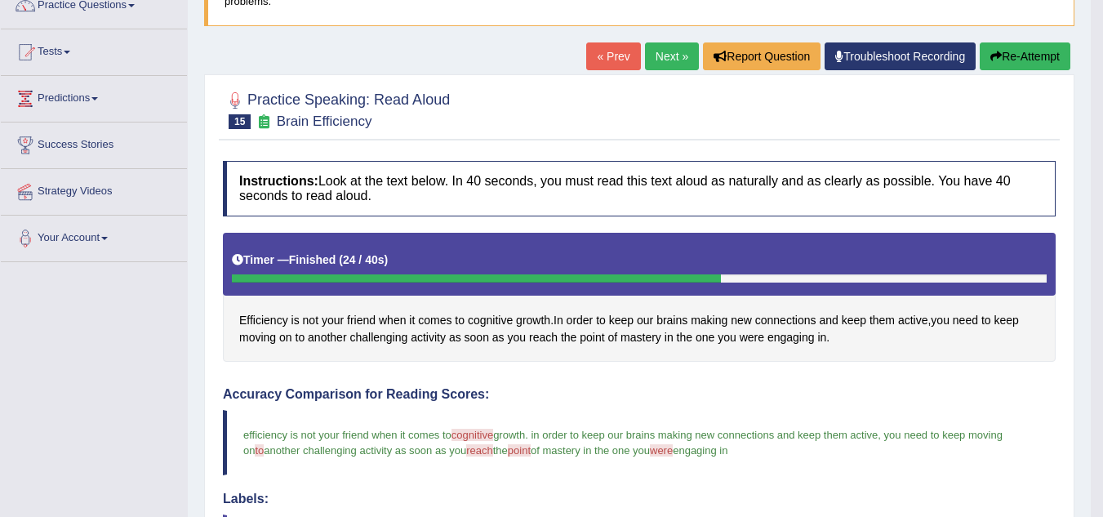
click at [667, 56] on link "Next »" at bounding box center [672, 56] width 54 height 28
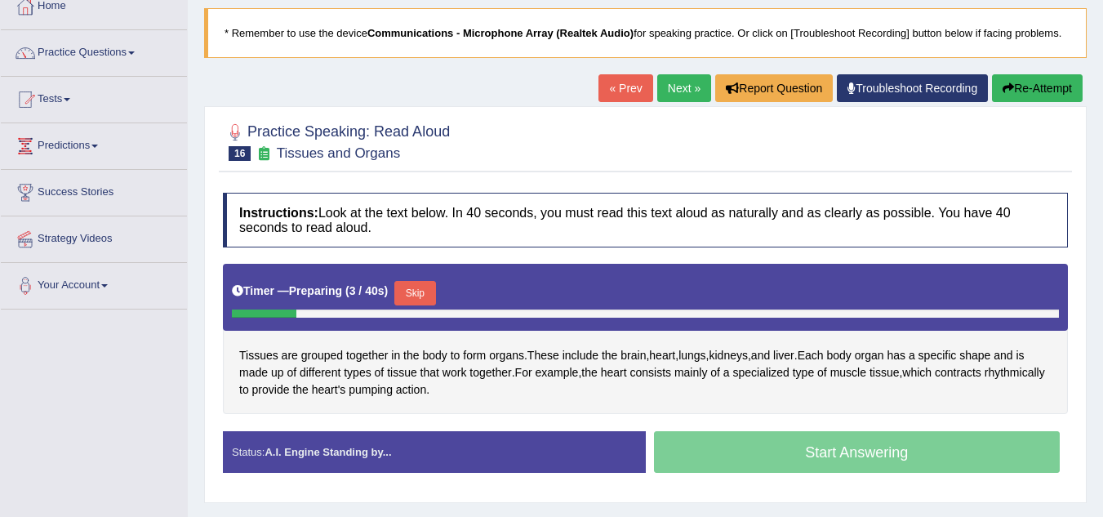
scroll to position [98, 0]
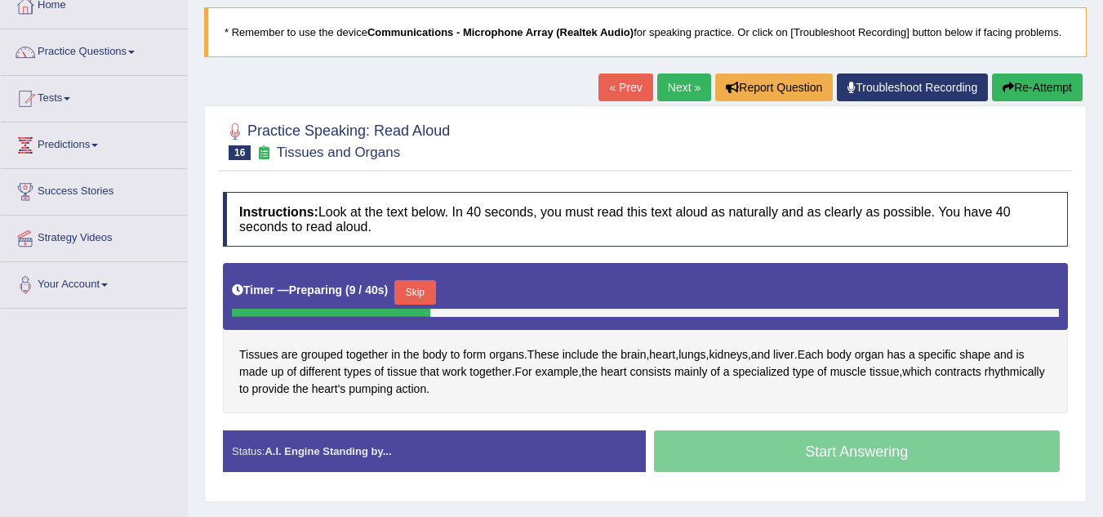
click at [415, 288] on button "Skip" at bounding box center [414, 292] width 41 height 25
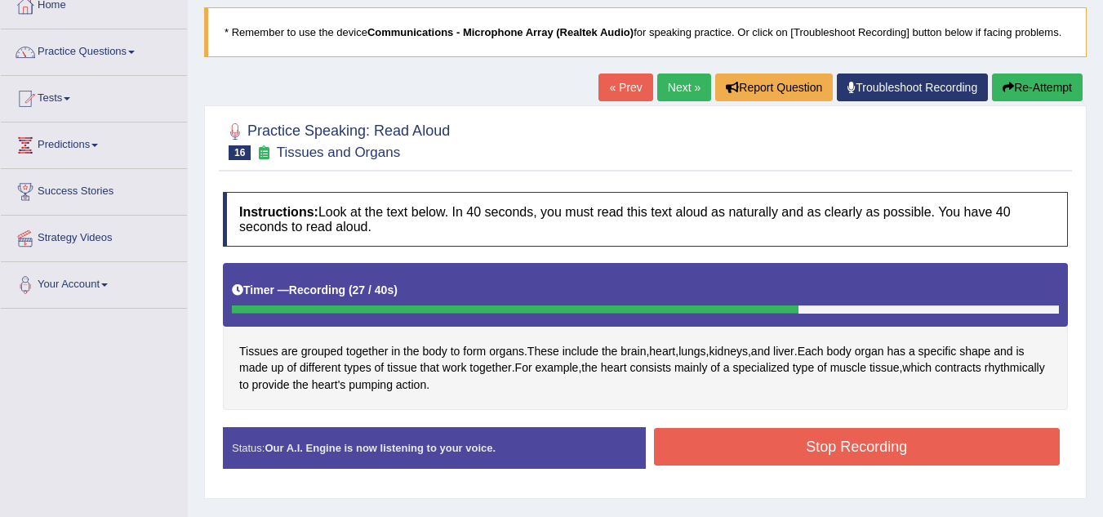
click at [733, 460] on button "Stop Recording" at bounding box center [857, 447] width 407 height 38
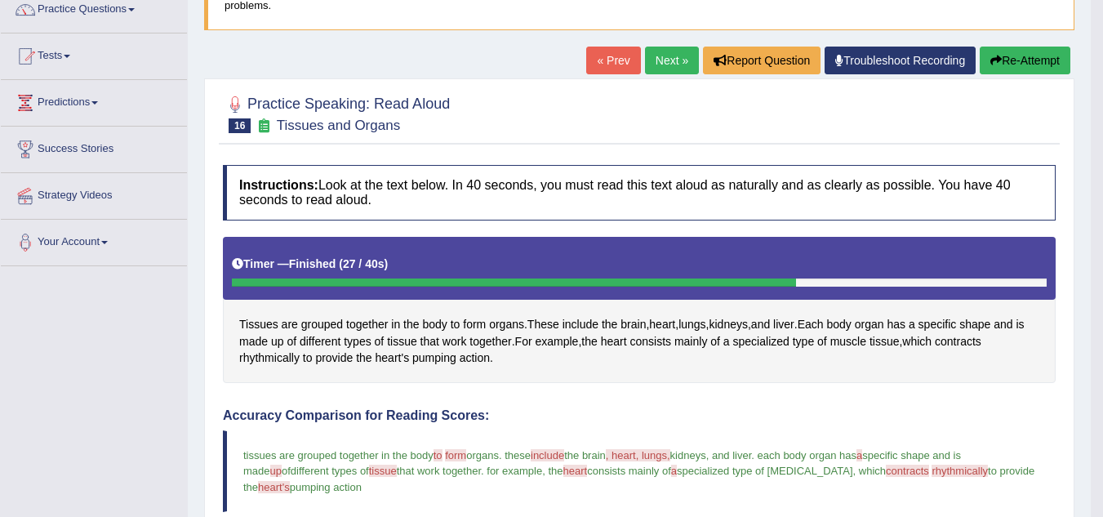
scroll to position [131, 0]
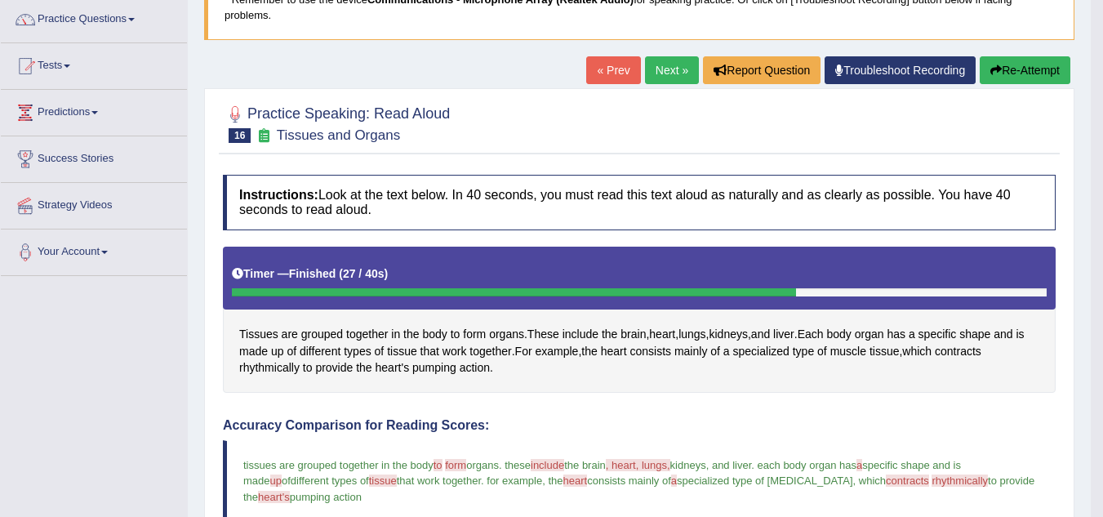
click at [669, 71] on link "Next »" at bounding box center [672, 70] width 54 height 28
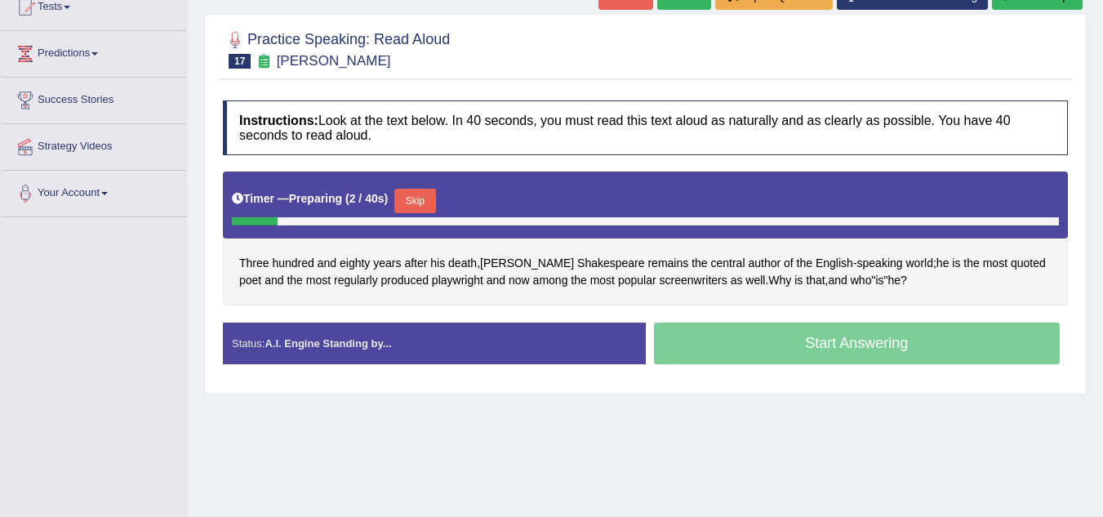
scroll to position [261, 0]
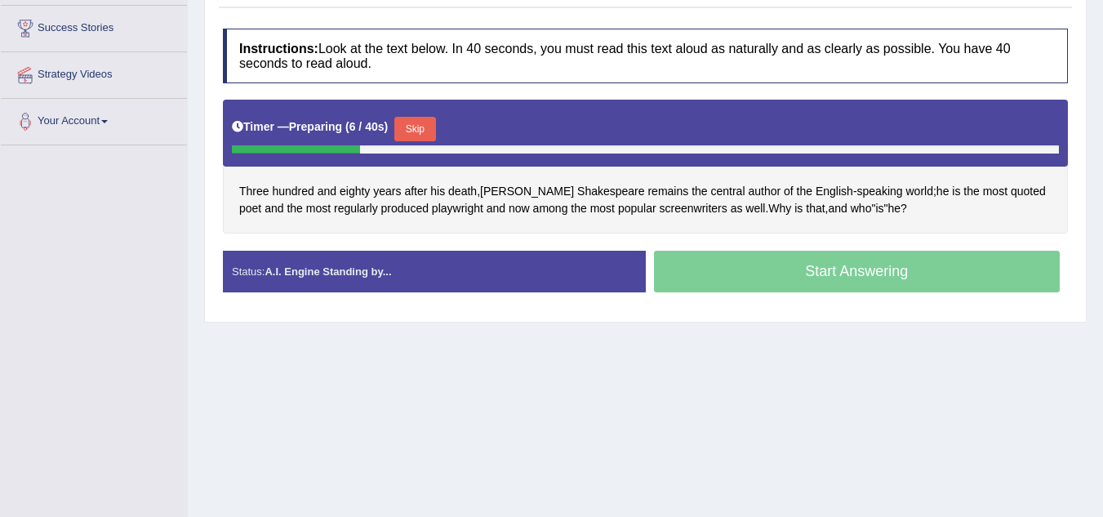
click at [425, 128] on button "Skip" at bounding box center [414, 129] width 41 height 25
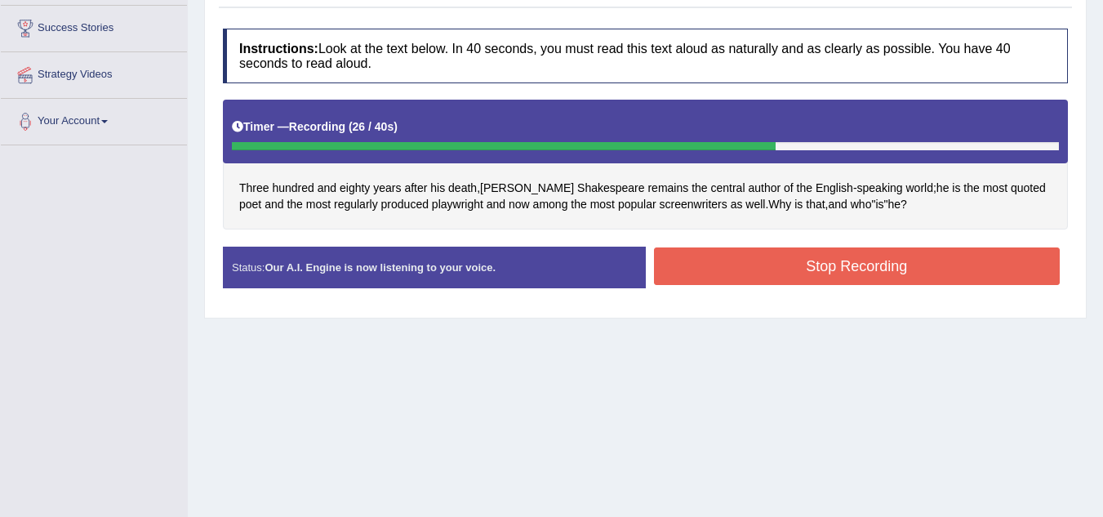
click at [849, 264] on button "Stop Recording" at bounding box center [857, 266] width 407 height 38
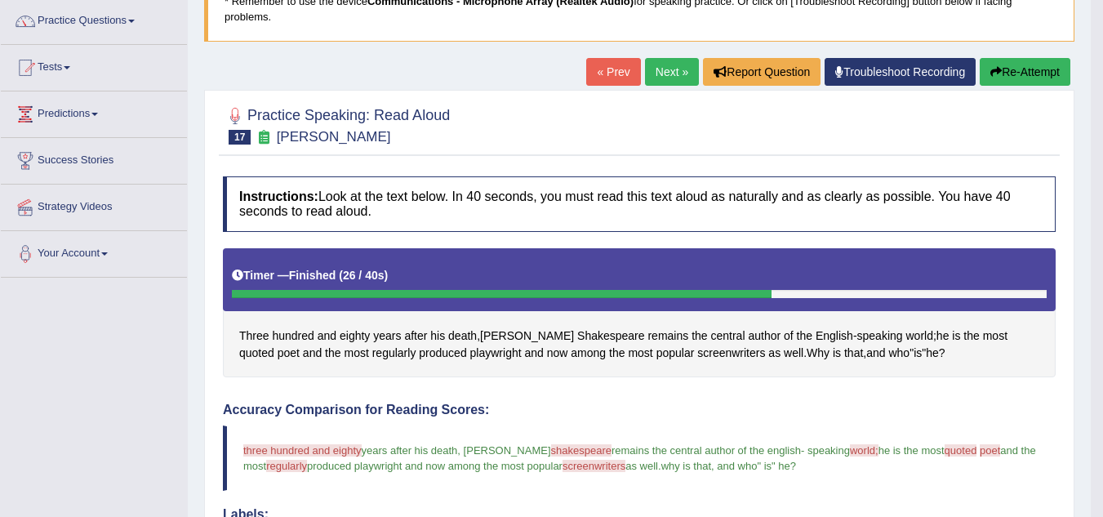
scroll to position [98, 0]
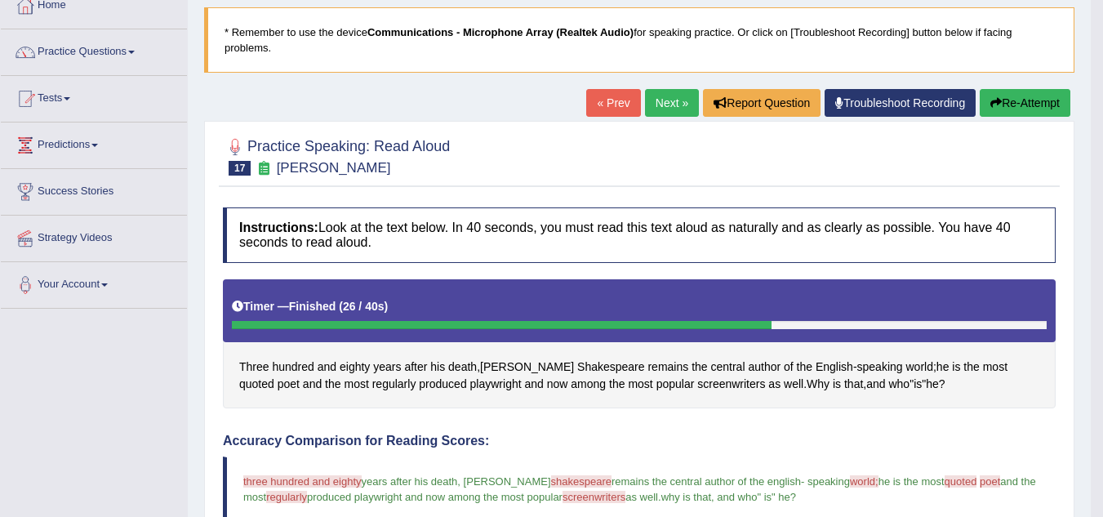
click at [1014, 99] on button "Re-Attempt" at bounding box center [1025, 103] width 91 height 28
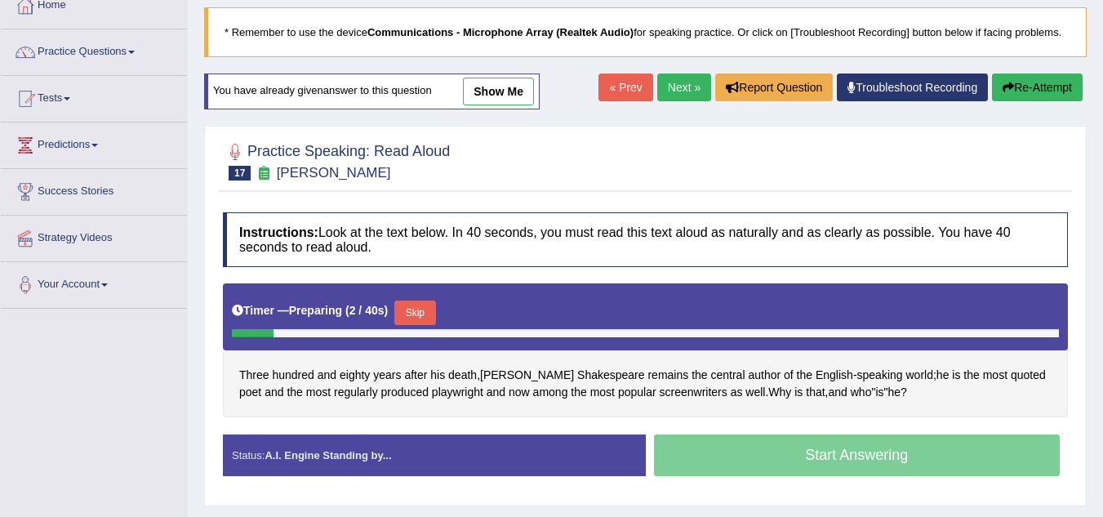
click at [428, 310] on button "Skip" at bounding box center [414, 313] width 41 height 25
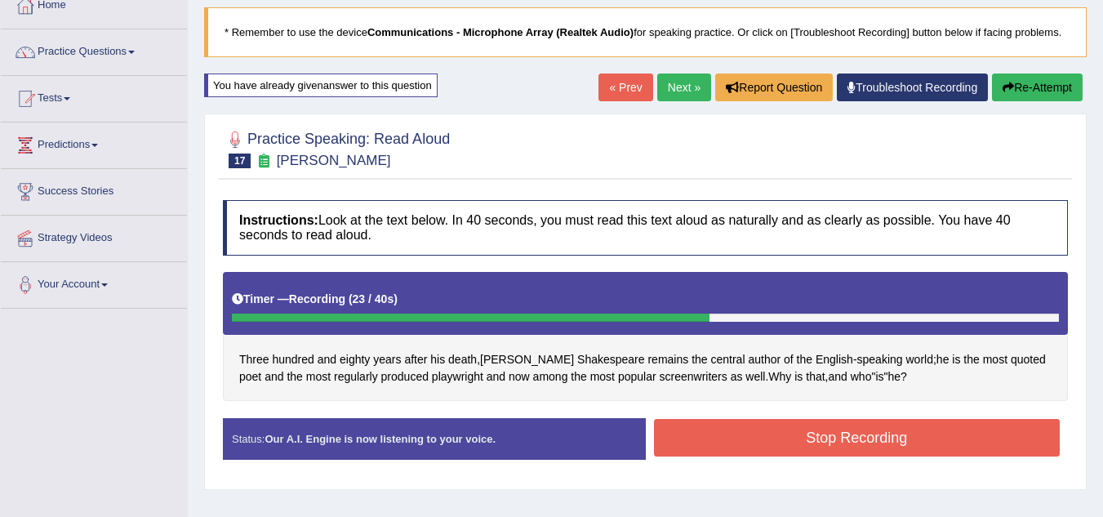
click at [788, 444] on button "Stop Recording" at bounding box center [857, 438] width 407 height 38
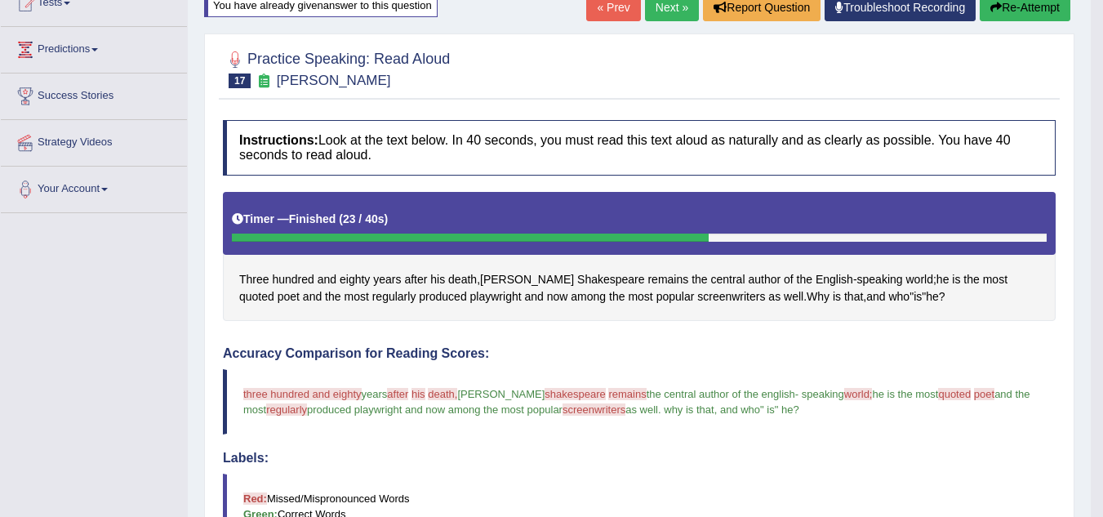
scroll to position [163, 0]
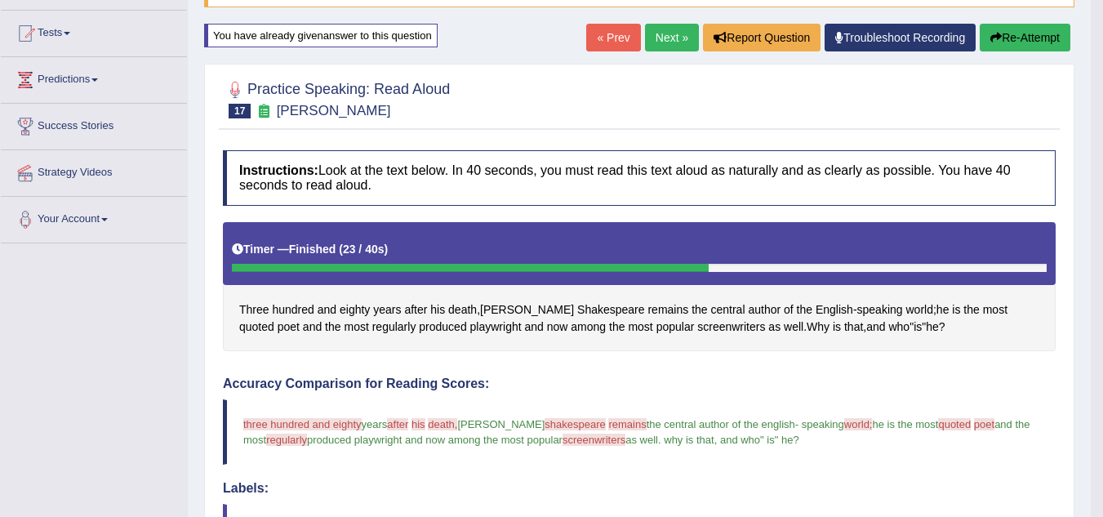
click at [1027, 31] on button "Re-Attempt" at bounding box center [1025, 38] width 91 height 28
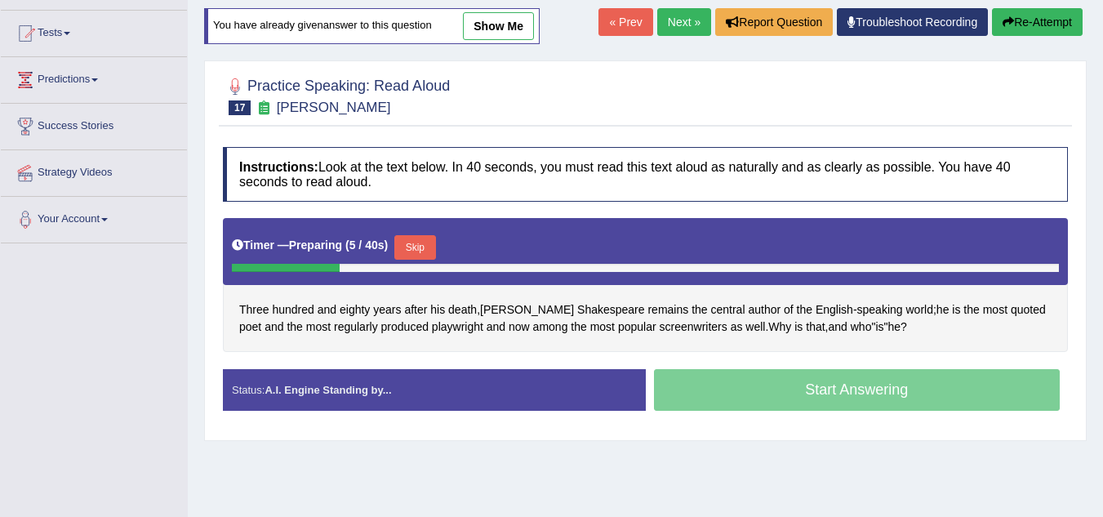
click at [419, 241] on button "Skip" at bounding box center [414, 247] width 41 height 25
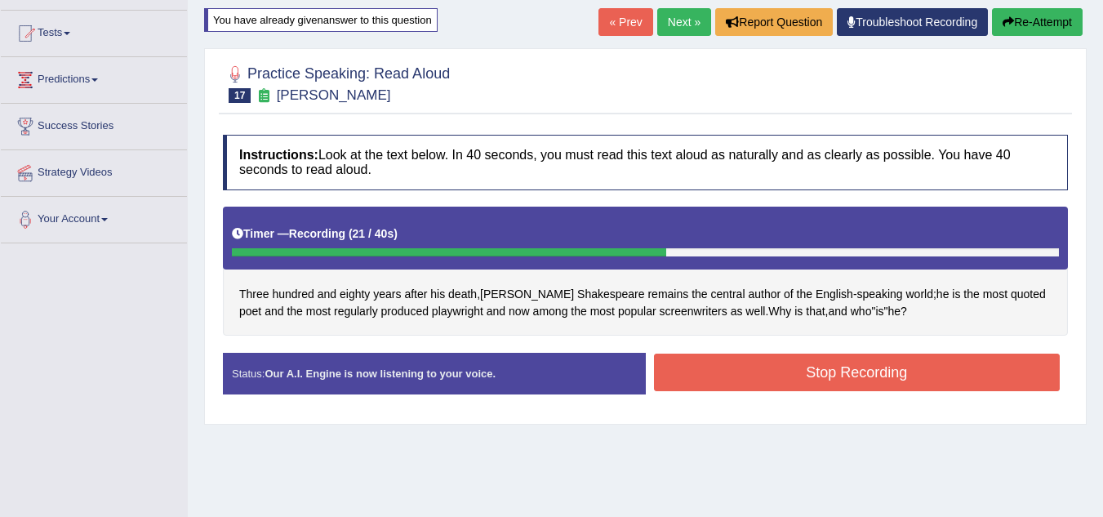
click at [794, 369] on button "Stop Recording" at bounding box center [857, 373] width 407 height 38
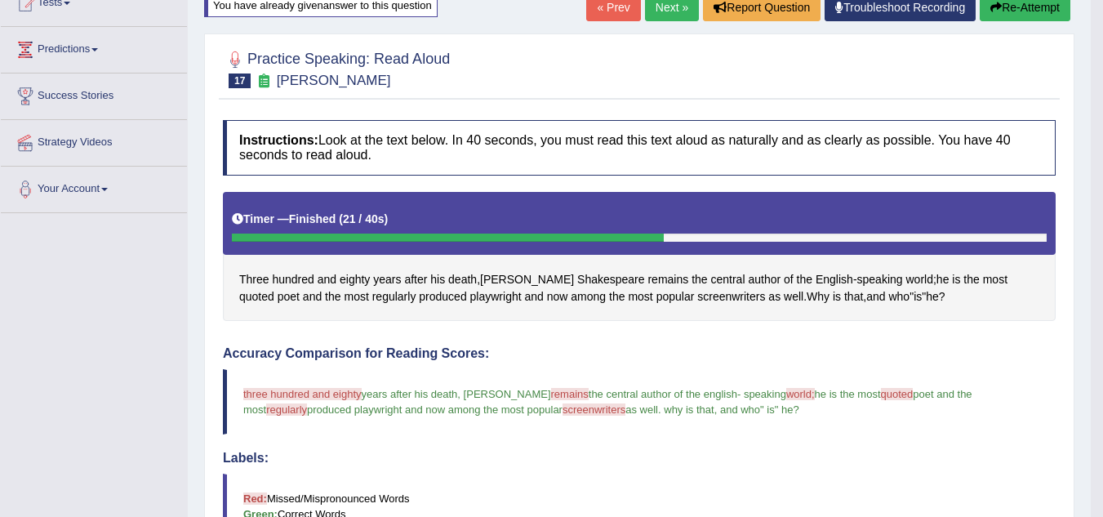
scroll to position [180, 0]
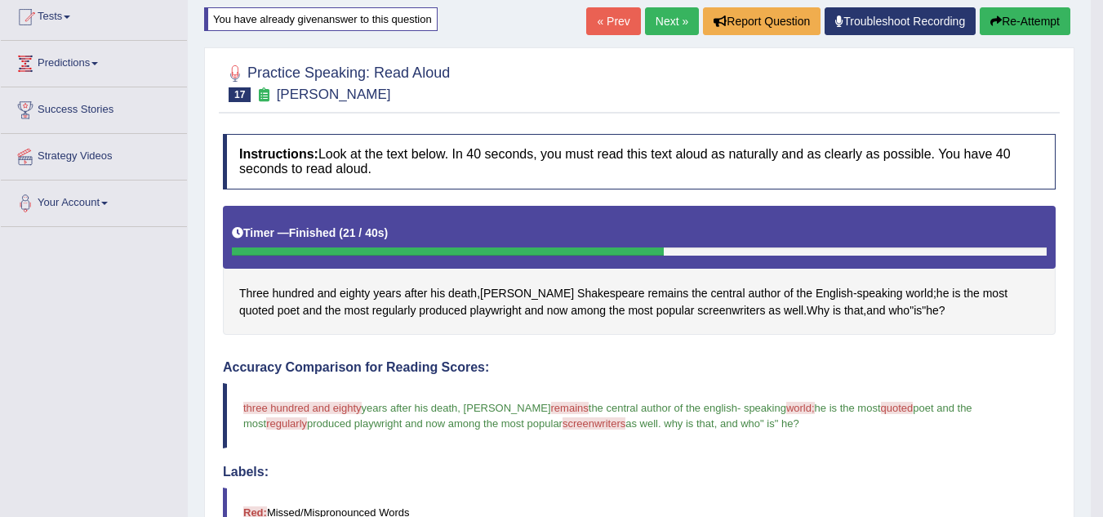
click at [664, 24] on link "Next »" at bounding box center [672, 21] width 54 height 28
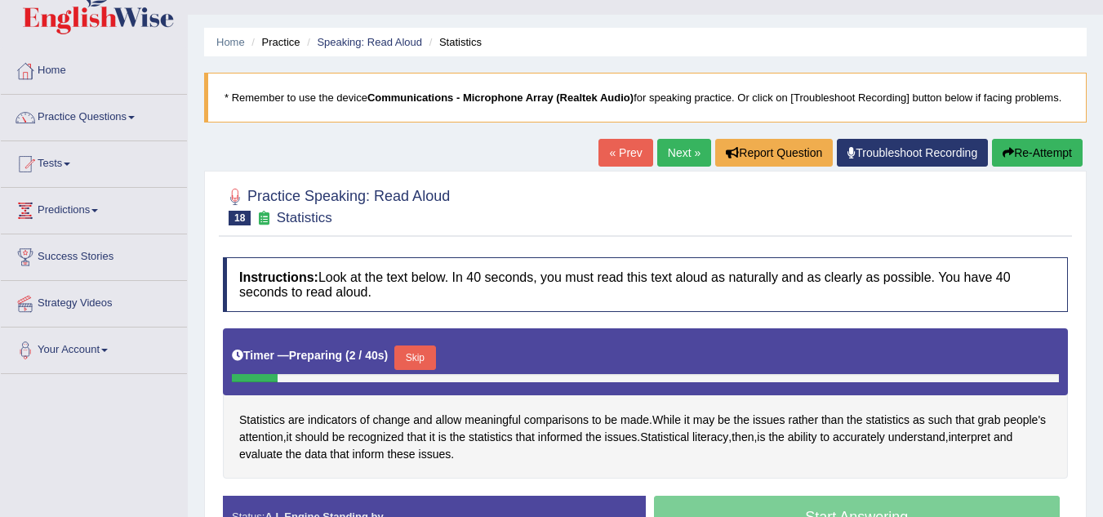
scroll to position [65, 0]
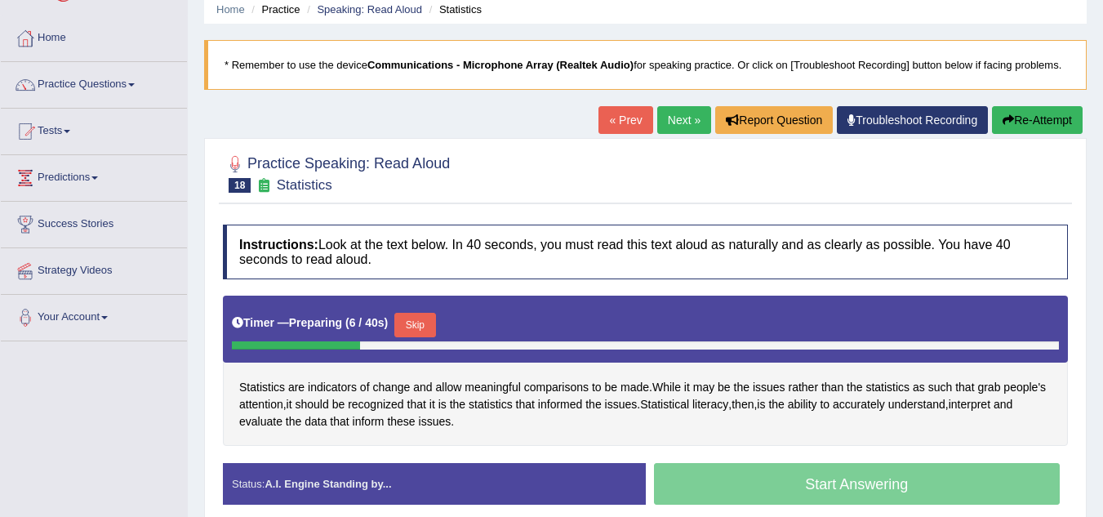
click at [688, 119] on link "Next »" at bounding box center [684, 120] width 54 height 28
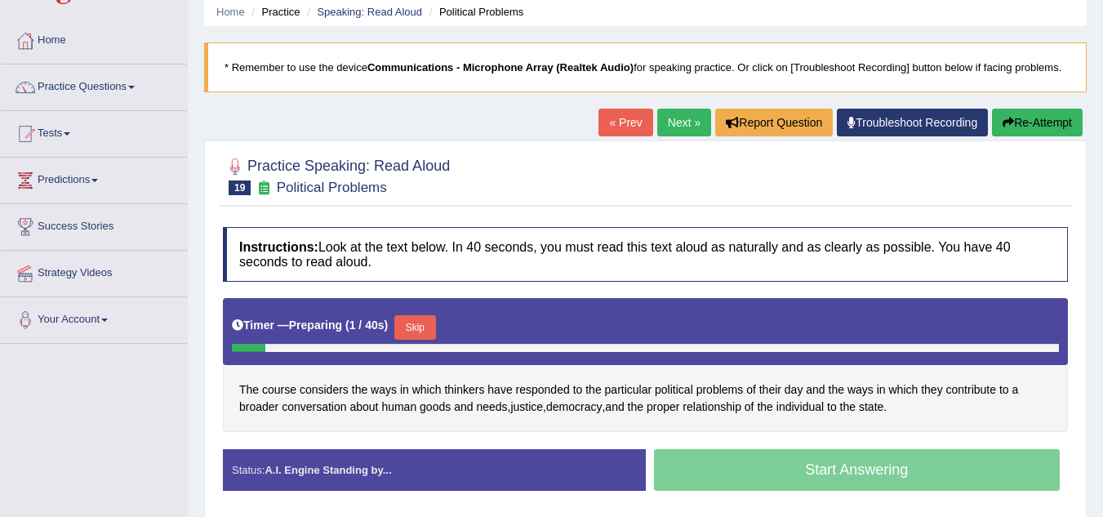
scroll to position [65, 0]
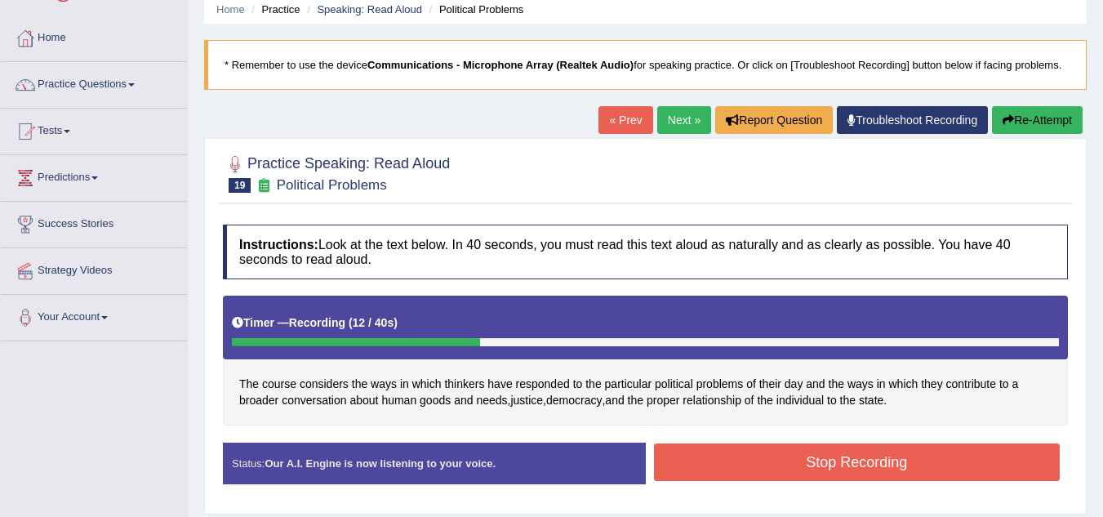
click at [1031, 119] on button "Re-Attempt" at bounding box center [1037, 120] width 91 height 28
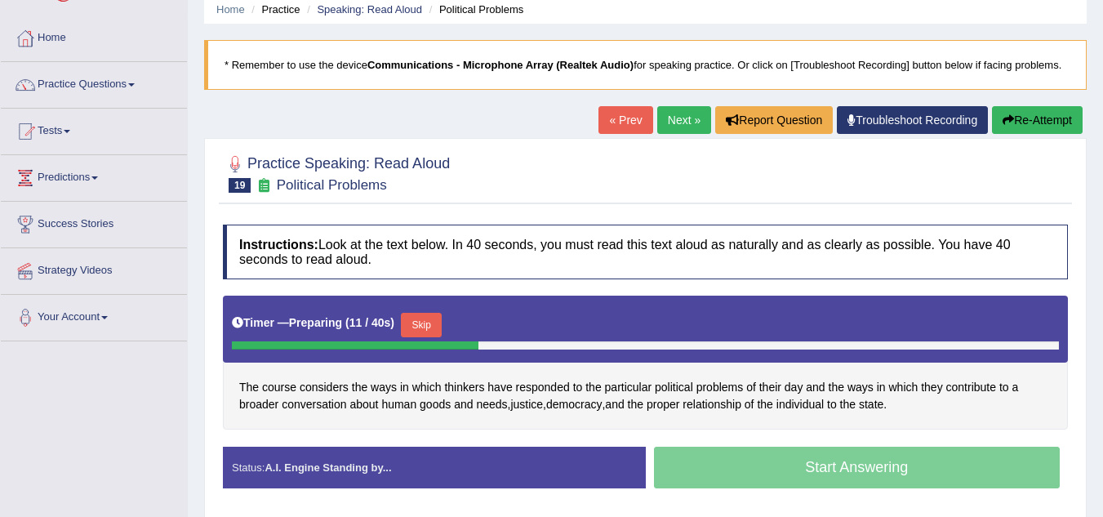
click at [429, 326] on button "Skip" at bounding box center [421, 325] width 41 height 25
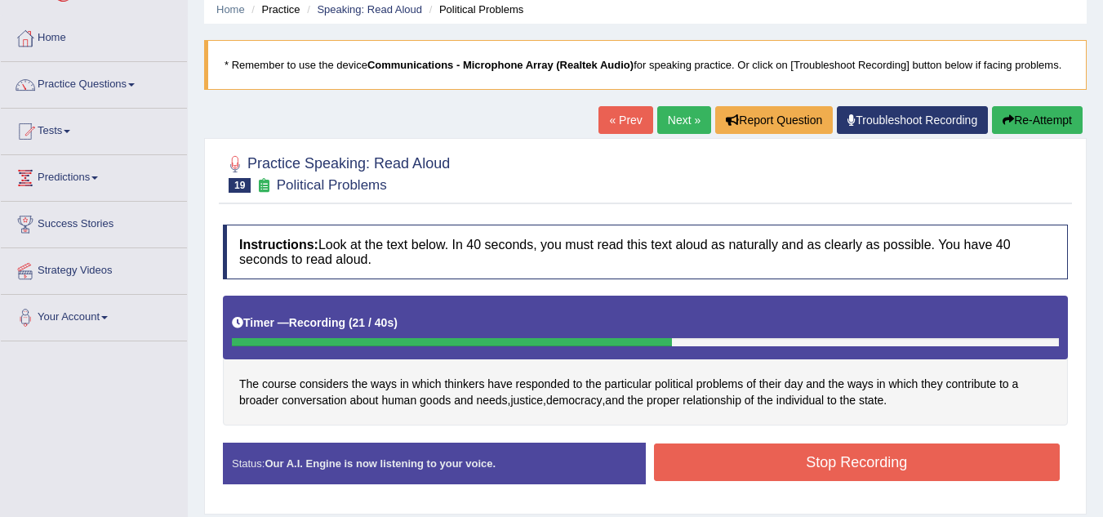
click at [795, 460] on button "Stop Recording" at bounding box center [857, 462] width 407 height 38
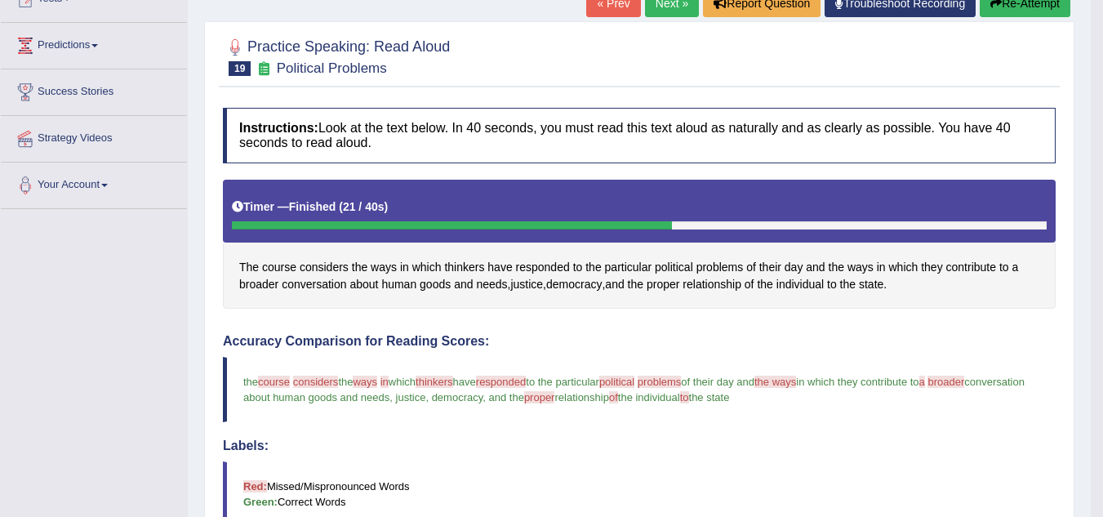
scroll to position [196, 0]
